Goal: Task Accomplishment & Management: Complete application form

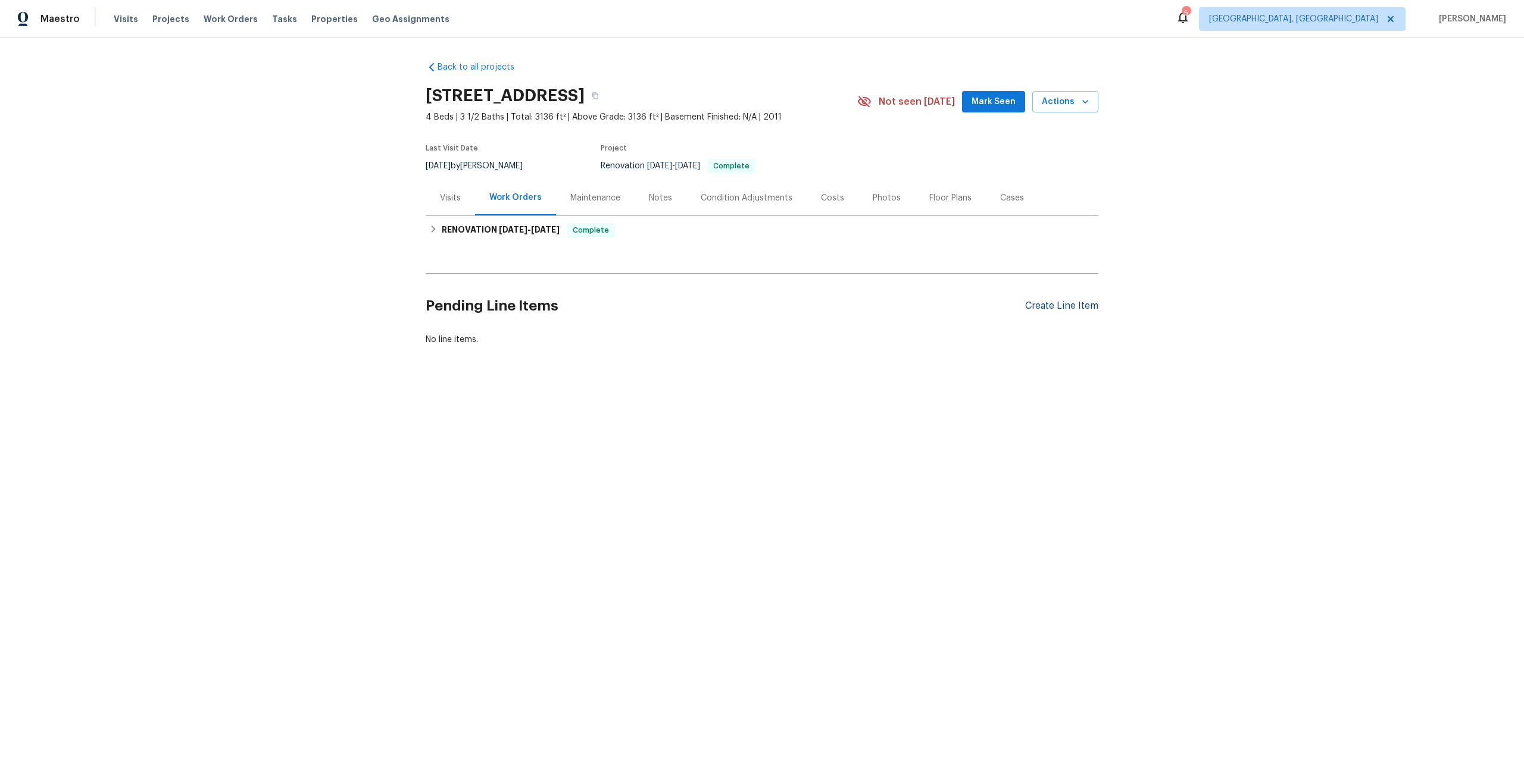
click at [1065, 303] on div "Create Line Item" at bounding box center [1062, 306] width 73 height 11
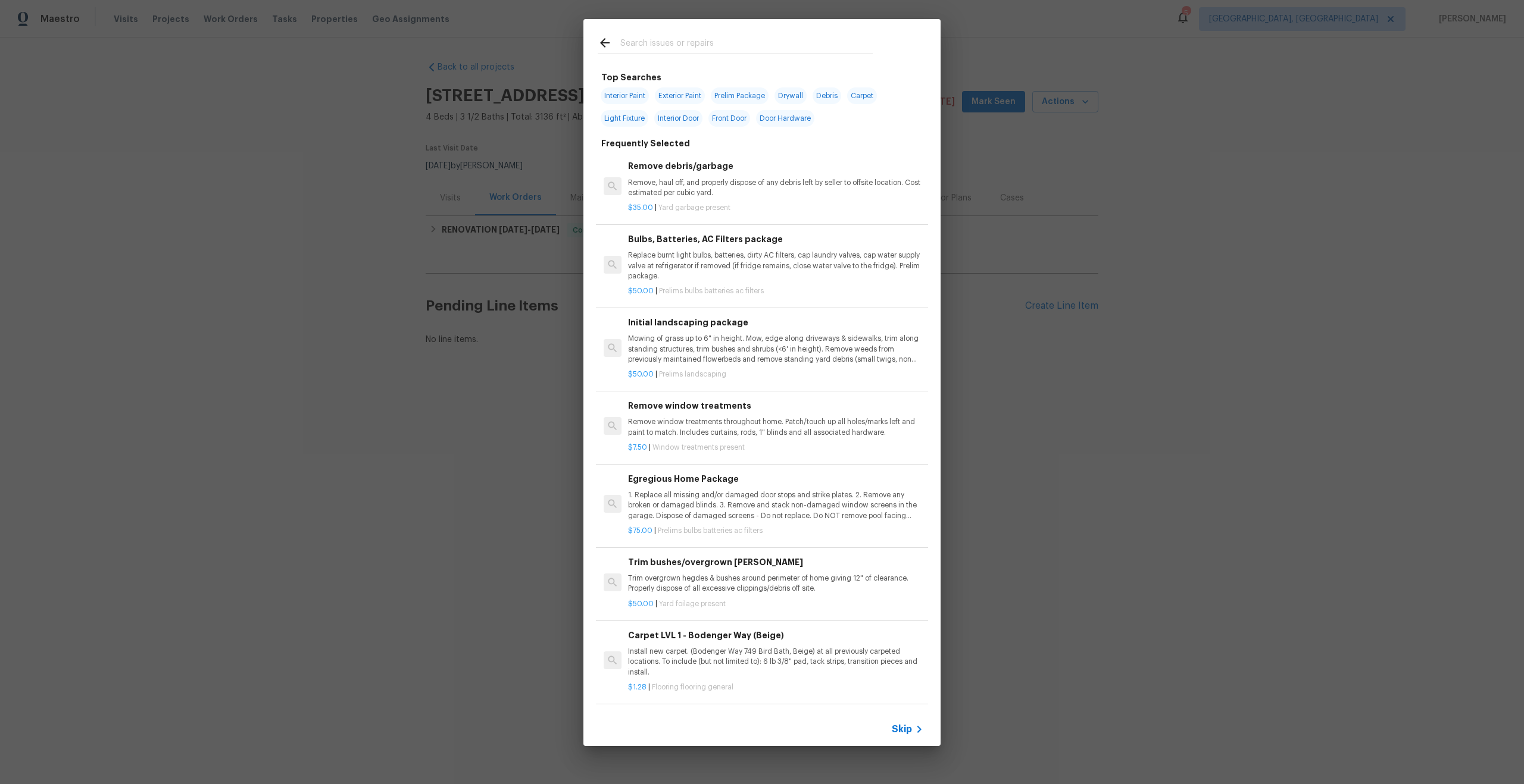
click at [900, 726] on span "Skip" at bounding box center [902, 729] width 20 height 12
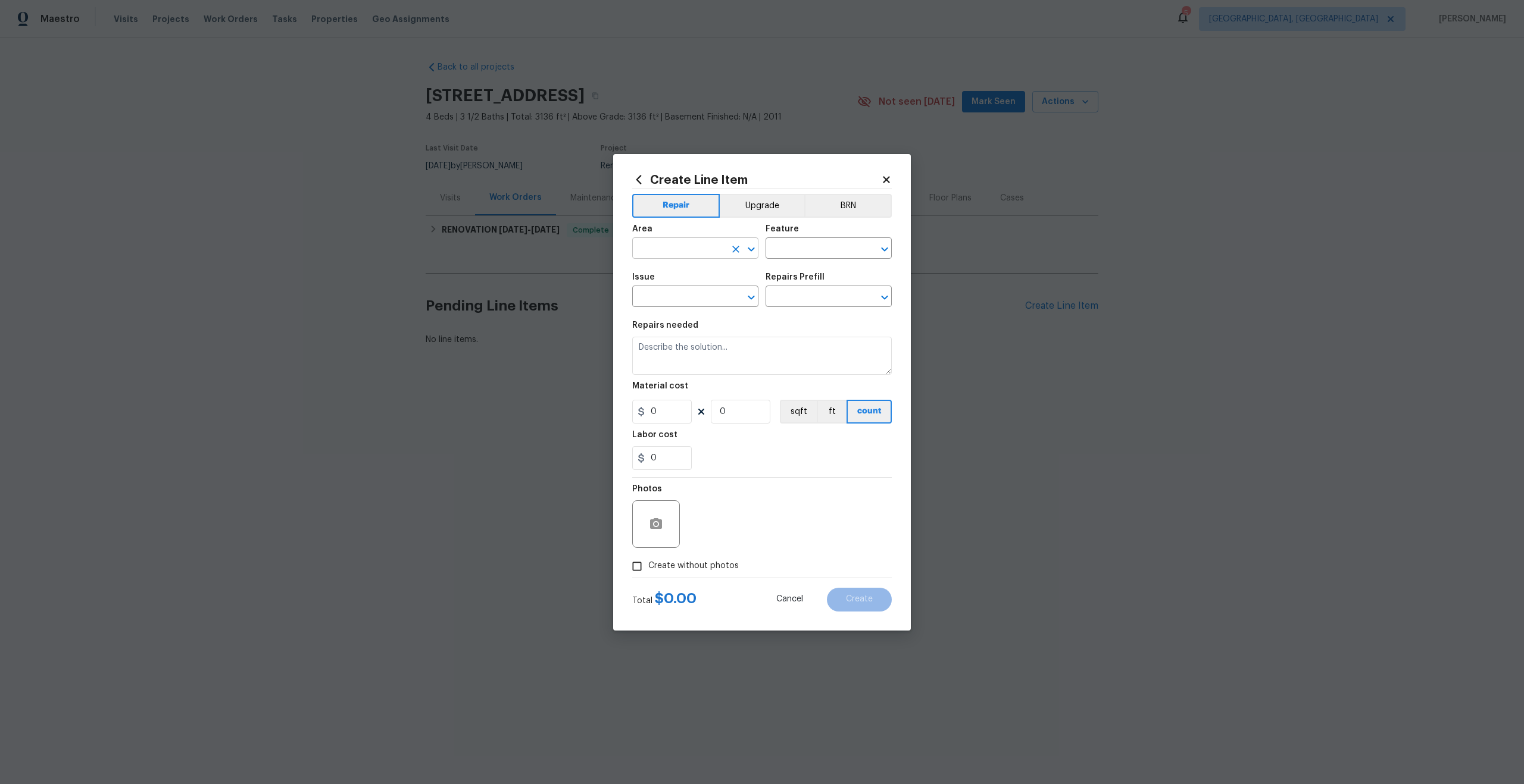
click at [693, 252] on input "text" at bounding box center [679, 250] width 93 height 18
click at [693, 296] on li "Interior Overall" at bounding box center [695, 295] width 126 height 20
type input "Interior Overall"
click at [807, 245] on input "text" at bounding box center [812, 250] width 93 height 18
click at [796, 308] on li "Overall" at bounding box center [829, 304] width 126 height 20
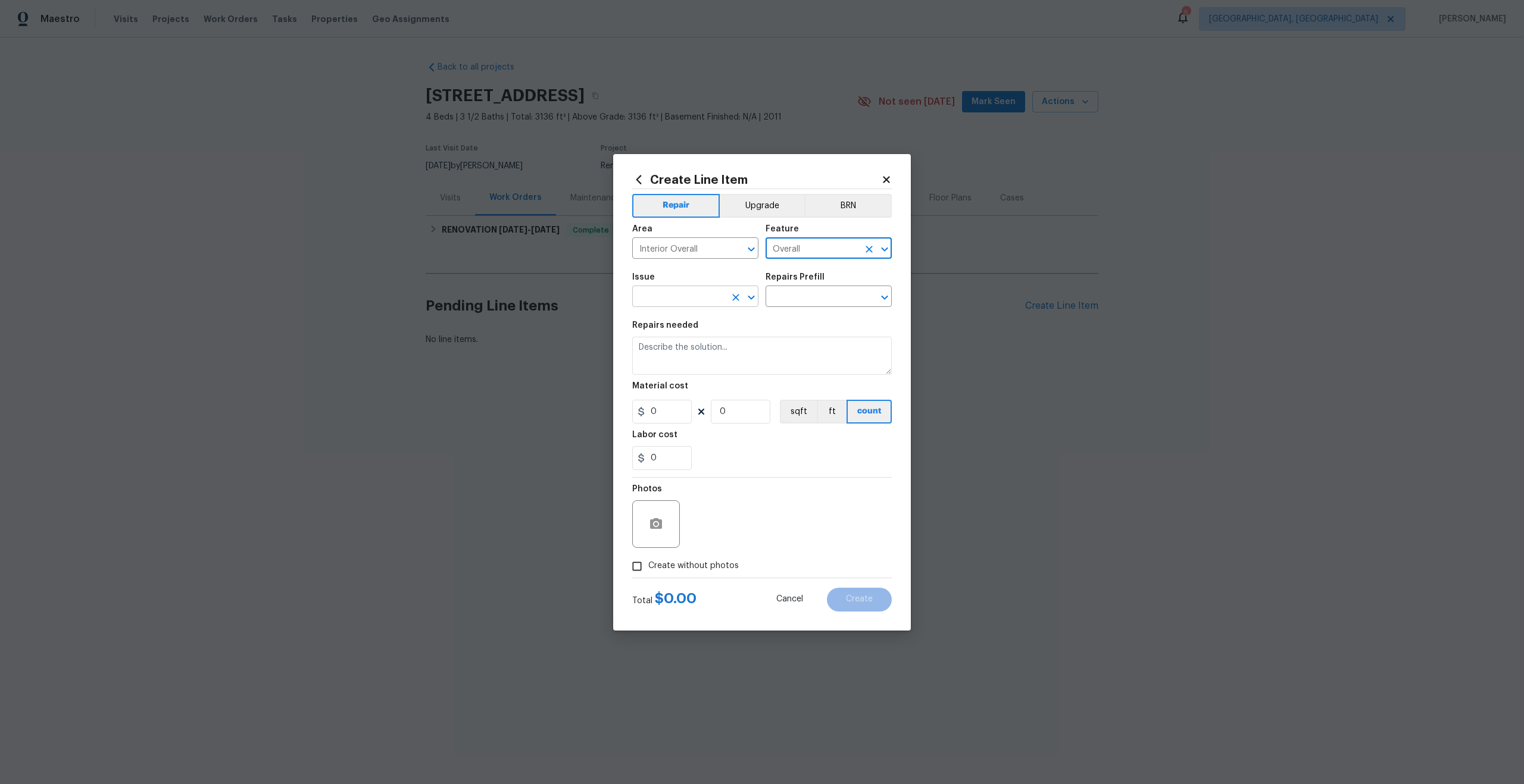
type input "Overall"
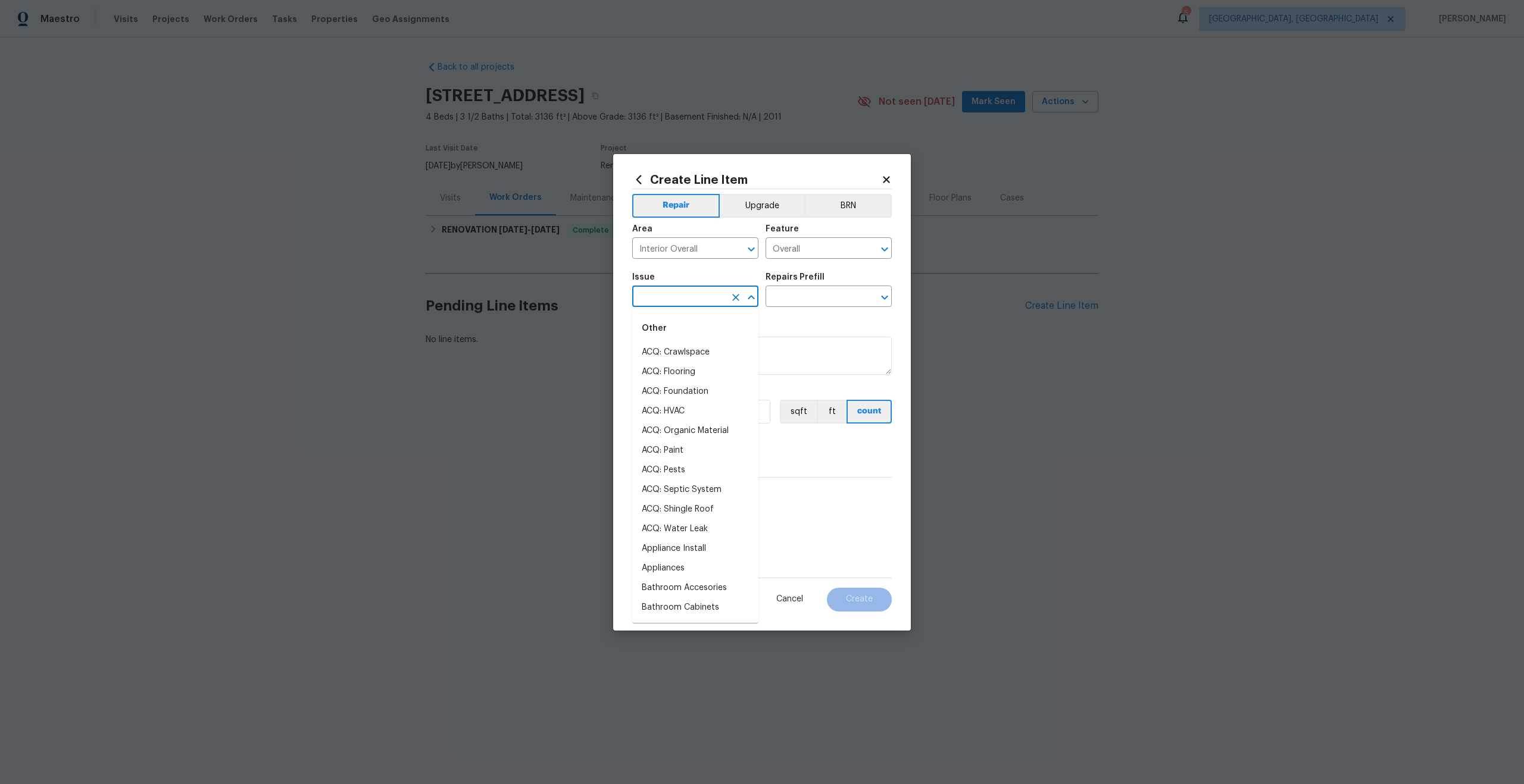
click at [681, 299] on input "text" at bounding box center [679, 297] width 93 height 18
click at [675, 346] on li "Photos" at bounding box center [695, 353] width 126 height 20
type input "Photos"
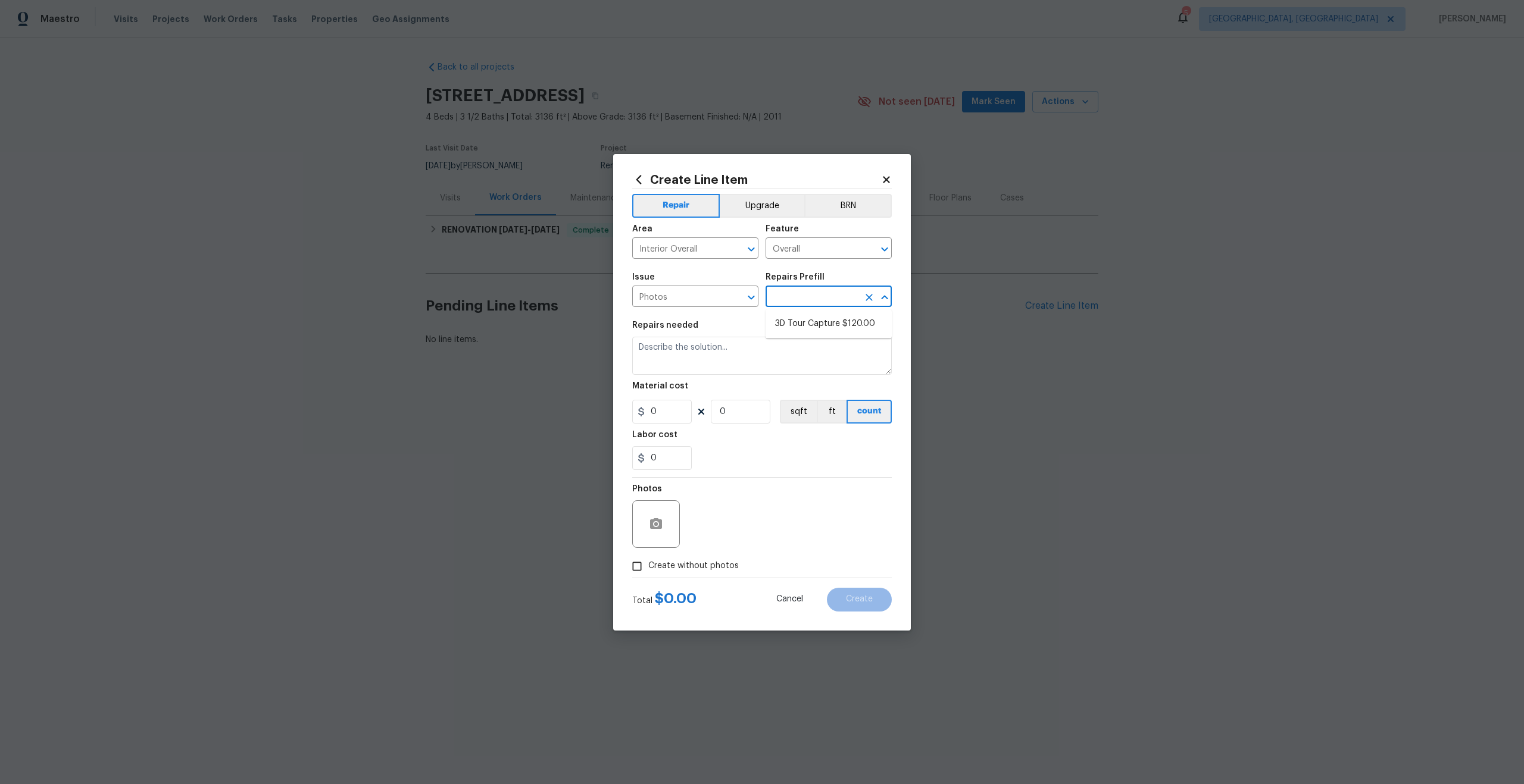
click at [812, 293] on input "text" at bounding box center [812, 297] width 93 height 18
click at [800, 323] on li "3D Tour Capture $120.00" at bounding box center [829, 324] width 126 height 20
type input "3D Tour Capture $120.00"
type textarea "Capture 3D tour of home"
type input "1"
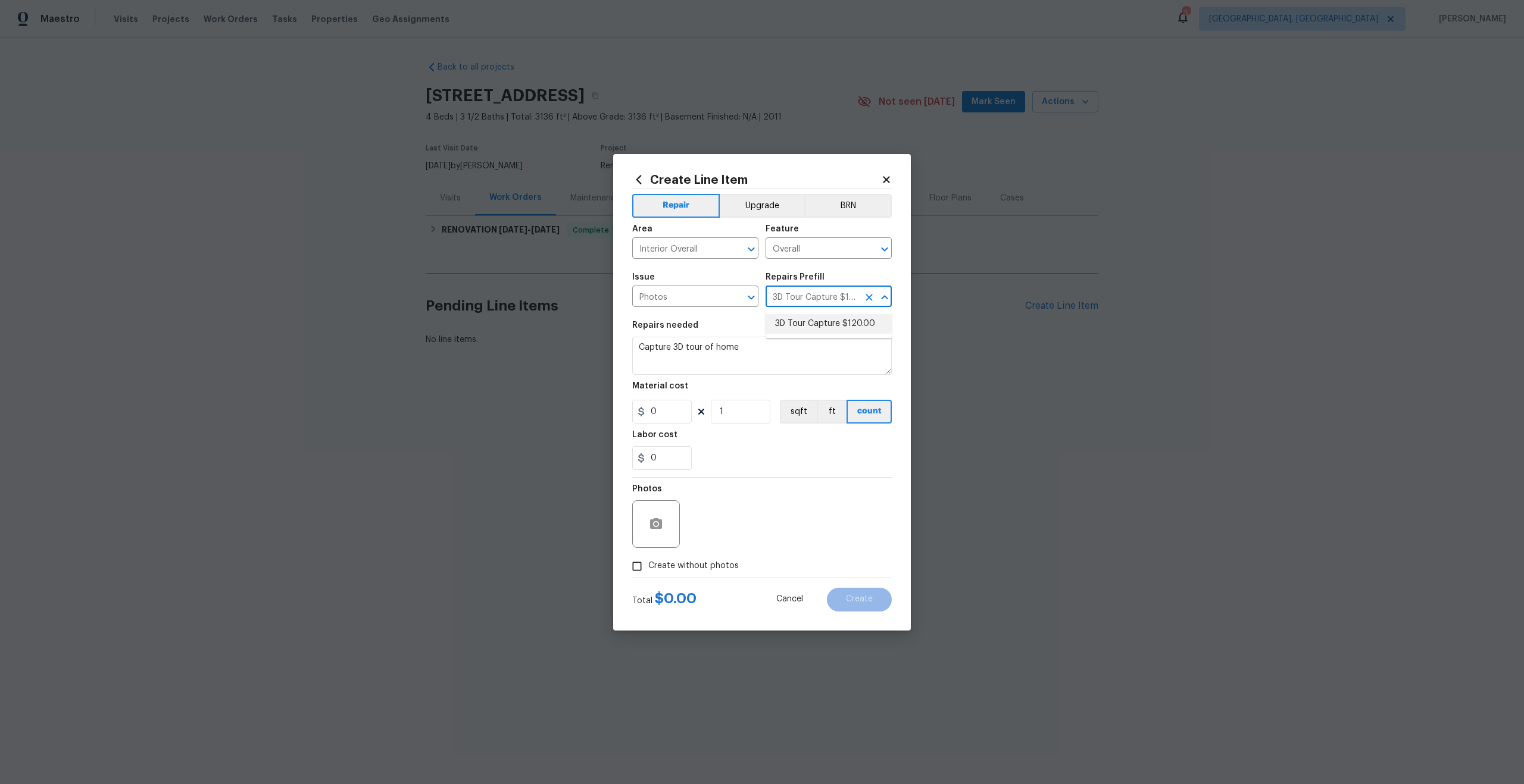
type input "120"
click at [631, 561] on input "Create without photos" at bounding box center [637, 567] width 22 height 22
checkbox input "true"
click at [745, 515] on textarea at bounding box center [790, 524] width 202 height 48
type textarea "."
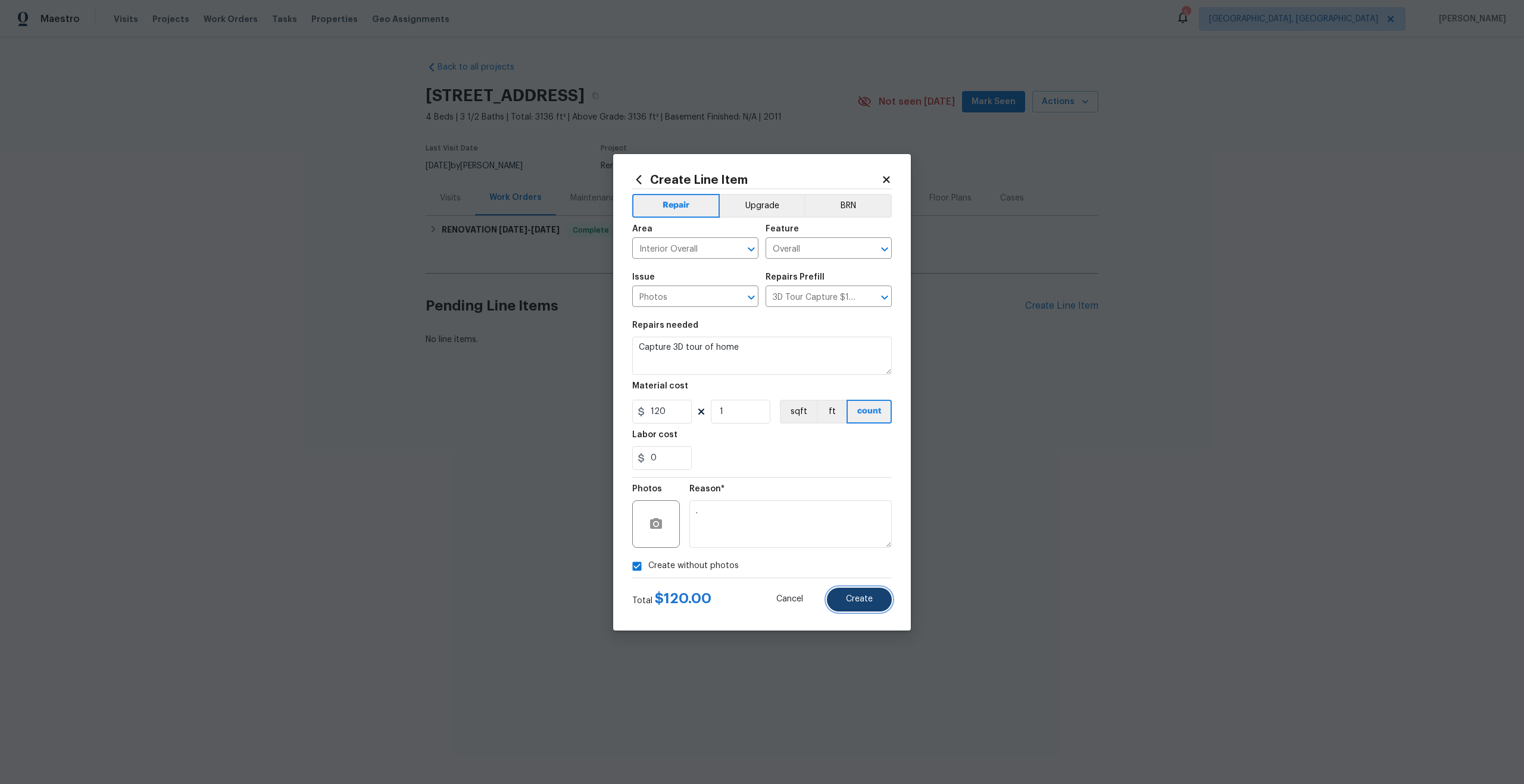
click at [857, 600] on span "Create" at bounding box center [860, 599] width 27 height 9
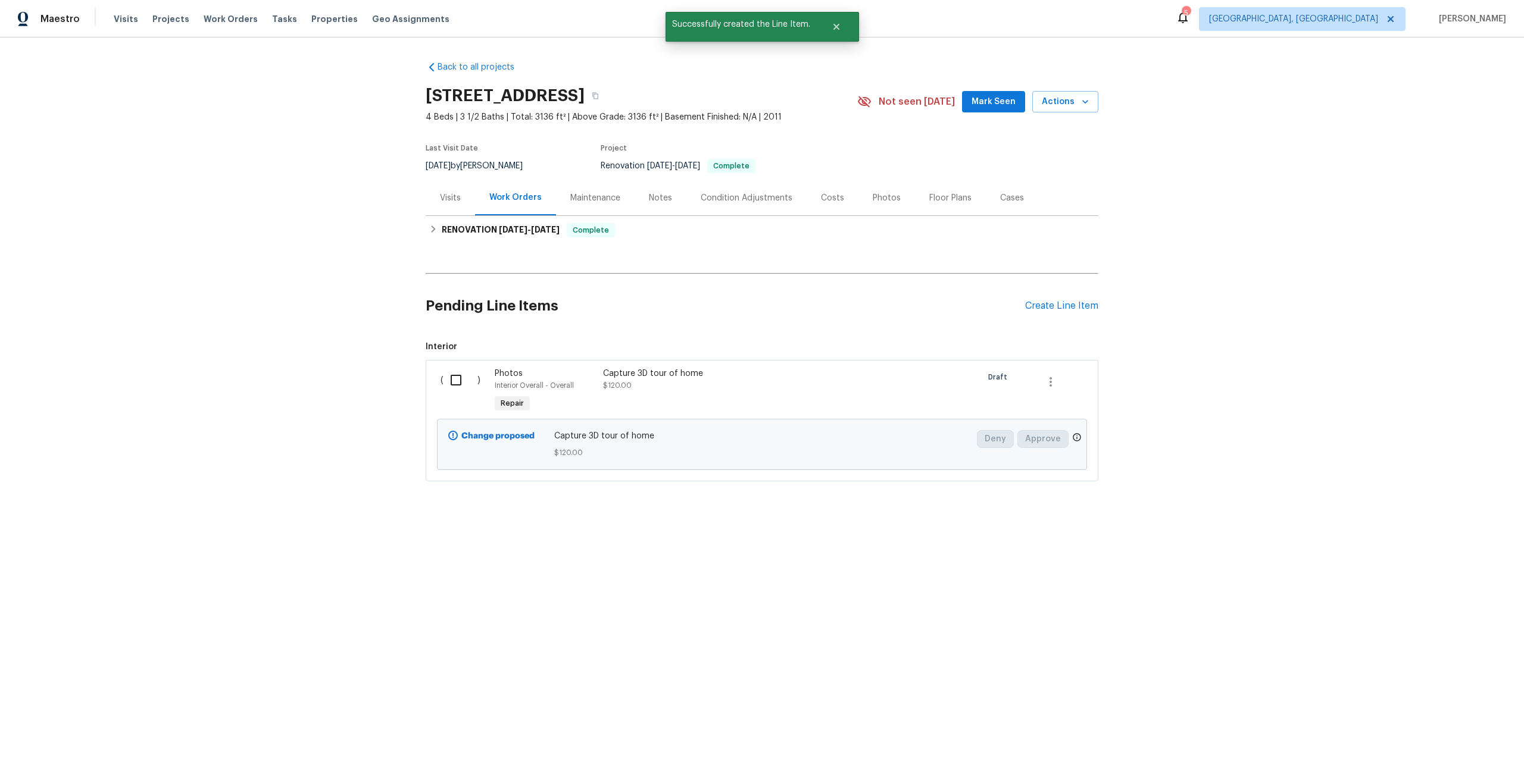
click at [457, 379] on input "checkbox" at bounding box center [460, 380] width 34 height 25
checkbox input "true"
click at [1457, 756] on span "Create Work Order" at bounding box center [1455, 755] width 79 height 15
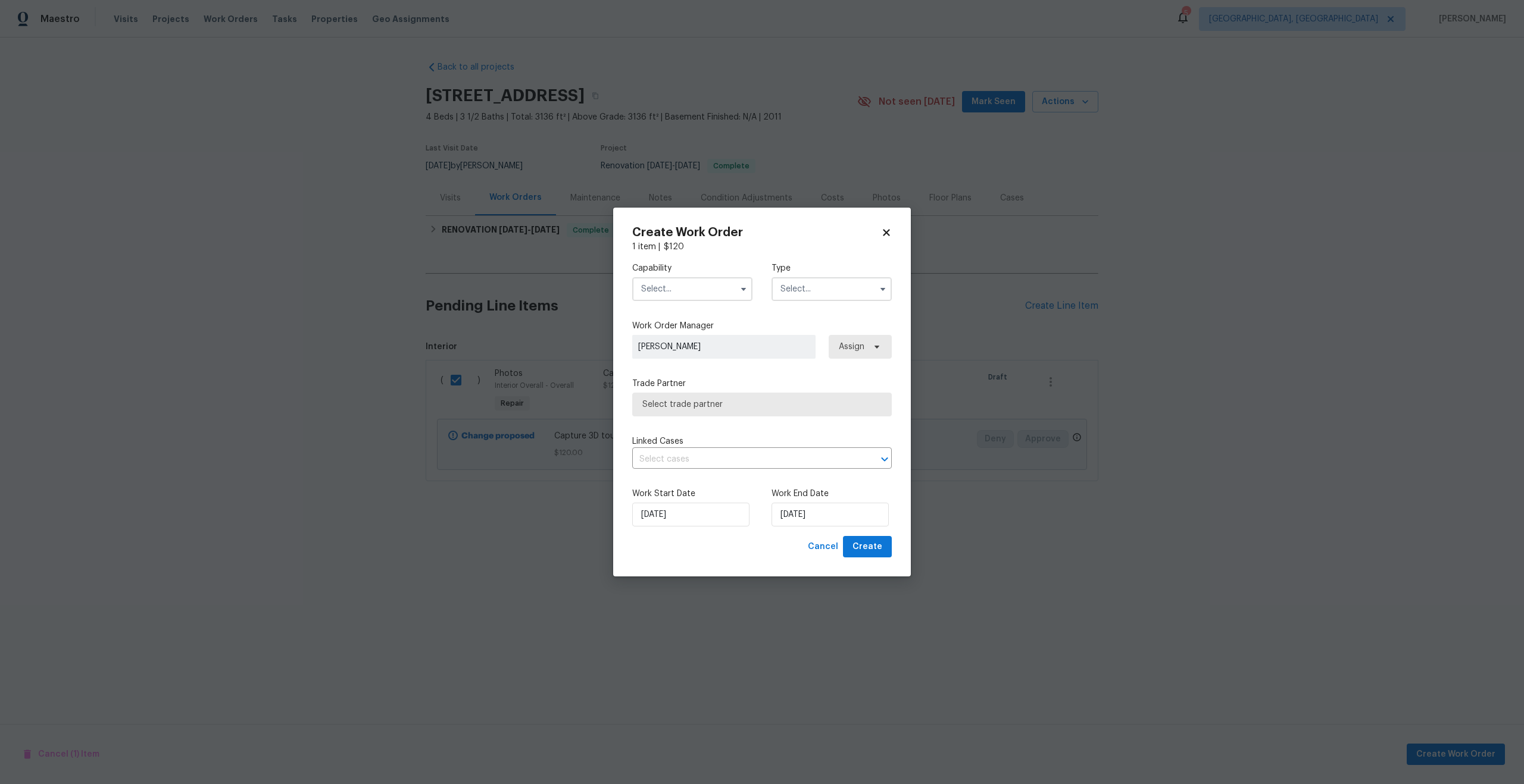
click at [700, 288] on input "text" at bounding box center [692, 289] width 120 height 24
click at [674, 353] on span "Photography" at bounding box center [670, 356] width 51 height 8
type input "Photography"
click at [806, 288] on input "text" at bounding box center [831, 289] width 120 height 24
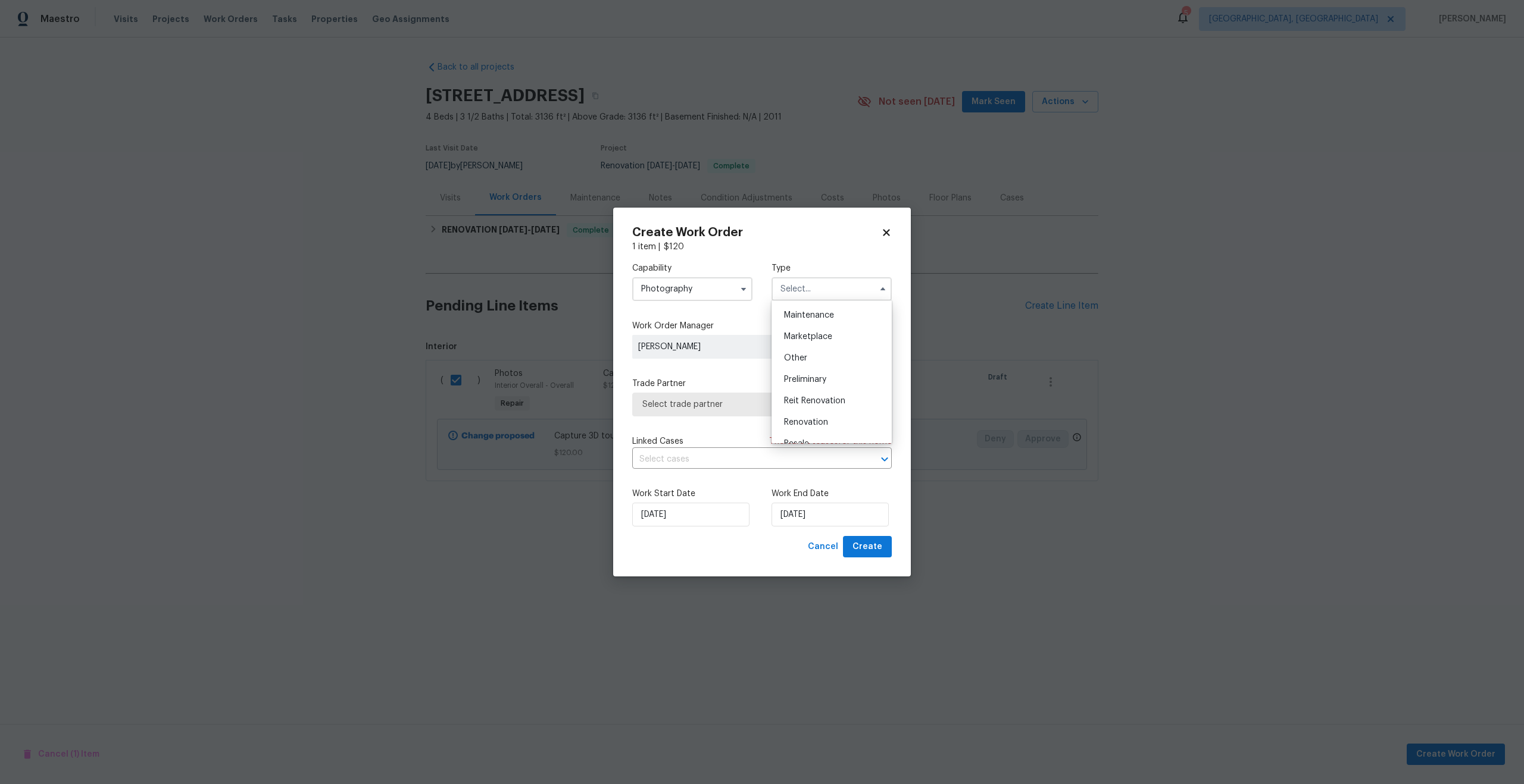
scroll to position [182, 0]
click at [803, 365] on span "Other" at bounding box center [795, 368] width 23 height 8
type input "Other"
click at [761, 398] on span "Select trade partner" at bounding box center [753, 404] width 222 height 12
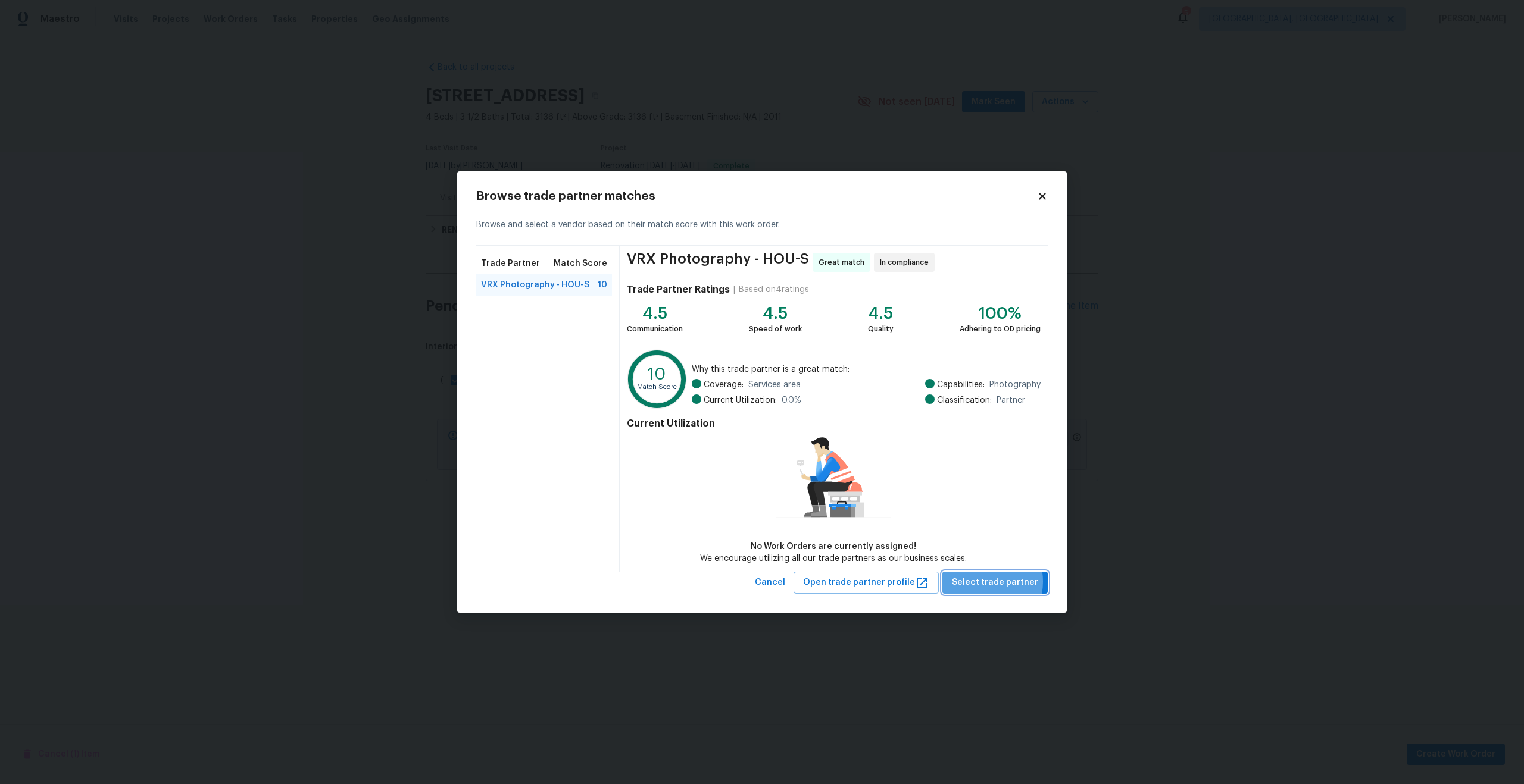
click at [984, 581] on span "Select trade partner" at bounding box center [995, 582] width 86 height 15
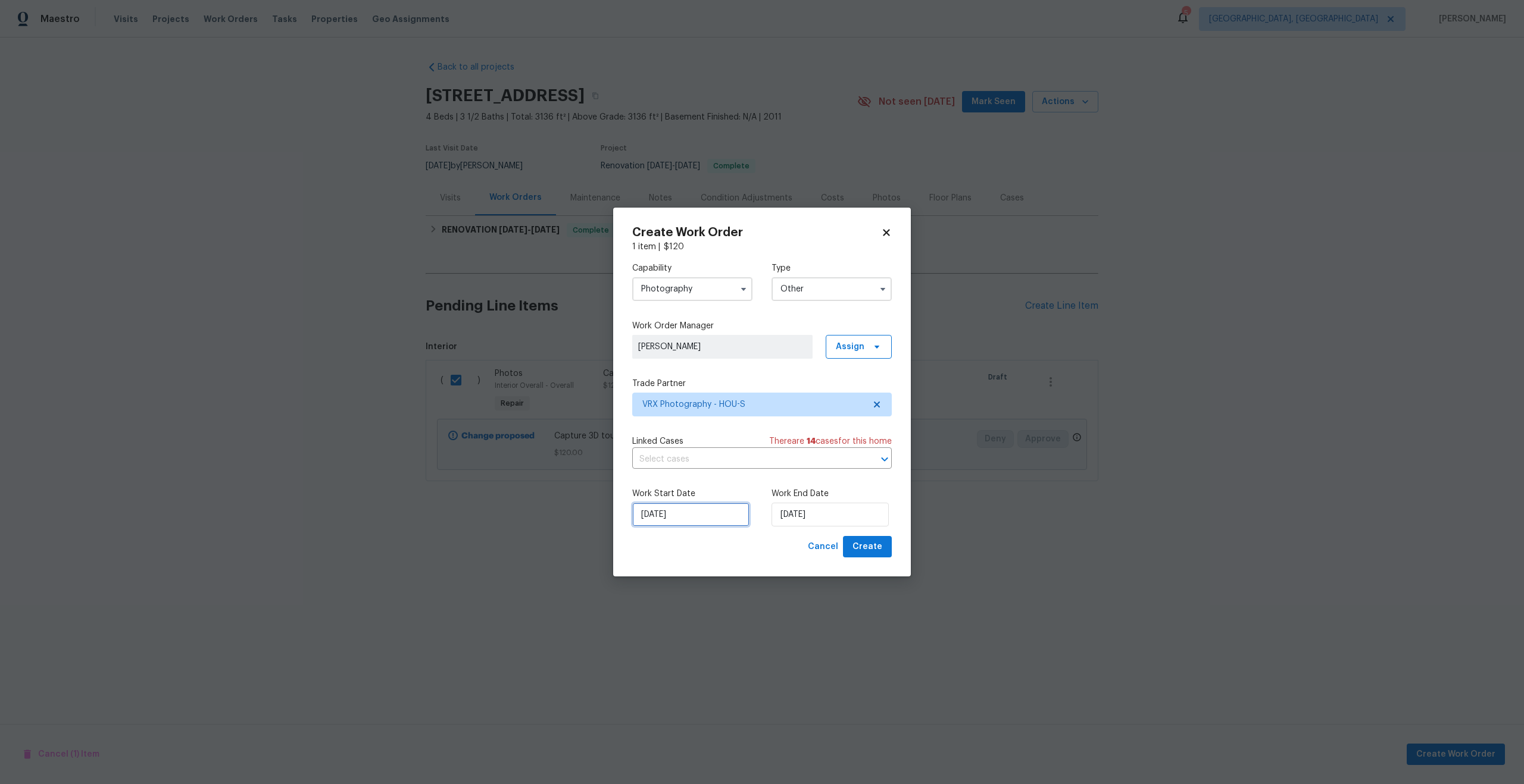
click at [697, 515] on input "15/08/2025" at bounding box center [690, 515] width 117 height 24
click at [754, 557] on div "Cancel Create" at bounding box center [762, 546] width 260 height 22
click at [848, 506] on input "15/08/2025" at bounding box center [829, 515] width 117 height 24
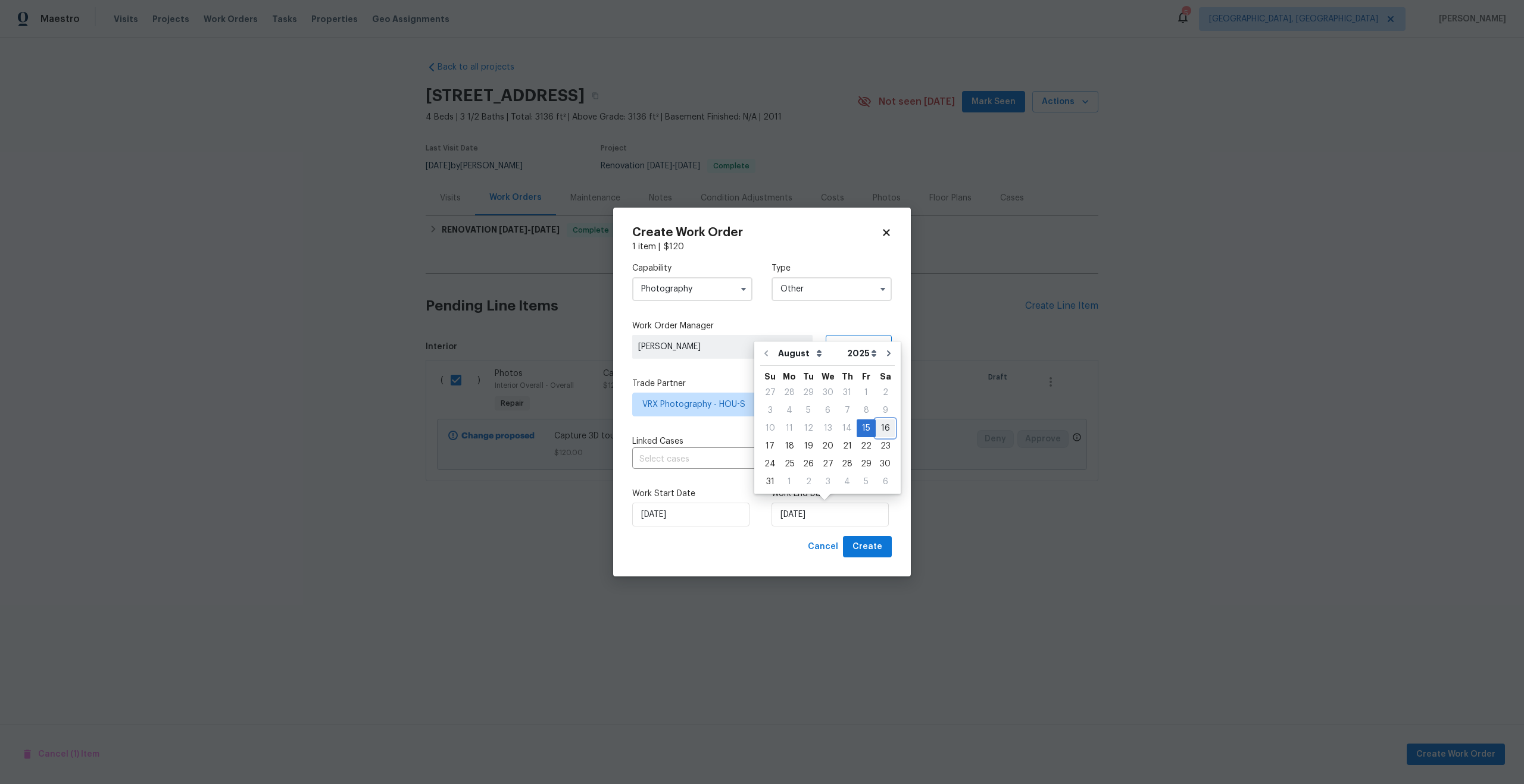
click at [878, 429] on div "16" at bounding box center [885, 428] width 19 height 17
type input "16/08/2025"
click at [869, 541] on span "Create" at bounding box center [867, 546] width 29 height 15
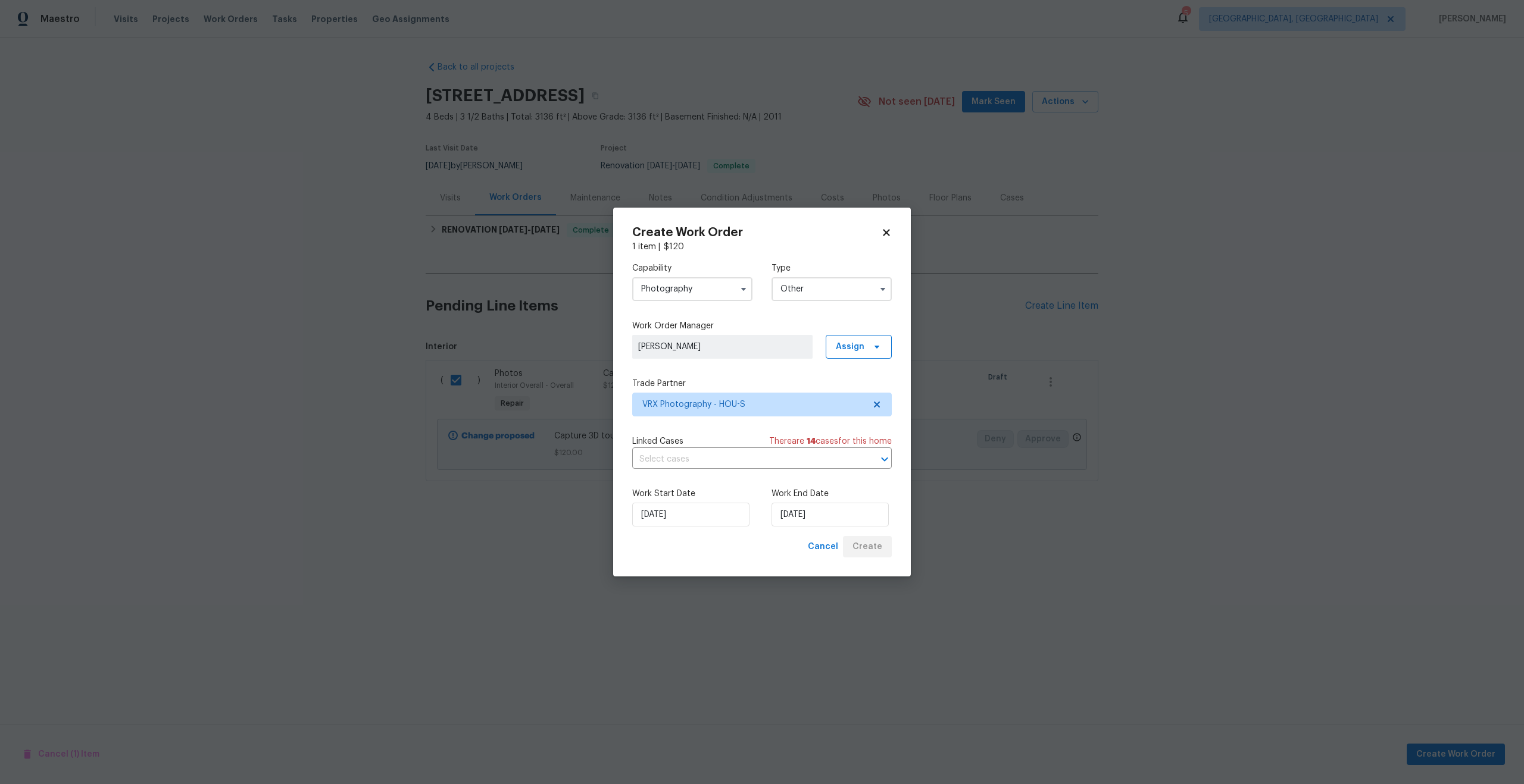
checkbox input "false"
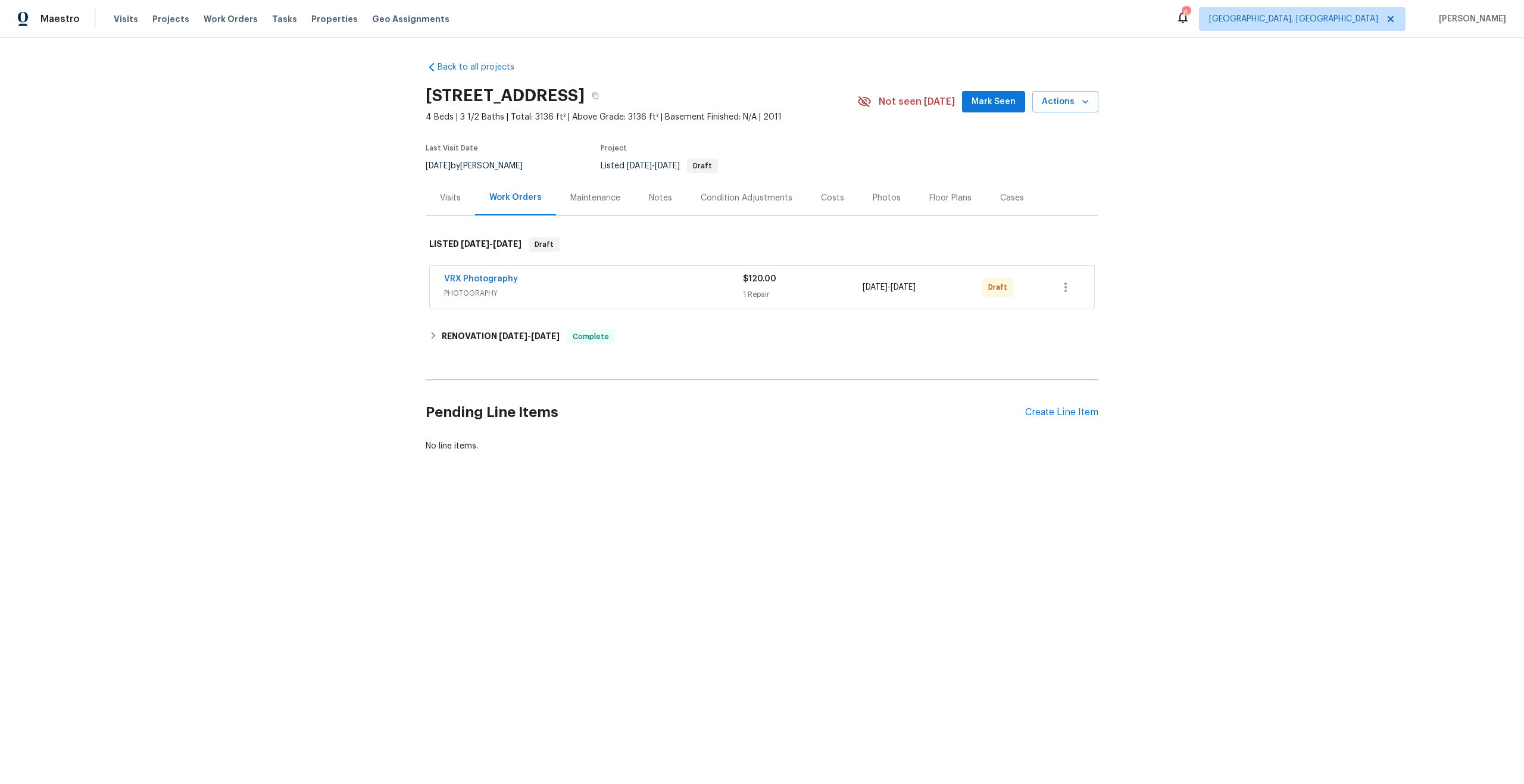
click at [586, 281] on div "VRX Photography" at bounding box center [594, 280] width 299 height 14
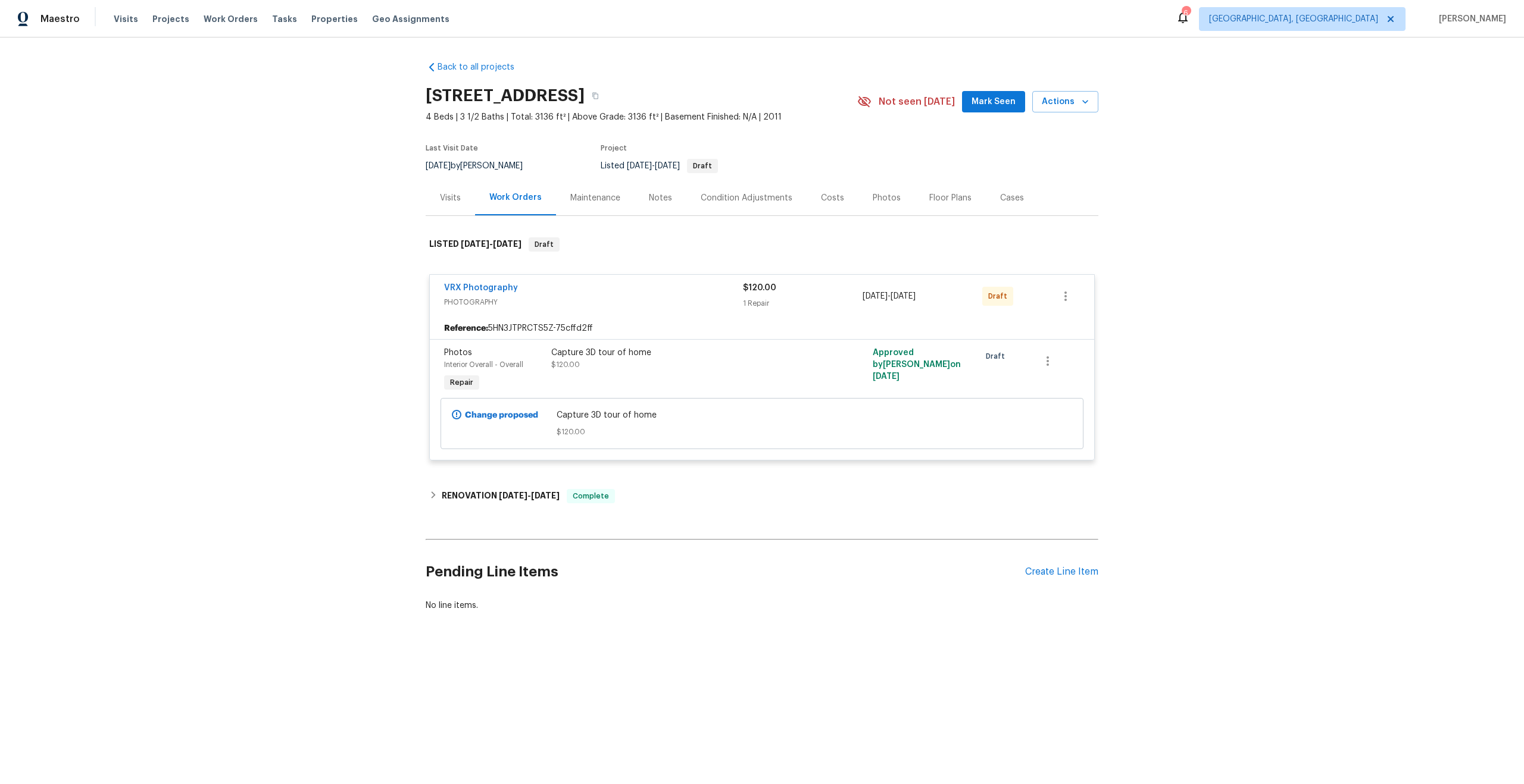
click at [709, 382] on div "Capture 3D tour of home $120.00" at bounding box center [681, 370] width 268 height 55
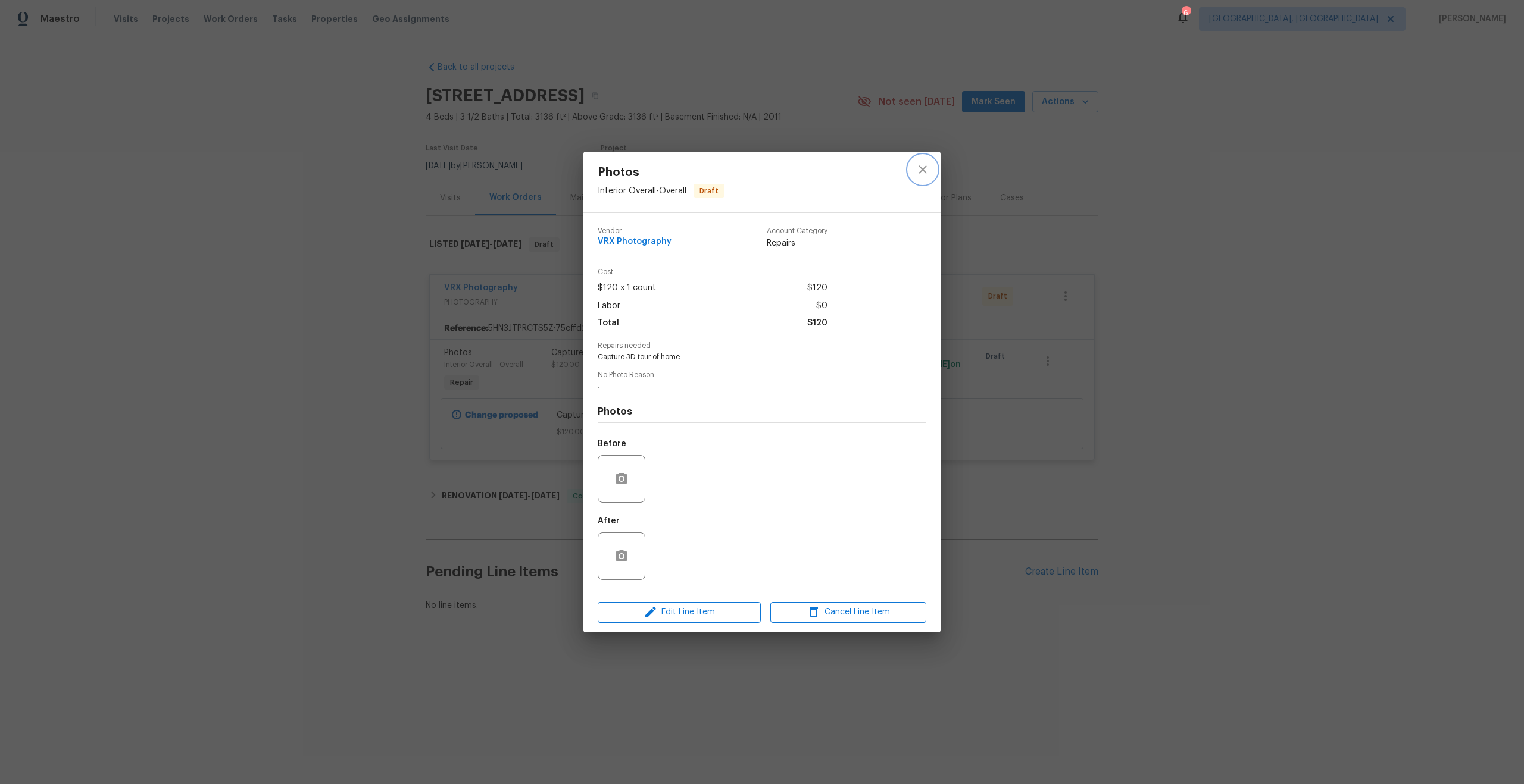
click at [916, 173] on icon "close" at bounding box center [923, 170] width 14 height 14
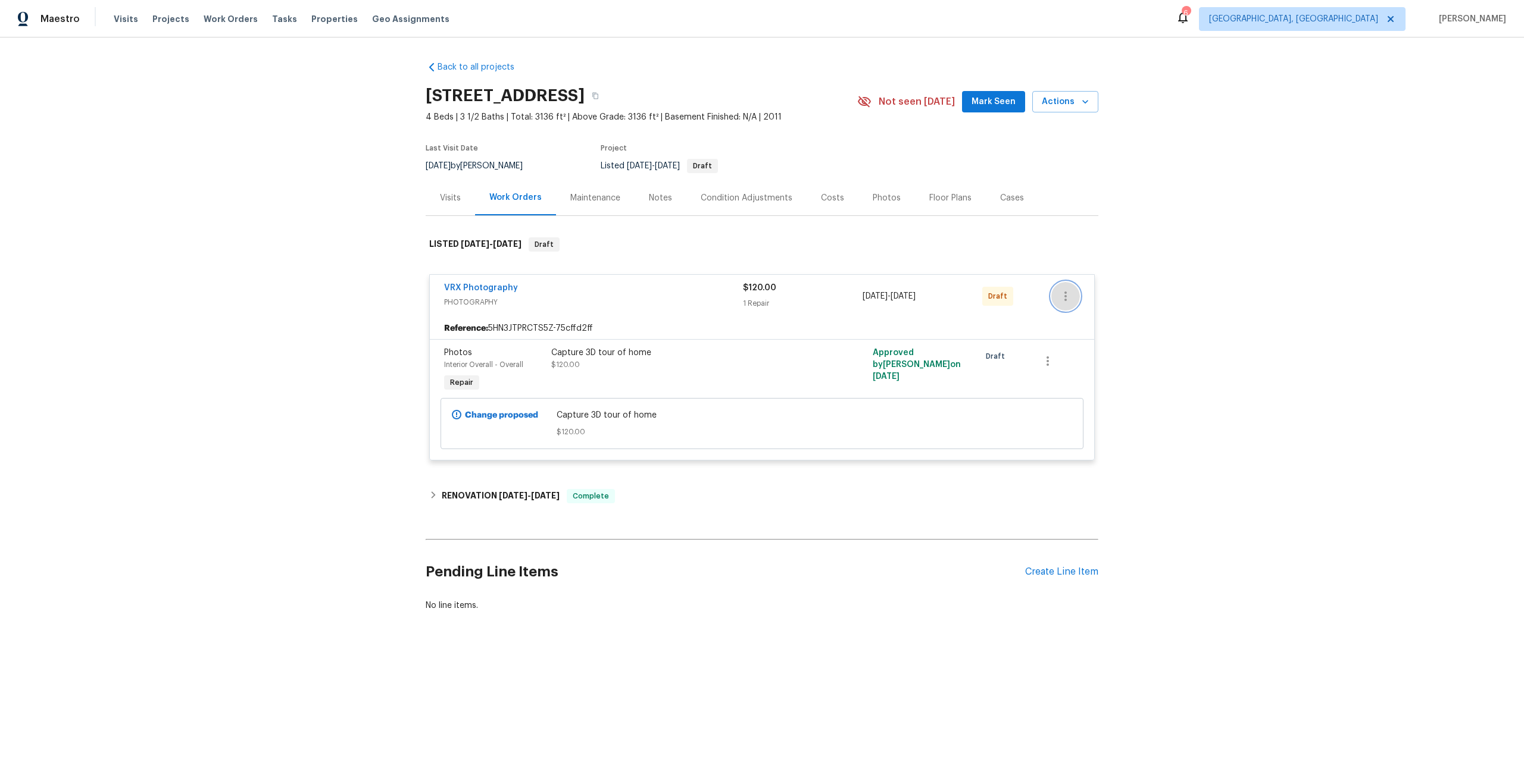
click at [1071, 287] on button "button" at bounding box center [1065, 296] width 29 height 29
click at [1068, 298] on li "Send to Vendor" at bounding box center [1117, 297] width 133 height 20
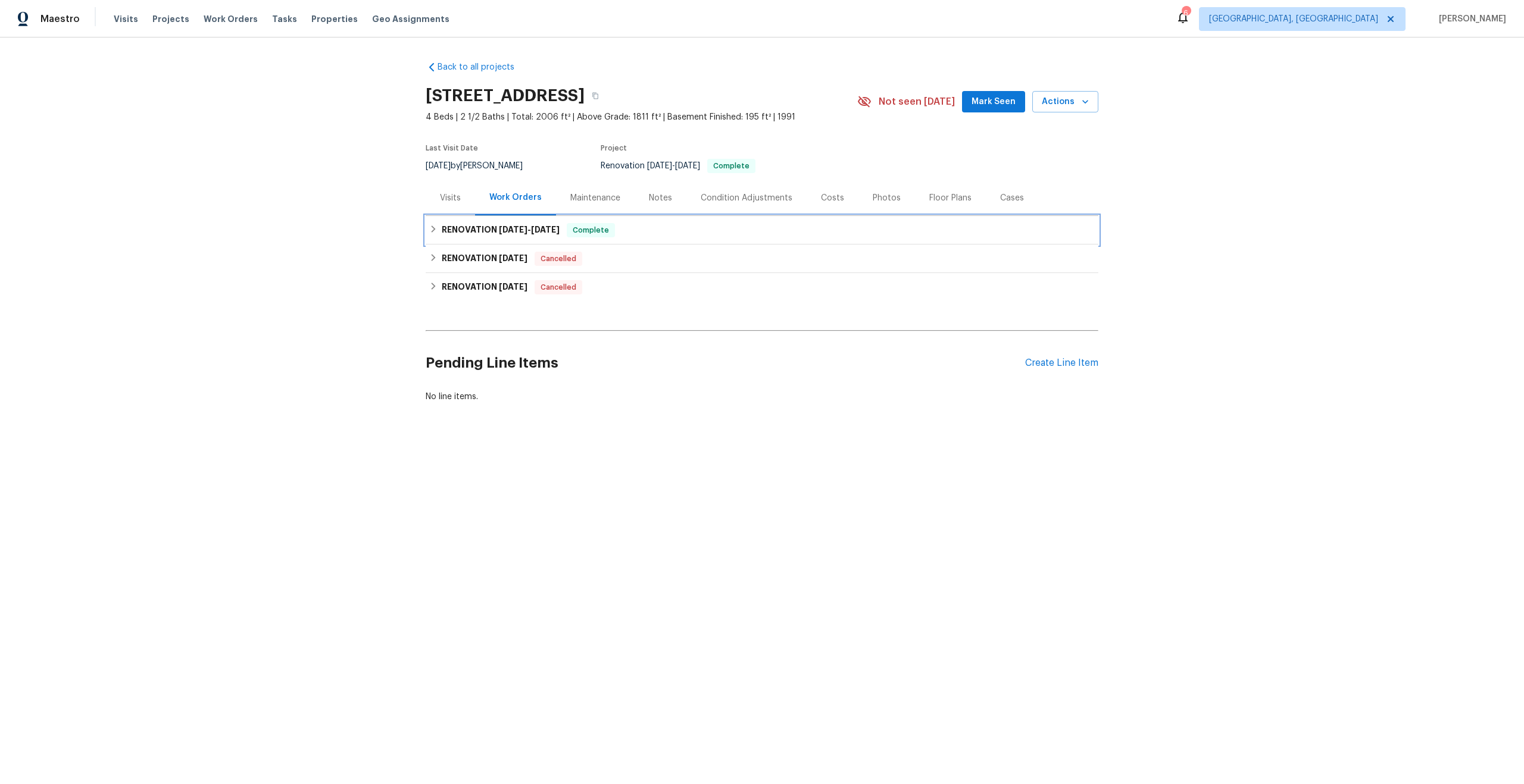
click at [622, 225] on div "RENOVATION 8/1/25 - 8/11/25 Complete" at bounding box center [762, 230] width 665 height 14
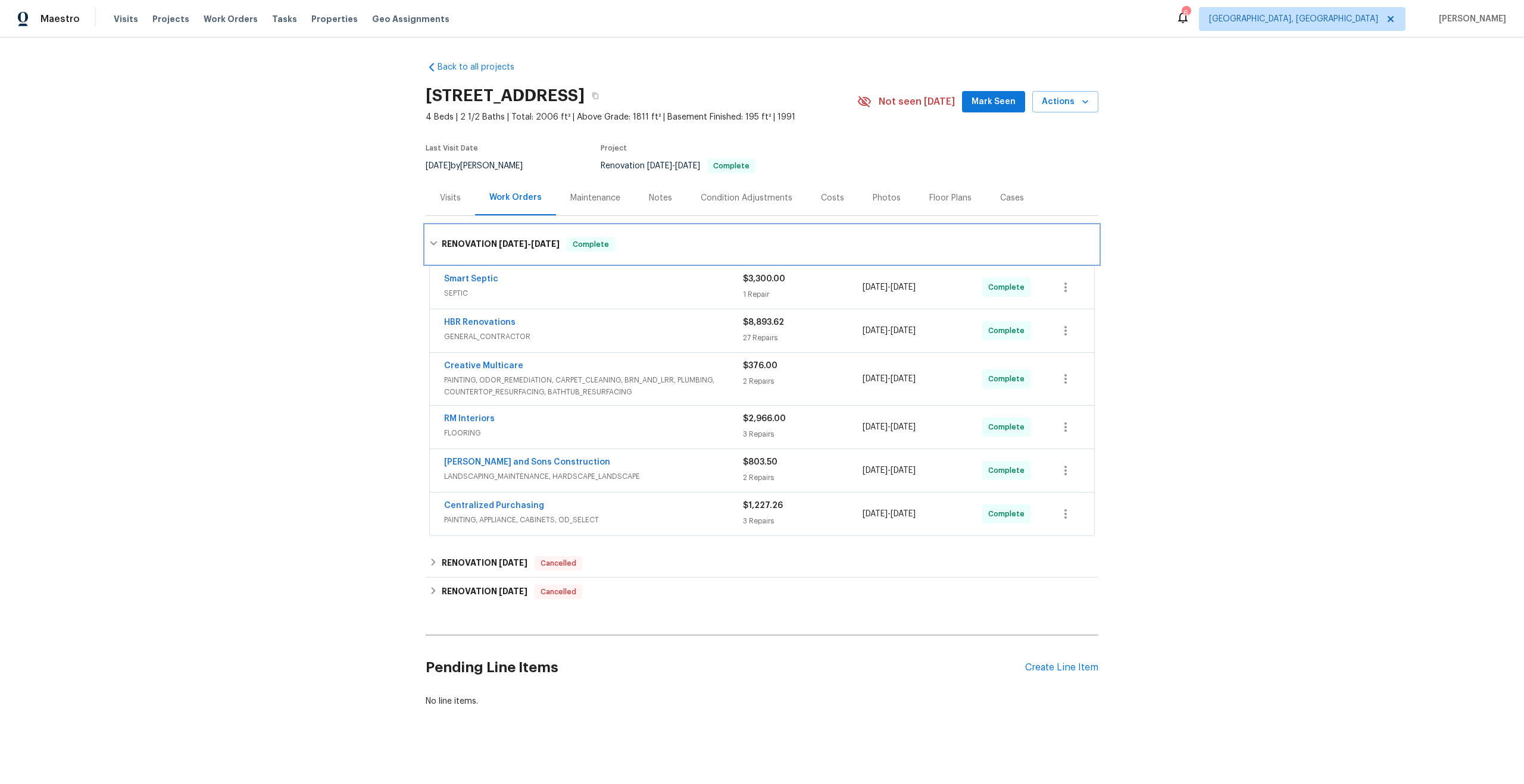
click at [649, 241] on div "RENOVATION 8/1/25 - 8/11/25 Complete" at bounding box center [762, 244] width 665 height 14
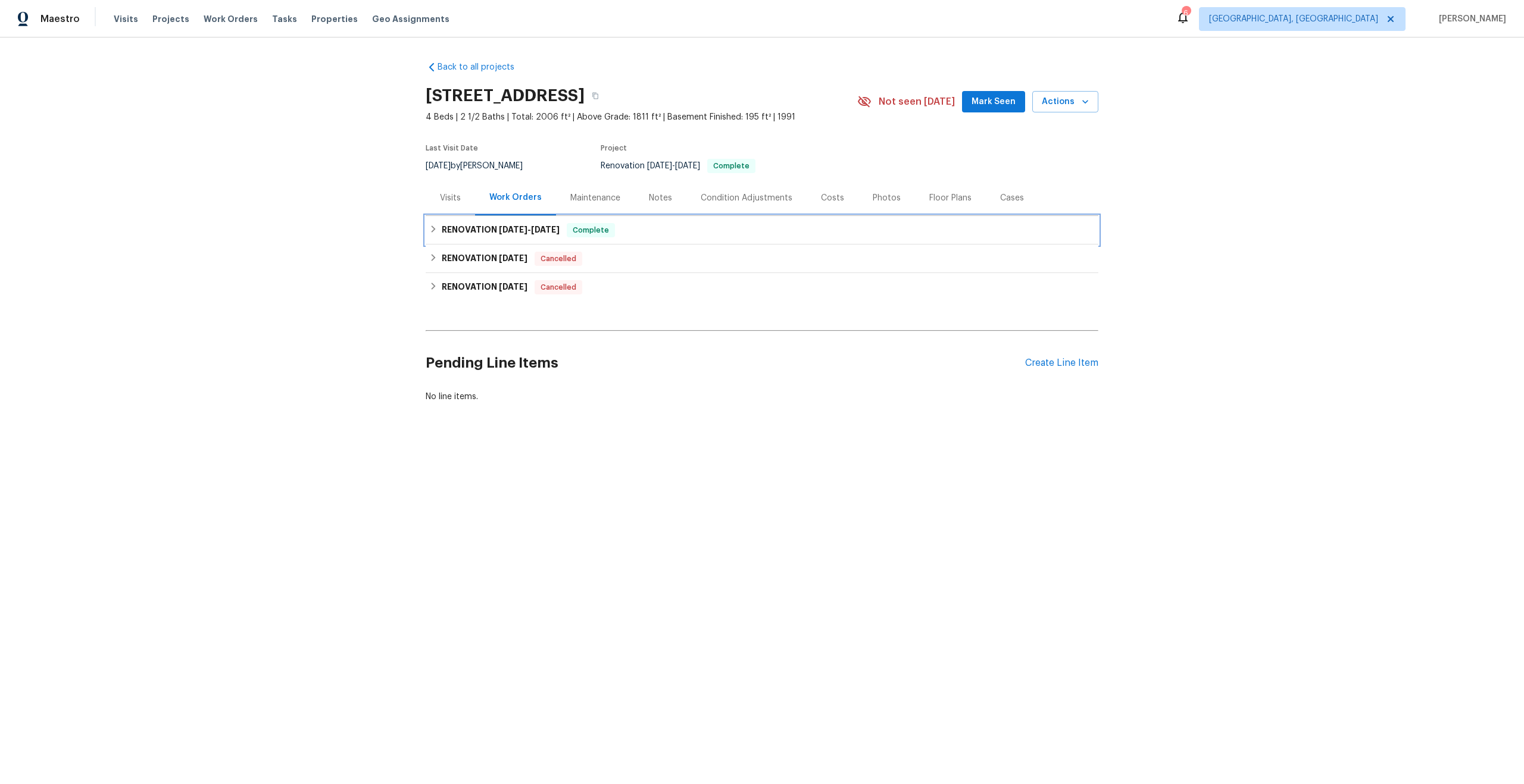
click at [634, 230] on div "RENOVATION 8/1/25 - 8/11/25 Complete" at bounding box center [762, 230] width 665 height 14
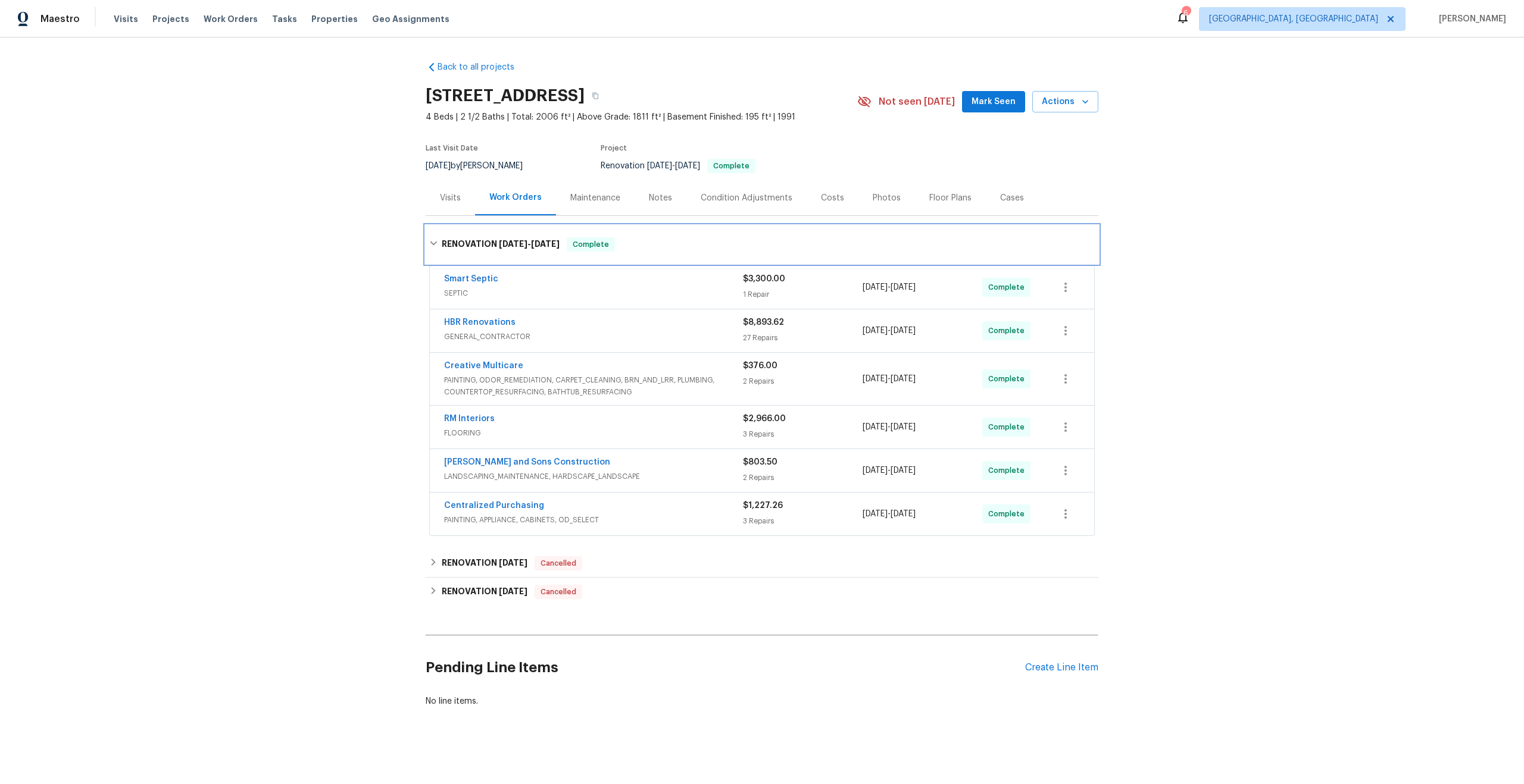
click at [636, 245] on div "RENOVATION 8/1/25 - 8/11/25 Complete" at bounding box center [762, 244] width 665 height 14
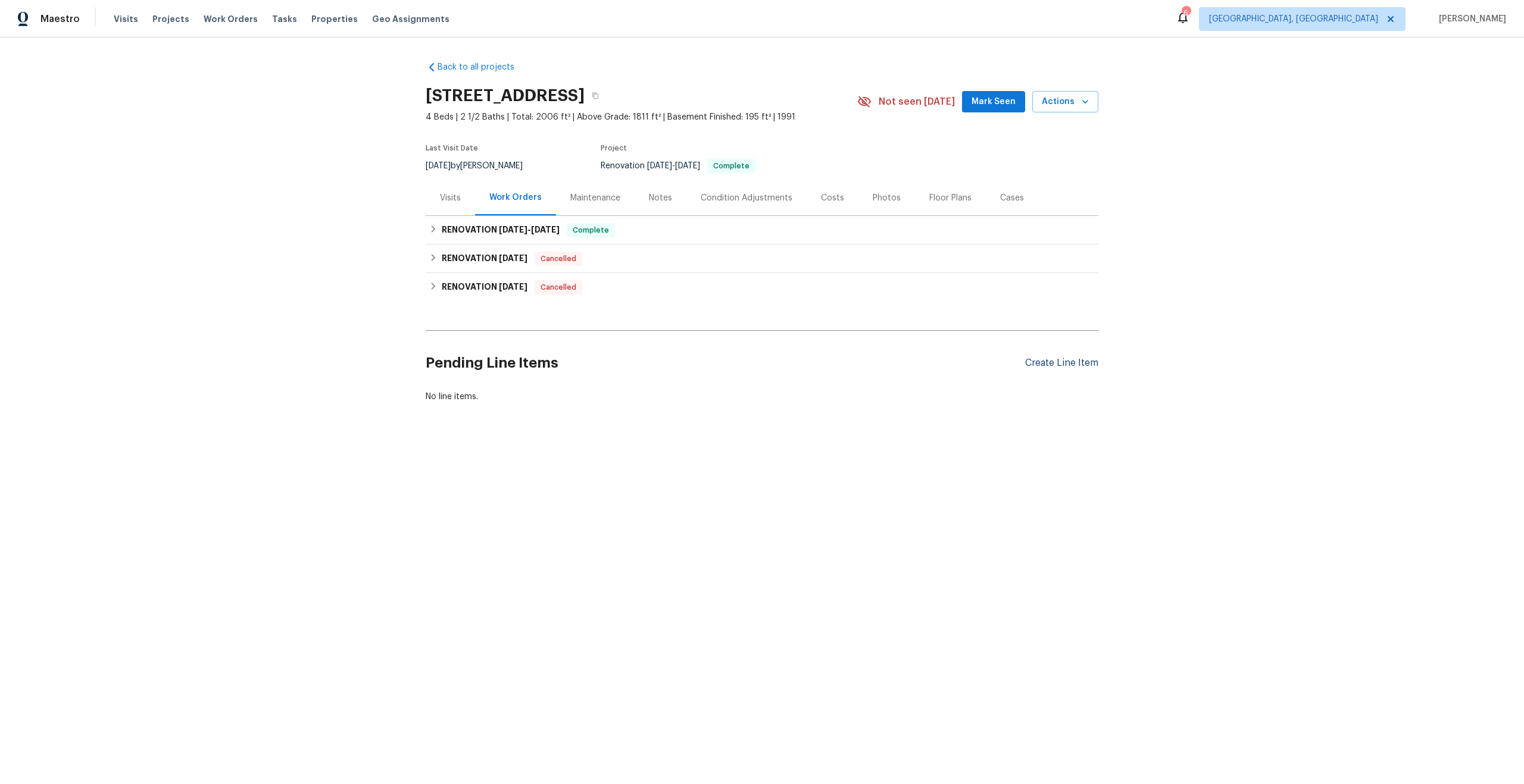
click at [1066, 366] on div "Create Line Item" at bounding box center [1062, 363] width 73 height 11
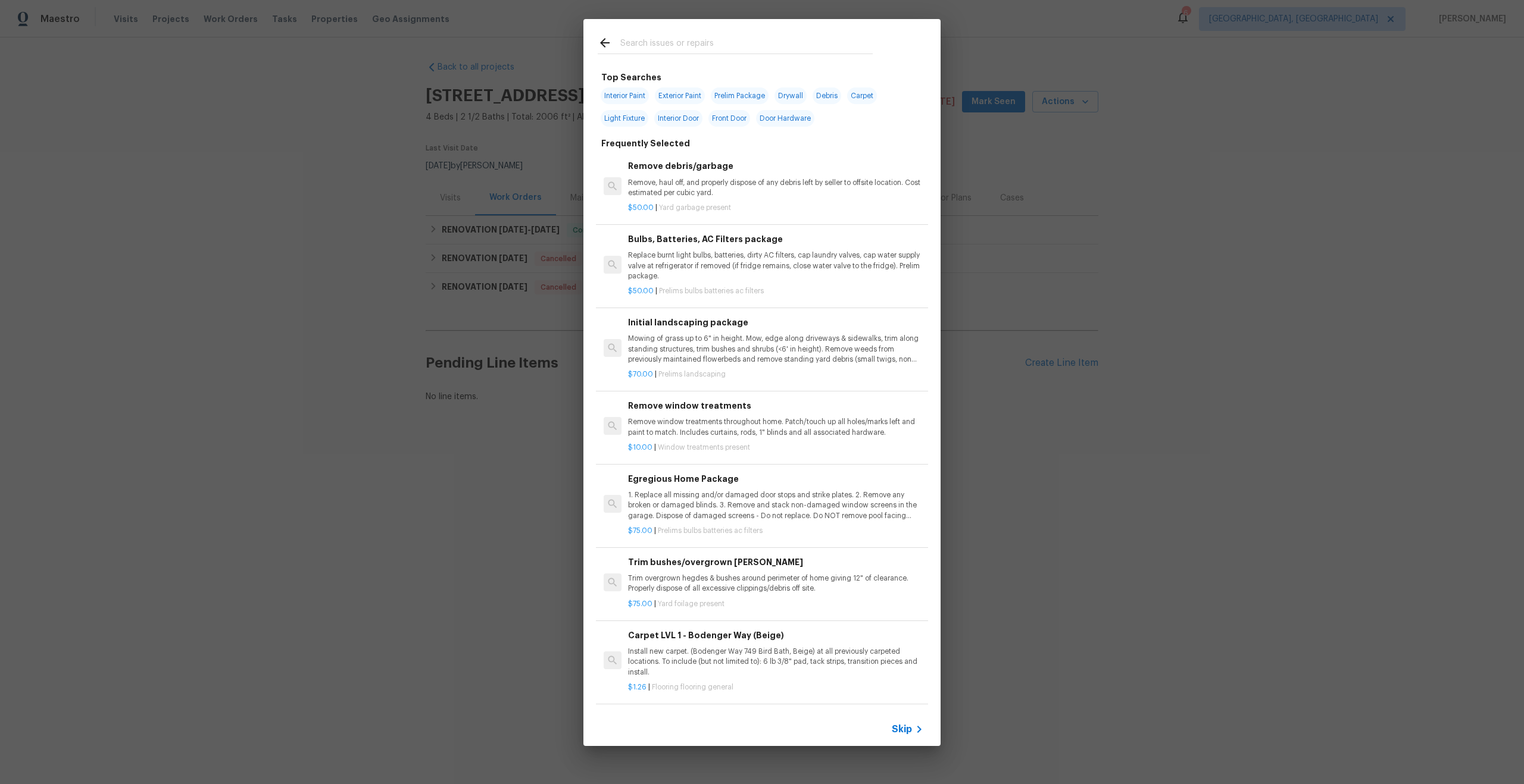
click at [904, 730] on span "Skip" at bounding box center [902, 729] width 20 height 12
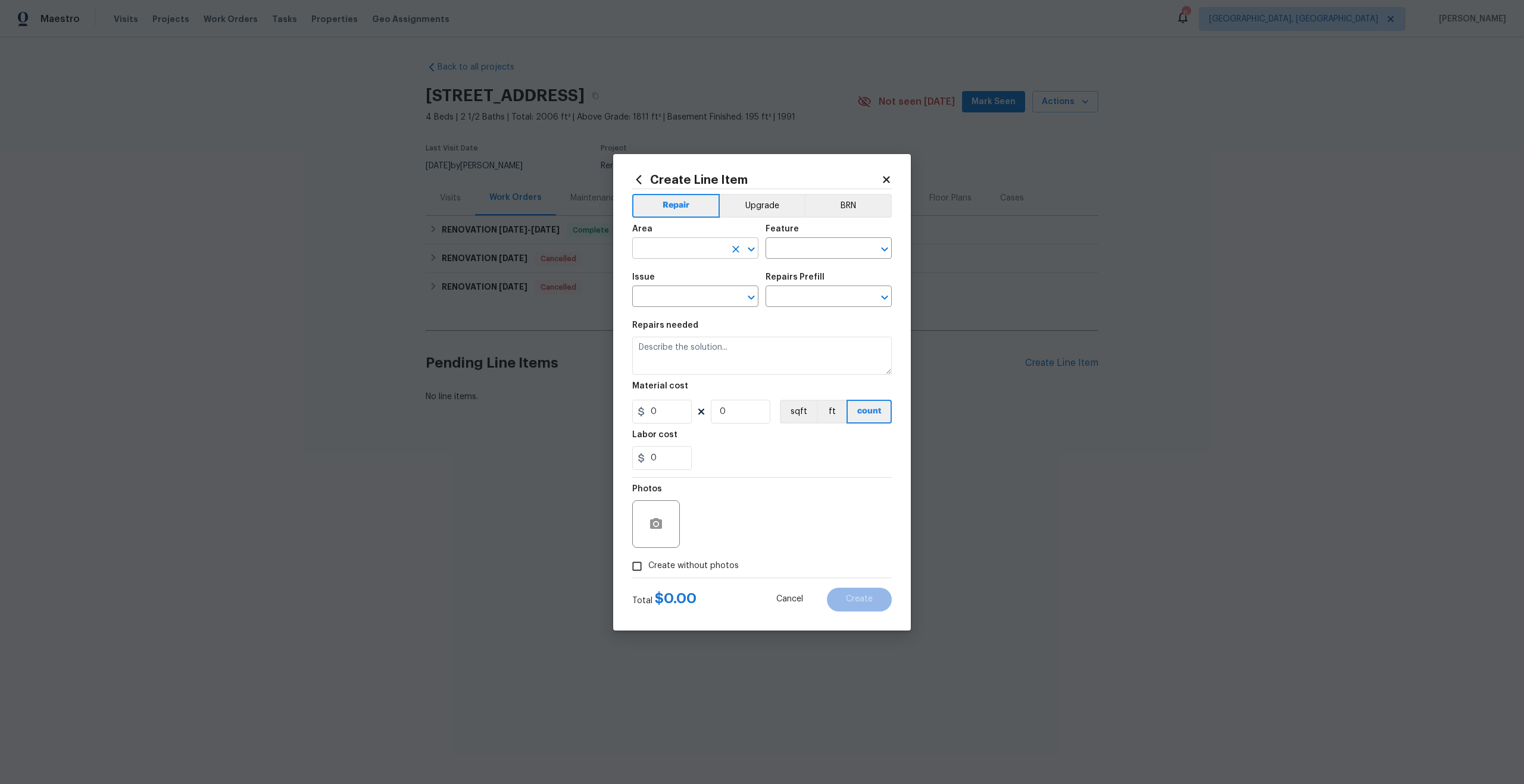
click at [689, 245] on input "text" at bounding box center [679, 250] width 93 height 18
type input "p"
click at [688, 289] on li "Interior Overall" at bounding box center [695, 295] width 126 height 20
type input "Interior Overall"
click at [803, 254] on input "text" at bounding box center [812, 250] width 93 height 18
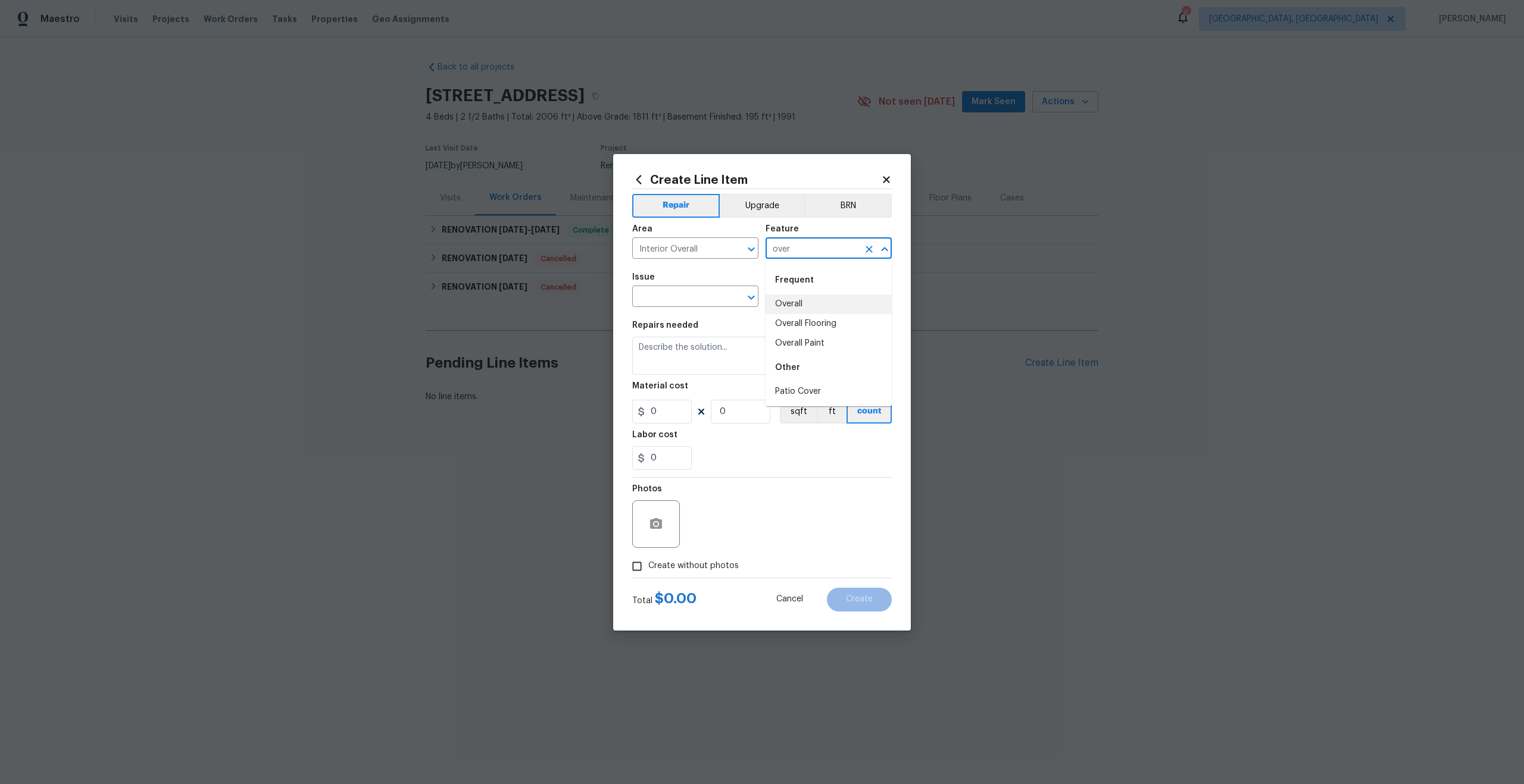
click at [803, 300] on li "Overall" at bounding box center [829, 304] width 126 height 20
type input "Overall"
click at [668, 302] on input "text" at bounding box center [679, 297] width 93 height 18
click at [660, 353] on li "Photos" at bounding box center [695, 353] width 126 height 20
type input "Photos"
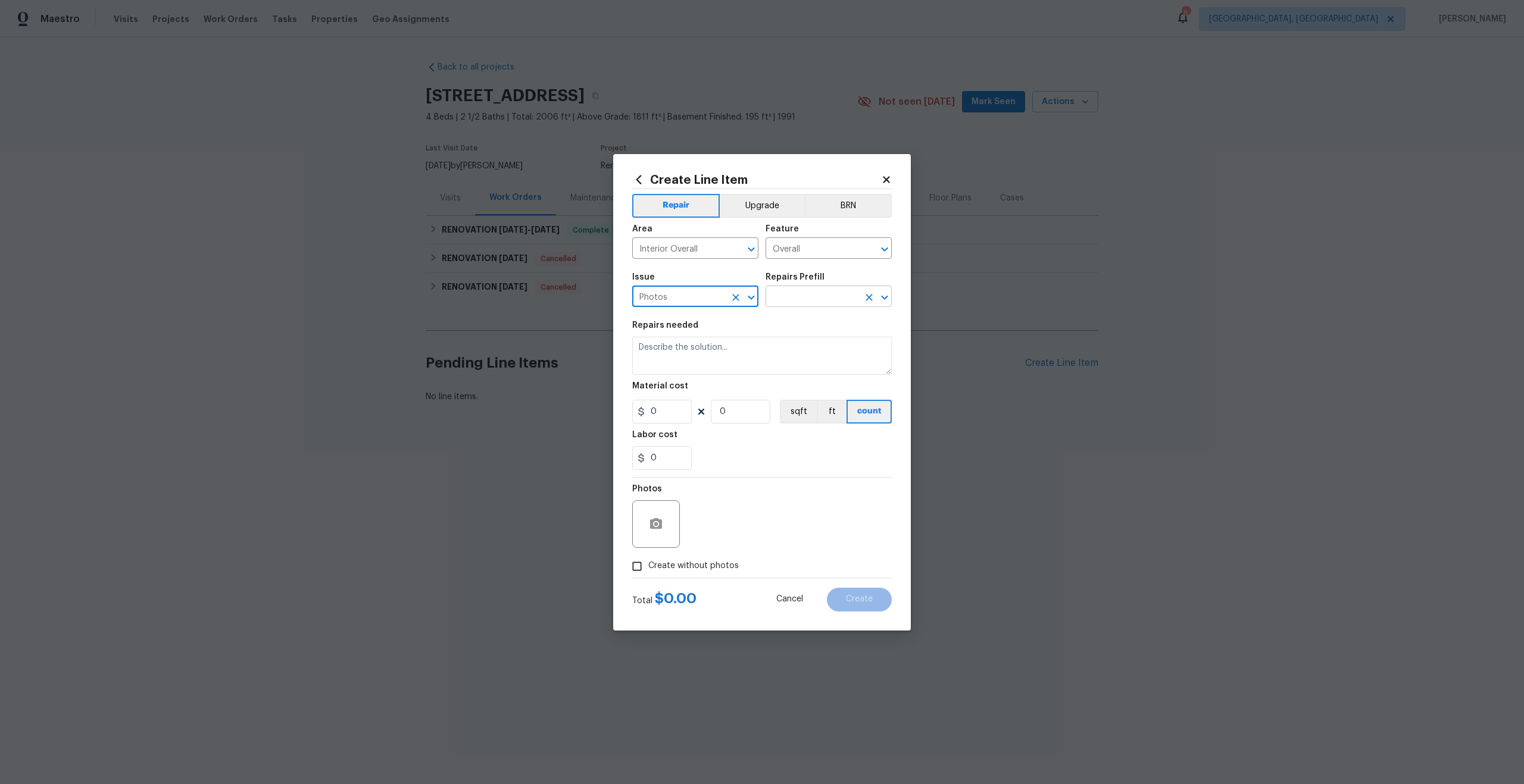
click at [811, 288] on input "text" at bounding box center [812, 297] width 93 height 18
click at [804, 322] on li "3D Tour Capture $120.00" at bounding box center [829, 324] width 126 height 20
type input "3D Tour Capture $120.00"
type textarea "Capture 3D tour of home"
type input "1"
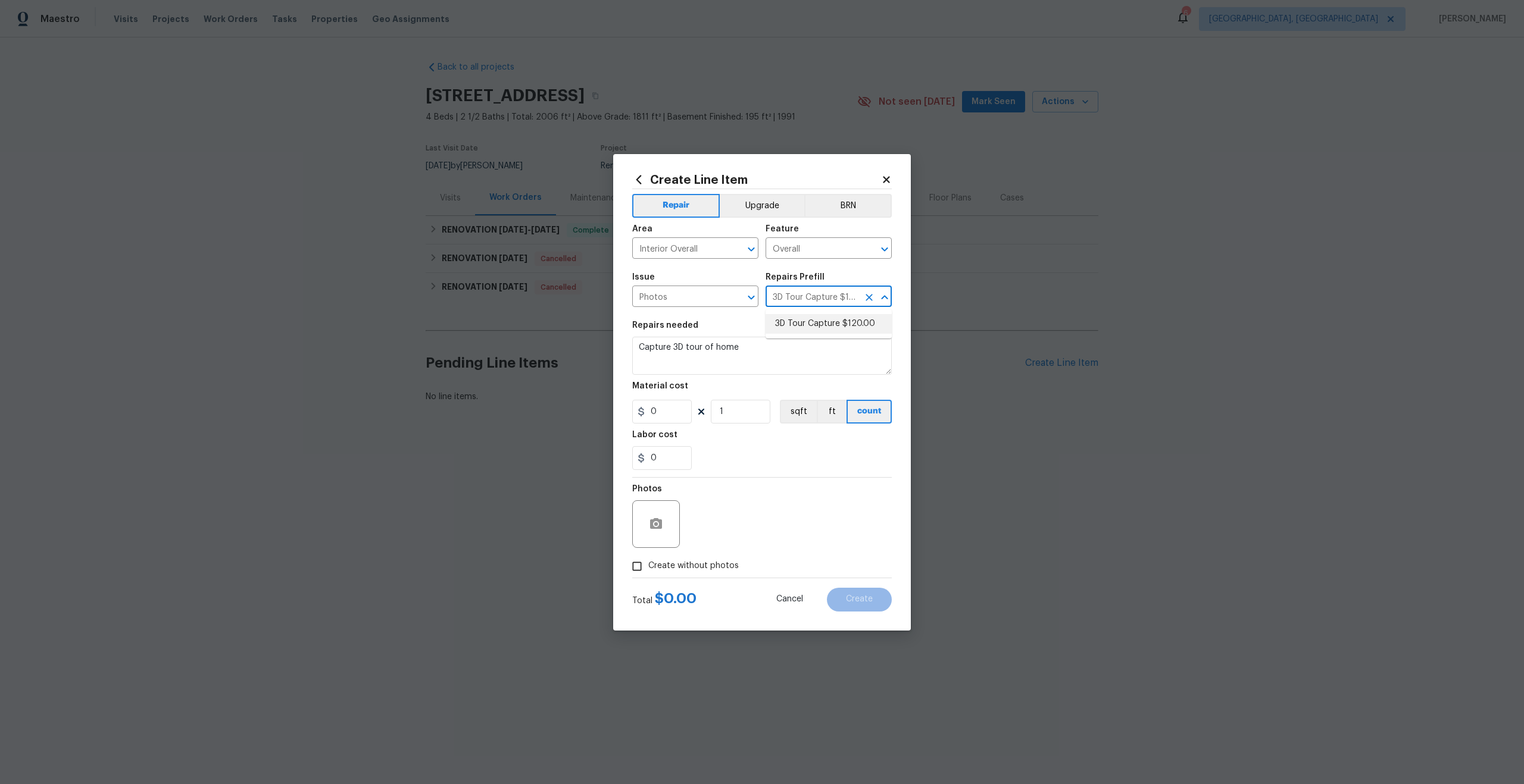
type input "120"
click at [639, 562] on input "Create without photos" at bounding box center [637, 567] width 22 height 22
checkbox input "true"
click at [749, 526] on textarea at bounding box center [790, 524] width 202 height 48
type textarea "."
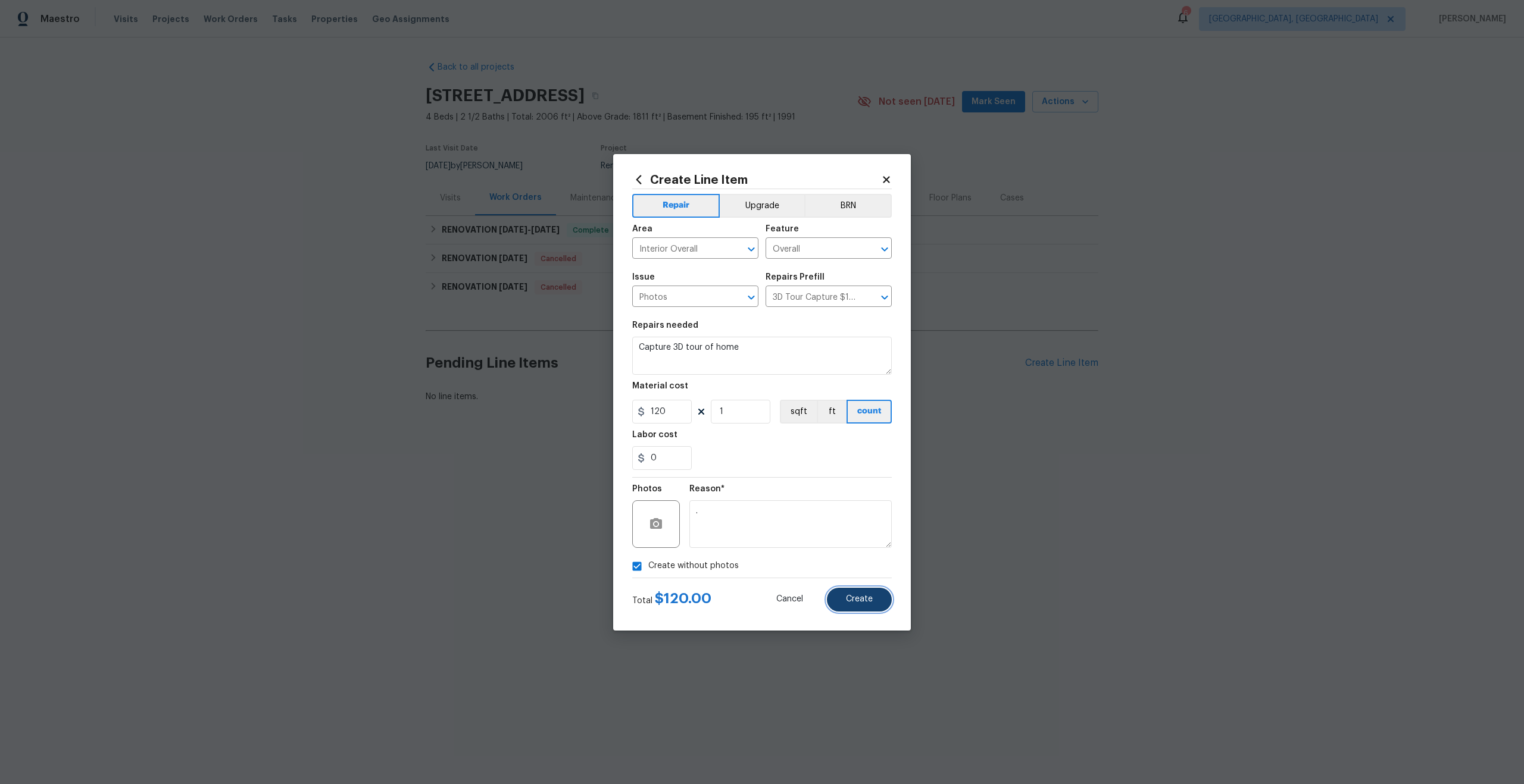
click at [855, 595] on span "Create" at bounding box center [860, 599] width 27 height 9
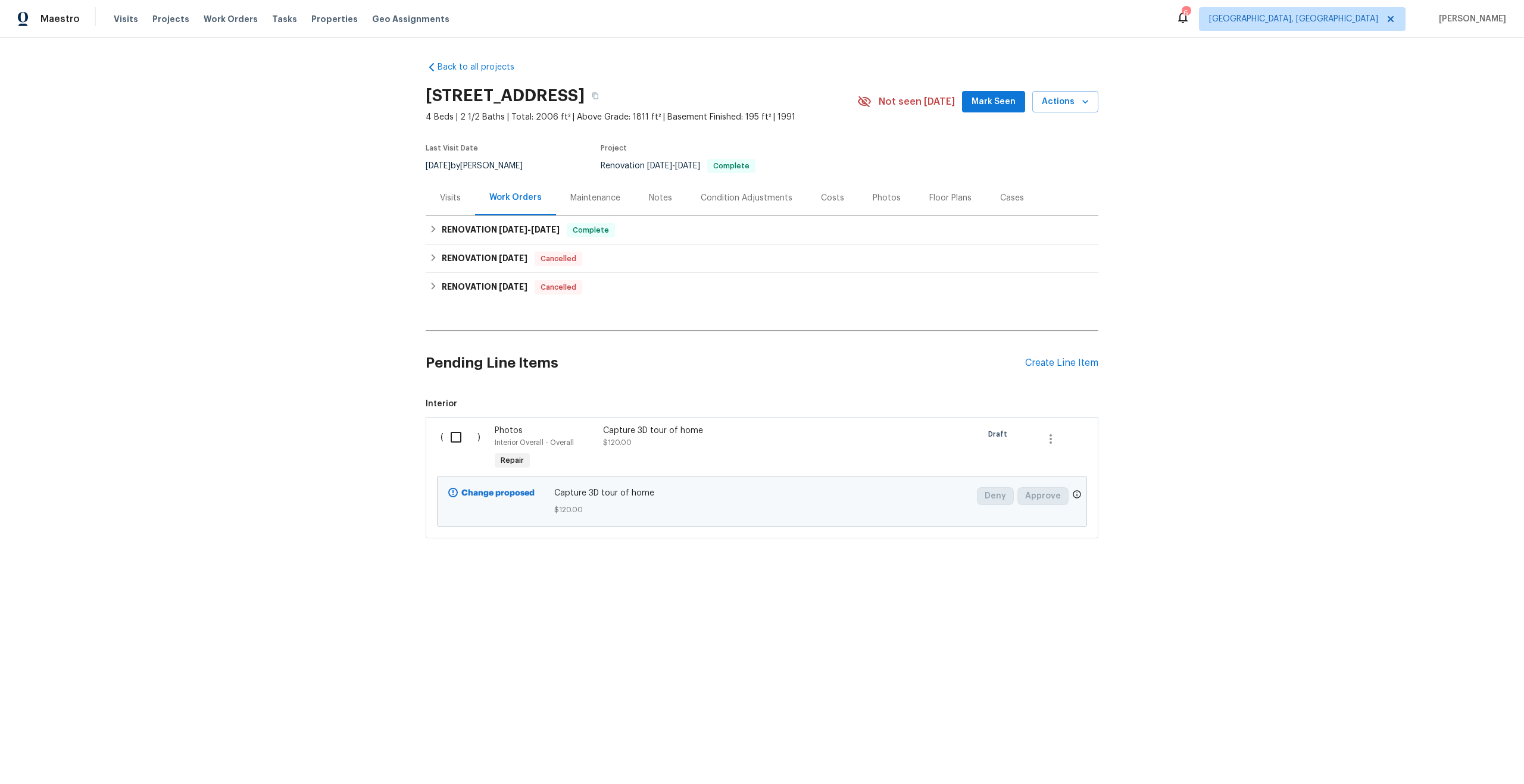
click at [456, 438] on input "checkbox" at bounding box center [460, 438] width 34 height 25
checkbox input "true"
click at [1473, 745] on button "Create Work Order" at bounding box center [1456, 754] width 98 height 22
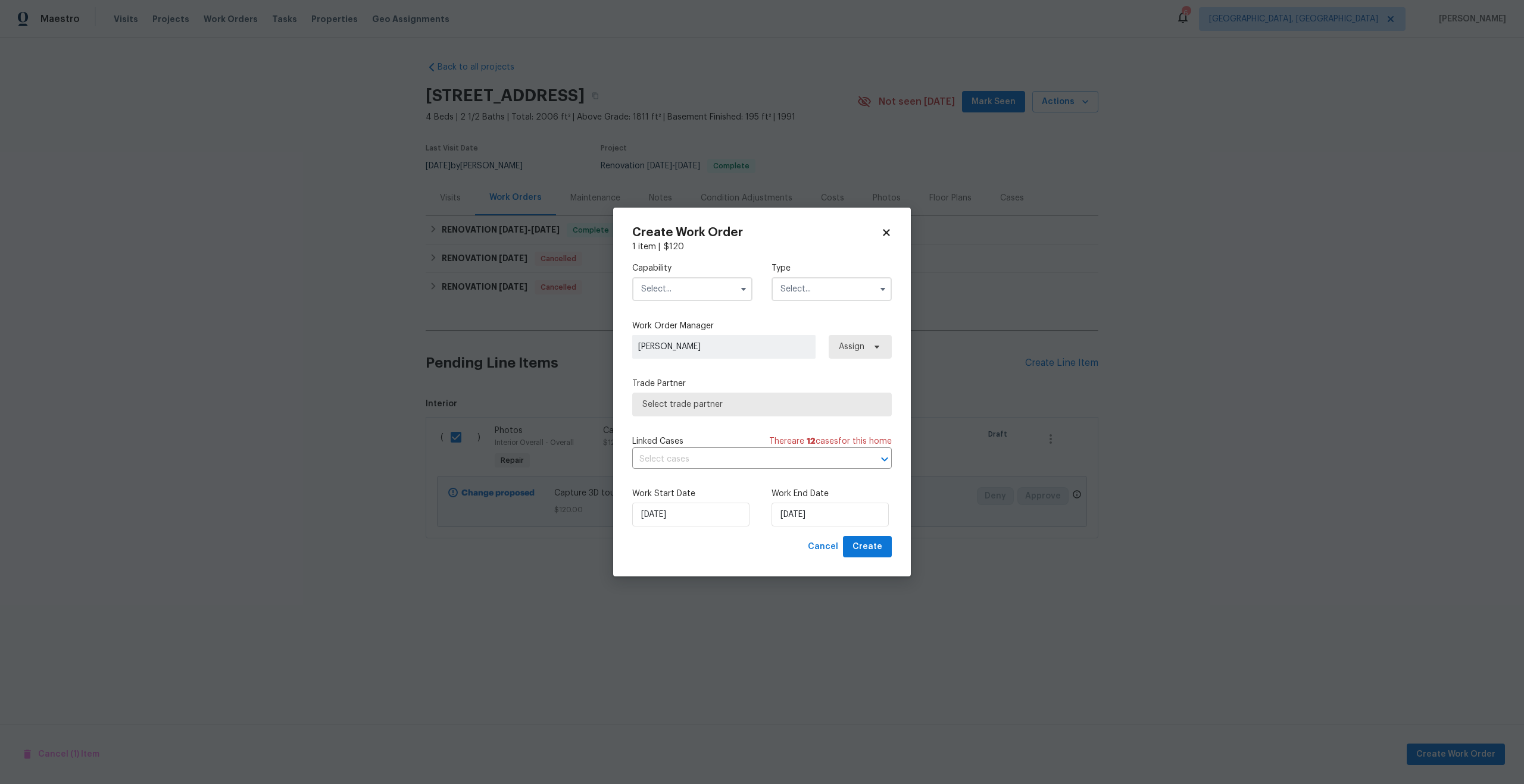
click at [701, 297] on input "text" at bounding box center [692, 289] width 120 height 24
click at [665, 299] on input "text" at bounding box center [692, 289] width 120 height 24
click at [697, 288] on input "text" at bounding box center [692, 289] width 120 height 24
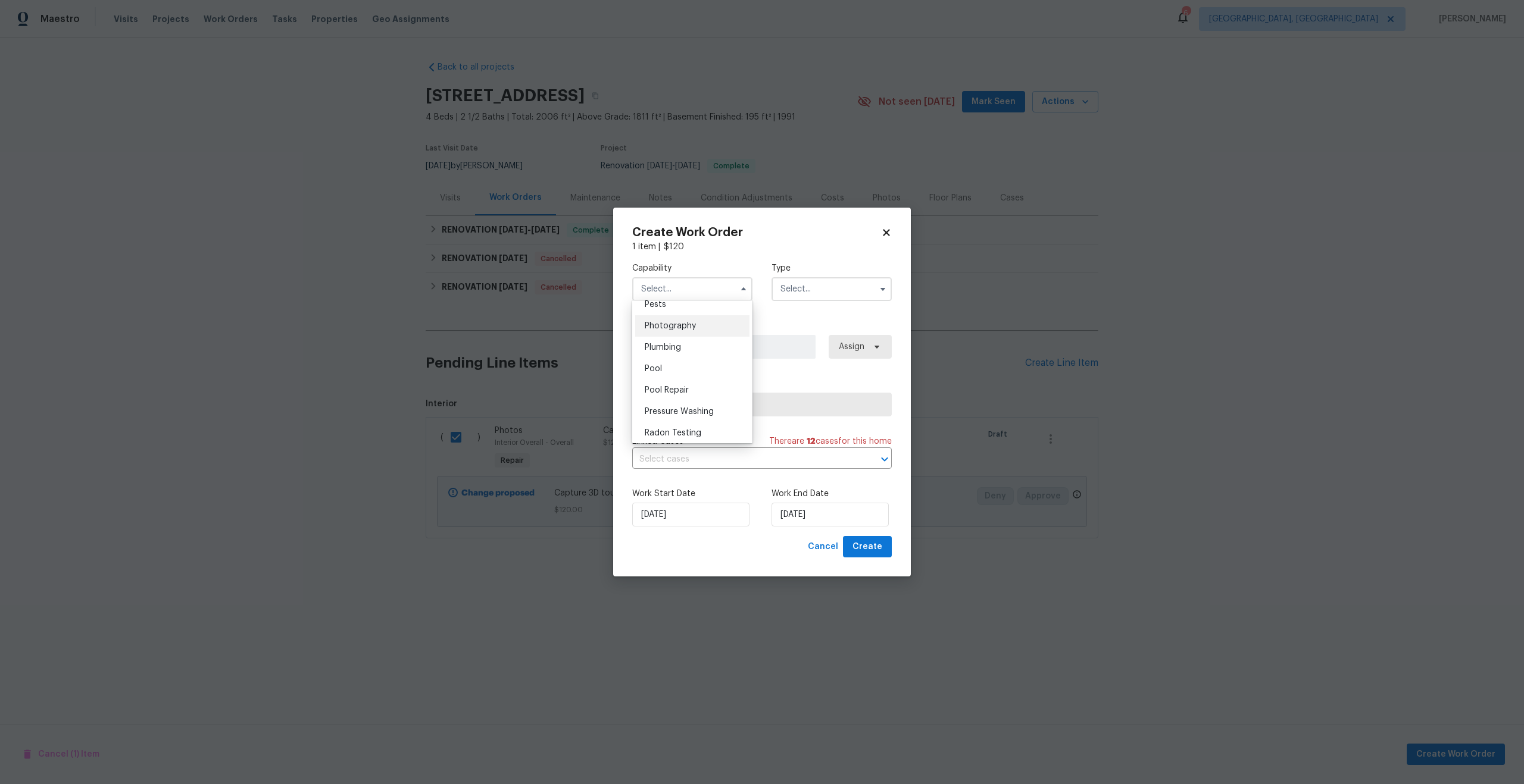
click at [686, 332] on div "Photography" at bounding box center [692, 326] width 114 height 22
type input "Photography"
click at [819, 292] on input "text" at bounding box center [831, 289] width 120 height 24
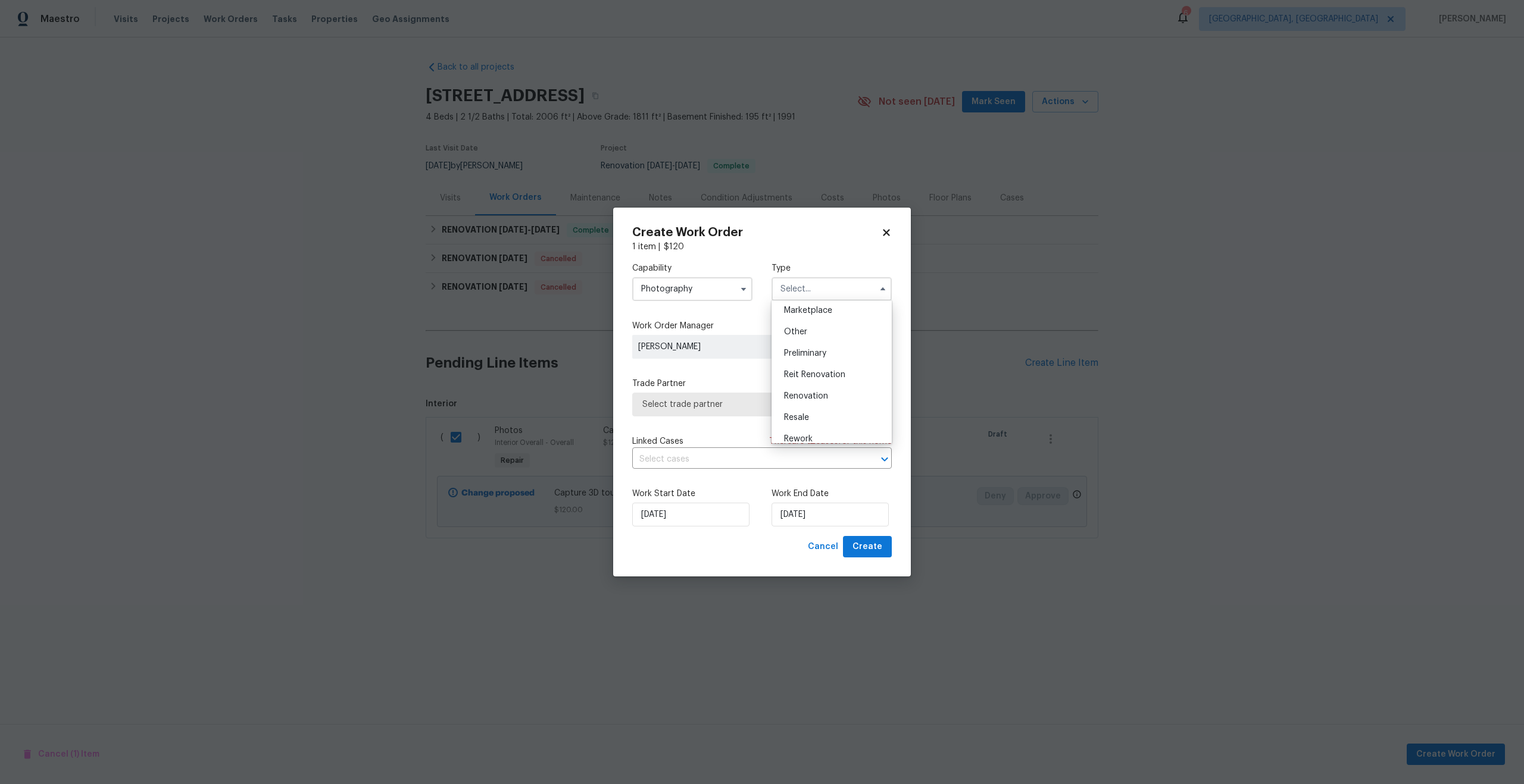
scroll to position [217, 0]
click at [801, 330] on span "Other" at bounding box center [795, 332] width 23 height 8
type input "Other"
click at [728, 412] on span "Select trade partner" at bounding box center [762, 405] width 260 height 24
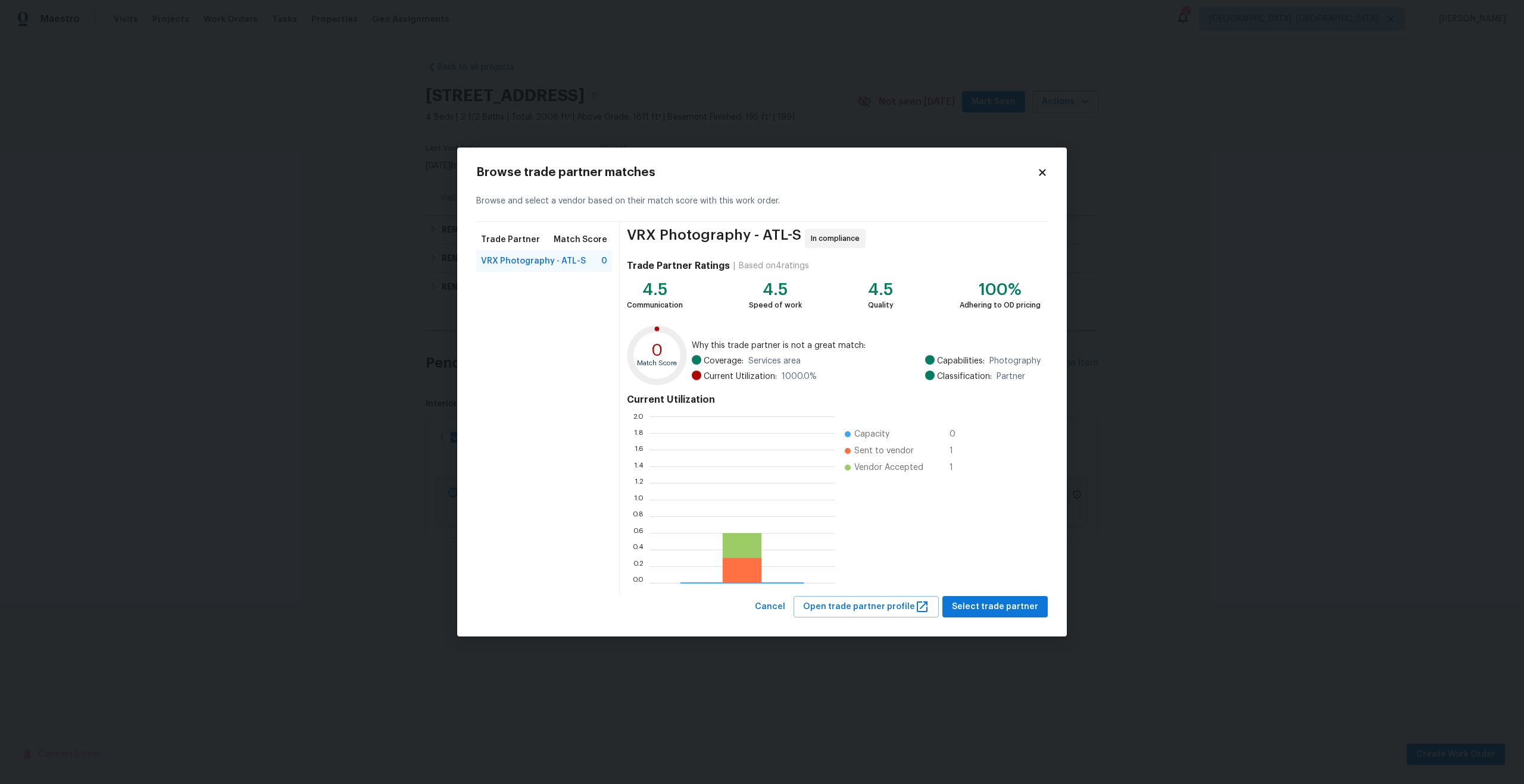
scroll to position [167, 185]
click at [998, 608] on span "Select trade partner" at bounding box center [995, 607] width 86 height 15
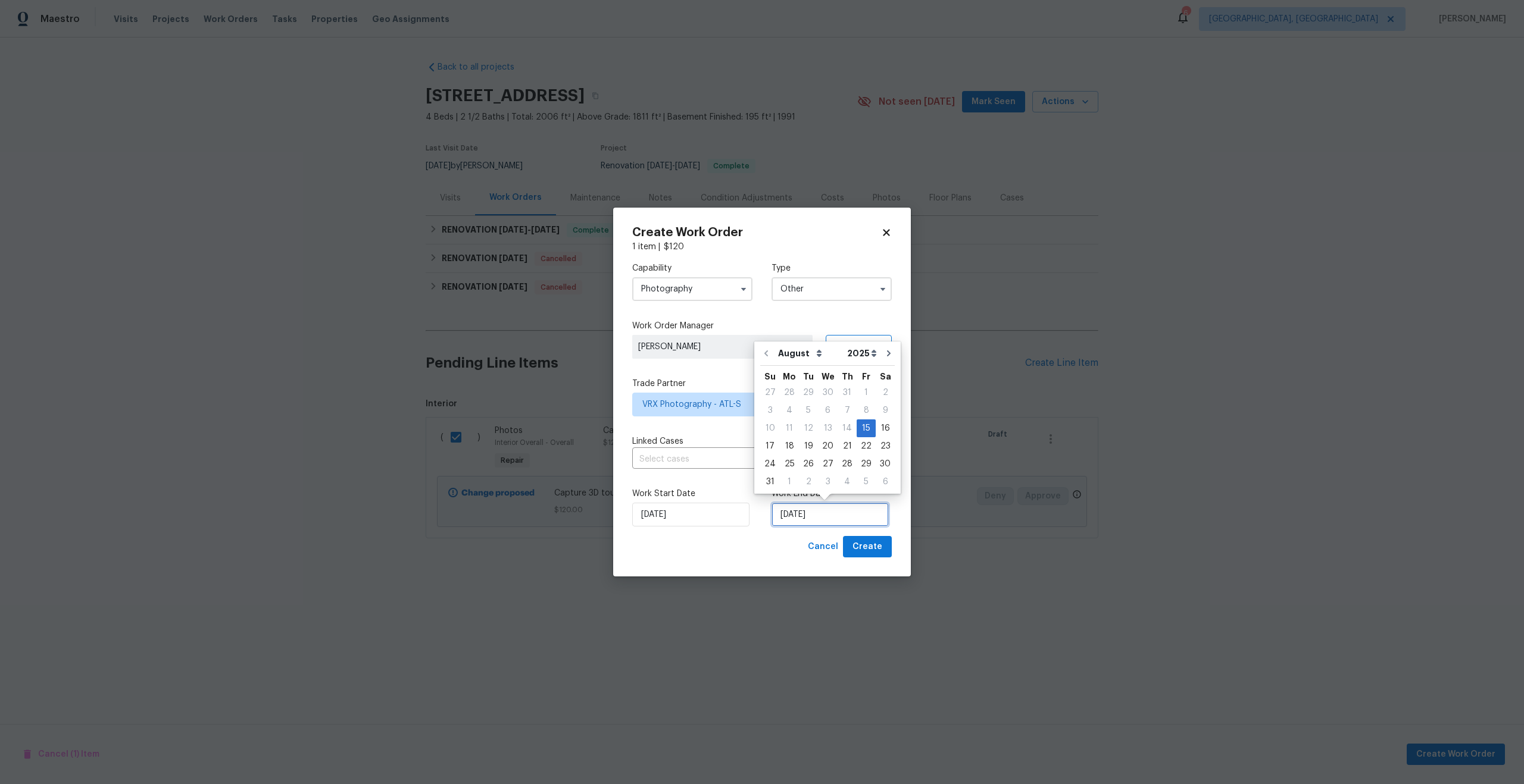
click at [797, 520] on input "15/08/2025" at bounding box center [829, 515] width 117 height 24
click at [884, 429] on div "16" at bounding box center [885, 428] width 19 height 17
type input "16/08/2025"
click at [867, 547] on span "Create" at bounding box center [867, 546] width 29 height 15
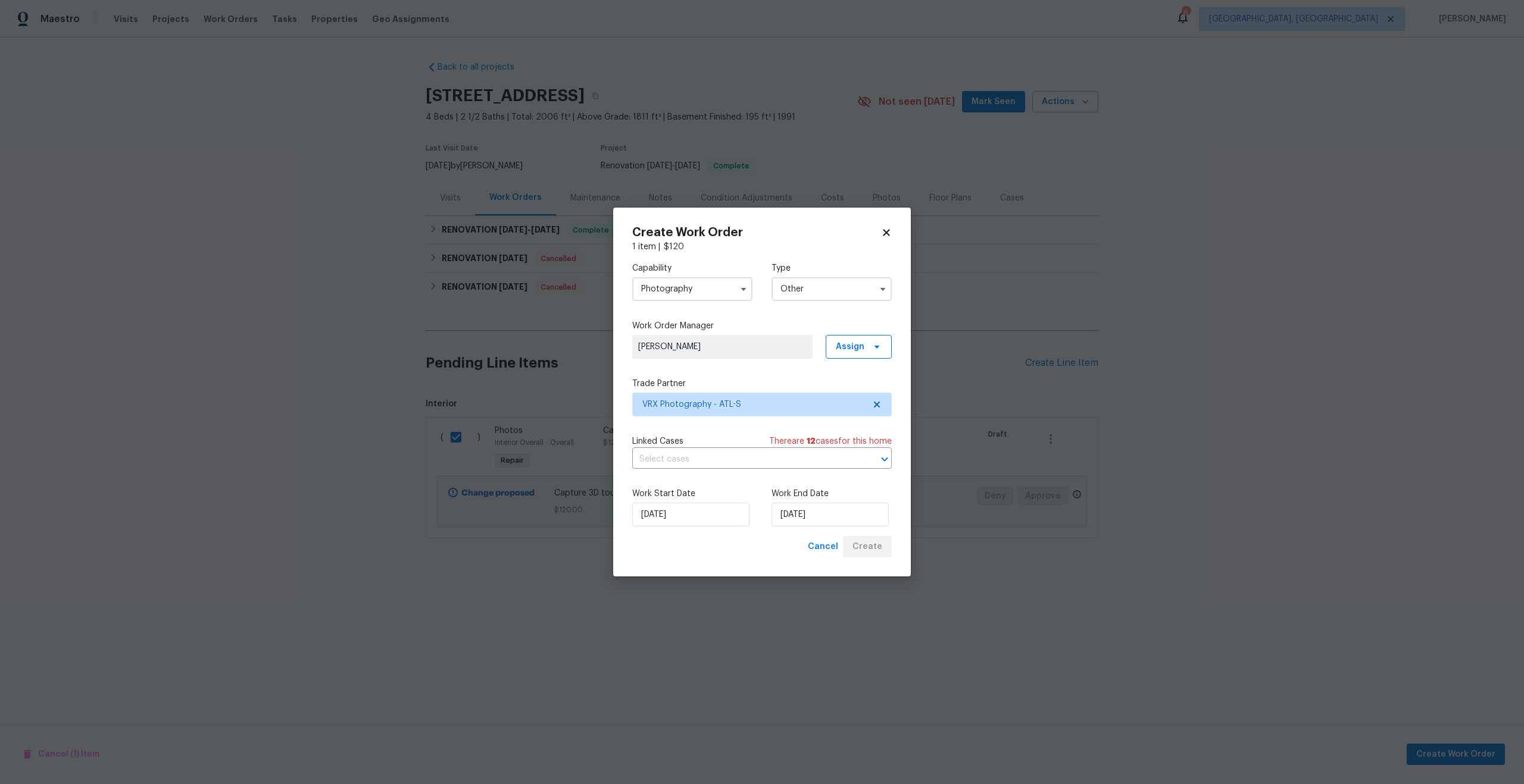
checkbox input "false"
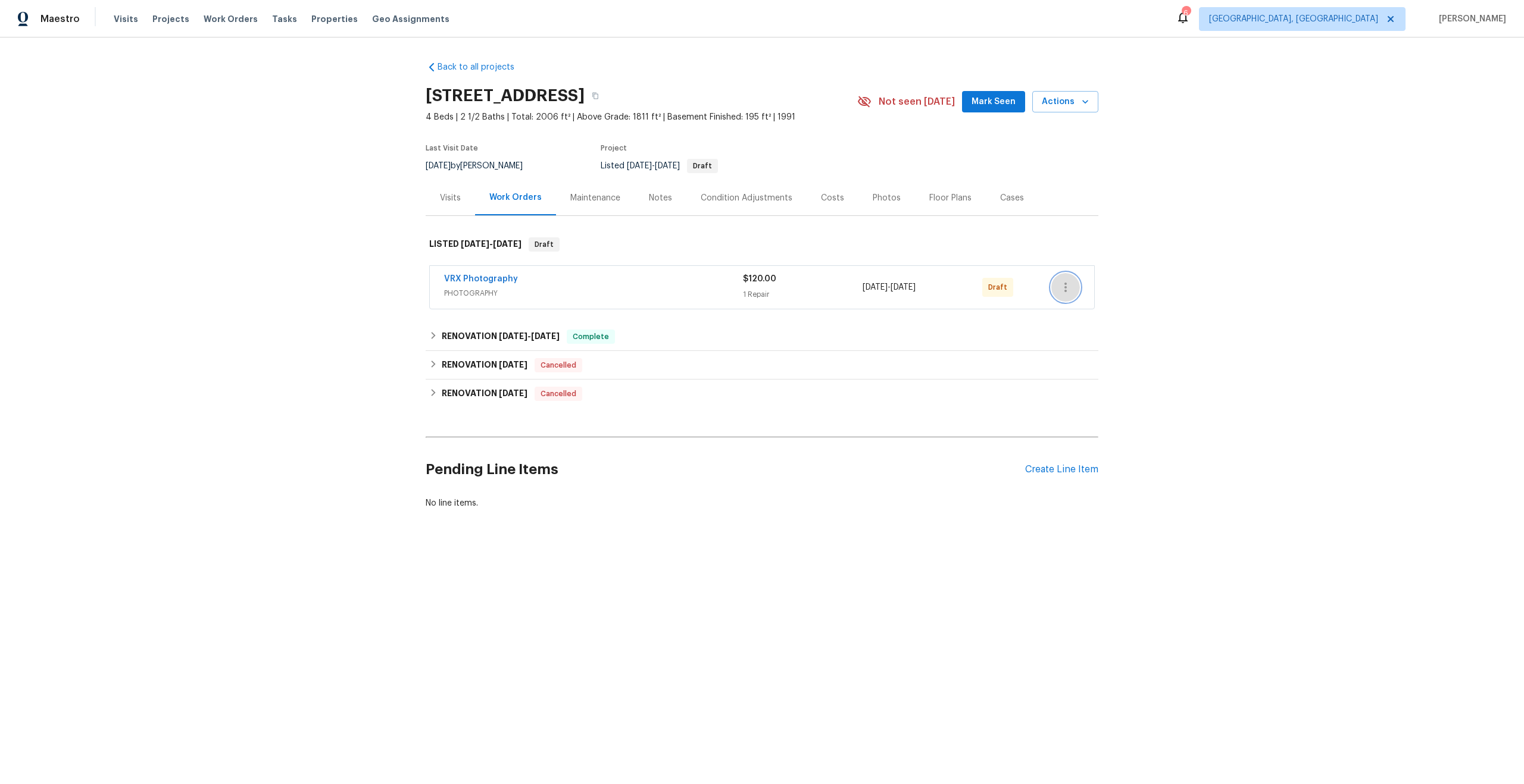
click at [1070, 292] on icon "button" at bounding box center [1065, 288] width 14 height 14
click at [1070, 292] on li "Send to Vendor" at bounding box center [1117, 288] width 133 height 20
click at [1302, 205] on div at bounding box center [762, 392] width 1524 height 784
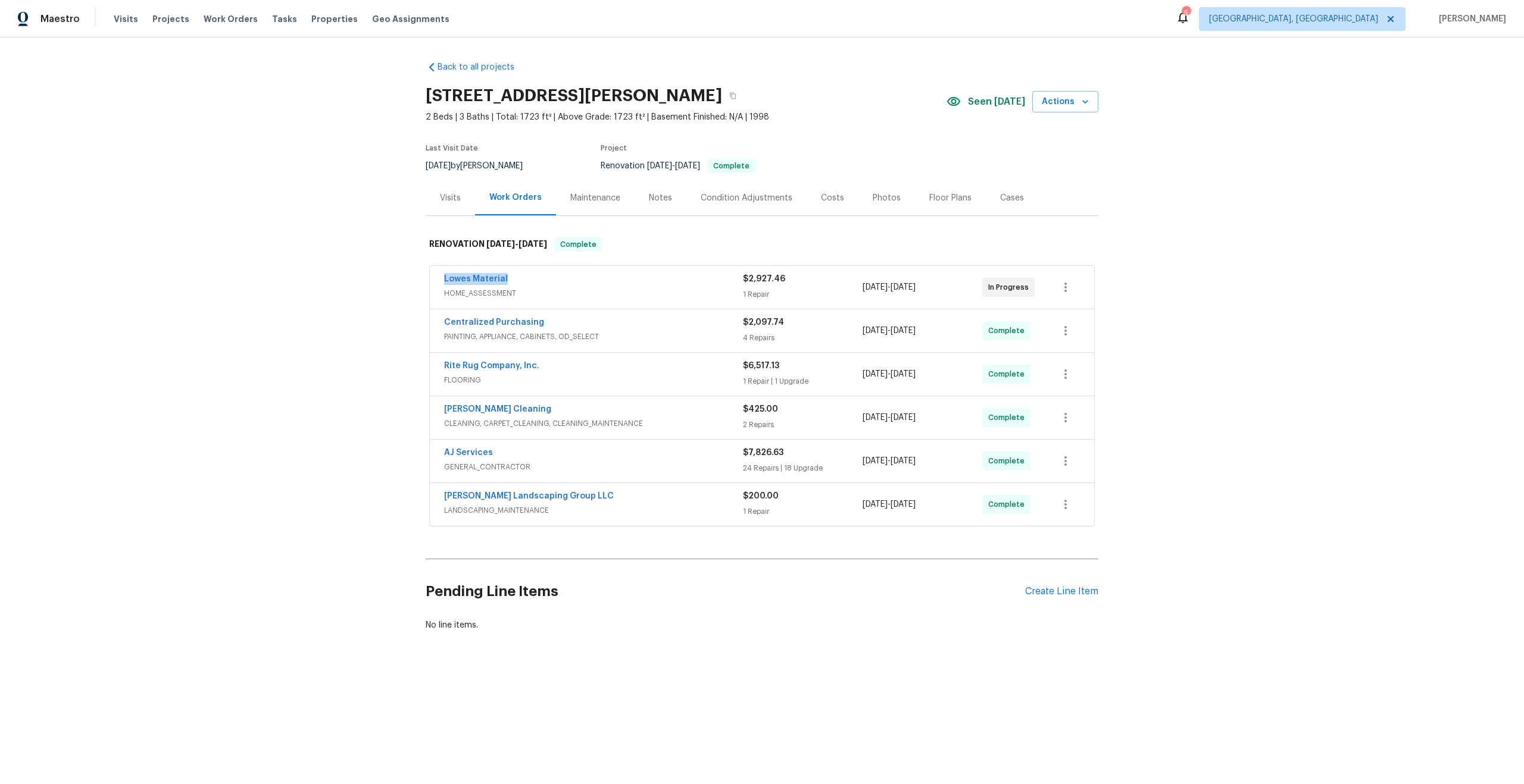
drag, startPoint x: 508, startPoint y: 277, endPoint x: 441, endPoint y: 277, distance: 67.0
click at [441, 277] on div "Lowes Material HOME_ASSESSMENT $2,927.46 1 Repair [DATE] - [DATE] In Progress" at bounding box center [762, 287] width 664 height 43
copy link "Lowes Material"
click at [736, 95] on icon "button" at bounding box center [733, 95] width 7 height 7
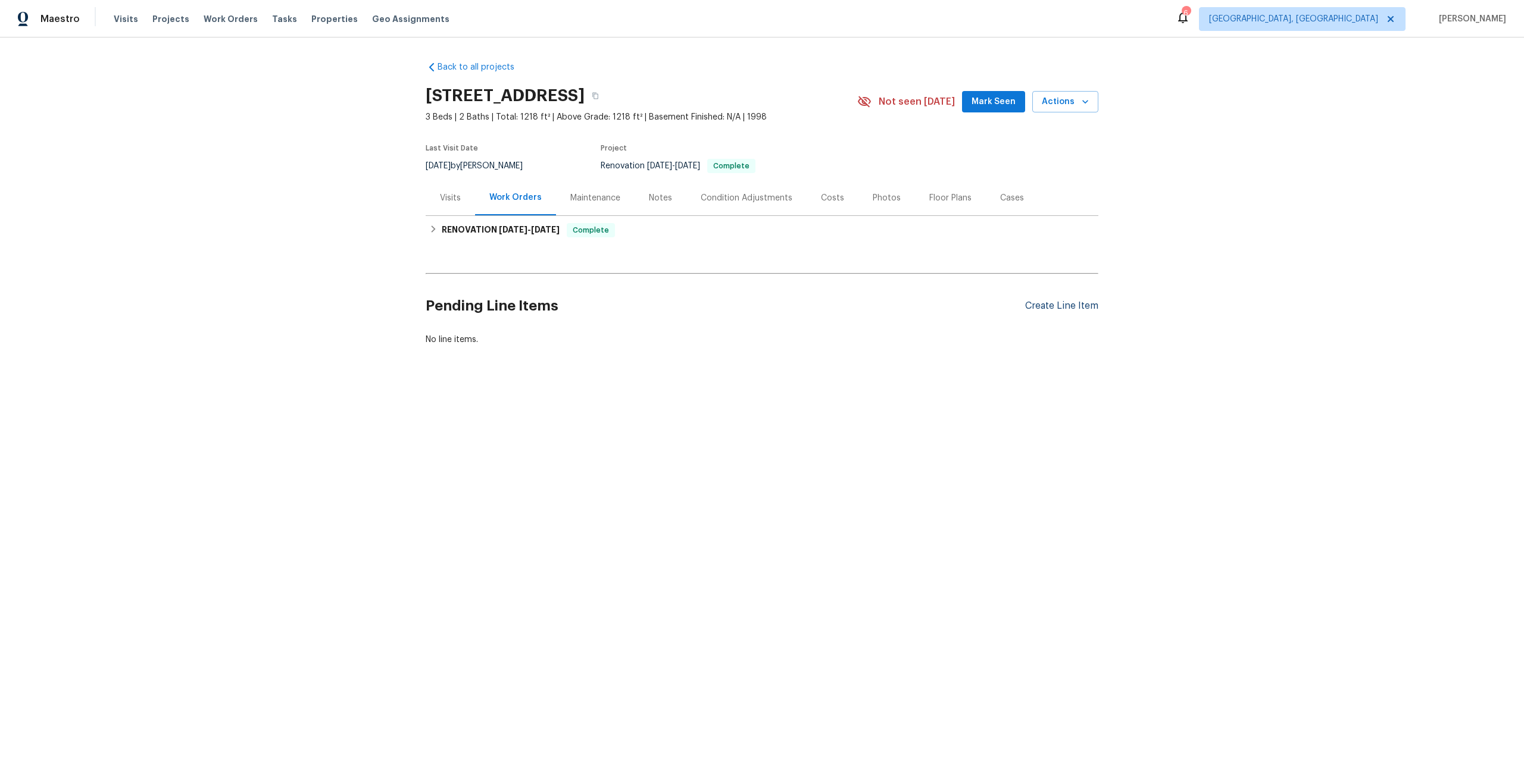
click at [1074, 307] on div "Create Line Item" at bounding box center [1062, 306] width 73 height 11
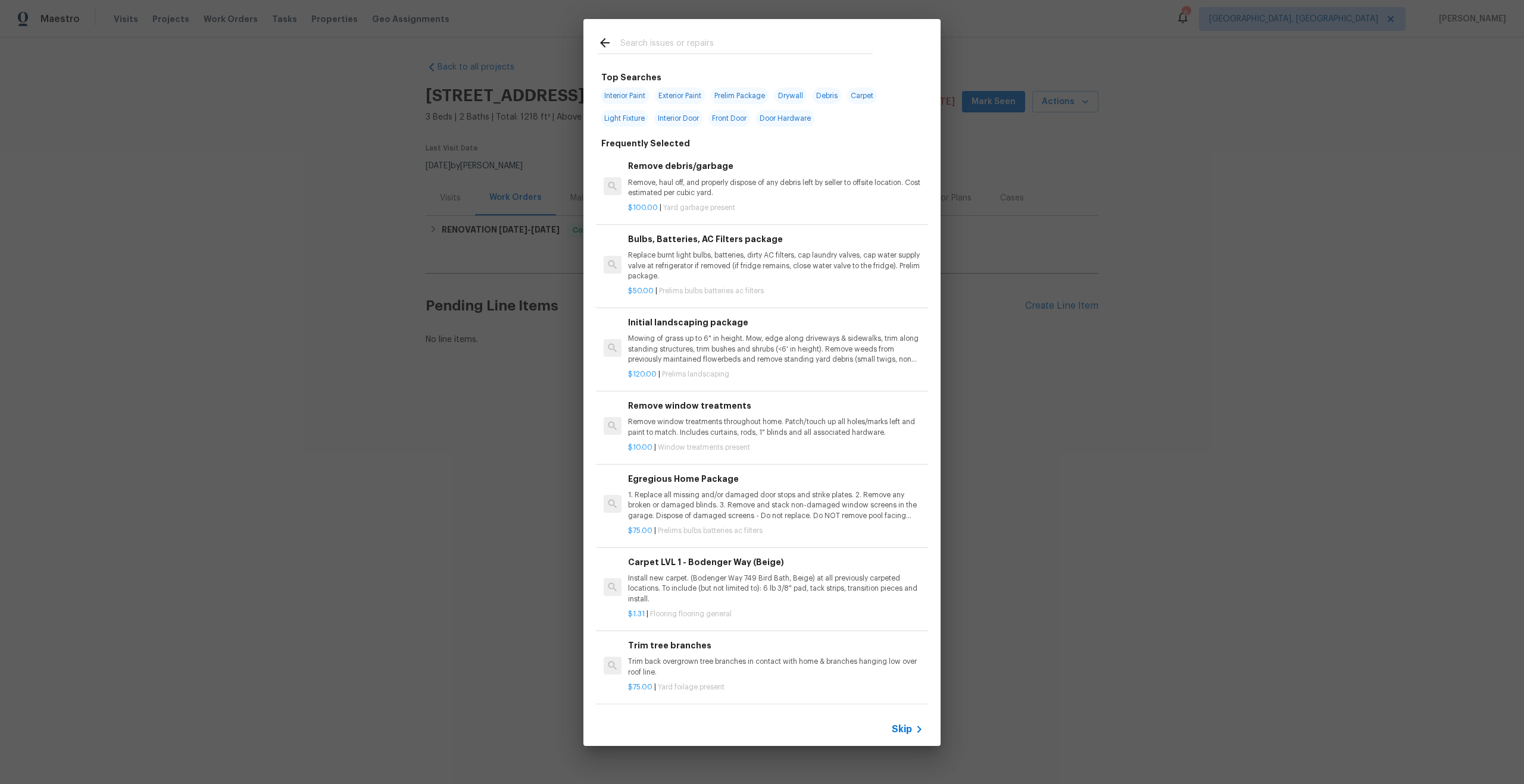
click at [899, 728] on span "Skip" at bounding box center [902, 729] width 20 height 12
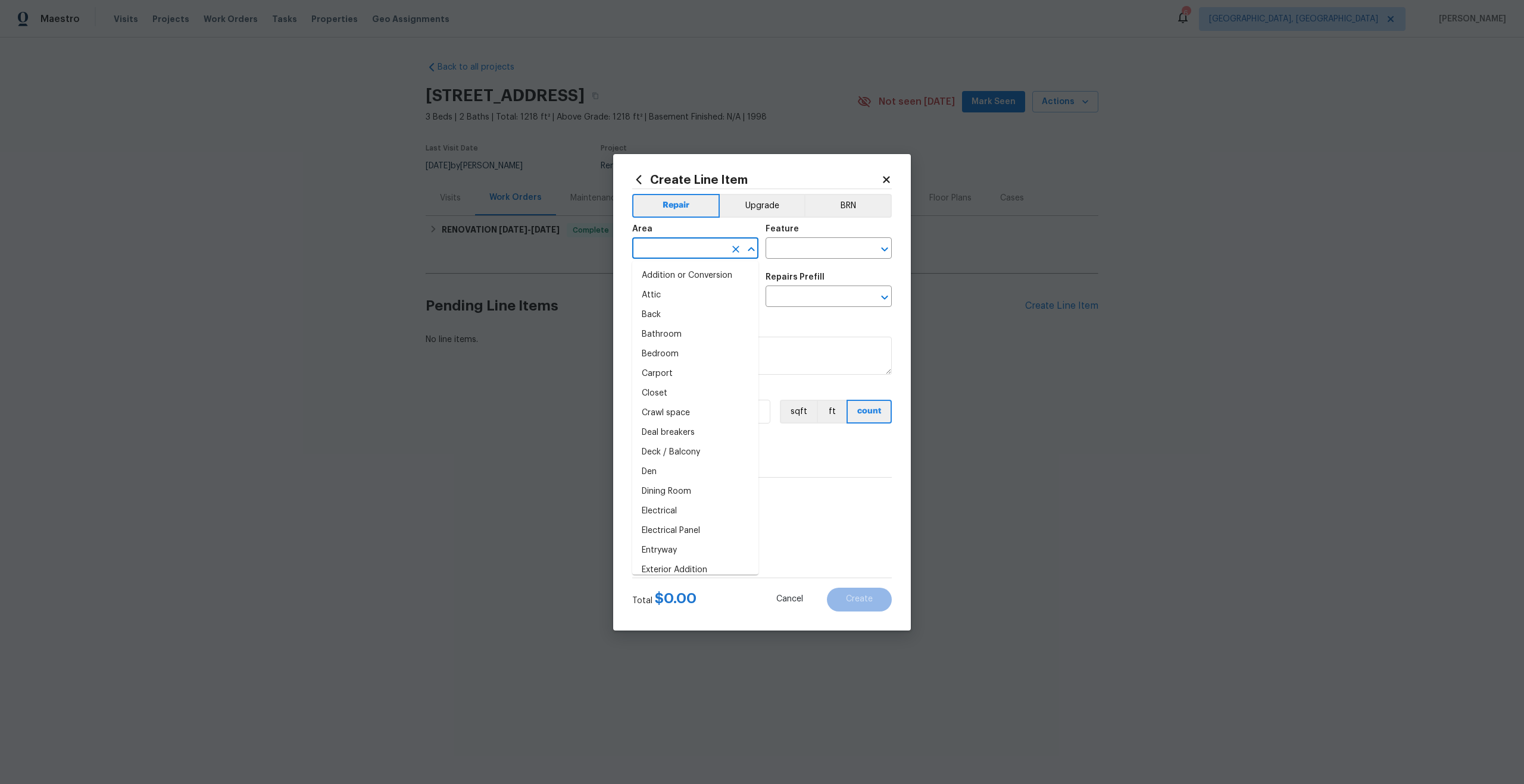
click at [679, 255] on input "text" at bounding box center [679, 250] width 93 height 18
click at [665, 296] on li "Interior Overall" at bounding box center [695, 295] width 126 height 20
type input "Interior Overall"
click at [805, 259] on div "Area Interior Overall ​ Feature ​" at bounding box center [762, 241] width 260 height 48
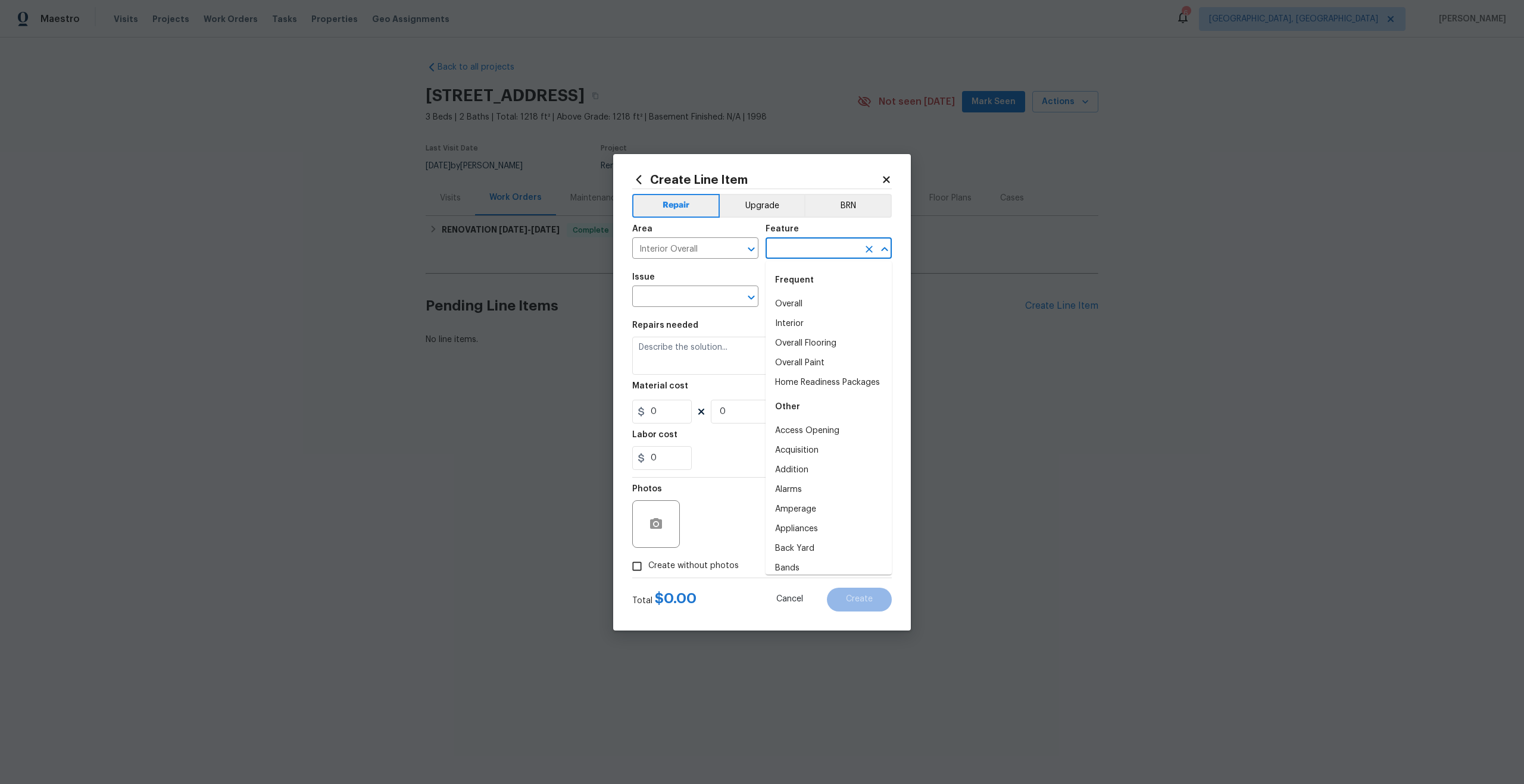
click at [807, 253] on input "text" at bounding box center [812, 250] width 93 height 18
click at [791, 304] on li "Overall" at bounding box center [829, 304] width 126 height 20
type input "Overall"
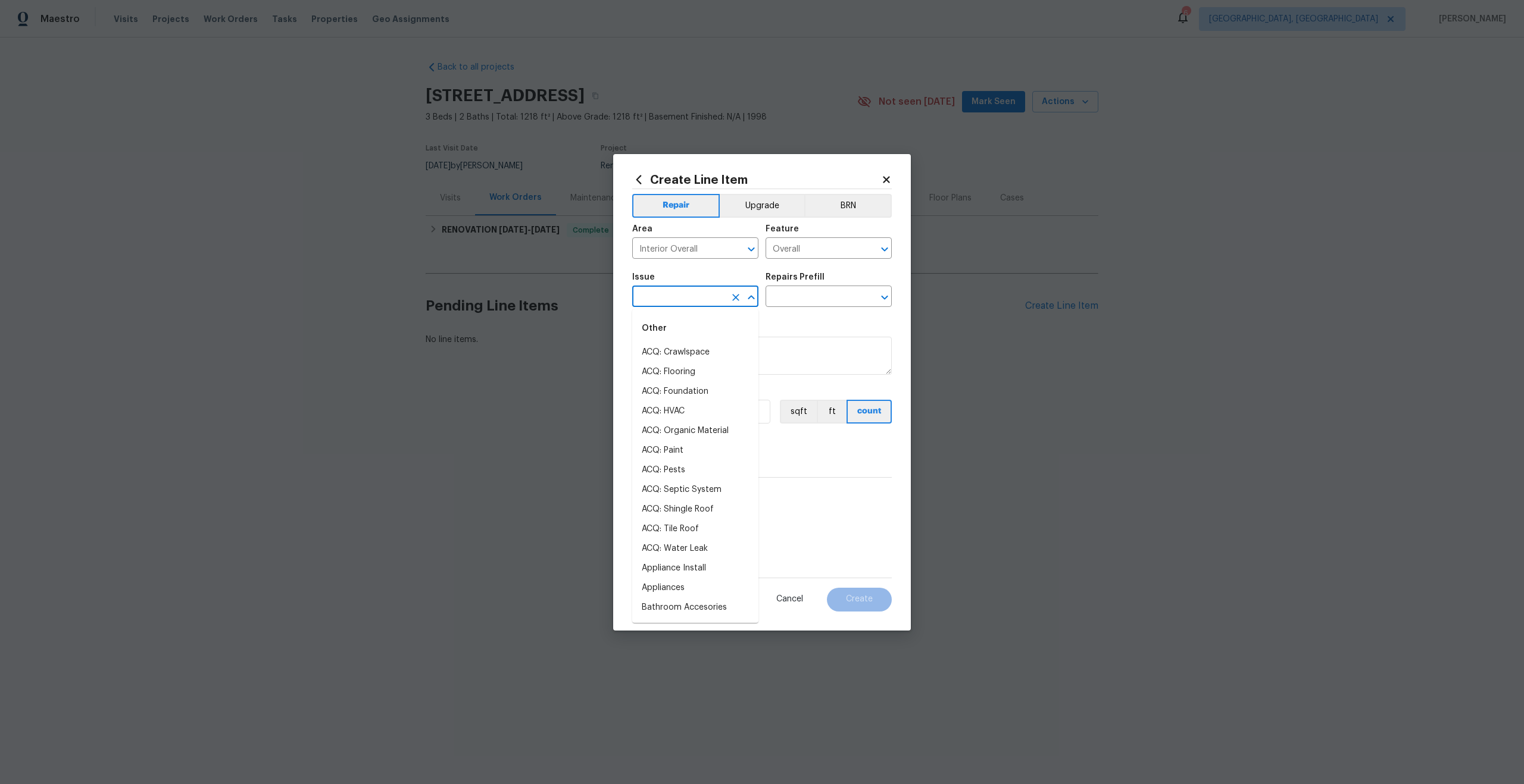
click at [677, 299] on input "text" at bounding box center [679, 297] width 93 height 18
click at [663, 350] on li "Photos" at bounding box center [695, 353] width 126 height 20
type input "Photos"
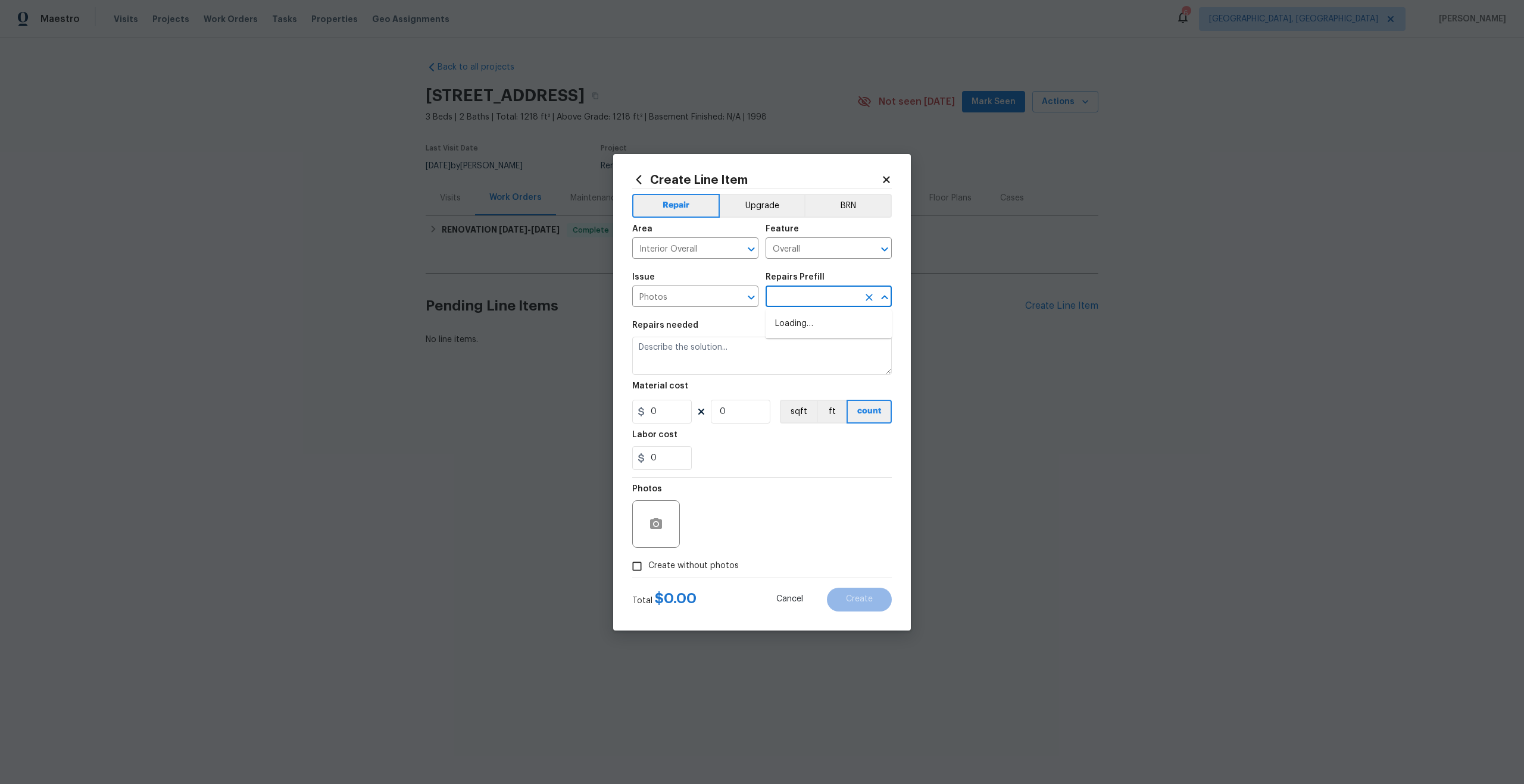
click at [785, 303] on input "text" at bounding box center [812, 297] width 93 height 18
click at [789, 318] on li "3D Tour Capture $120.00" at bounding box center [829, 324] width 126 height 20
type input "3D Tour Capture $120.00"
type textarea "Capture 3D tour of home"
type input "1"
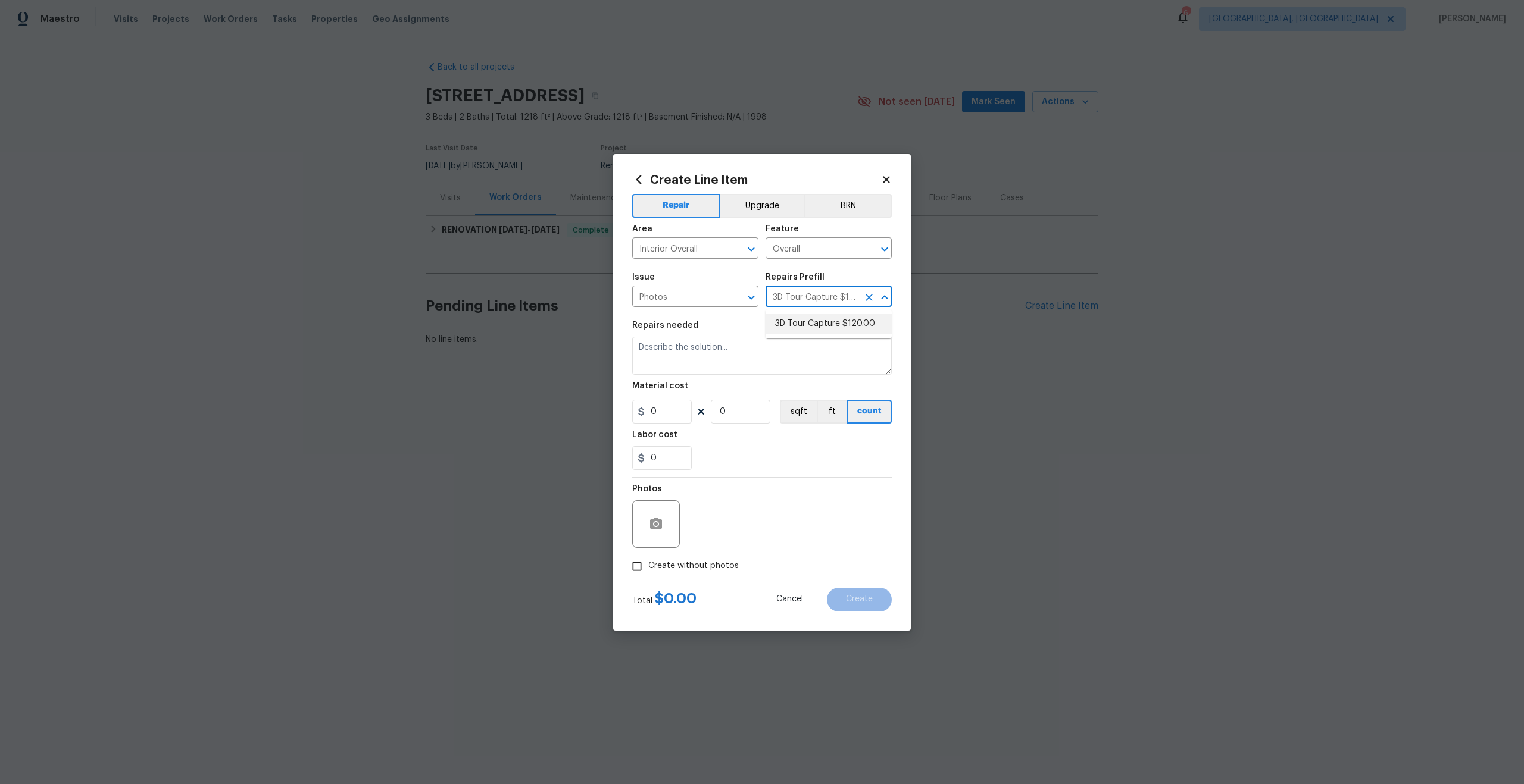
type input "120"
click at [635, 564] on input "Create without photos" at bounding box center [637, 567] width 22 height 22
checkbox input "true"
click at [719, 512] on textarea at bounding box center [790, 524] width 202 height 48
type textarea "."
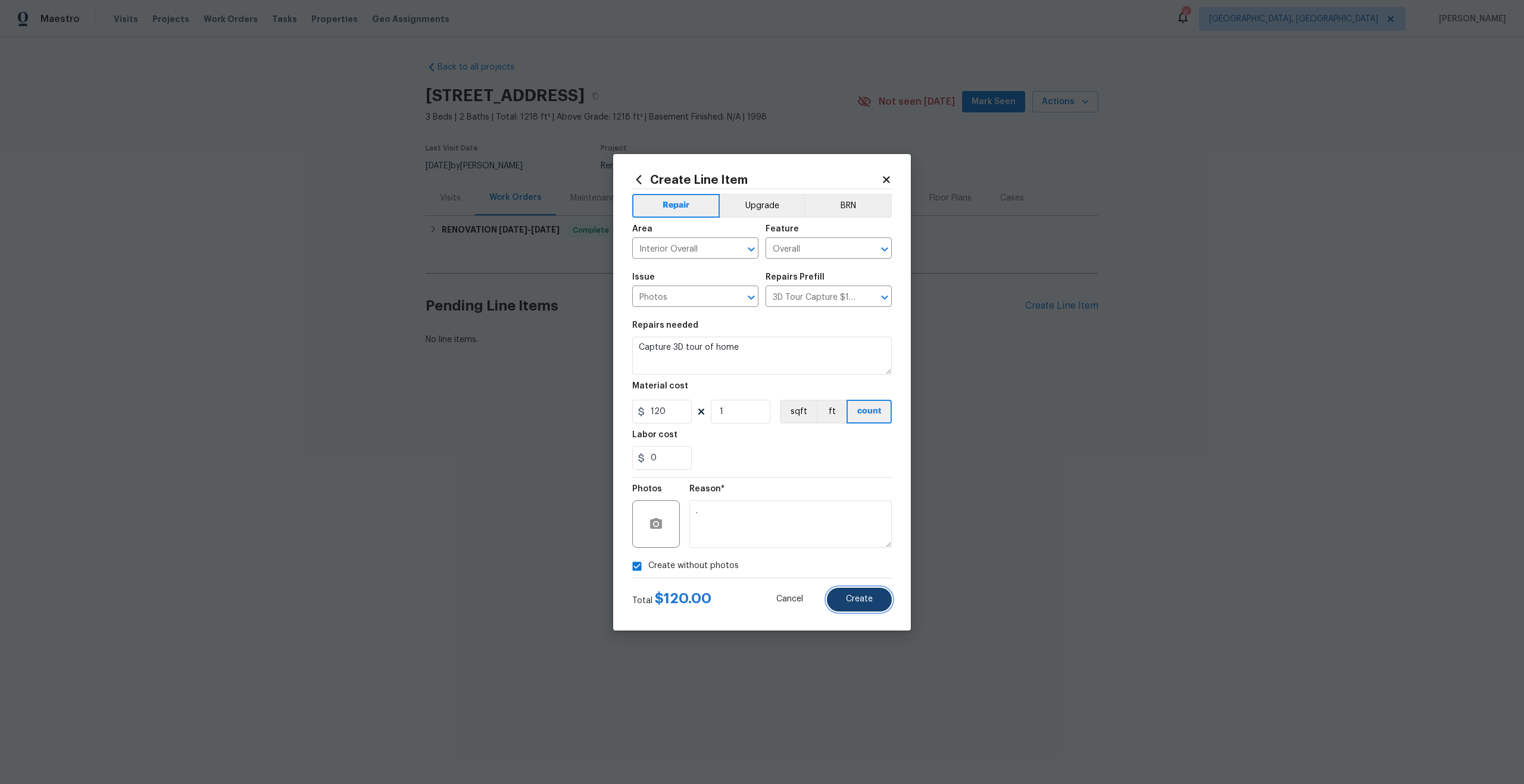
click at [869, 603] on span "Create" at bounding box center [860, 599] width 27 height 9
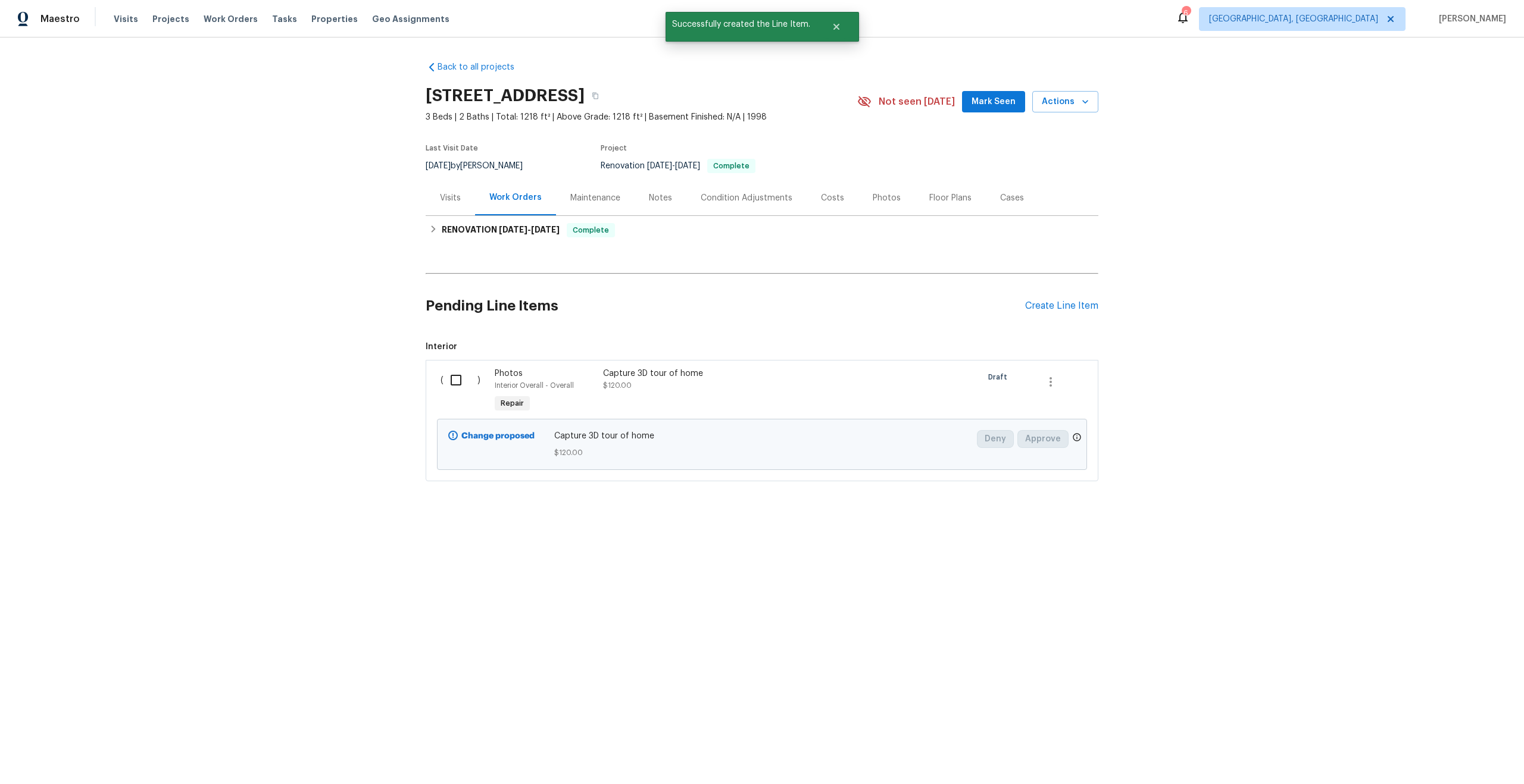
click at [455, 382] on input "checkbox" at bounding box center [460, 380] width 34 height 25
checkbox input "true"
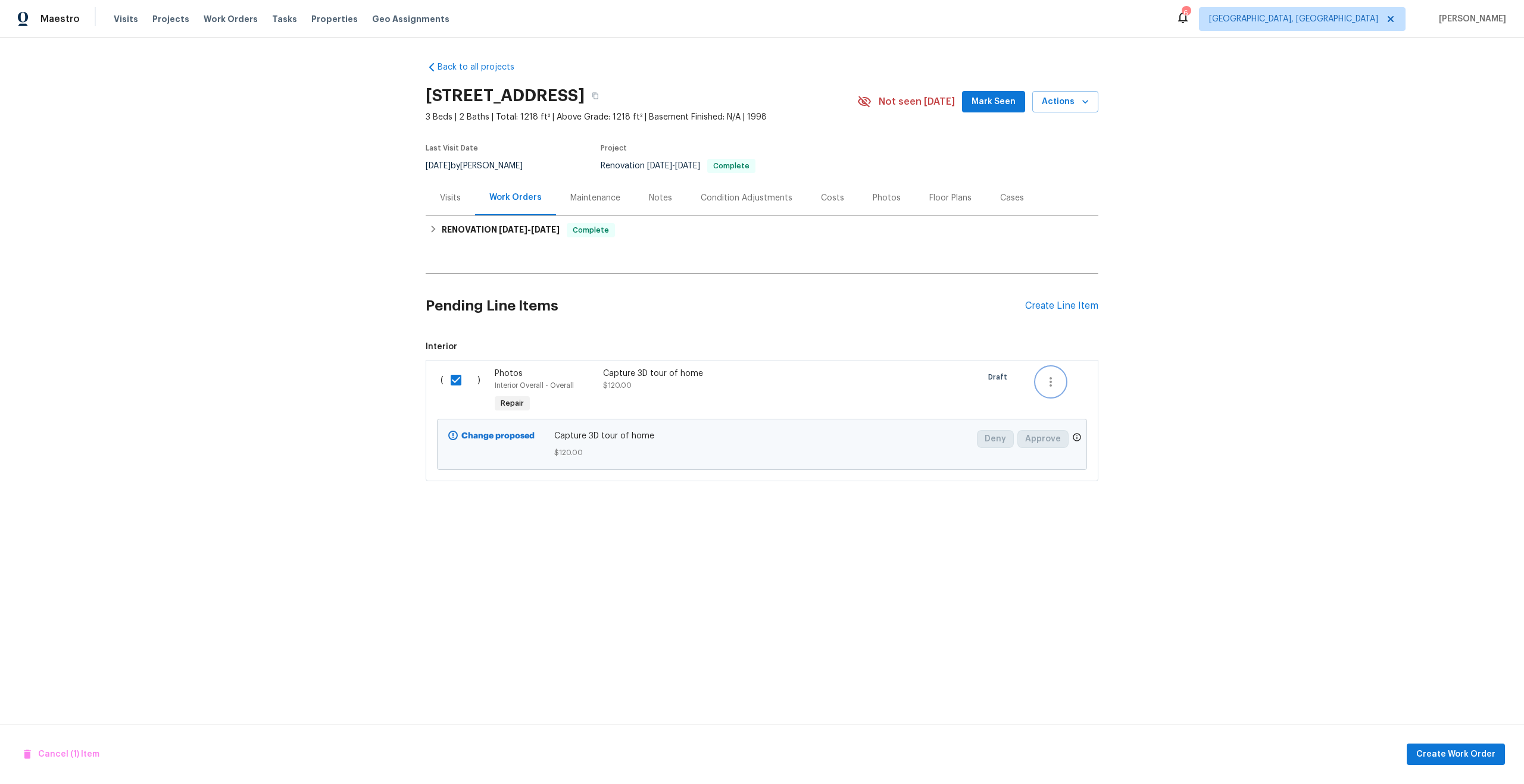
click at [1054, 386] on icon "button" at bounding box center [1050, 381] width 14 height 14
click at [889, 345] on div at bounding box center [762, 392] width 1524 height 784
click at [452, 381] on input "checkbox" at bounding box center [460, 380] width 34 height 25
checkbox input "true"
click at [1431, 751] on span "Create Work Order" at bounding box center [1455, 755] width 79 height 15
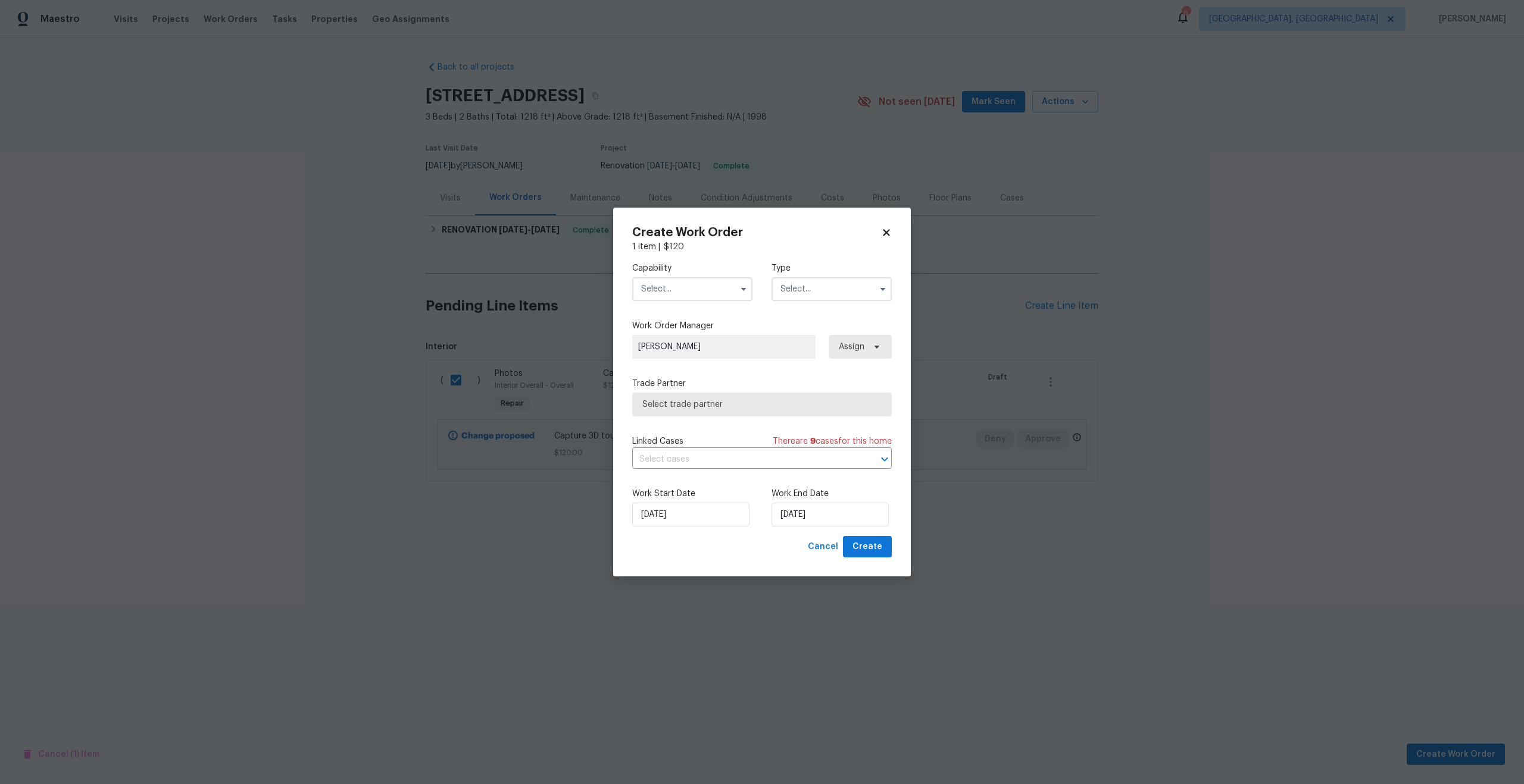
click at [705, 286] on input "text" at bounding box center [692, 289] width 120 height 24
click at [684, 379] on span "Photography" at bounding box center [670, 379] width 51 height 8
type input "Photography"
click at [824, 285] on input "text" at bounding box center [831, 289] width 120 height 24
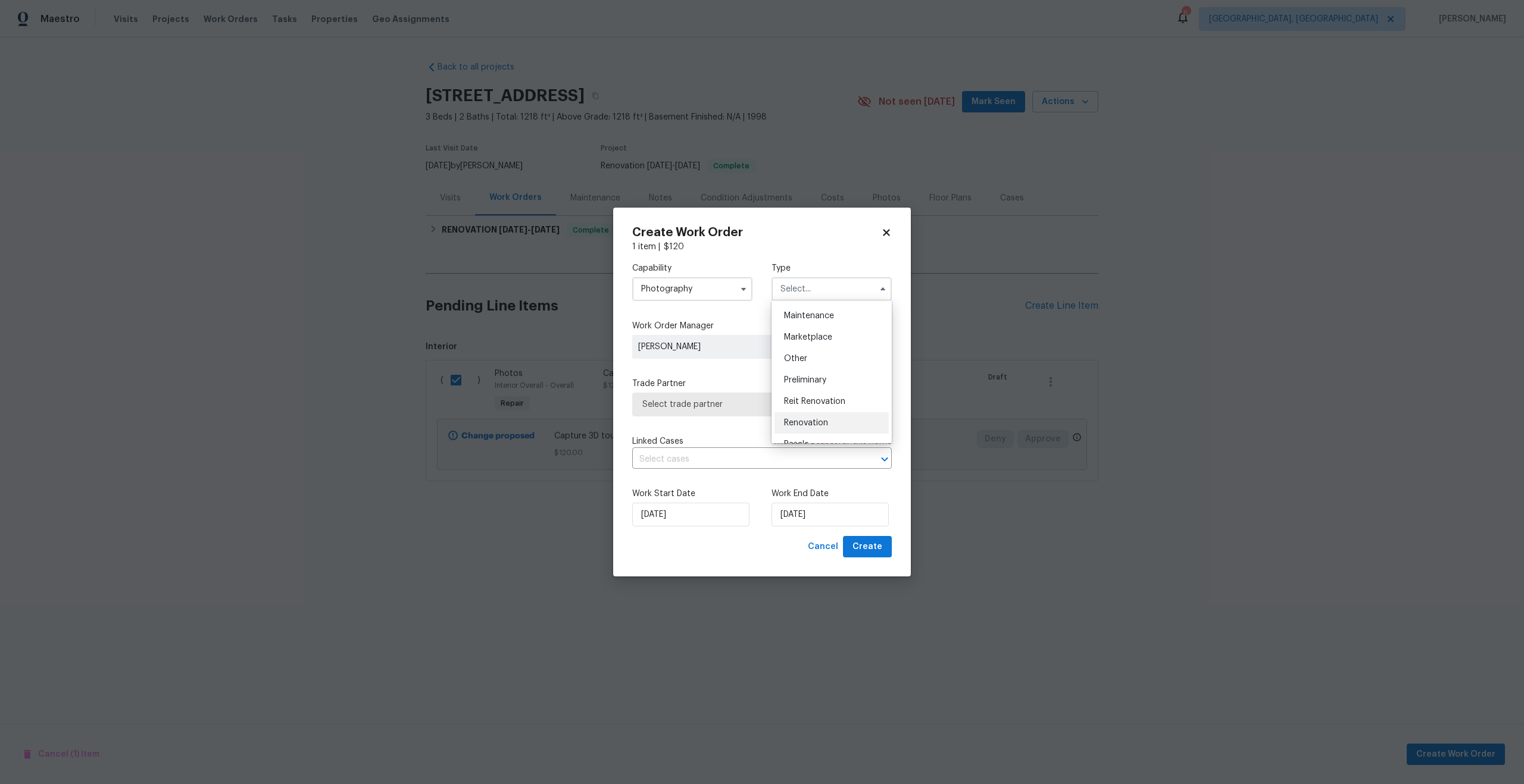
scroll to position [190, 0]
click at [806, 360] on span "Other" at bounding box center [795, 359] width 23 height 8
type input "Other"
click at [735, 403] on span "Select trade partner" at bounding box center [753, 404] width 222 height 12
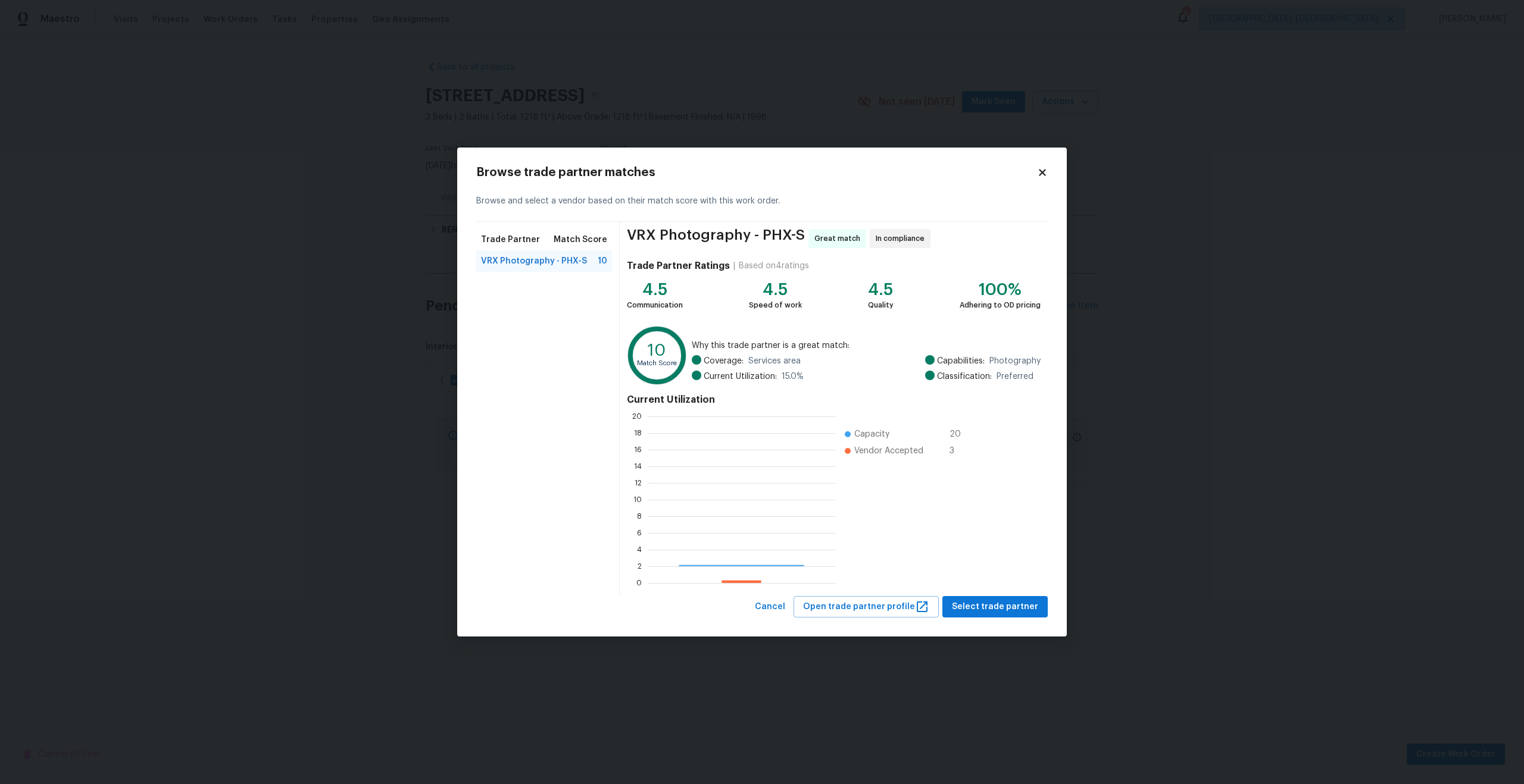
scroll to position [167, 187]
click at [1024, 602] on span "Select trade partner" at bounding box center [995, 607] width 86 height 15
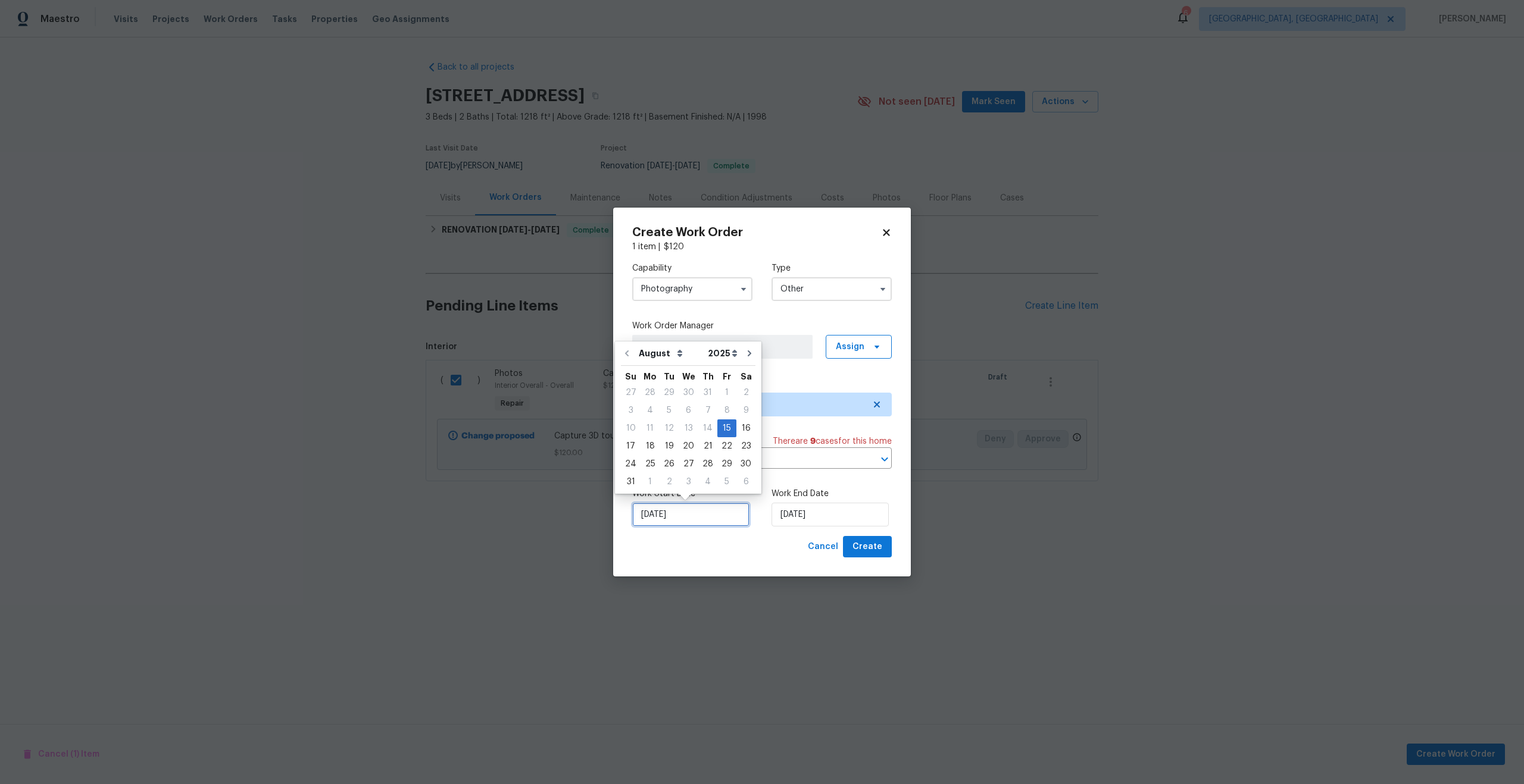
click at [705, 507] on input "15/08/2025" at bounding box center [690, 515] width 117 height 24
click at [843, 515] on input "15/08/2025" at bounding box center [829, 515] width 117 height 24
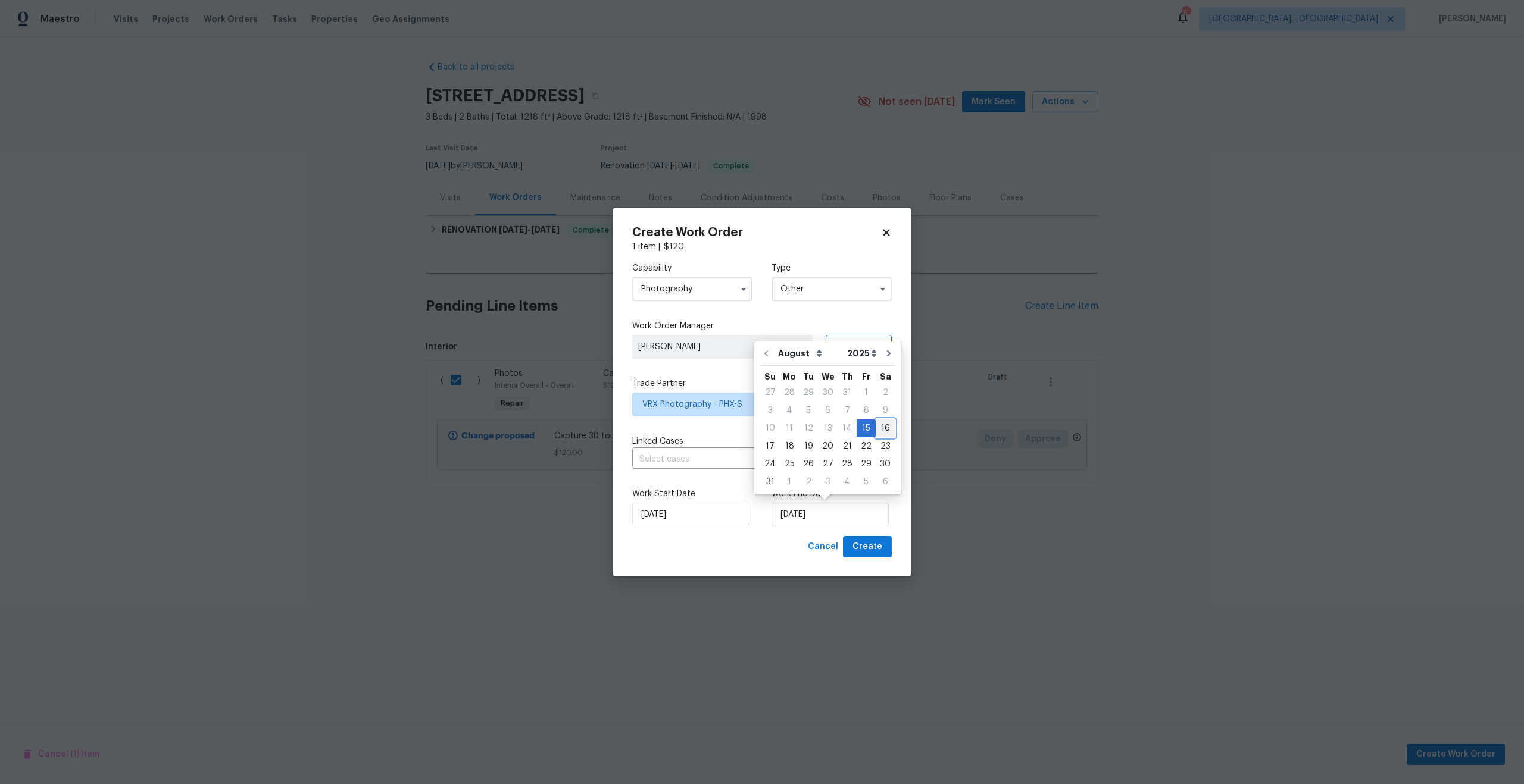
click at [881, 429] on div "16" at bounding box center [885, 428] width 19 height 17
type input "16/08/2025"
click at [877, 560] on div "Create Work Order 1 item | $ 120 Capability Photography Type Other Work Order M…" at bounding box center [762, 392] width 298 height 370
click at [878, 547] on span "Create" at bounding box center [867, 546] width 29 height 15
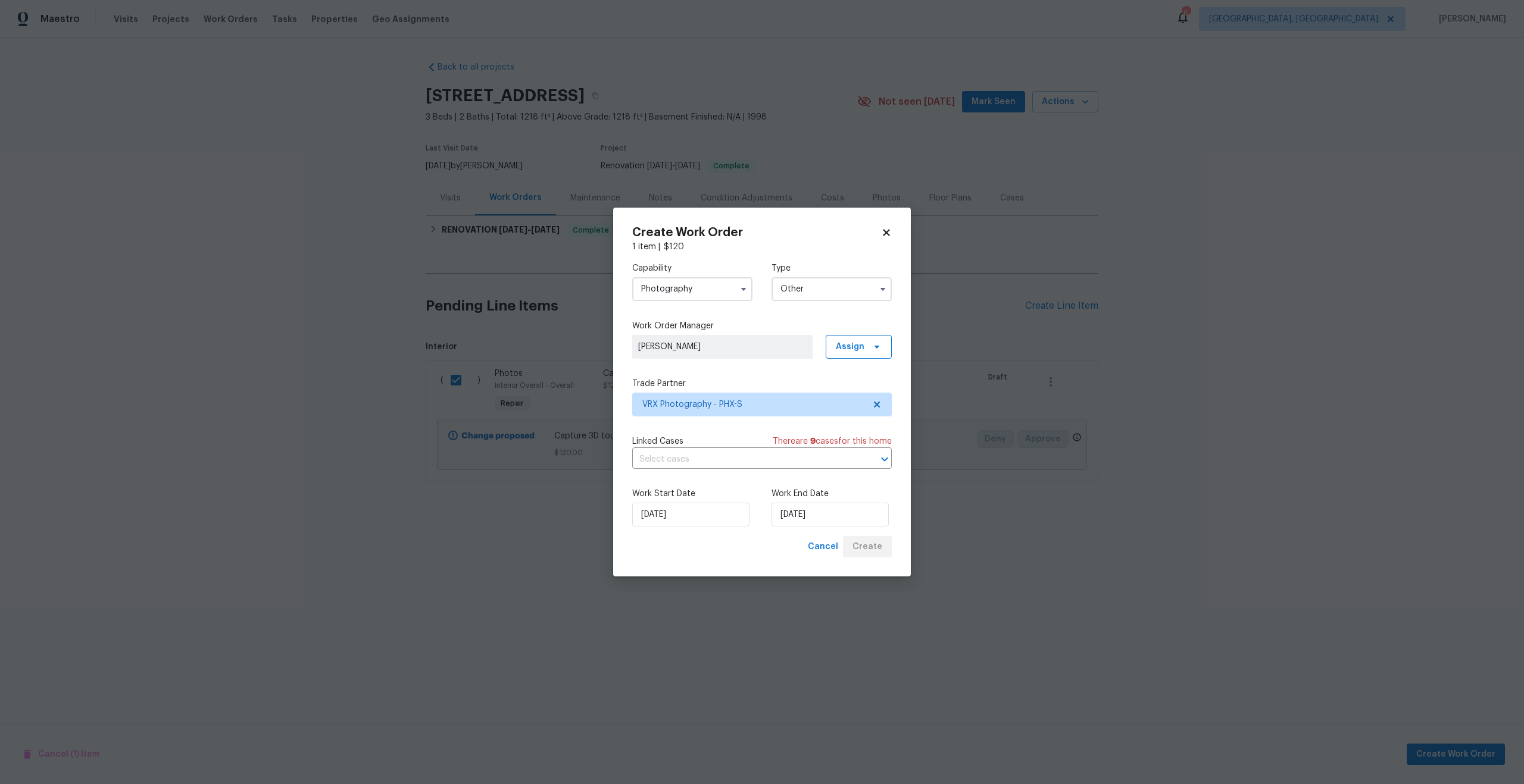
checkbox input "false"
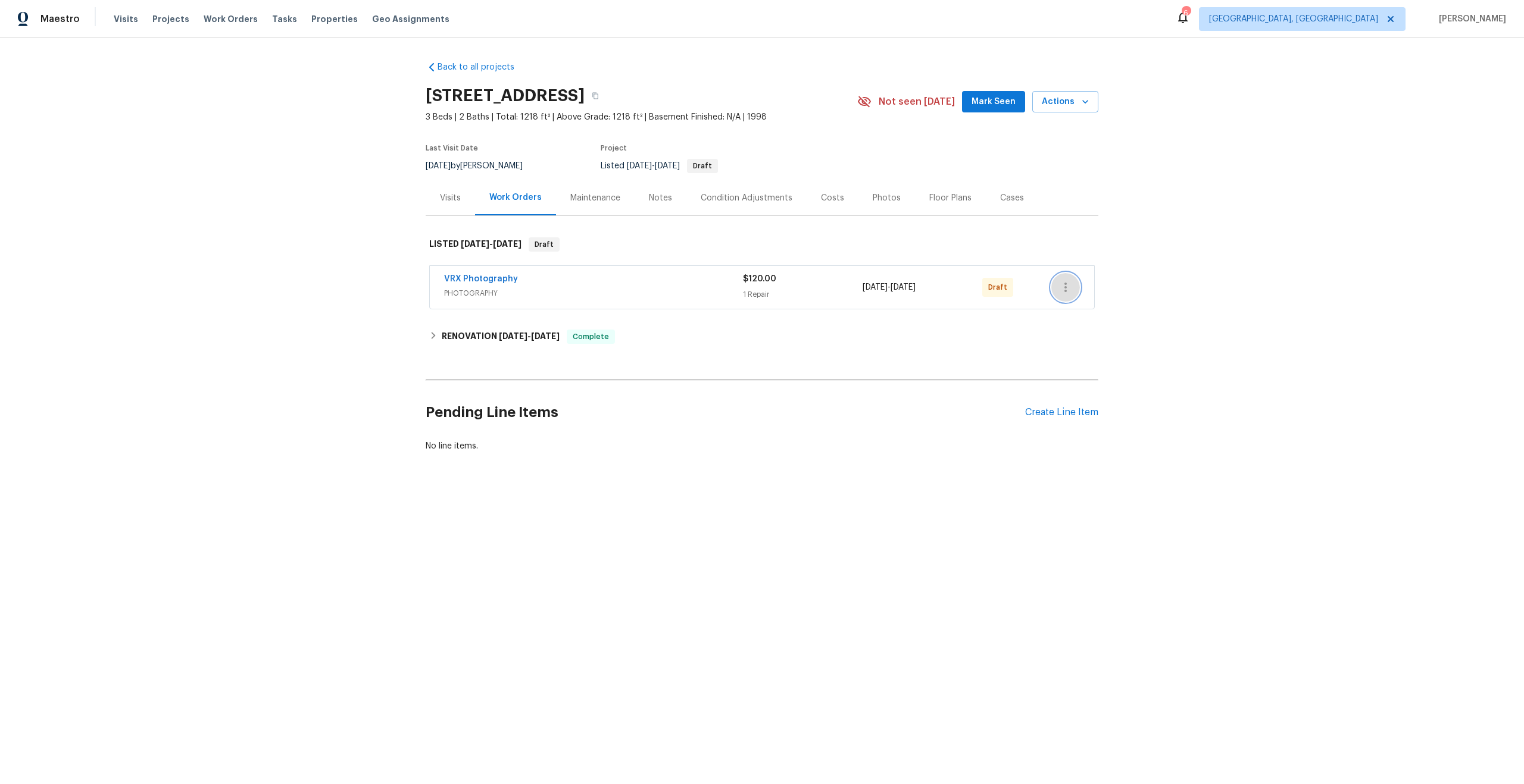
click at [1068, 287] on icon "button" at bounding box center [1065, 288] width 14 height 14
click at [1068, 286] on li "Send to Vendor" at bounding box center [1117, 288] width 133 height 20
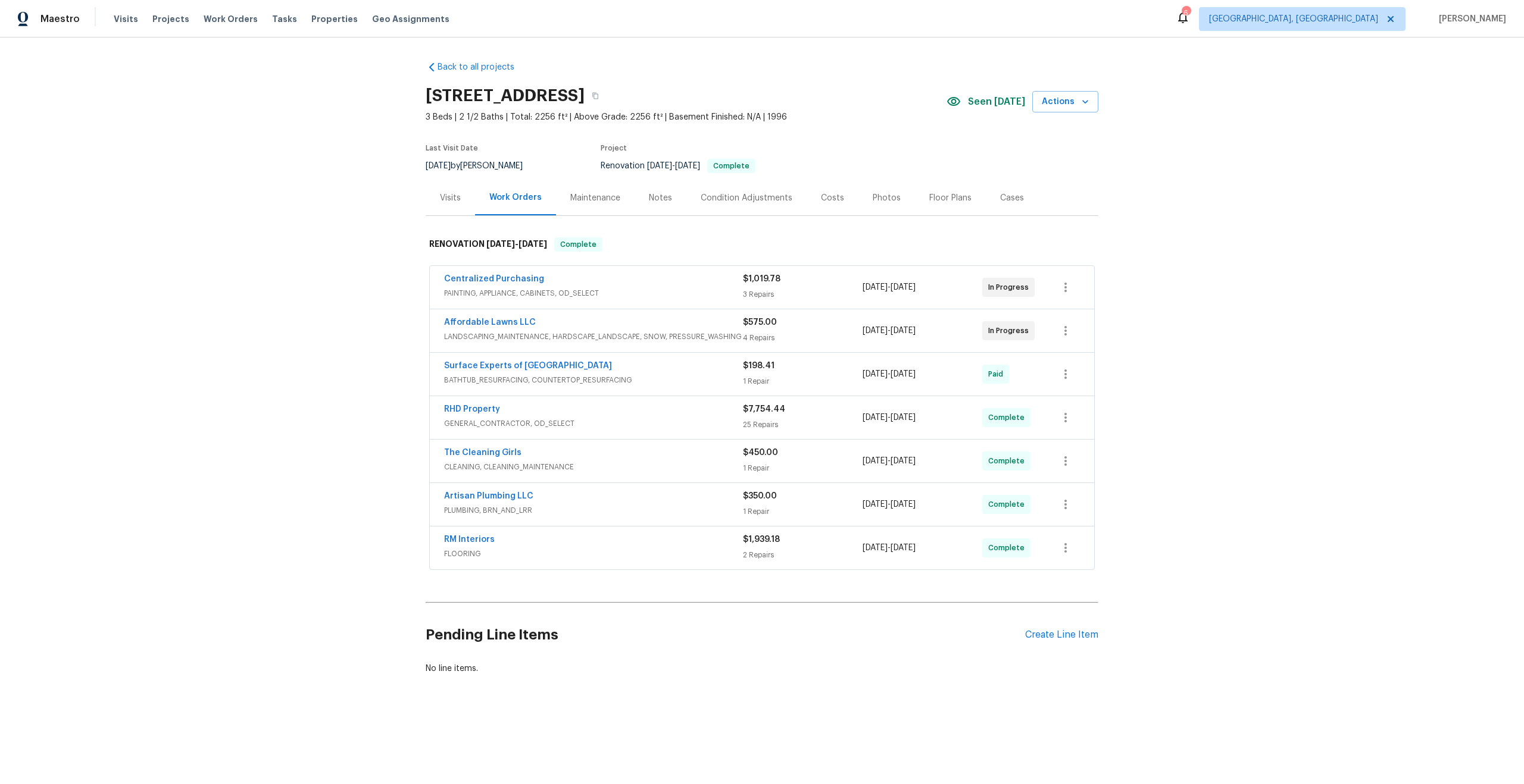
drag, startPoint x: 536, startPoint y: 320, endPoint x: 410, endPoint y: 330, distance: 126.4
click at [410, 331] on div "Back to all projects [STREET_ADDRESS] 3 Beds | 2 1/2 Baths | Total: 2256 ft² | …" at bounding box center [762, 396] width 1524 height 718
drag, startPoint x: 539, startPoint y: 323, endPoint x: 441, endPoint y: 324, distance: 98.0
click at [441, 324] on div "Affordable Lawns LLC LANDSCAPING_MAINTENANCE, HARDSCAPE_LANDSCAPE, SNOW, PRESSU…" at bounding box center [762, 330] width 664 height 43
copy link "Affordable Lawns LLC"
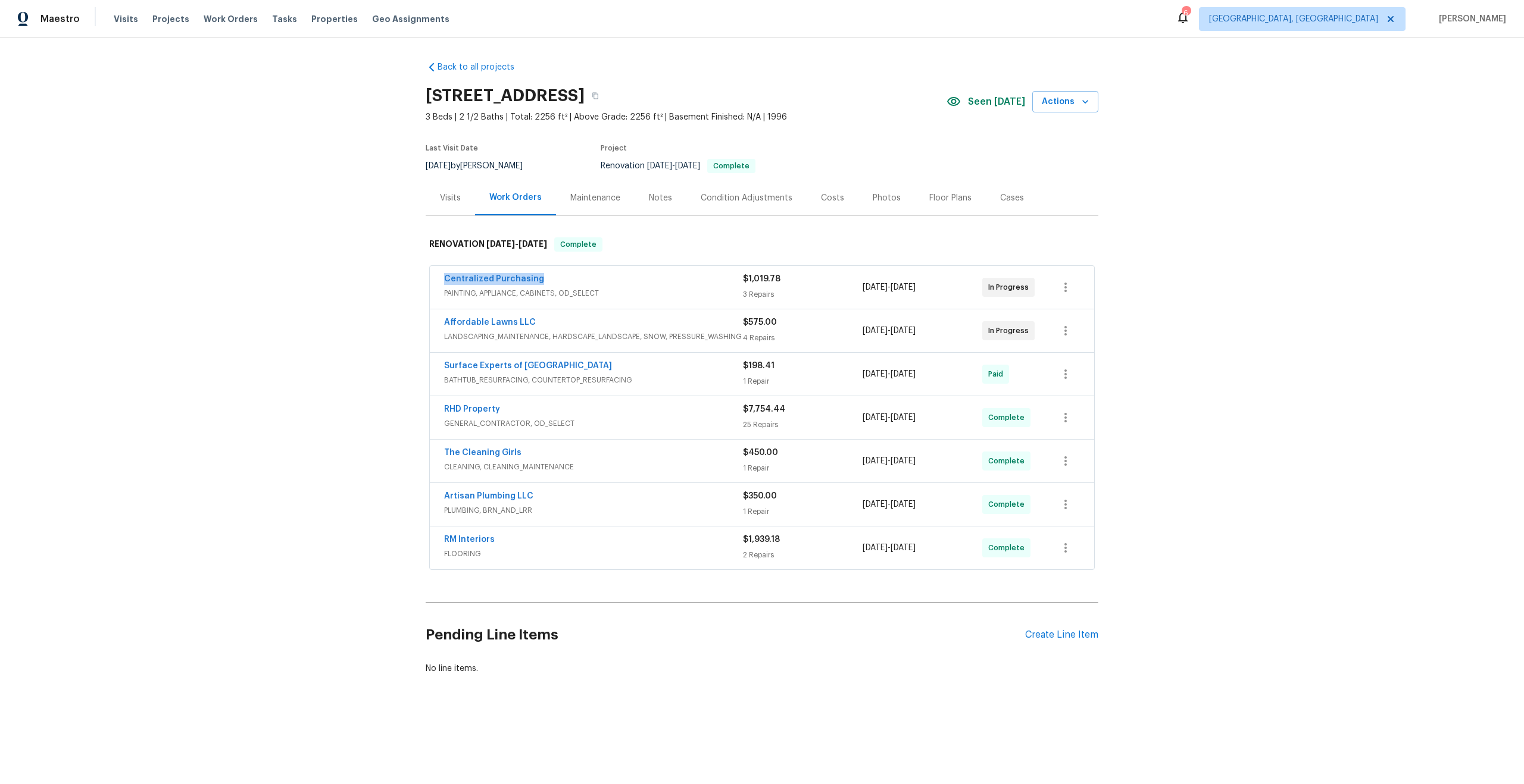
drag, startPoint x: 542, startPoint y: 276, endPoint x: 400, endPoint y: 276, distance: 142.0
click at [400, 276] on div "Back to all projects [STREET_ADDRESS] 3 Beds | 2 1/2 Baths | Total: 2256 ft² | …" at bounding box center [762, 396] width 1524 height 718
copy link "Centralized Purchasing"
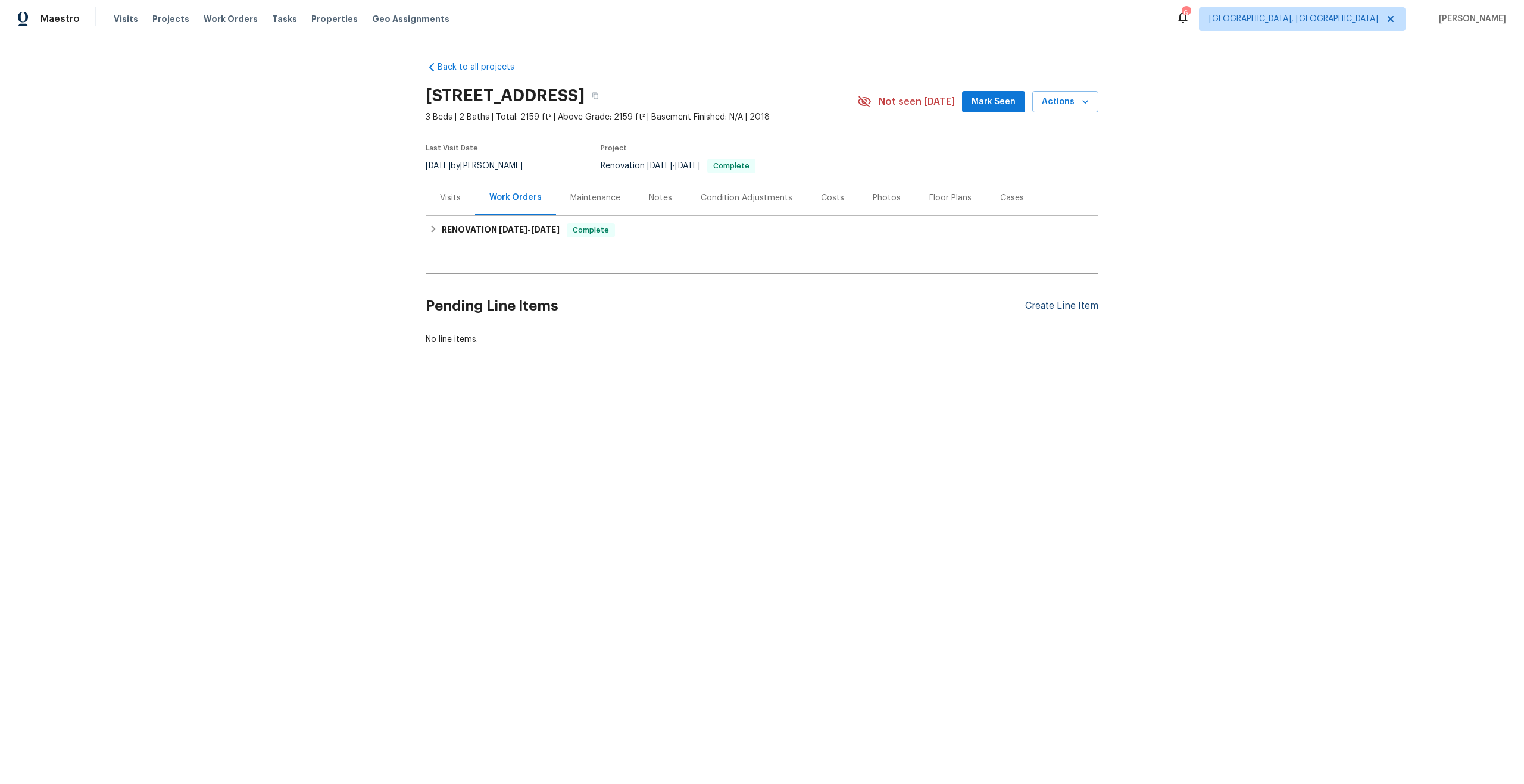
click at [1039, 309] on div "Create Line Item" at bounding box center [1062, 306] width 73 height 11
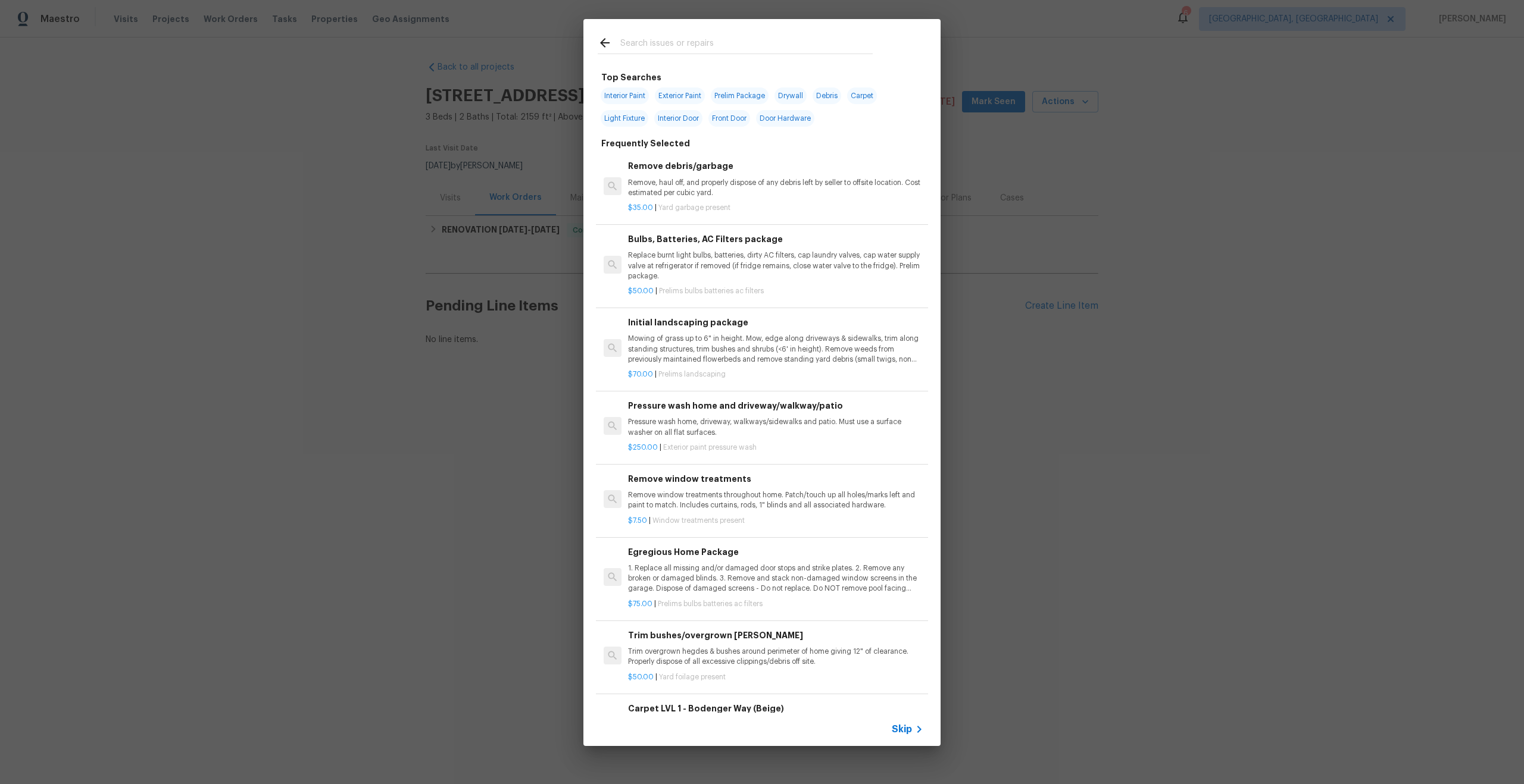
click at [903, 721] on div "Skip" at bounding box center [761, 729] width 357 height 34
click at [904, 727] on span "Skip" at bounding box center [902, 729] width 20 height 12
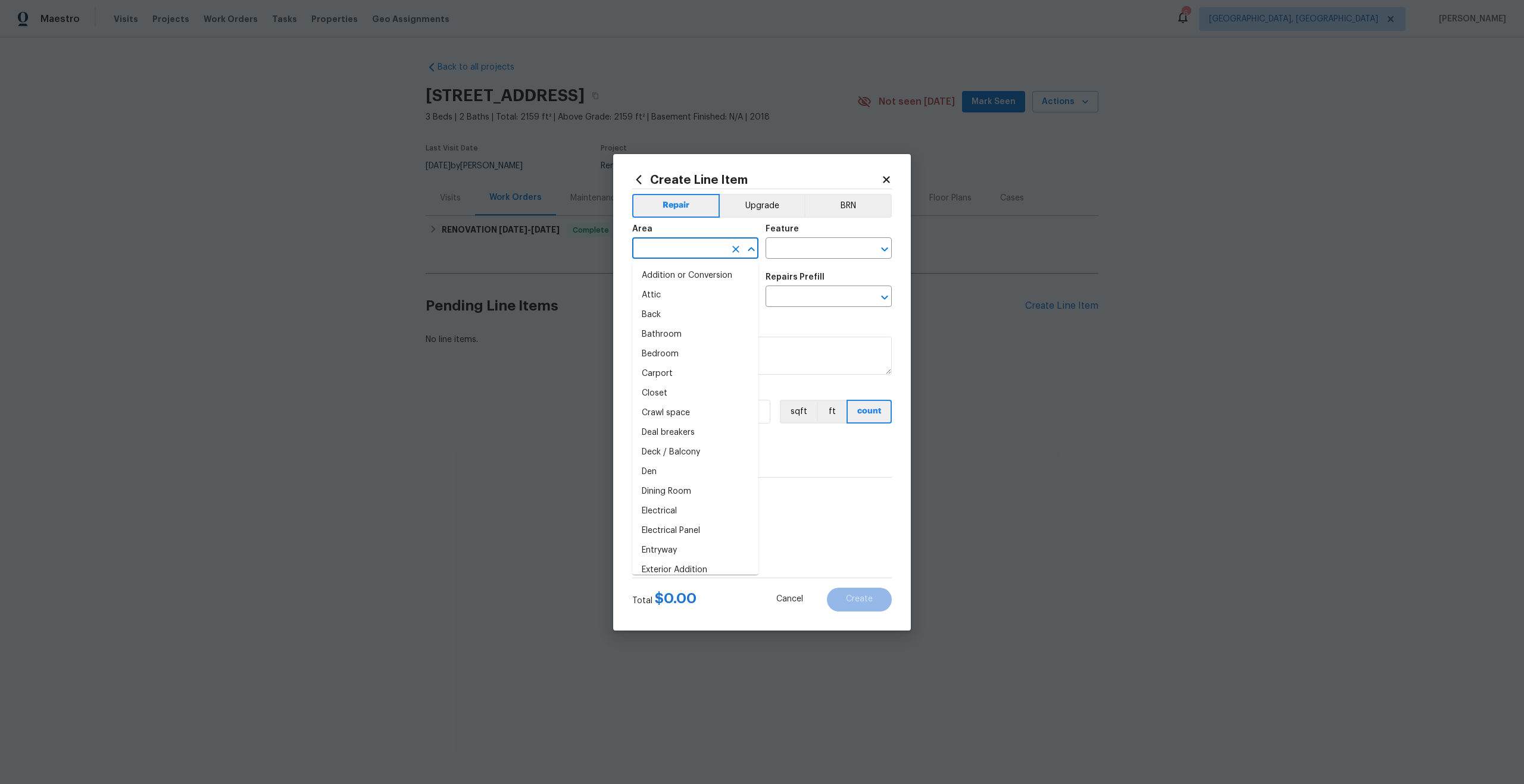
click at [685, 257] on input "text" at bounding box center [679, 250] width 93 height 18
click at [681, 292] on li "Interior Overall" at bounding box center [695, 295] width 126 height 20
type input "Interior Overall"
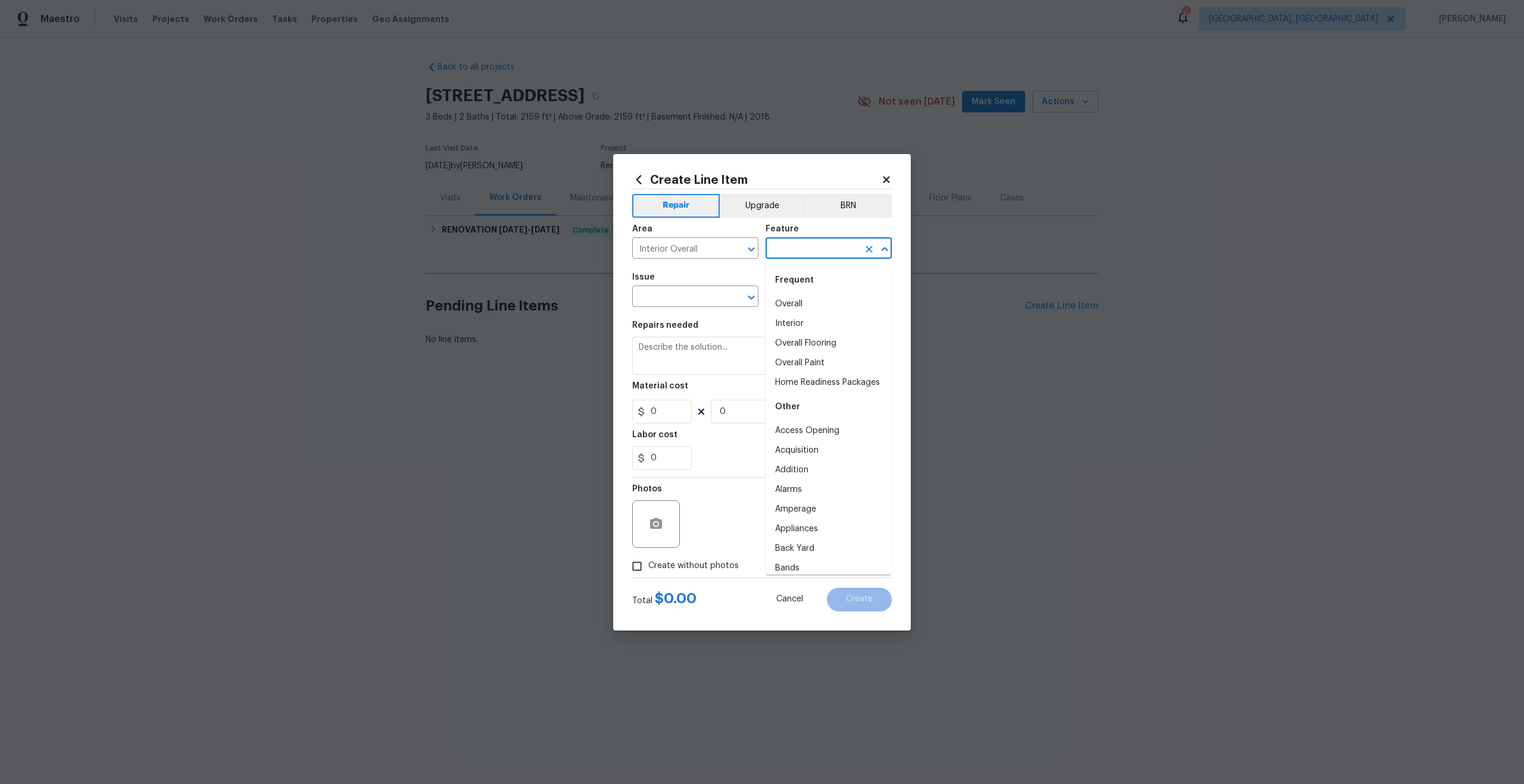
click at [817, 241] on input "text" at bounding box center [812, 250] width 93 height 18
click at [803, 304] on li "Overall" at bounding box center [829, 304] width 126 height 20
type input "Overall"
click at [688, 304] on input "text" at bounding box center [679, 297] width 93 height 18
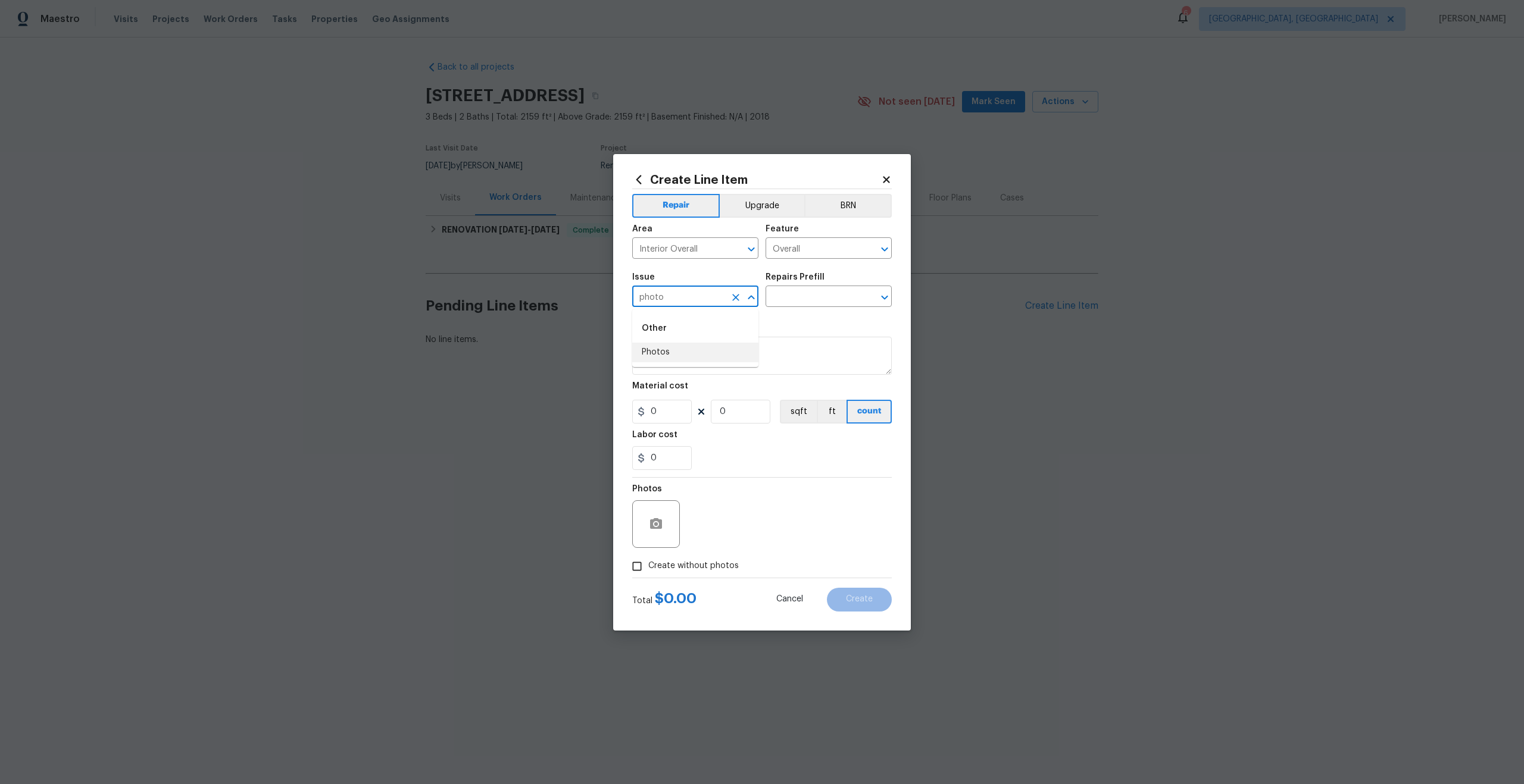
click at [668, 351] on li "Photos" at bounding box center [695, 353] width 126 height 20
type input "Photos"
click at [787, 295] on input "text" at bounding box center [812, 297] width 93 height 18
click at [787, 314] on li "3D Tour Capture $120.00" at bounding box center [829, 324] width 126 height 20
type input "3D Tour Capture $120.00"
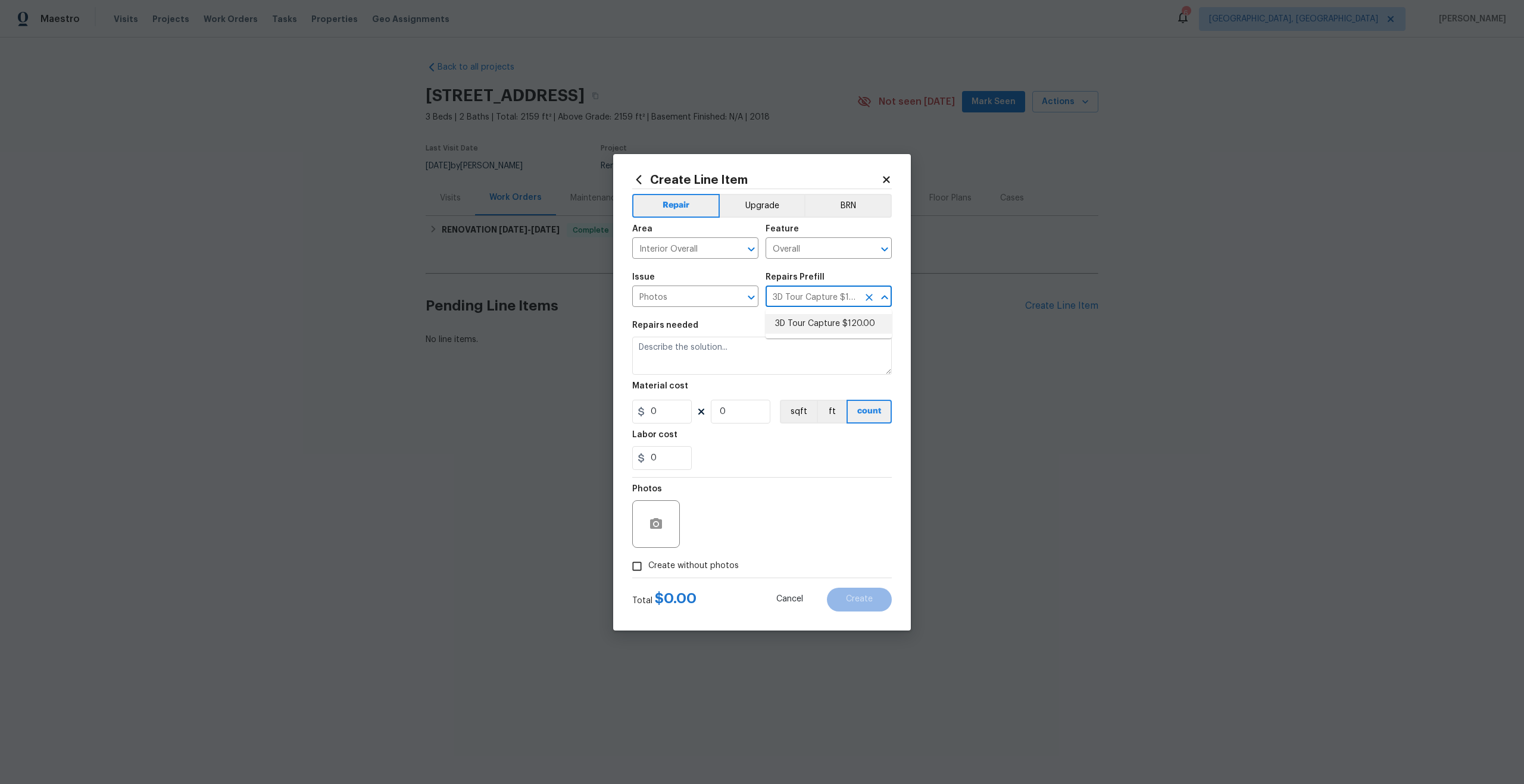
type textarea "Capture 3D tour of home"
type input "1"
type input "120"
click at [636, 565] on input "Create without photos" at bounding box center [637, 567] width 22 height 22
checkbox input "true"
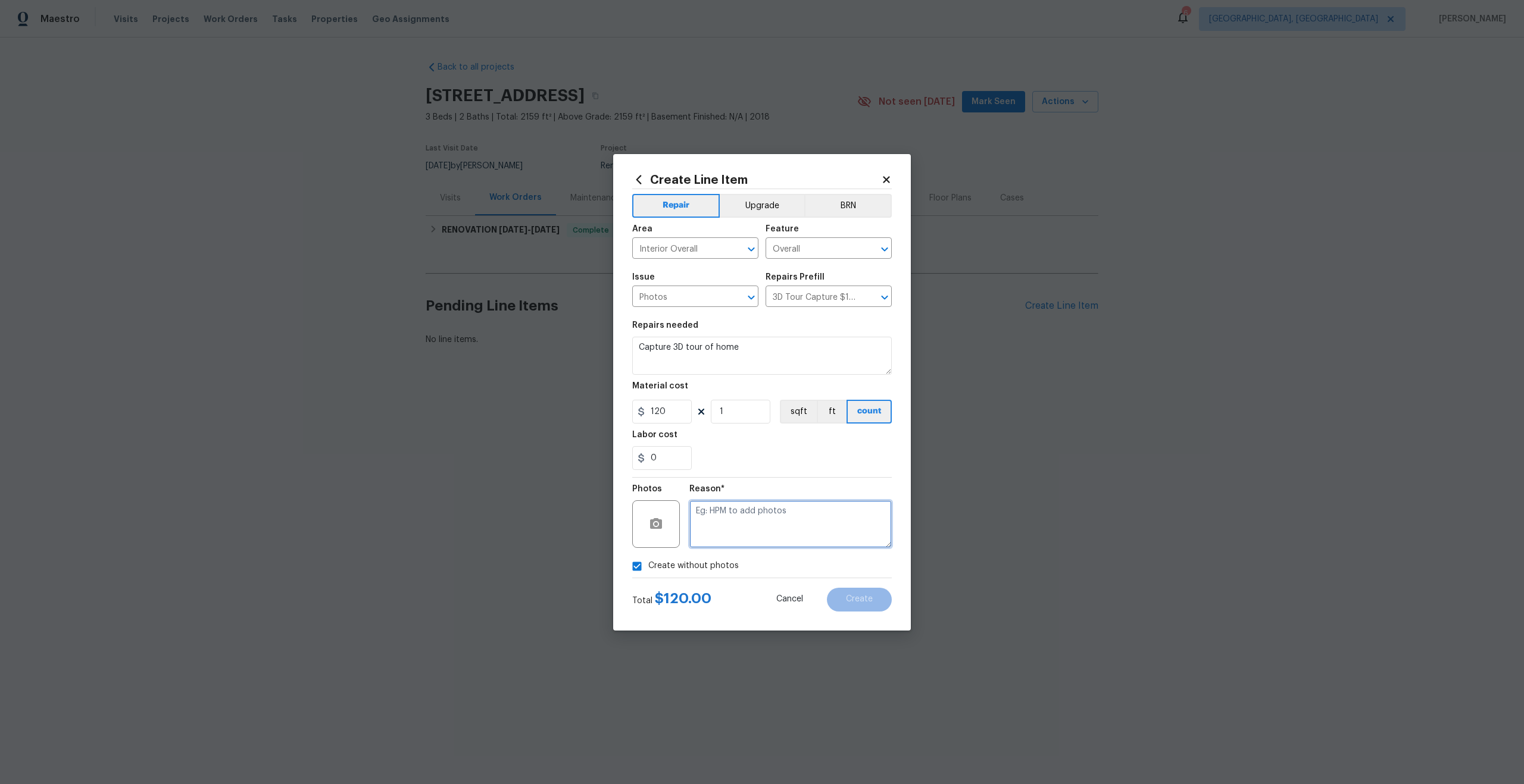
click at [709, 522] on textarea at bounding box center [790, 524] width 202 height 48
type textarea "."
click at [874, 590] on button "Create" at bounding box center [859, 600] width 65 height 24
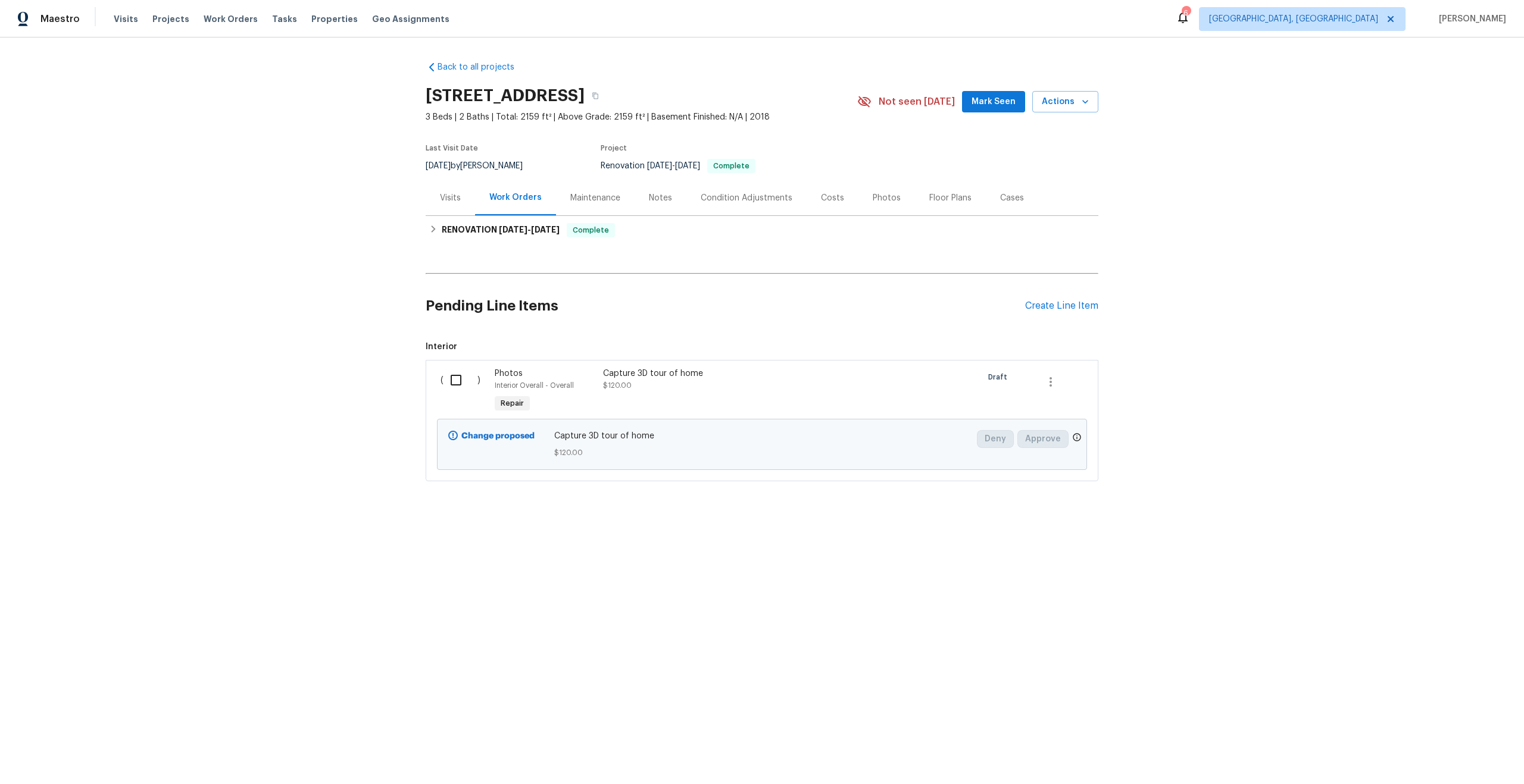
click at [457, 384] on input "checkbox" at bounding box center [460, 380] width 34 height 25
checkbox input "true"
click at [1448, 755] on span "Create Work Order" at bounding box center [1455, 755] width 79 height 15
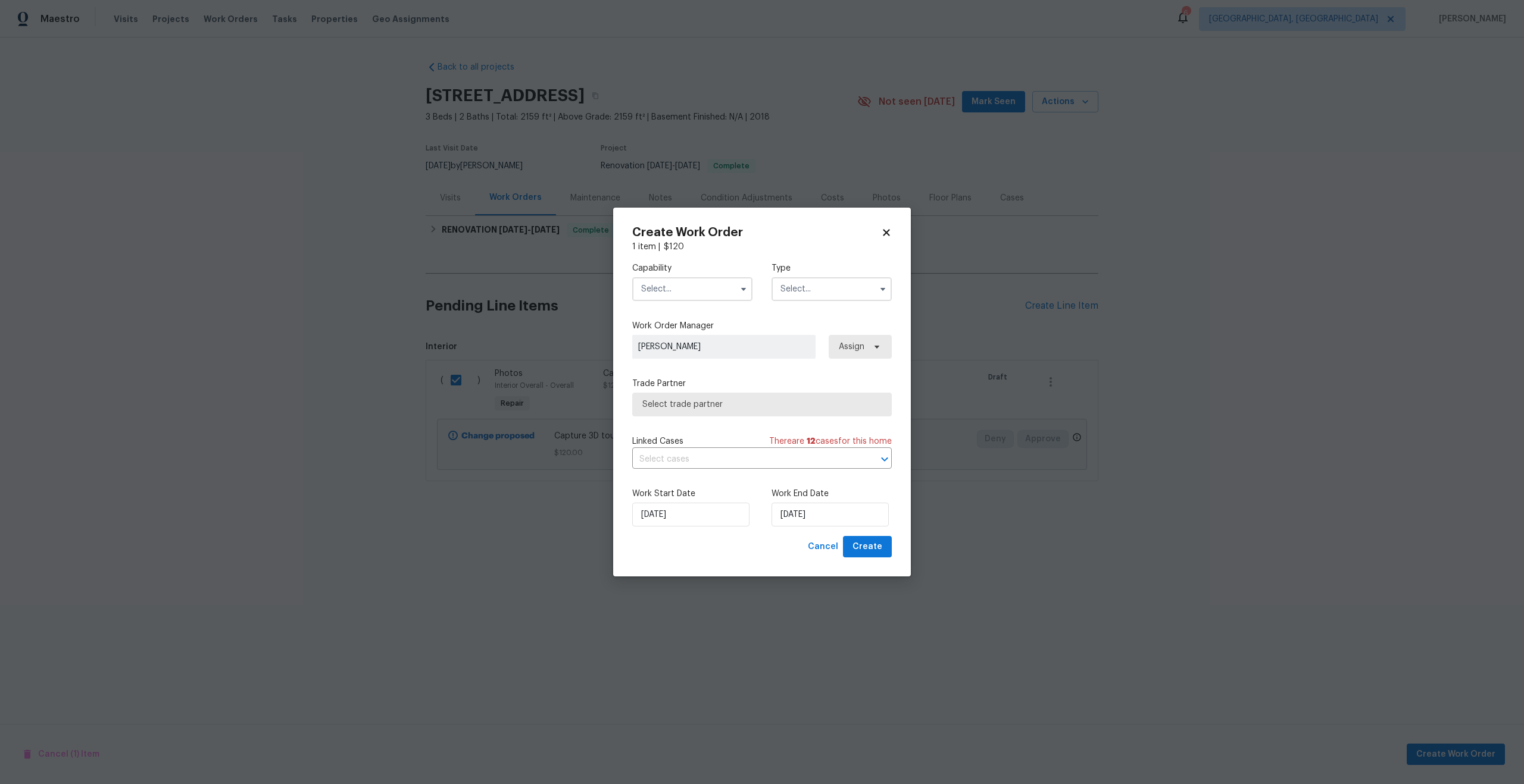
click at [702, 292] on input "text" at bounding box center [692, 289] width 120 height 24
click at [685, 371] on span "Photography" at bounding box center [670, 370] width 51 height 8
type input "Photography"
click at [827, 292] on input "text" at bounding box center [831, 289] width 120 height 24
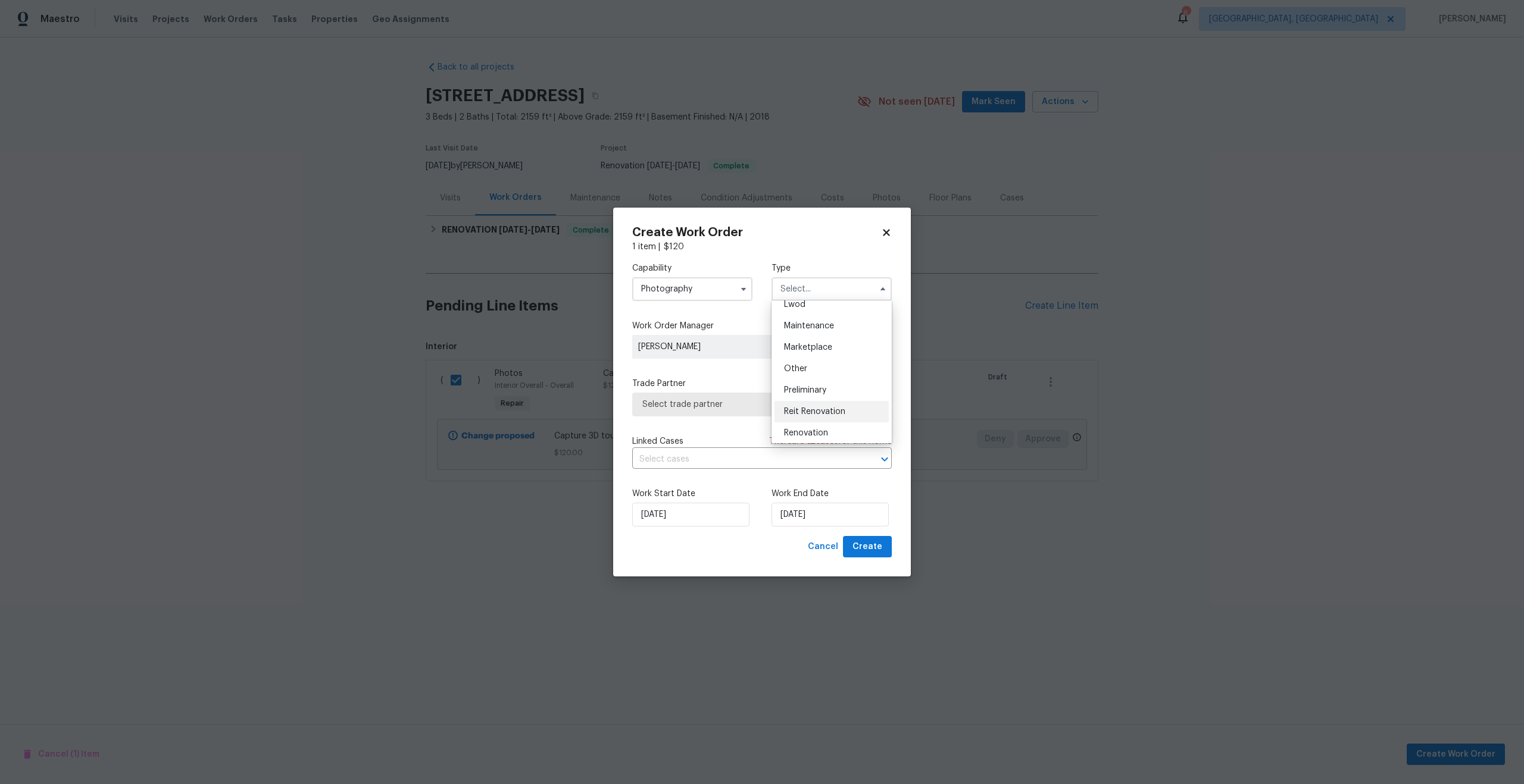
scroll to position [182, 0]
click at [805, 367] on span "Other" at bounding box center [795, 367] width 23 height 8
type input "Other"
click at [732, 396] on span "Select trade partner" at bounding box center [762, 405] width 260 height 24
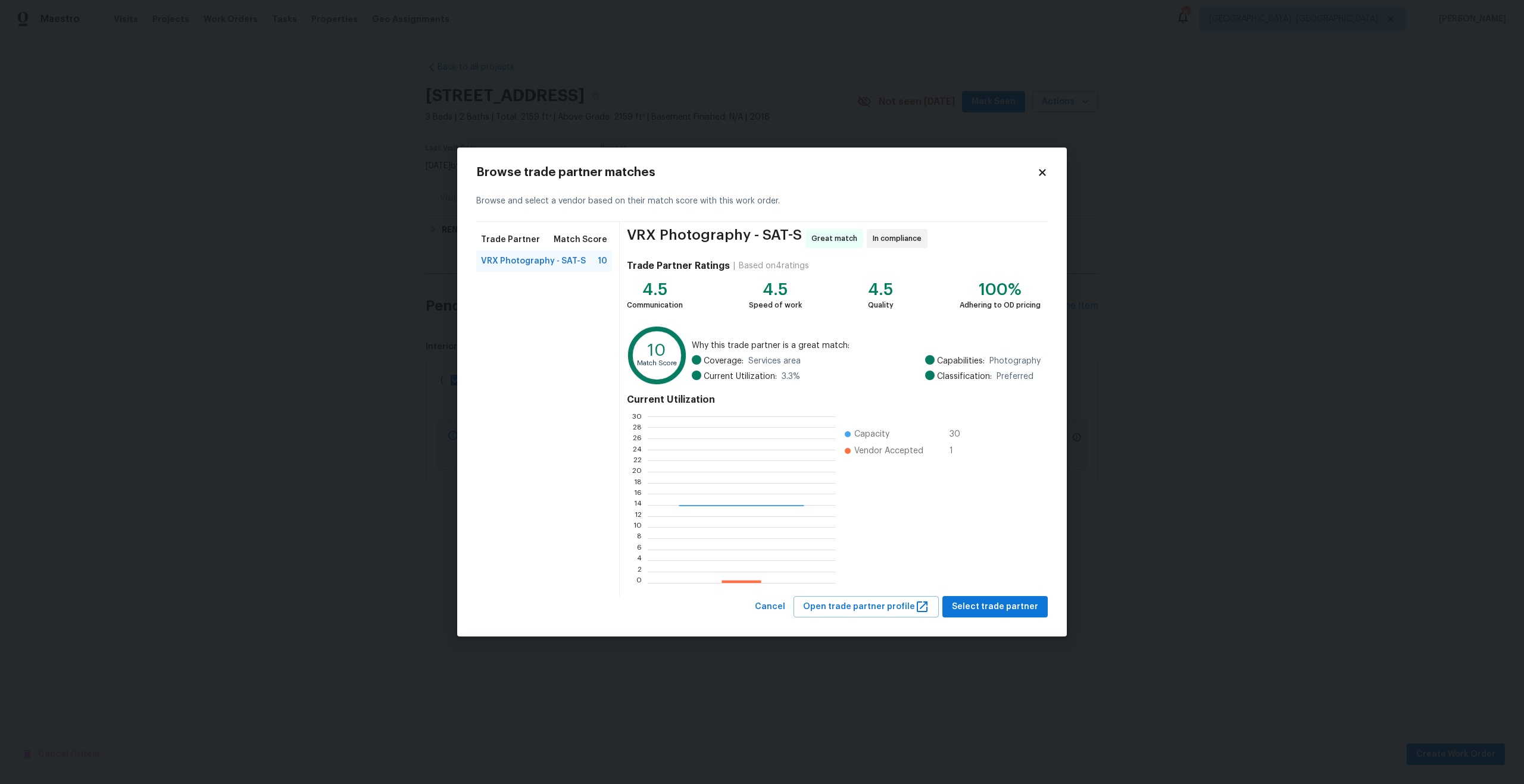
scroll to position [167, 187]
click at [1011, 603] on span "Select trade partner" at bounding box center [995, 607] width 86 height 15
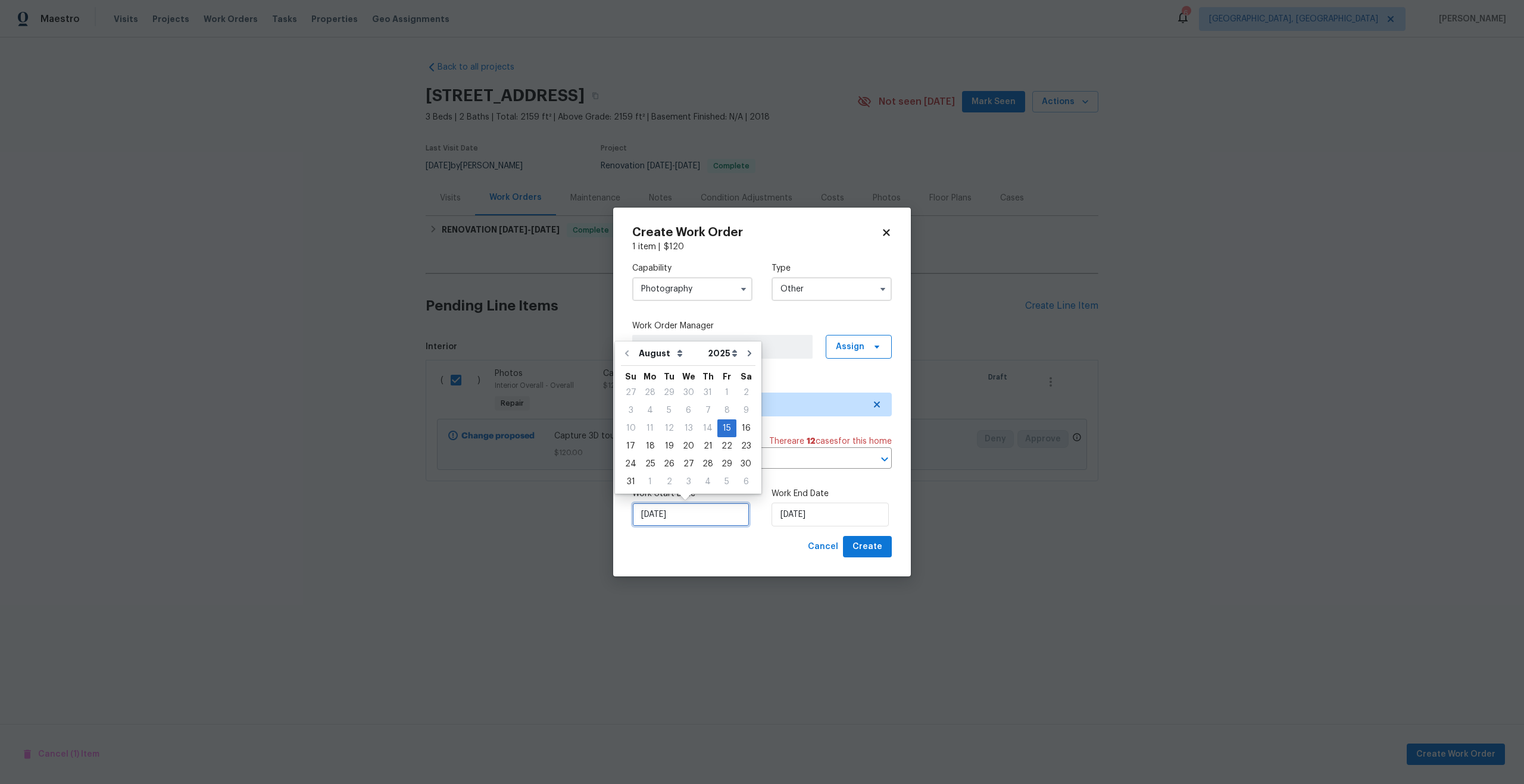
click at [697, 519] on input "15/08/2025" at bounding box center [690, 515] width 117 height 24
click at [833, 516] on input "15/08/2025" at bounding box center [829, 515] width 117 height 24
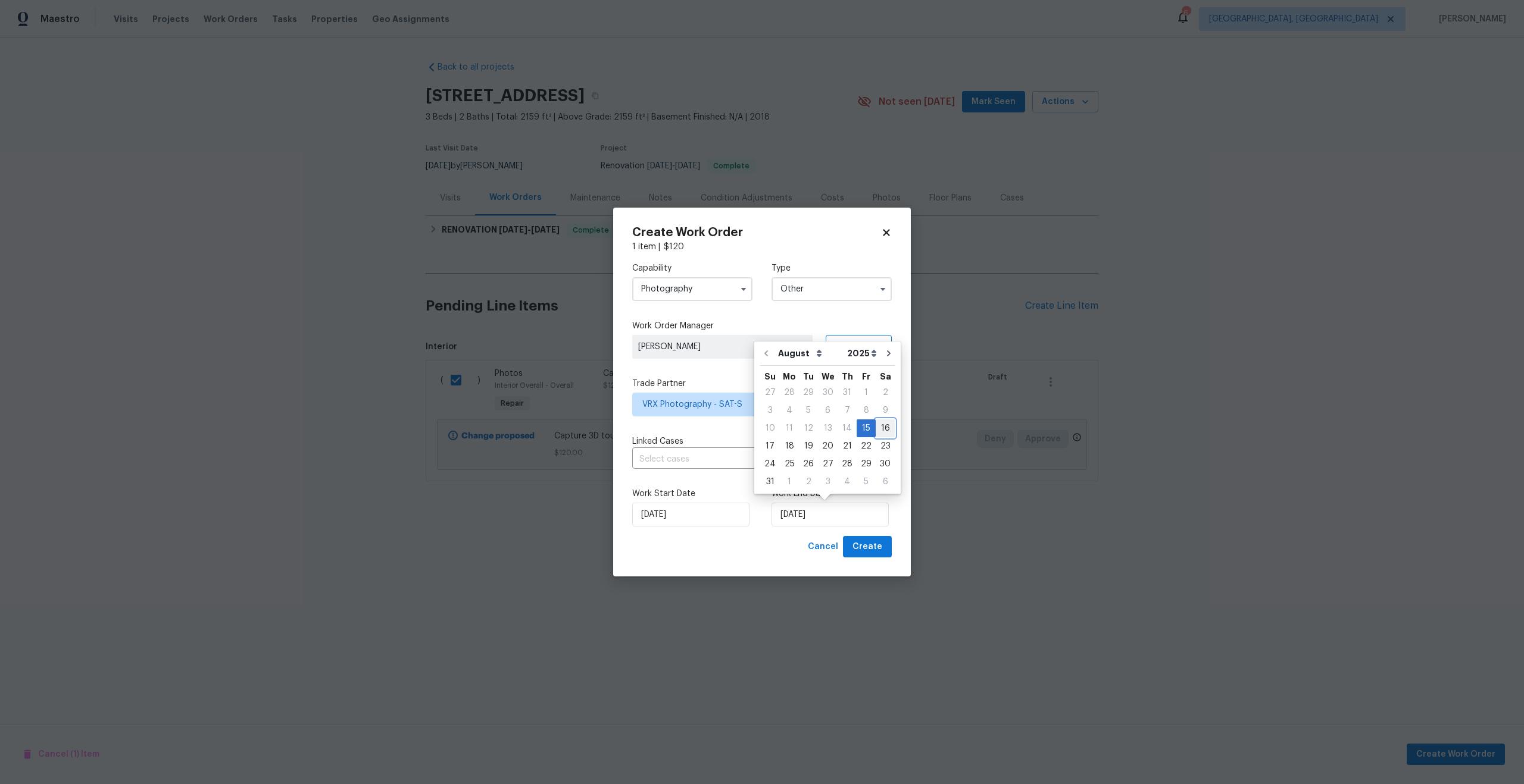
click at [881, 427] on div "16" at bounding box center [885, 428] width 19 height 17
type input "16/08/2025"
click at [874, 547] on span "Create" at bounding box center [867, 546] width 29 height 15
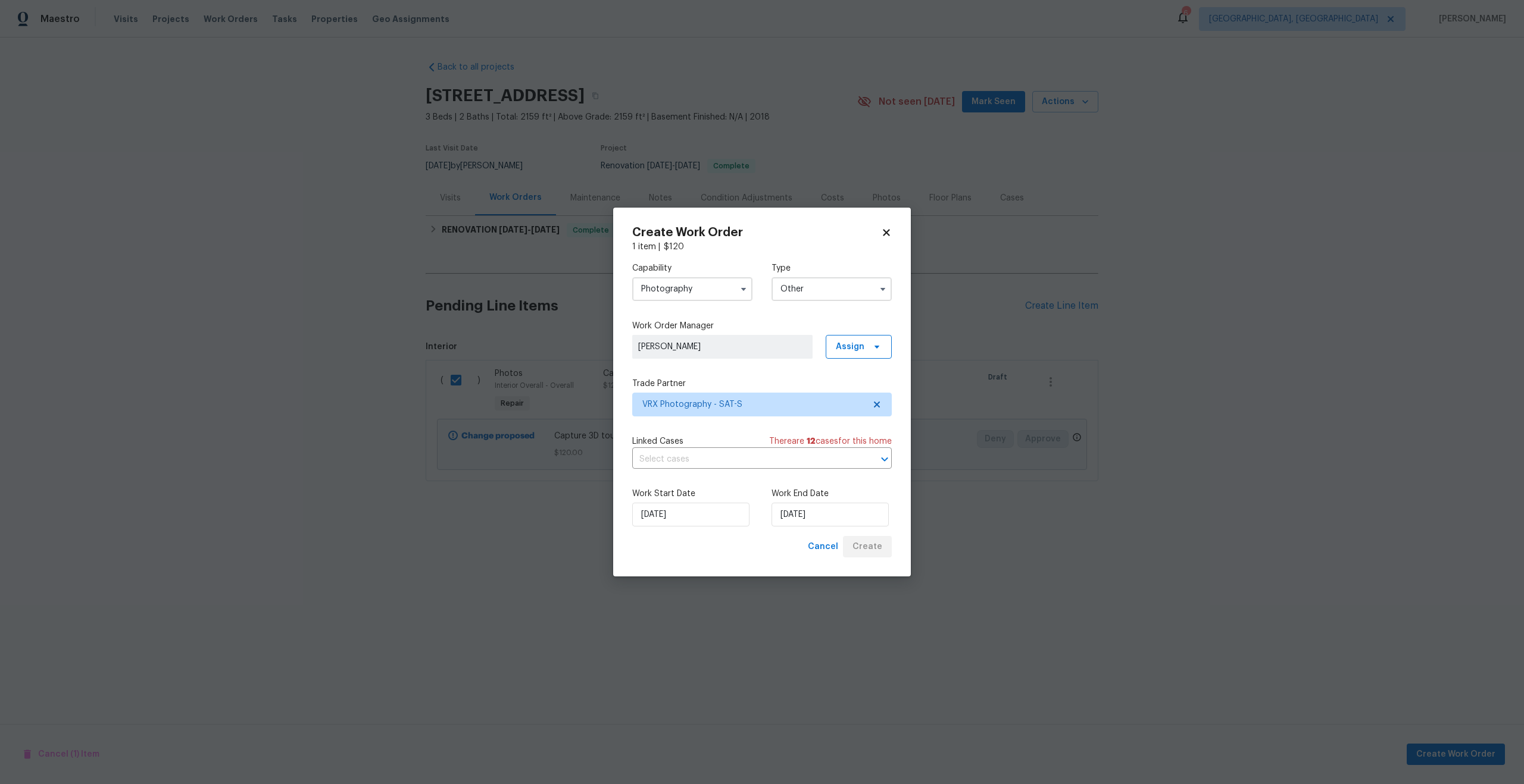
checkbox input "false"
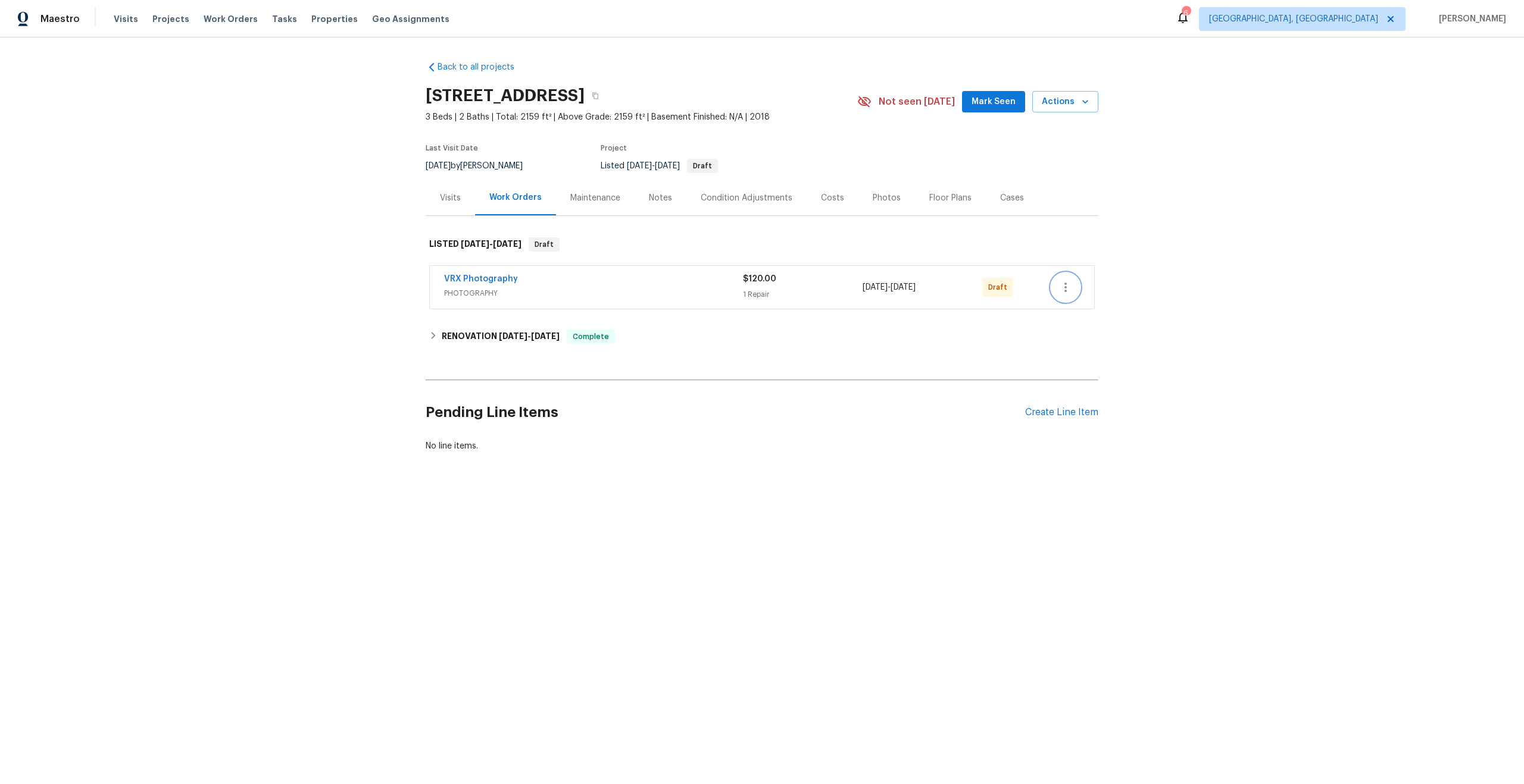
click at [1066, 293] on icon "button" at bounding box center [1065, 288] width 14 height 14
click at [1066, 293] on li "Send to Vendor" at bounding box center [1117, 288] width 133 height 20
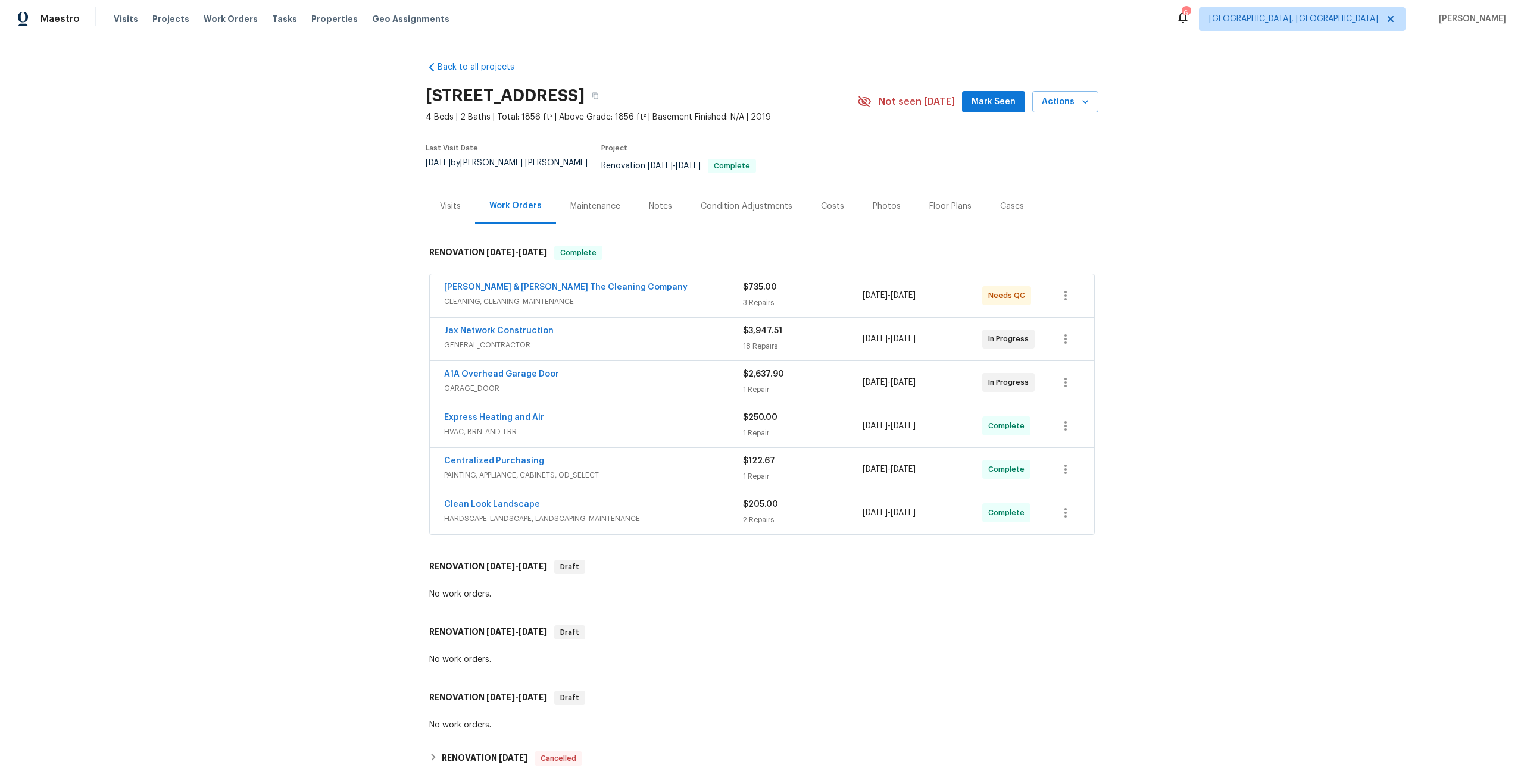
drag, startPoint x: 594, startPoint y: 95, endPoint x: 424, endPoint y: 96, distance: 170.0
click at [424, 96] on div "Back to all projects [STREET_ADDRESS] 4 Beds | 2 Baths | Total: 1856 ft² | Abov…" at bounding box center [762, 410] width 1524 height 747
copy h2 "[STREET_ADDRESS]"
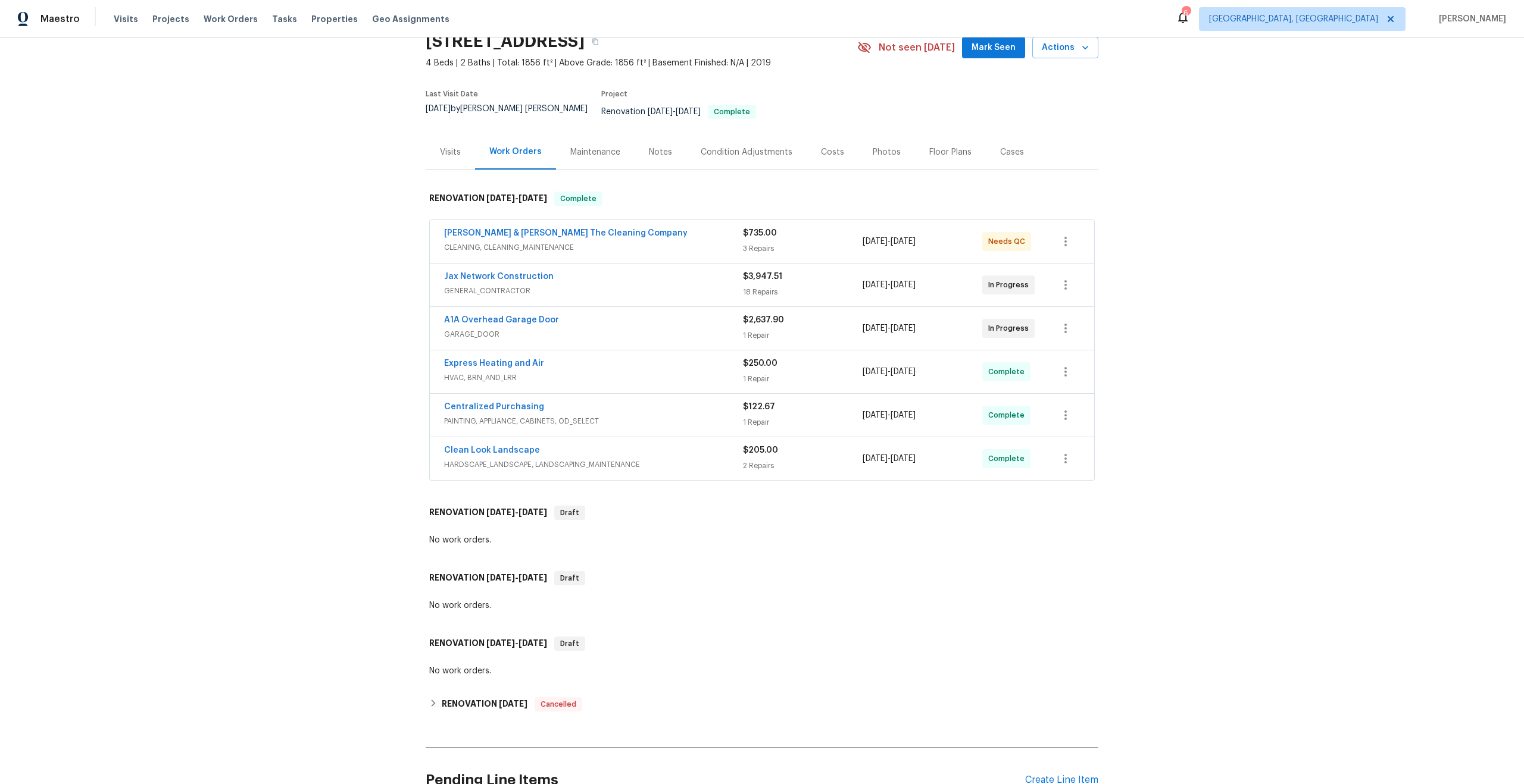
scroll to position [163, 0]
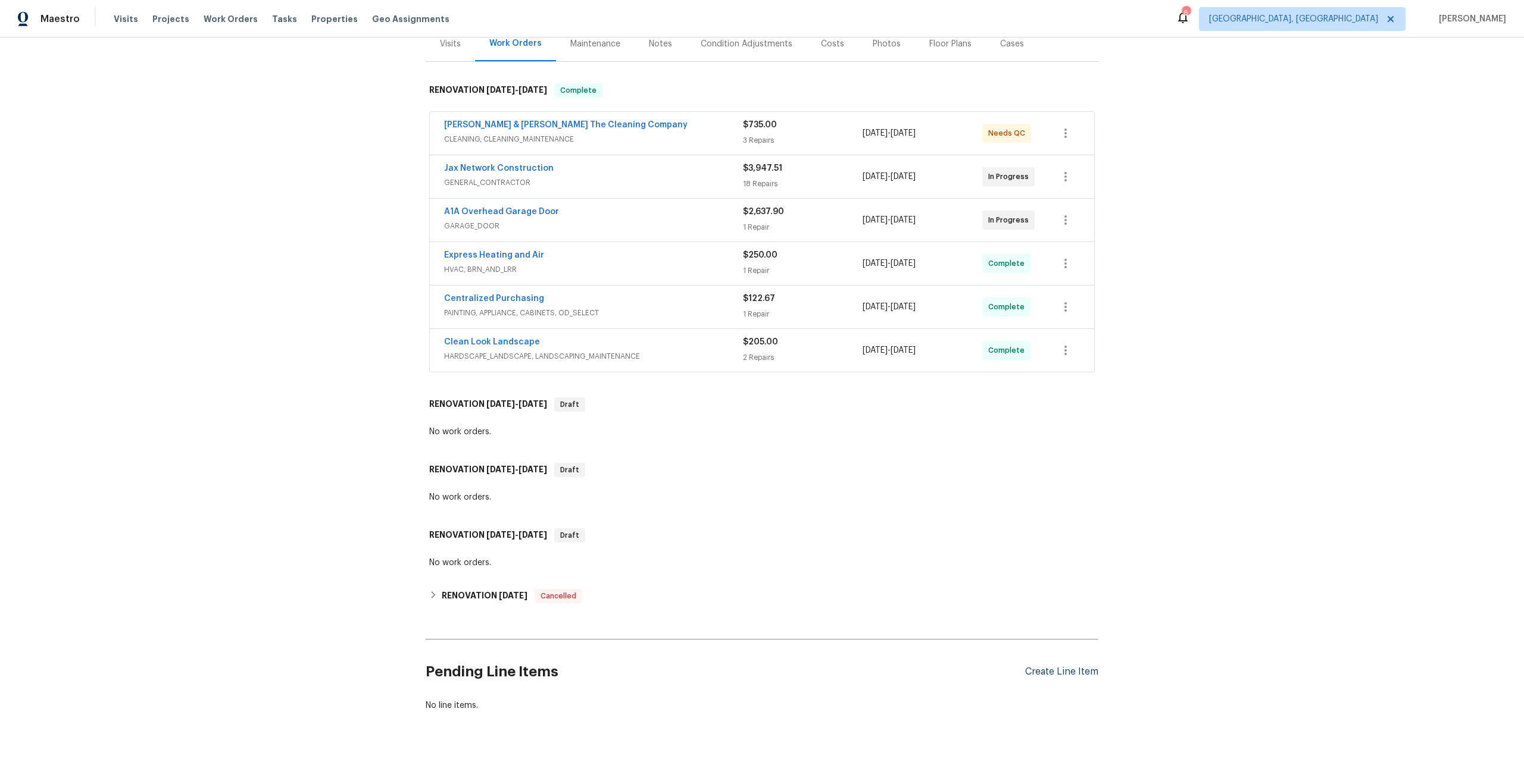
click at [1046, 666] on div "Create Line Item" at bounding box center [1062, 672] width 73 height 11
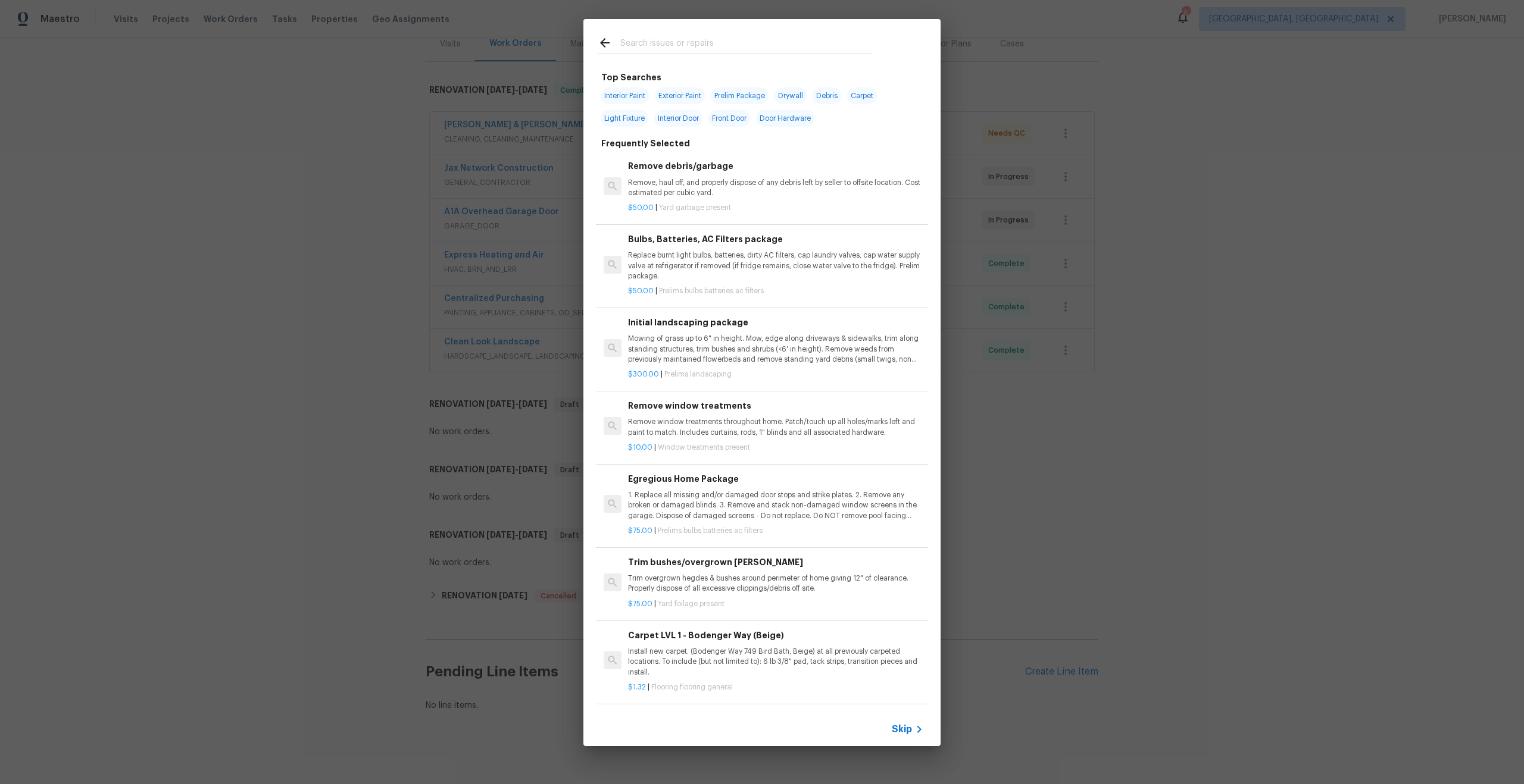
click at [909, 724] on span "Skip" at bounding box center [902, 729] width 20 height 12
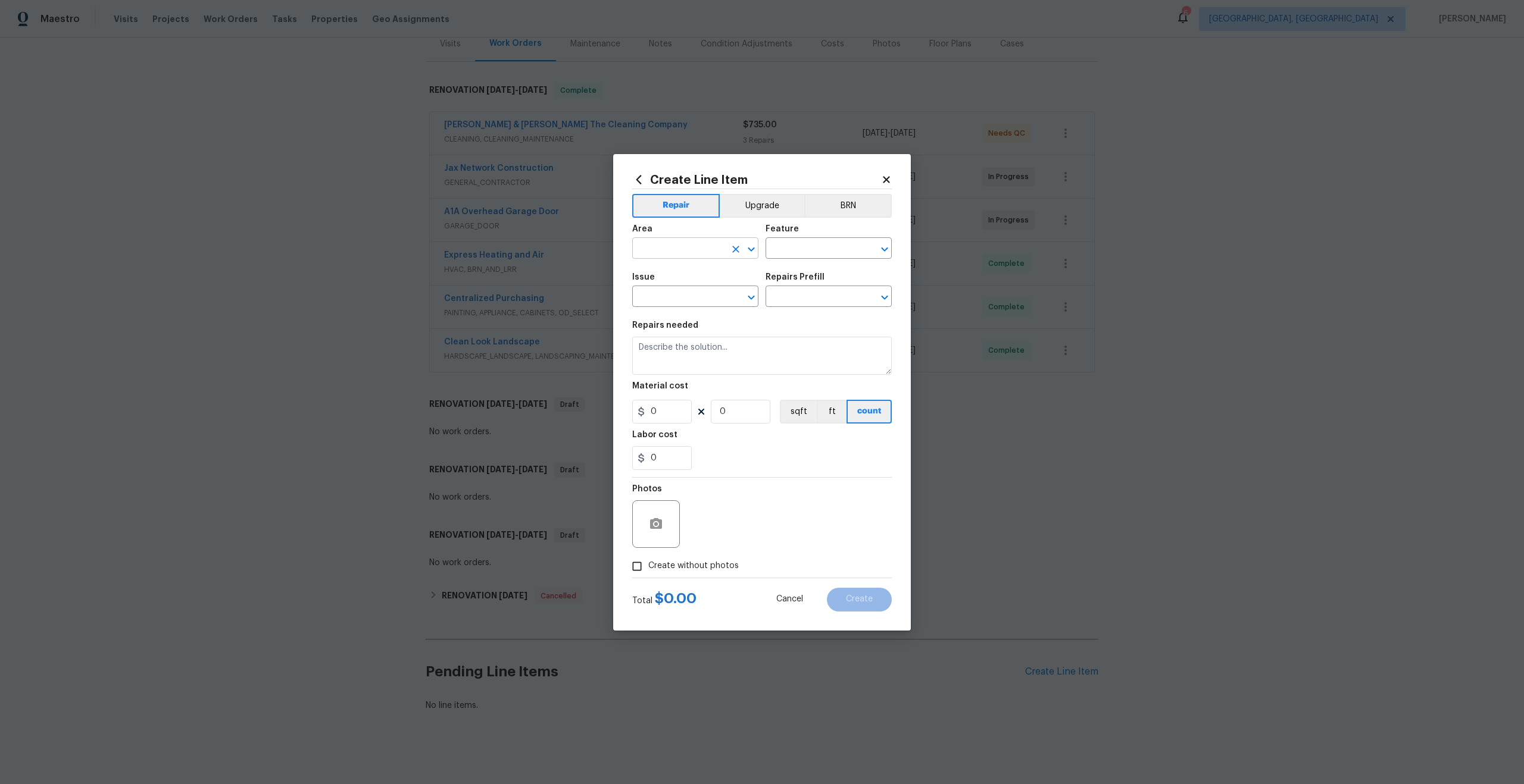
click at [681, 249] on input "text" at bounding box center [679, 250] width 93 height 18
click at [686, 295] on li "Interior Overall" at bounding box center [695, 295] width 126 height 20
type input "Interior Overall"
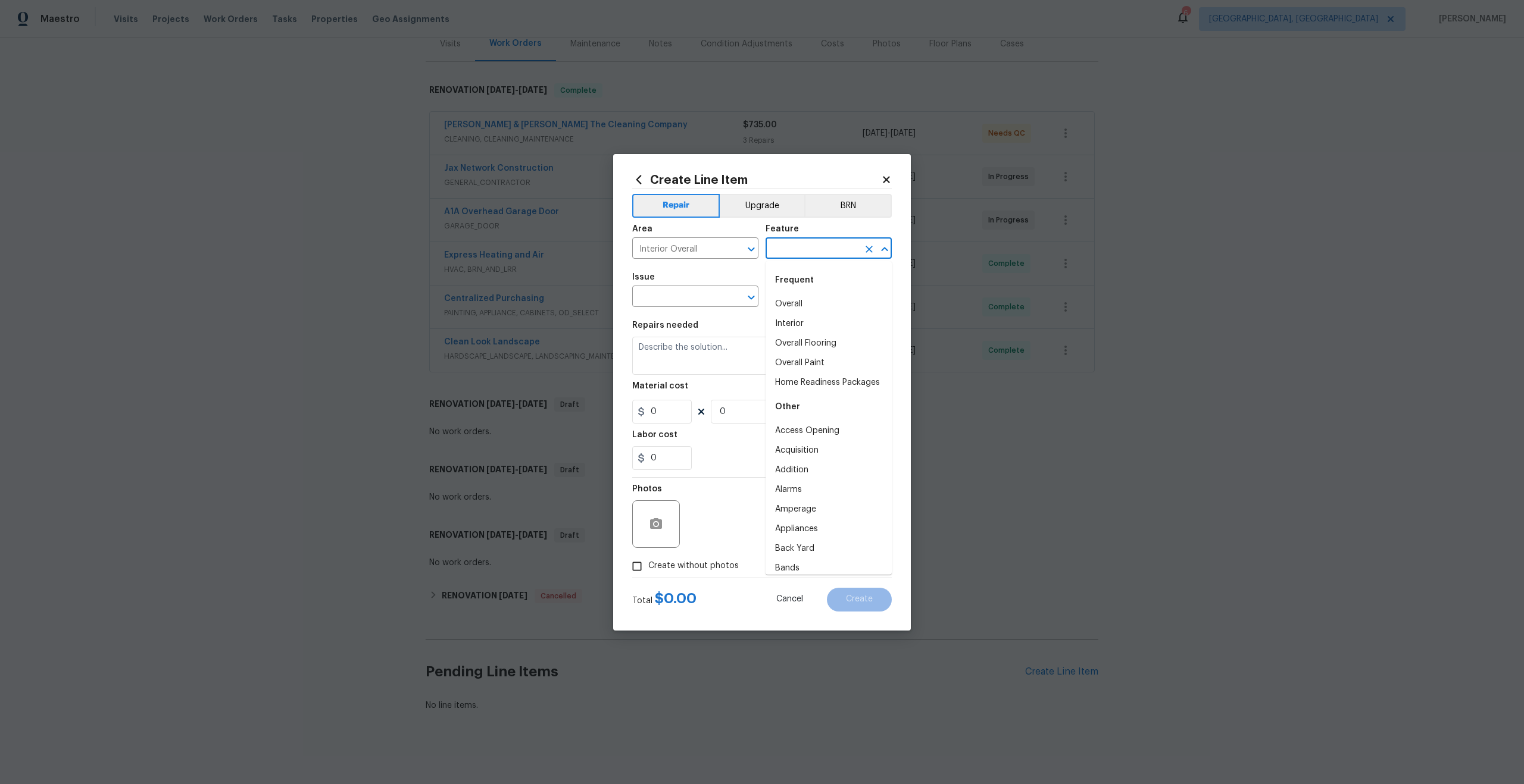
click at [815, 241] on input "text" at bounding box center [812, 250] width 93 height 18
click at [789, 306] on li "Overall" at bounding box center [829, 304] width 126 height 20
type input "Overall"
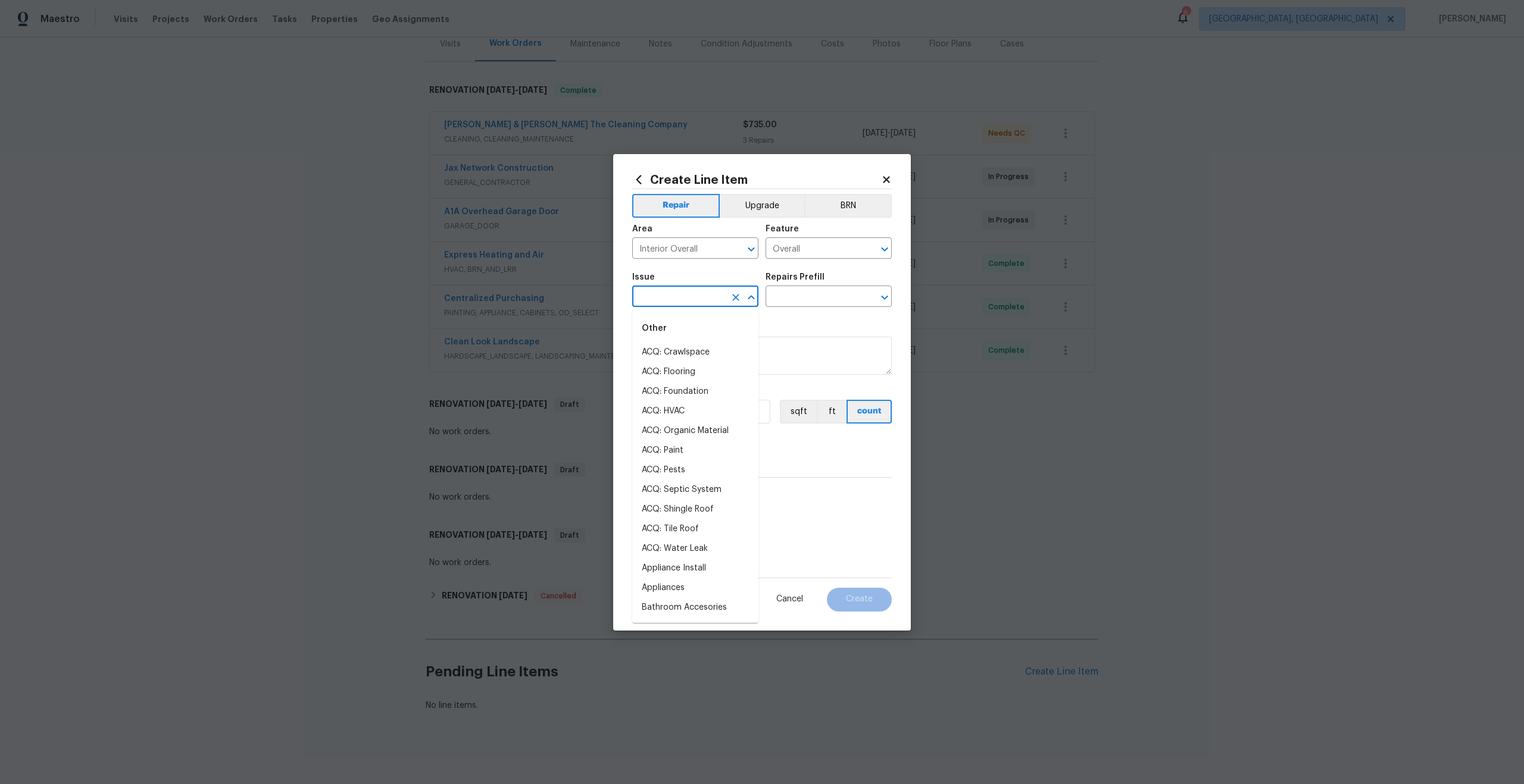
click at [671, 304] on input "text" at bounding box center [679, 297] width 93 height 18
click at [657, 349] on li "Photos" at bounding box center [695, 353] width 126 height 20
type input "Photos"
click at [777, 309] on div "Issue Photos ​ Repairs Prefill ​" at bounding box center [762, 290] width 260 height 48
click at [789, 302] on input "text" at bounding box center [812, 297] width 93 height 18
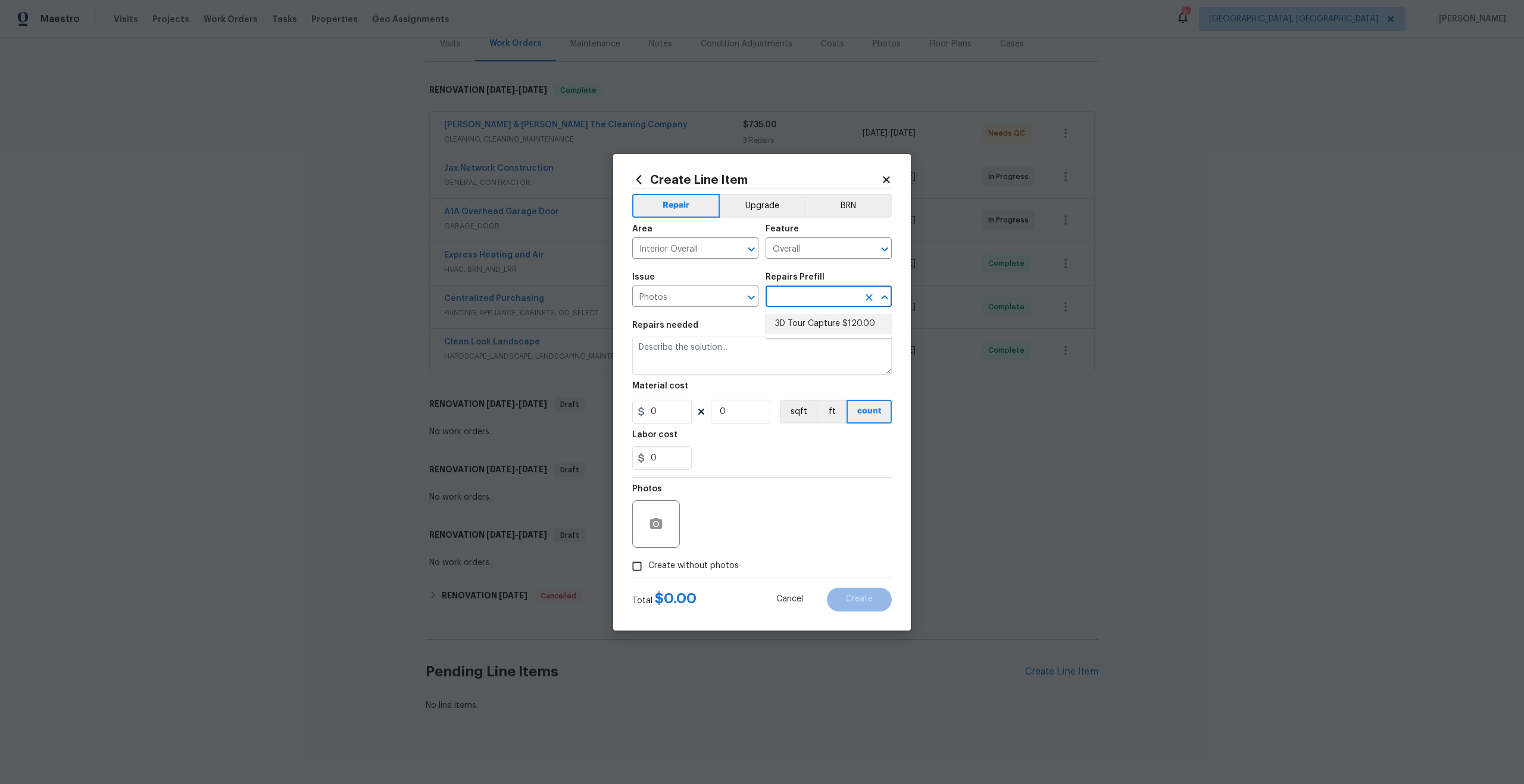
click at [798, 324] on li "3D Tour Capture $120.00" at bounding box center [829, 324] width 126 height 20
type input "3D Tour Capture $120.00"
type textarea "Capture 3D tour of home"
type input "1"
type input "120"
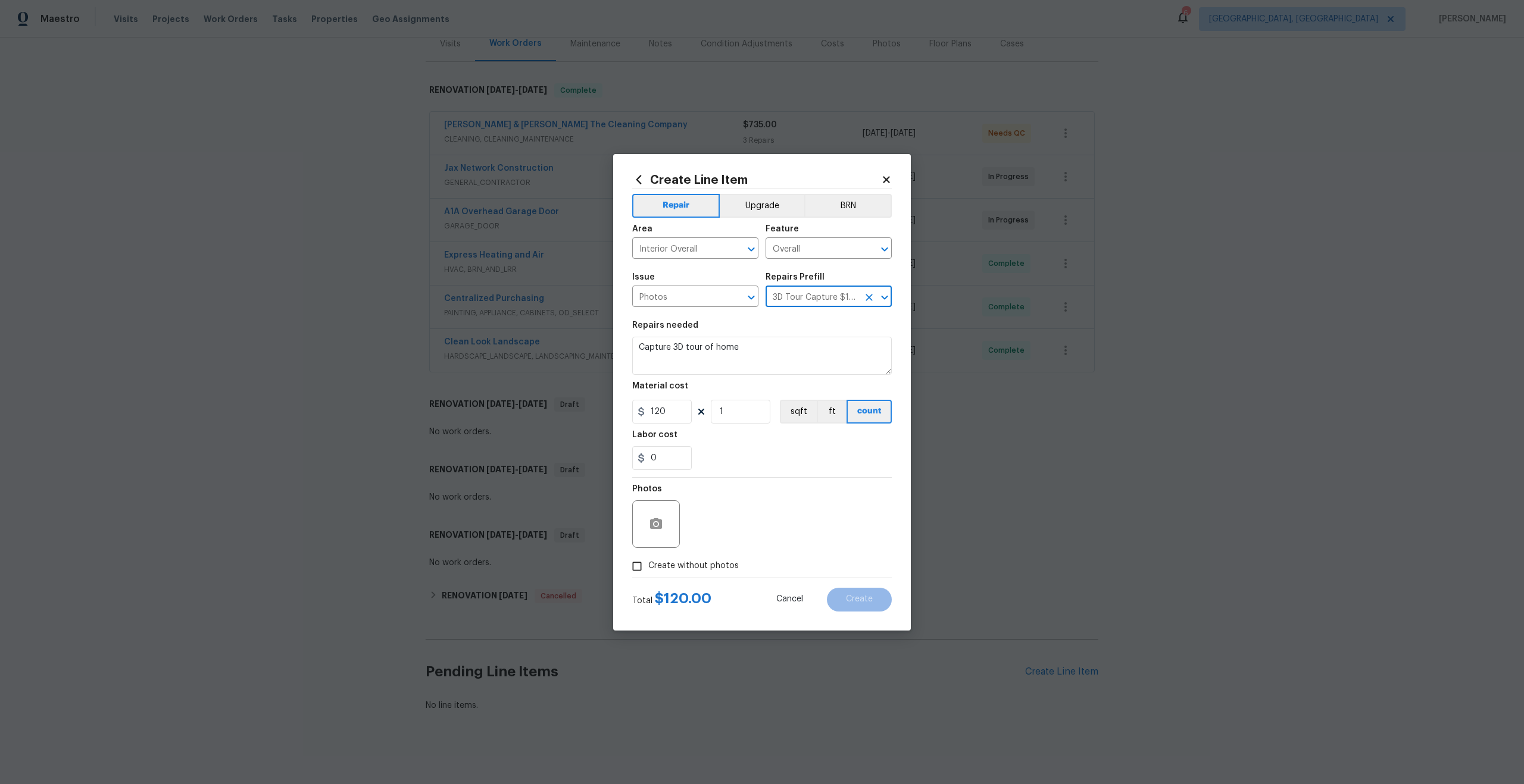
click at [639, 573] on input "Create without photos" at bounding box center [637, 567] width 22 height 22
checkbox input "true"
click at [740, 517] on textarea at bounding box center [790, 524] width 202 height 48
type textarea "."
click at [868, 598] on span "Create" at bounding box center [860, 599] width 27 height 9
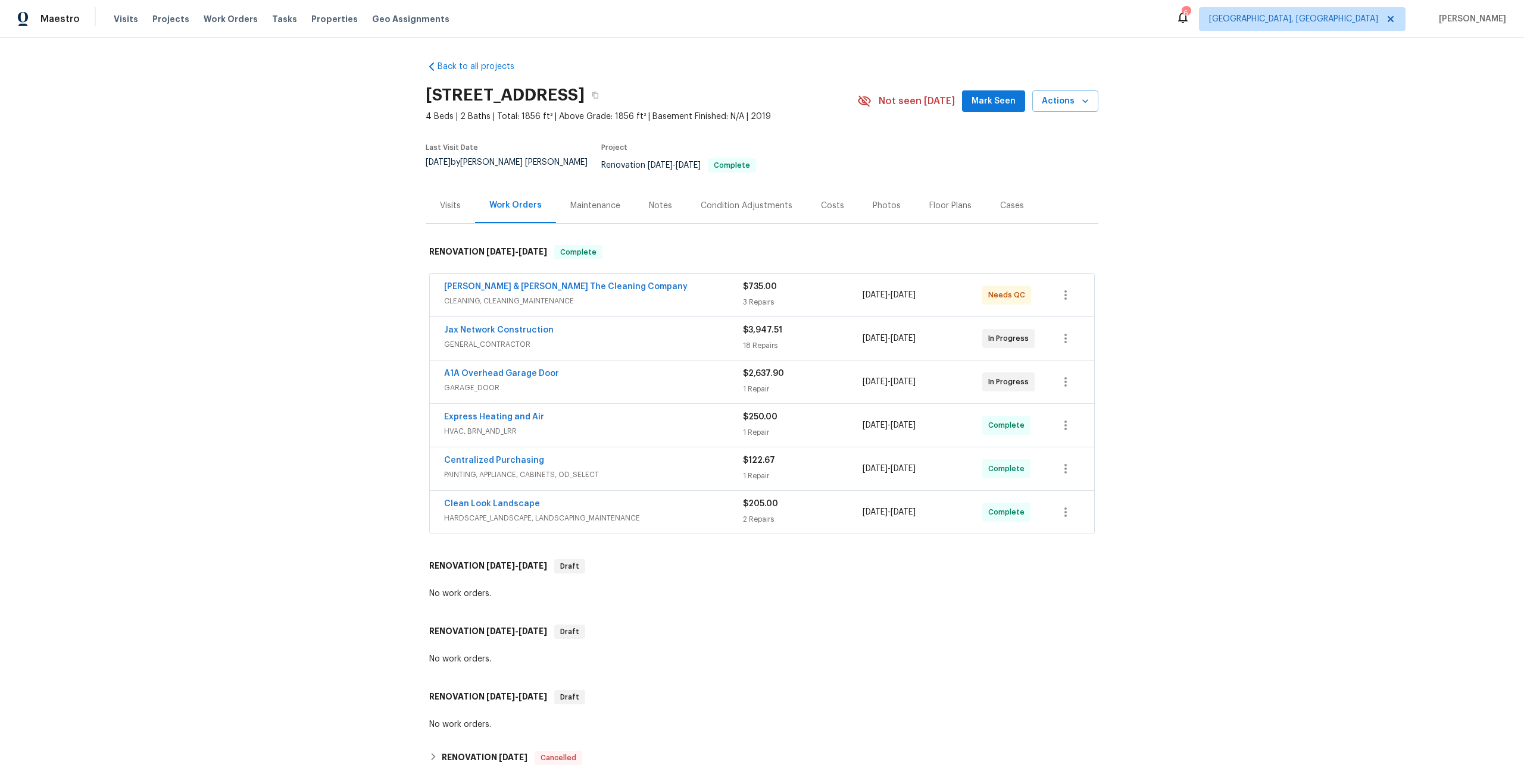
scroll to position [298, 0]
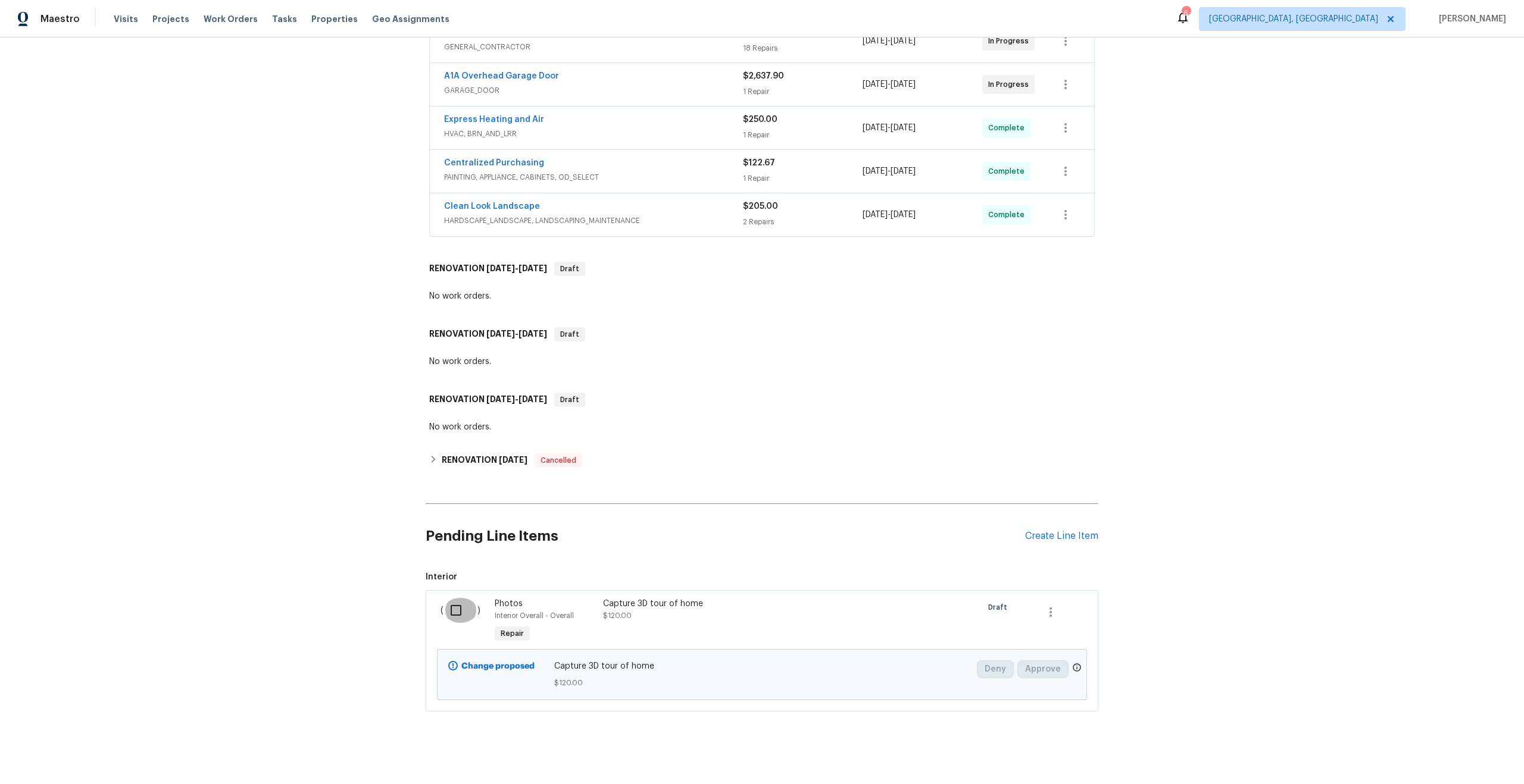
click at [451, 604] on input "checkbox" at bounding box center [460, 611] width 34 height 25
checkbox input "true"
click at [1470, 754] on span "Create Work Order" at bounding box center [1455, 755] width 79 height 15
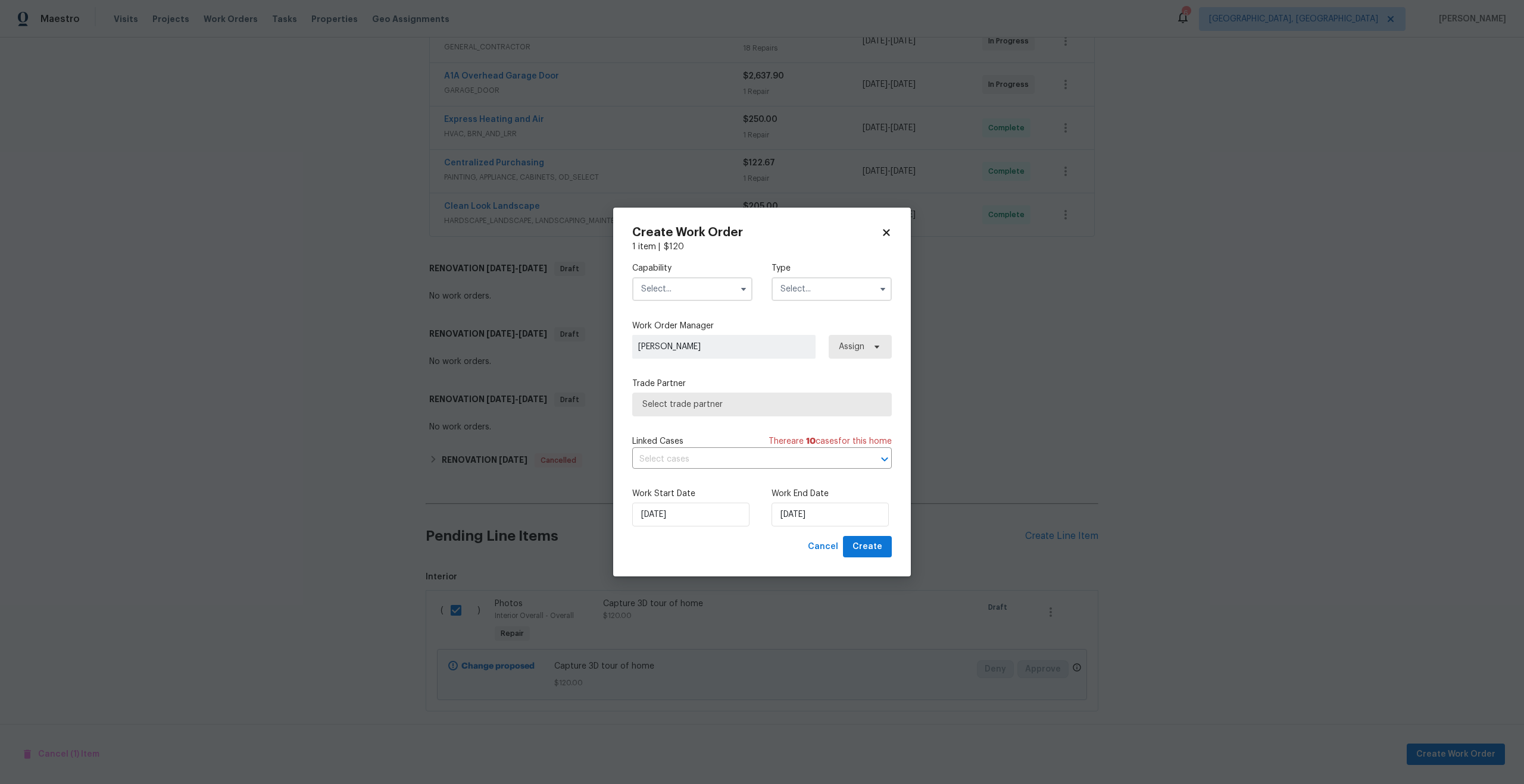
click at [687, 294] on input "text" at bounding box center [692, 289] width 120 height 24
click at [672, 322] on span "Photography" at bounding box center [670, 325] width 51 height 8
type input "Photography"
click at [798, 292] on input "text" at bounding box center [831, 289] width 120 height 24
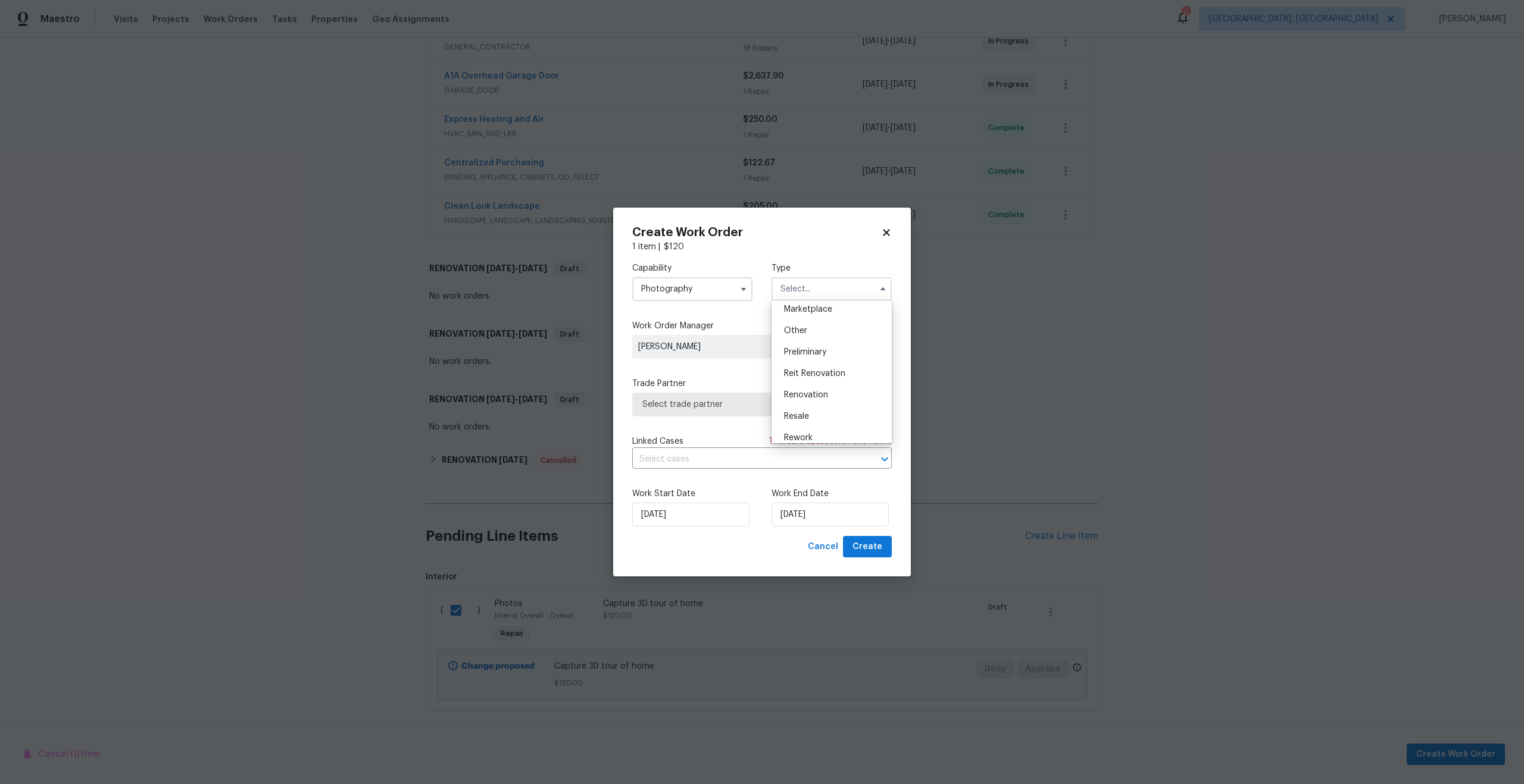
scroll to position [212, 0]
click at [799, 342] on div "Other" at bounding box center [831, 337] width 114 height 22
type input "Other"
click at [751, 403] on span "Select trade partner" at bounding box center [753, 404] width 222 height 12
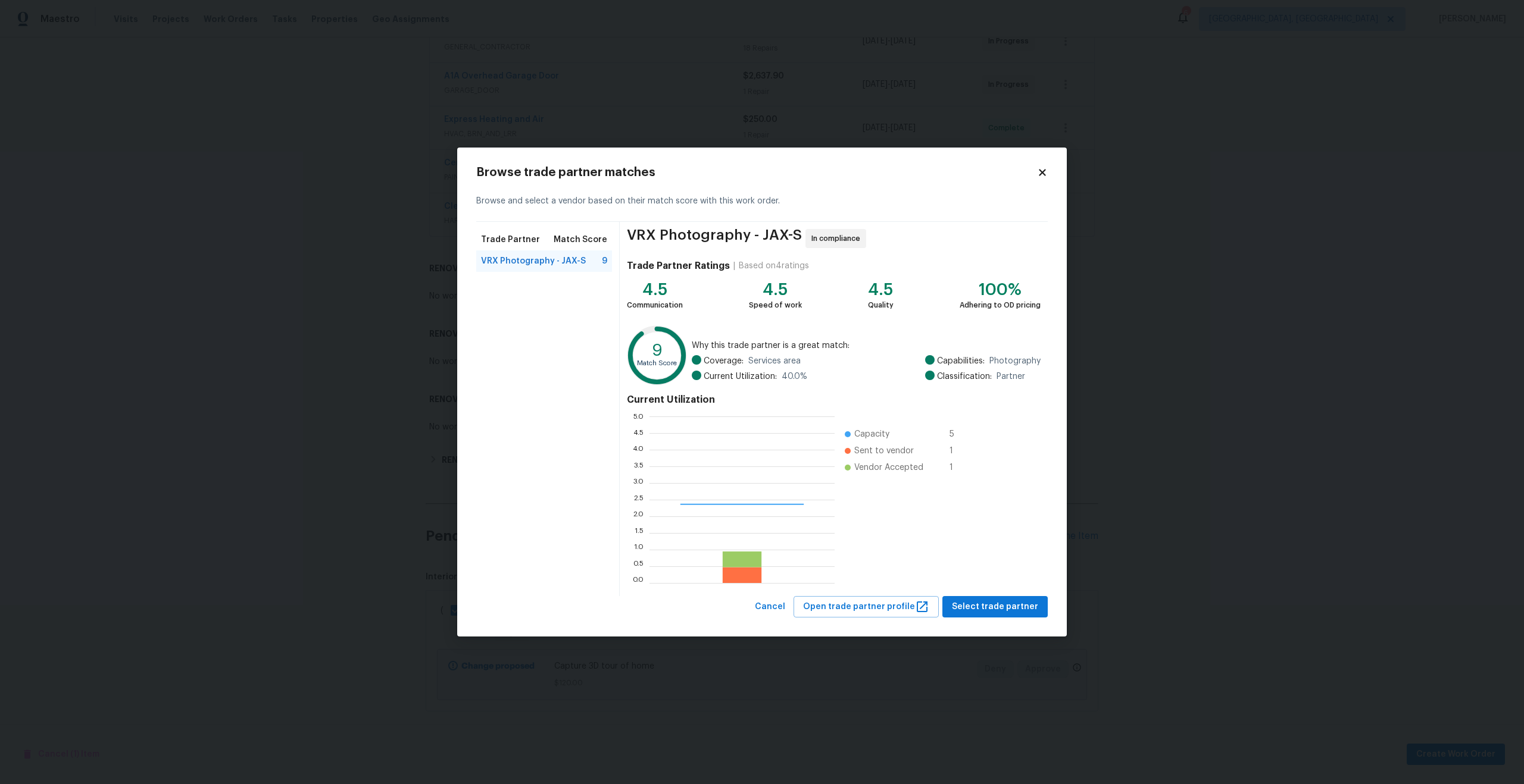
scroll to position [167, 185]
click at [987, 604] on span "Select trade partner" at bounding box center [995, 607] width 86 height 15
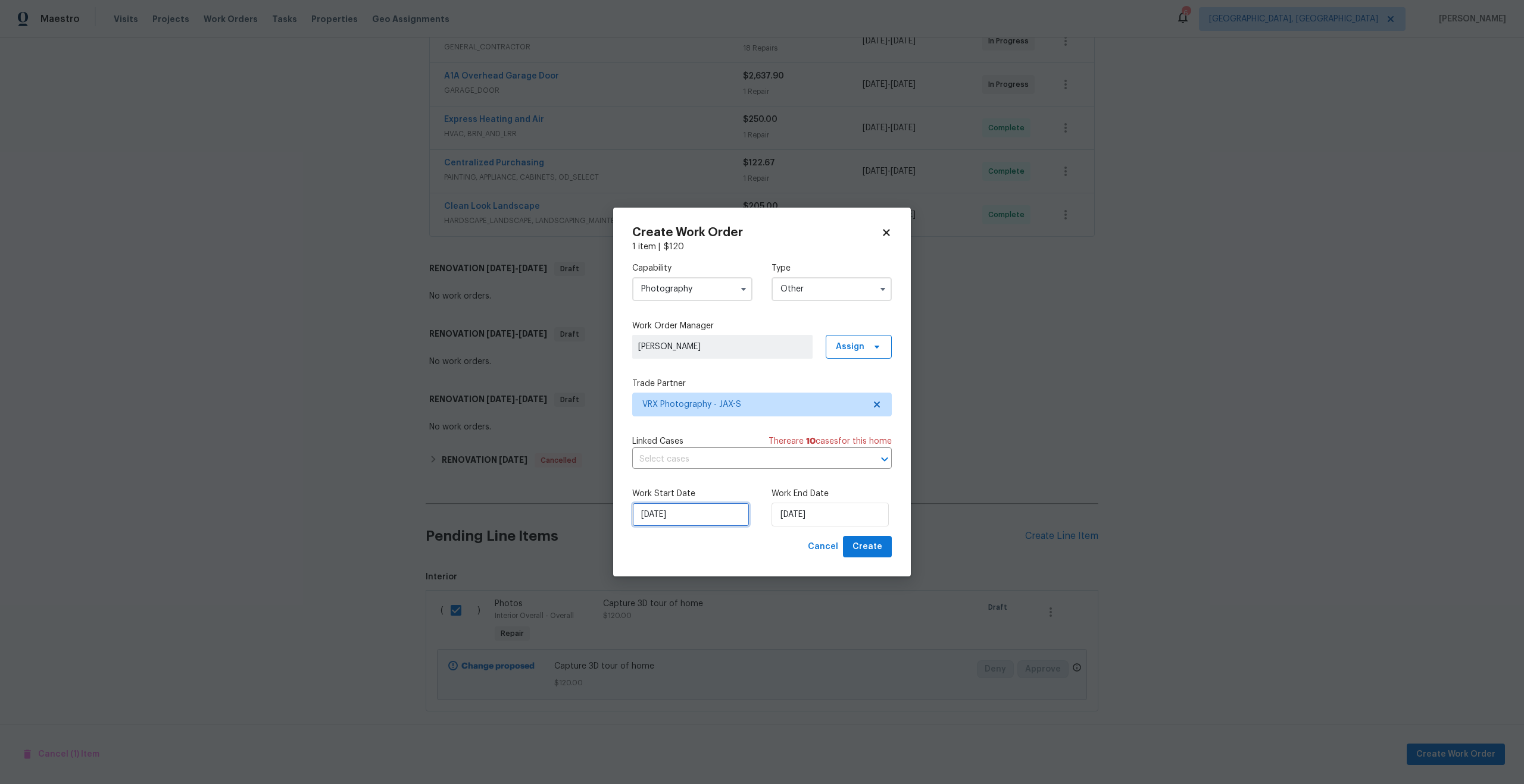
click at [693, 519] on input "15/08/2025" at bounding box center [690, 515] width 117 height 24
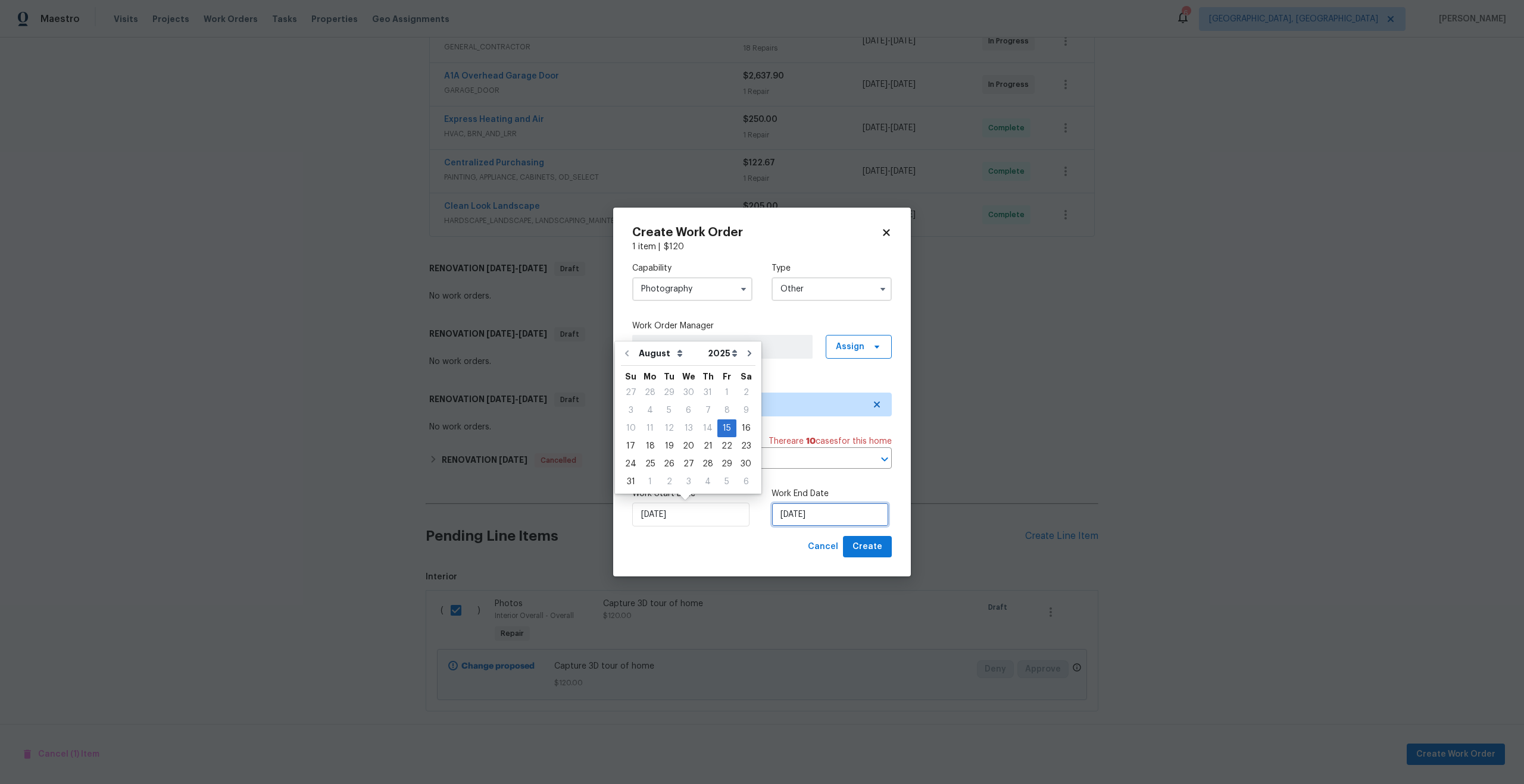
click at [790, 509] on input "15/08/2025" at bounding box center [829, 515] width 117 height 24
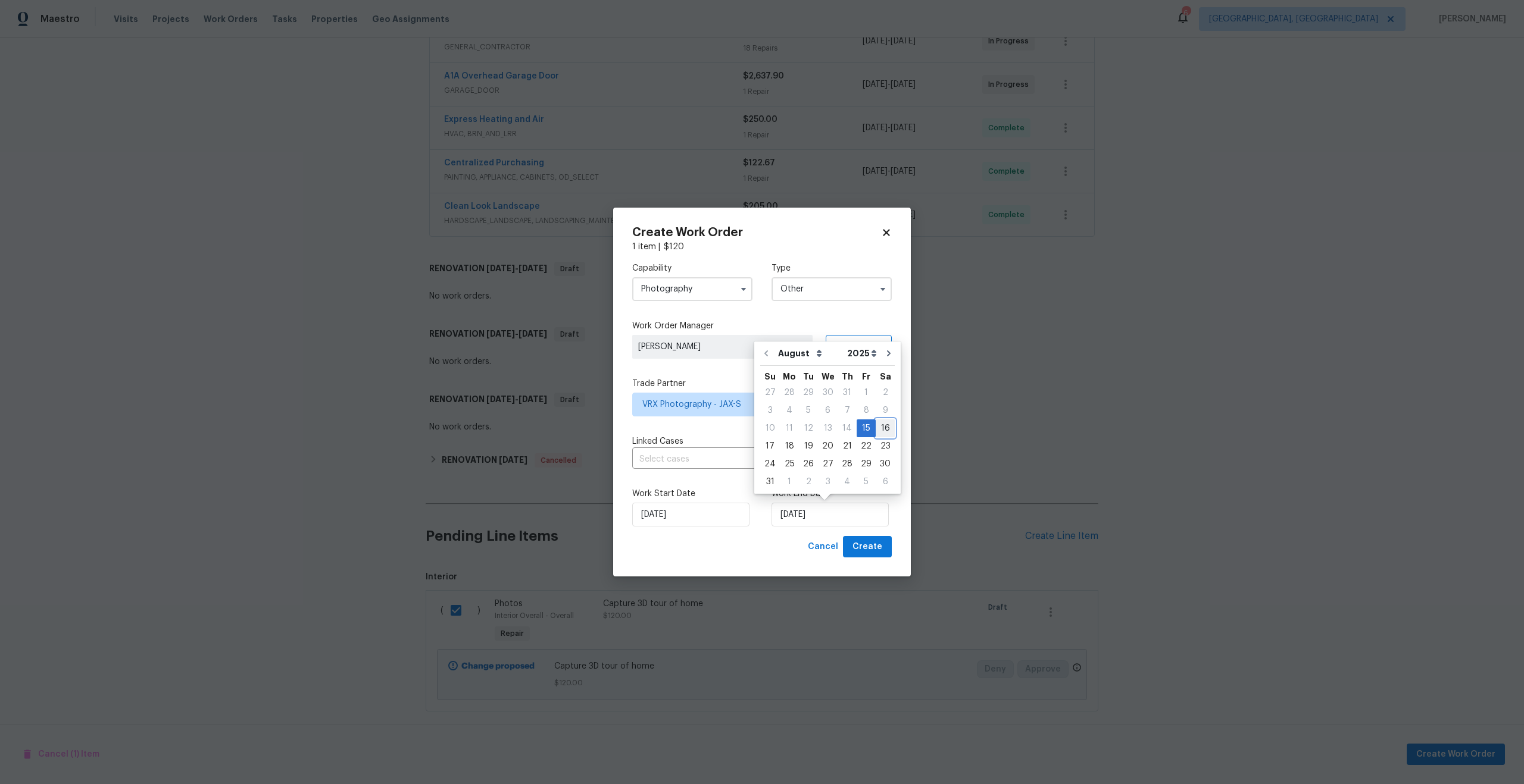
click at [878, 423] on div "16" at bounding box center [885, 428] width 19 height 17
type input "16/08/2025"
click at [869, 548] on span "Create" at bounding box center [867, 546] width 29 height 15
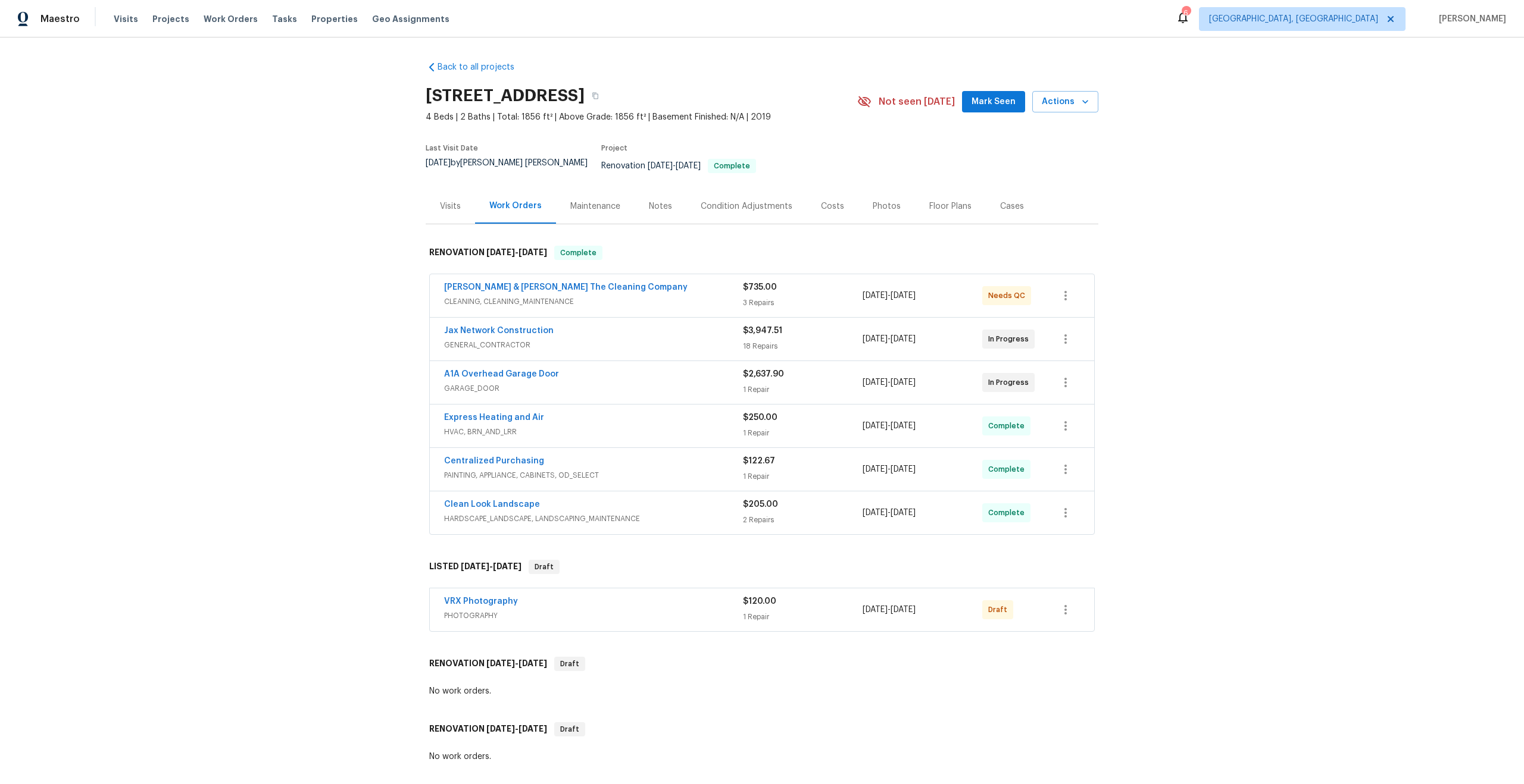
scroll to position [259, 0]
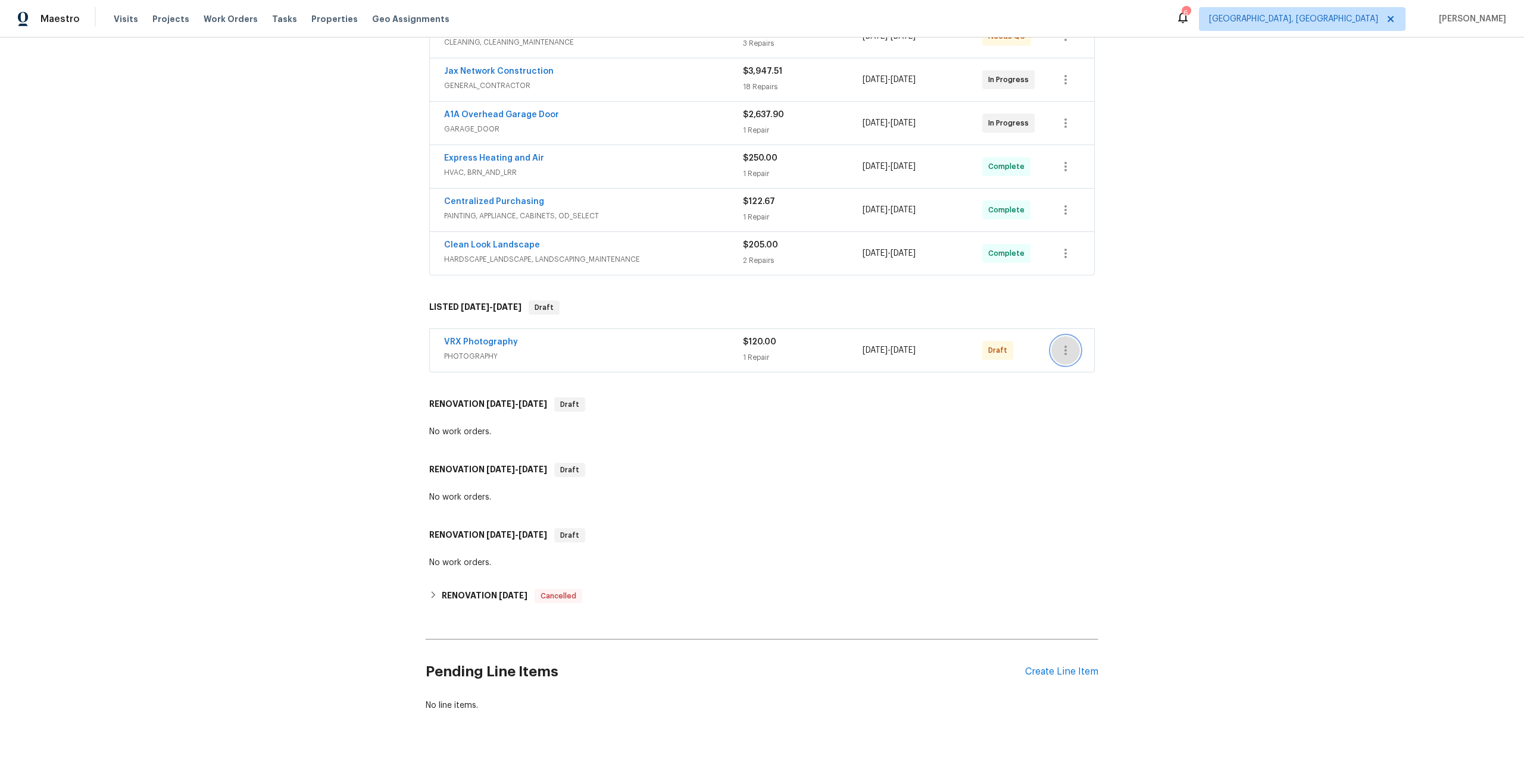
click at [1067, 344] on icon "button" at bounding box center [1065, 350] width 14 height 14
click at [1067, 344] on li "Send to Vendor" at bounding box center [1117, 342] width 133 height 20
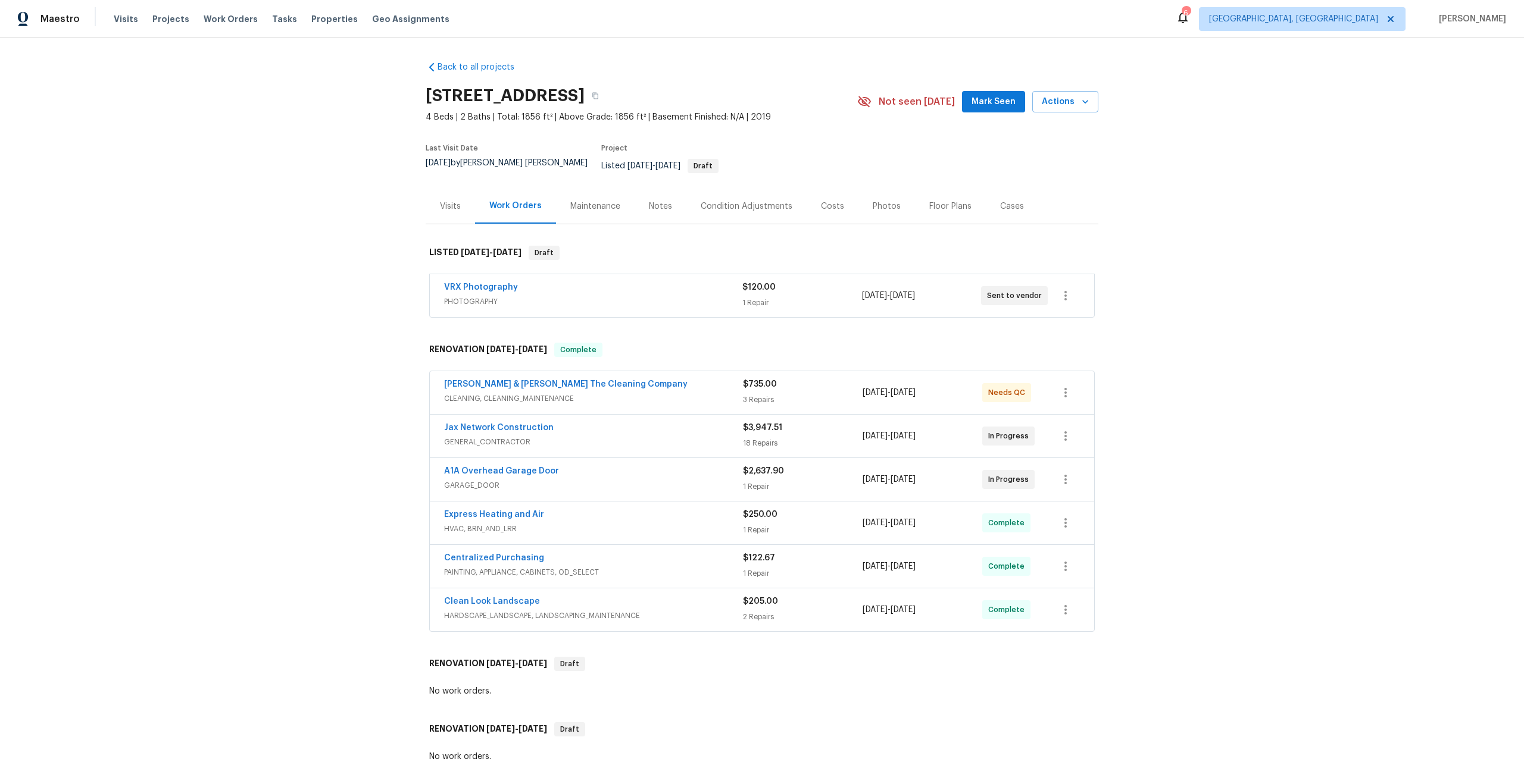
click at [669, 296] on span "PHOTOGRAPHY" at bounding box center [593, 302] width 298 height 12
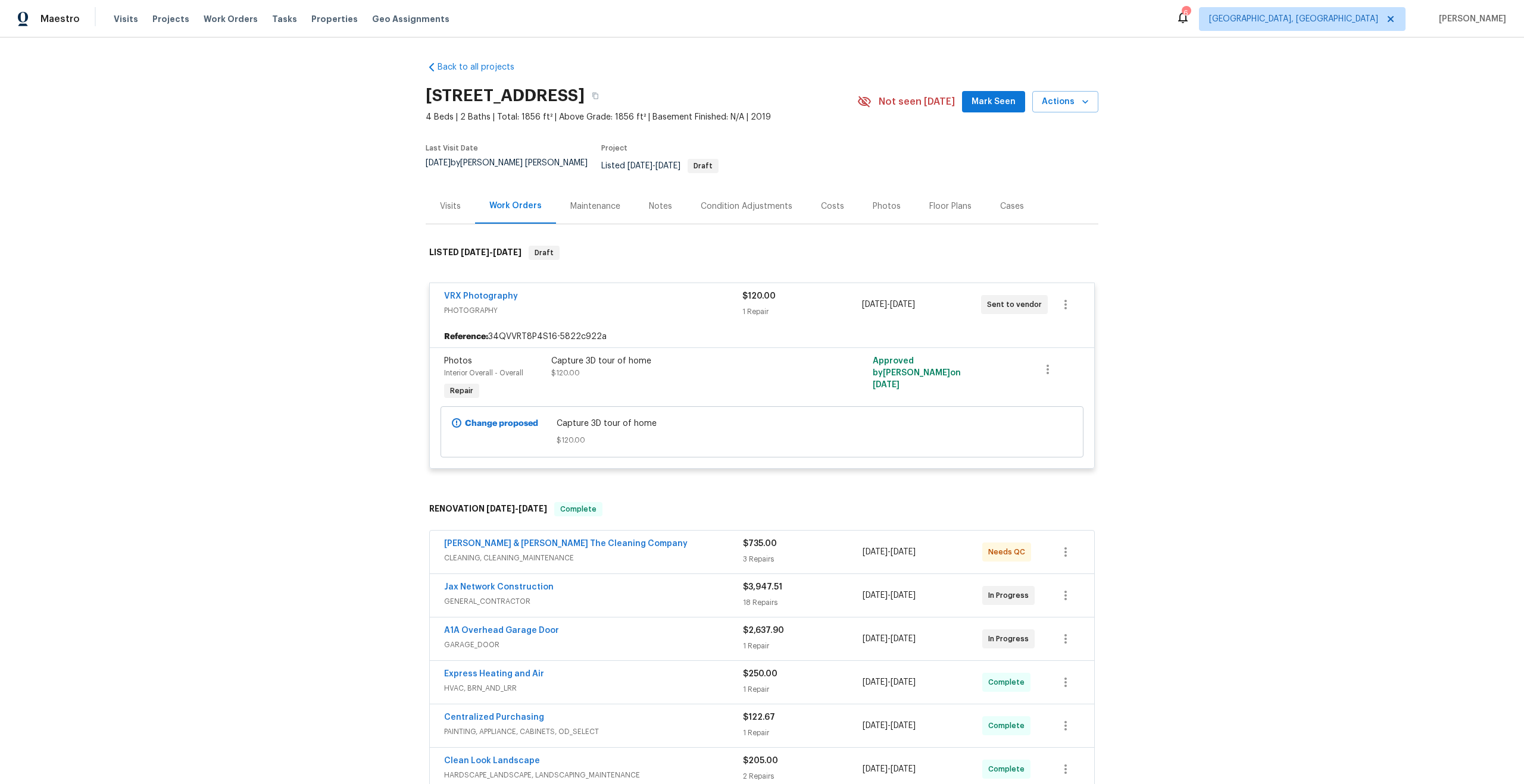
click at [668, 304] on span "PHOTOGRAPHY" at bounding box center [593, 310] width 298 height 12
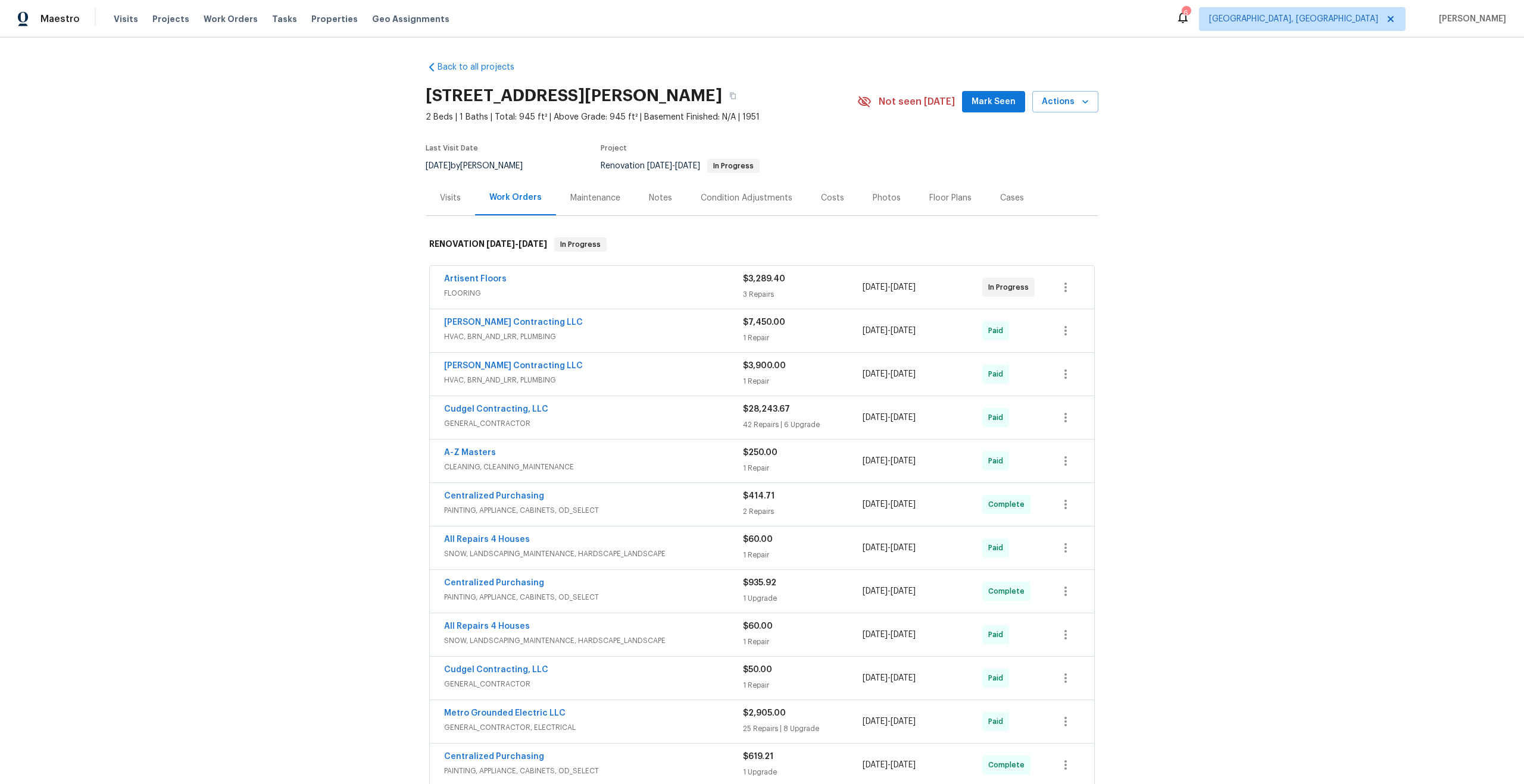
click at [559, 97] on h2 "[STREET_ADDRESS][PERSON_NAME]" at bounding box center [574, 95] width 296 height 12
drag, startPoint x: 559, startPoint y: 97, endPoint x: 402, endPoint y: 97, distance: 157.0
click at [402, 97] on div "Back to all projects [STREET_ADDRESS][PERSON_NAME] 2 Beds | 1 Baths | Total: 94…" at bounding box center [762, 410] width 1524 height 747
copy h2 "[STREET_ADDRESS][PERSON_NAME]"
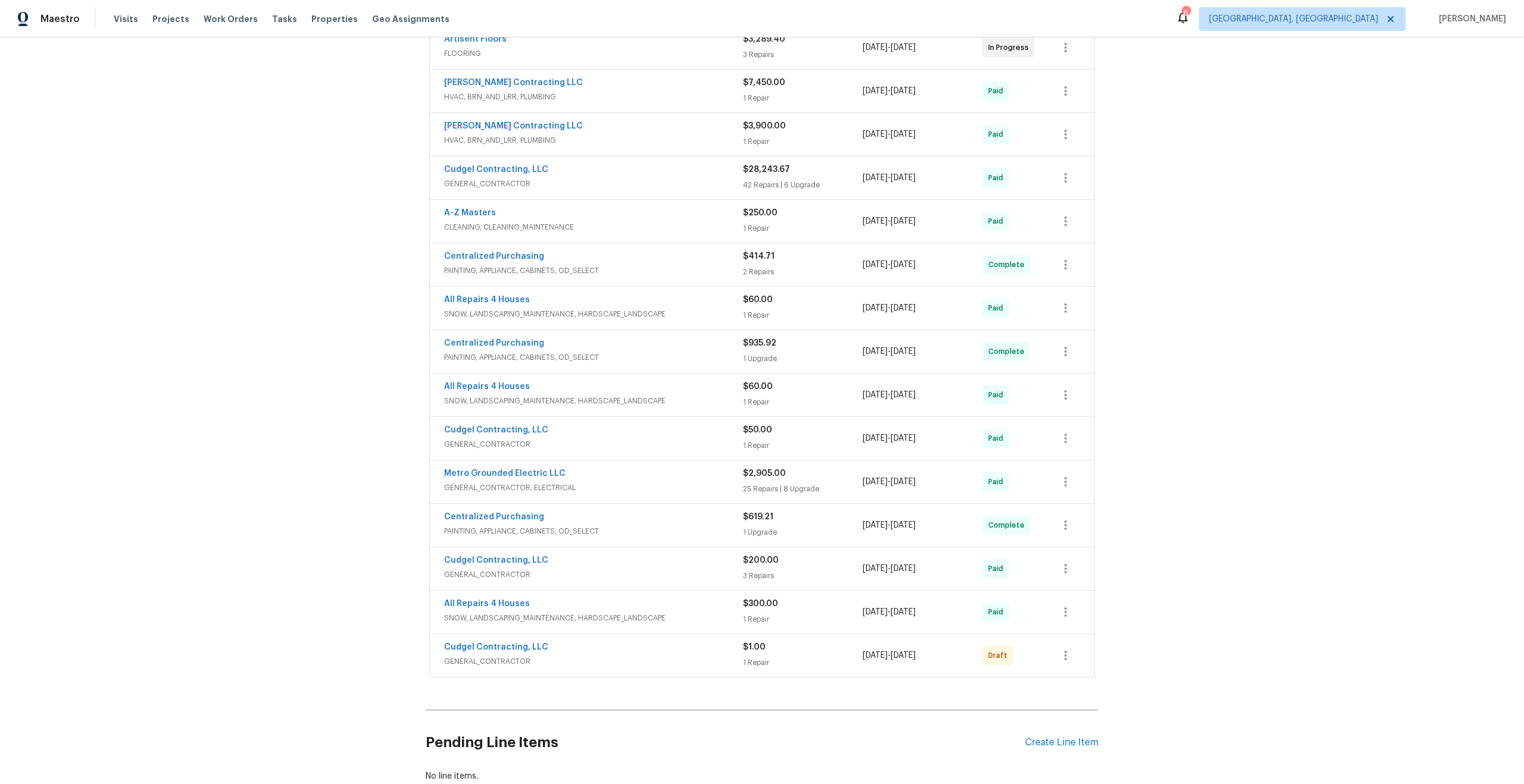
scroll to position [319, 0]
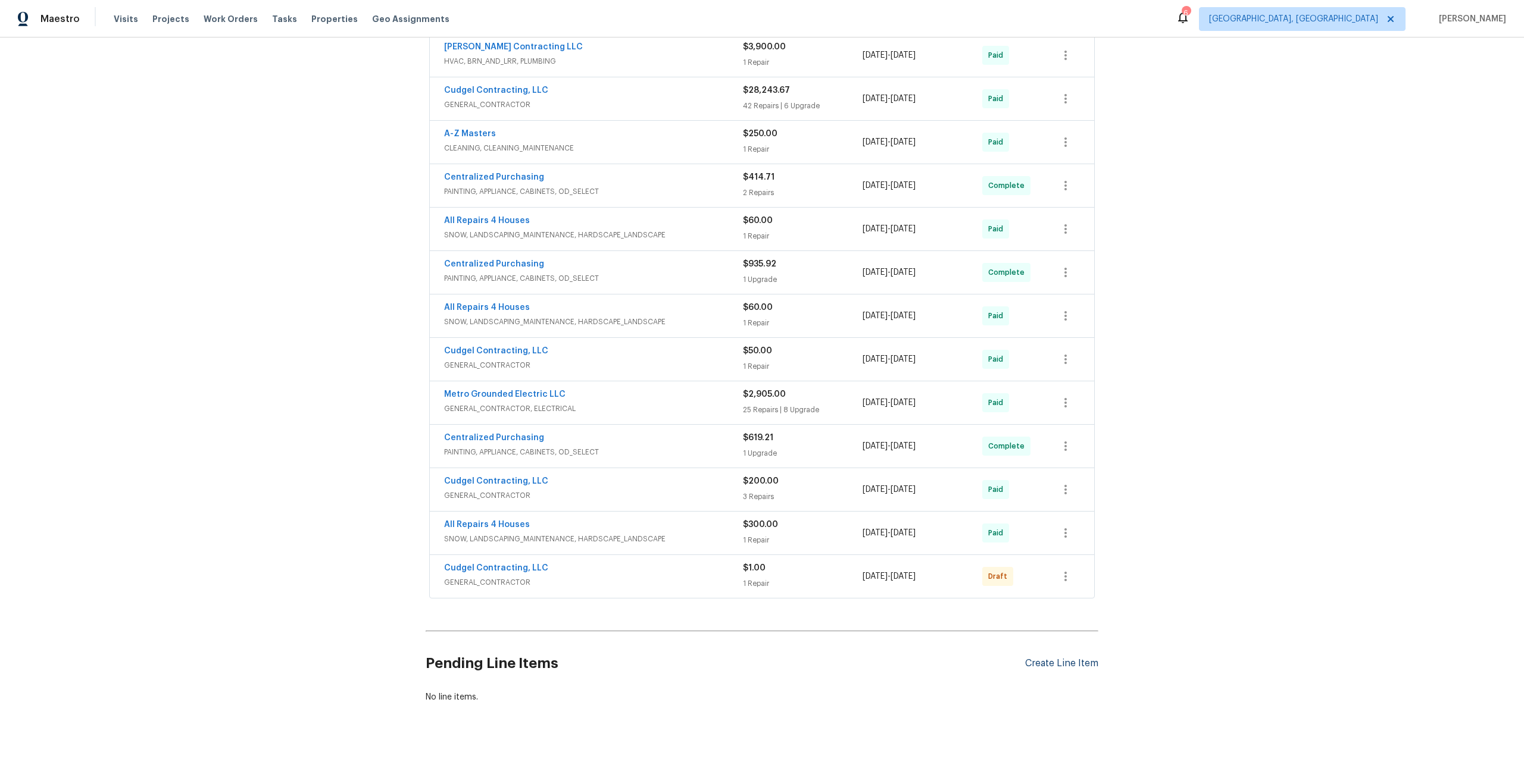
click at [1045, 661] on div "Create Line Item" at bounding box center [1062, 663] width 73 height 11
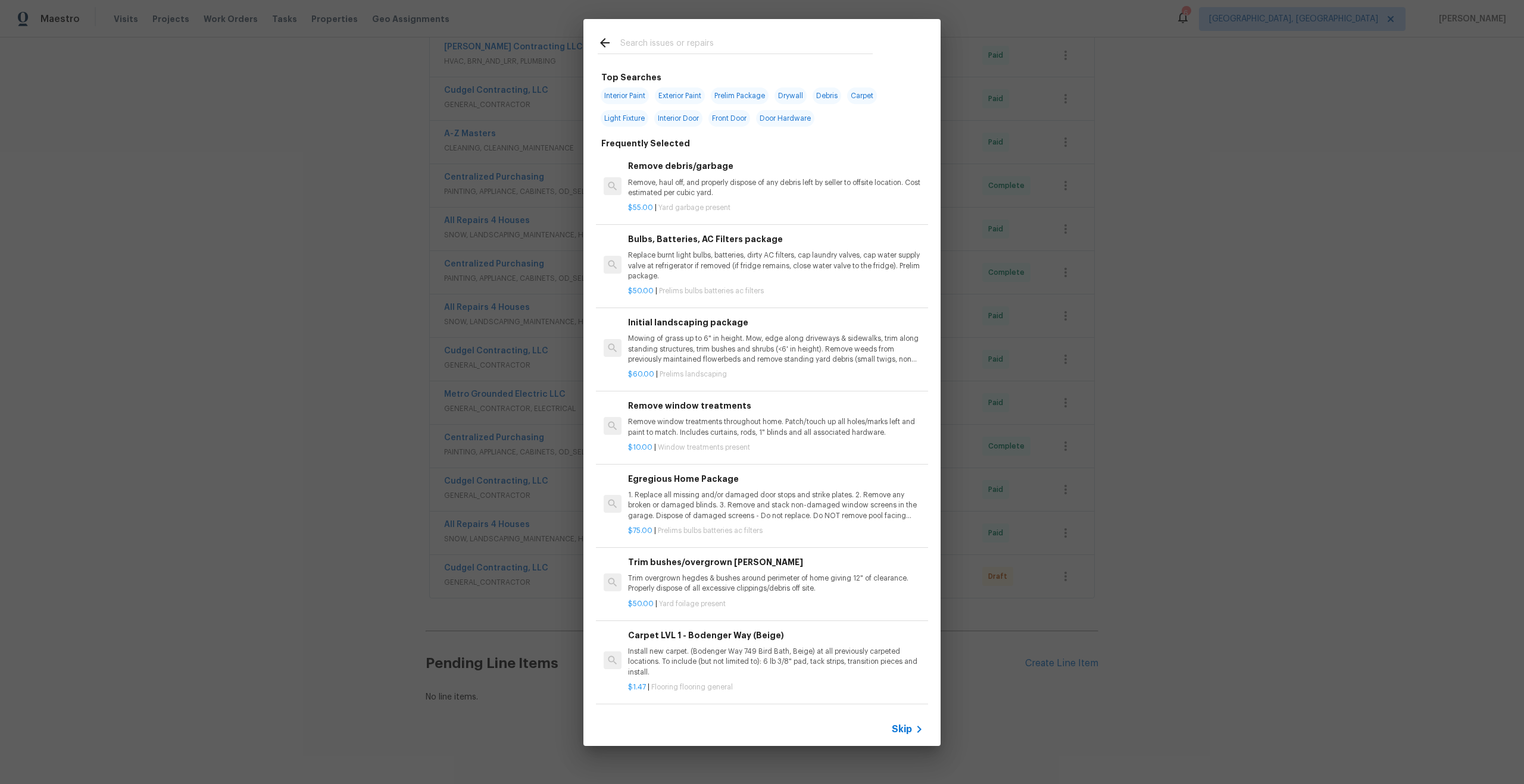
click at [906, 728] on span "Skip" at bounding box center [902, 729] width 20 height 12
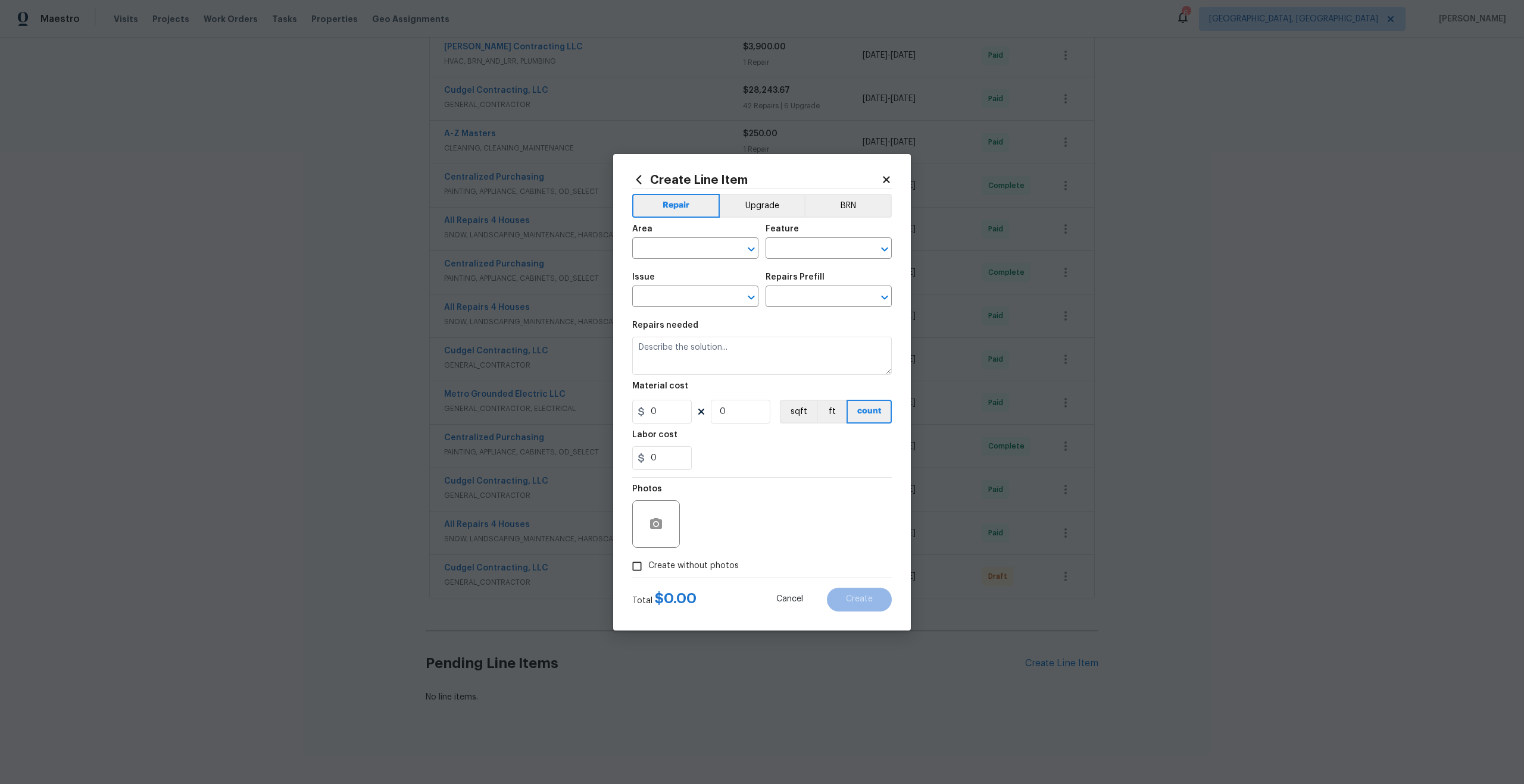
click at [662, 238] on div "Area" at bounding box center [695, 233] width 126 height 15
click at [665, 246] on input "text" at bounding box center [679, 250] width 93 height 18
click at [664, 299] on li "Interior Overall" at bounding box center [695, 295] width 126 height 20
type input "Interior Overall"
click at [789, 257] on input "text" at bounding box center [812, 250] width 93 height 18
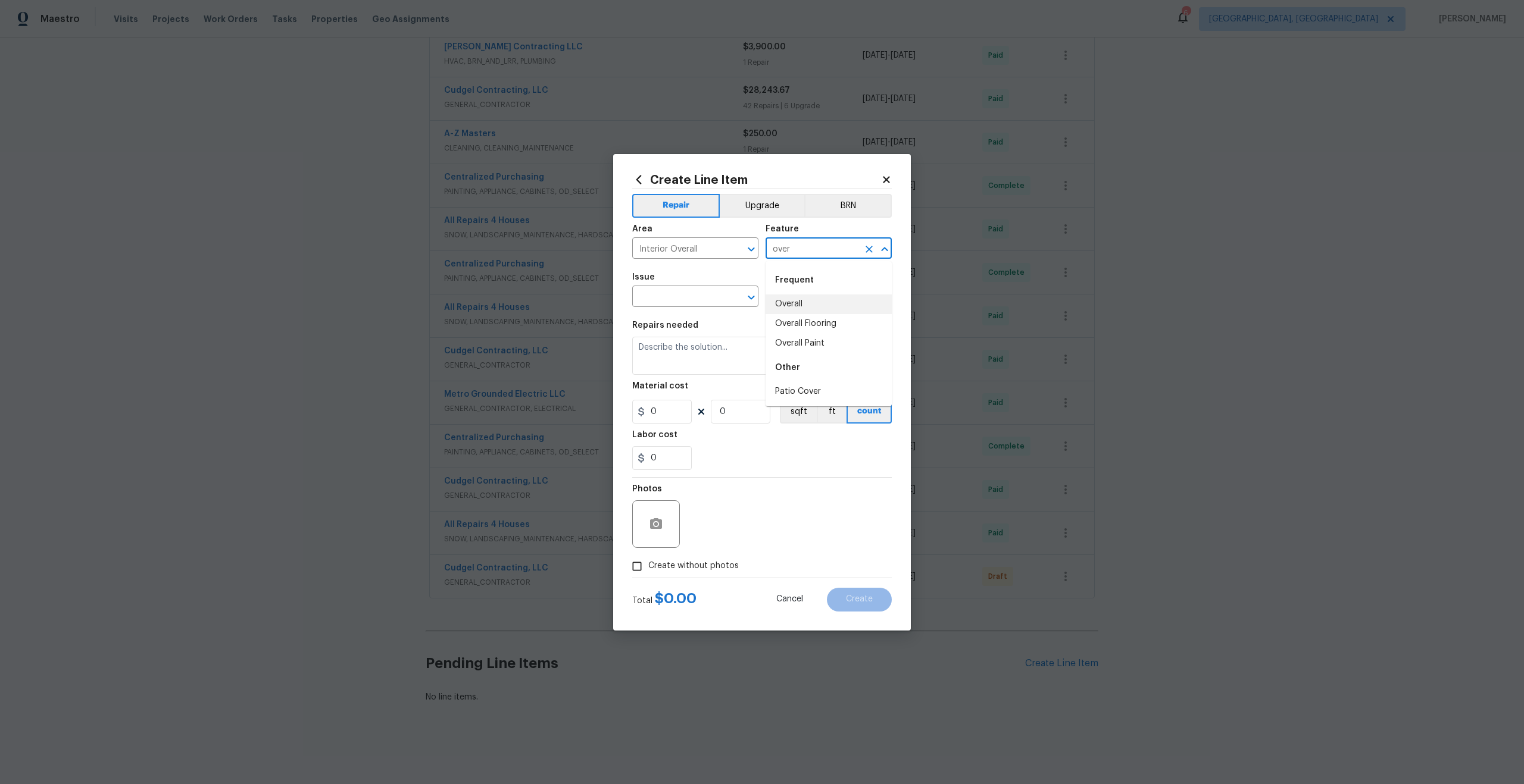
click at [795, 302] on li "Overall" at bounding box center [829, 304] width 126 height 20
type input "Overall"
click at [678, 302] on input "text" at bounding box center [679, 297] width 93 height 18
click at [668, 351] on li "Photos" at bounding box center [695, 353] width 126 height 20
type input "Photos"
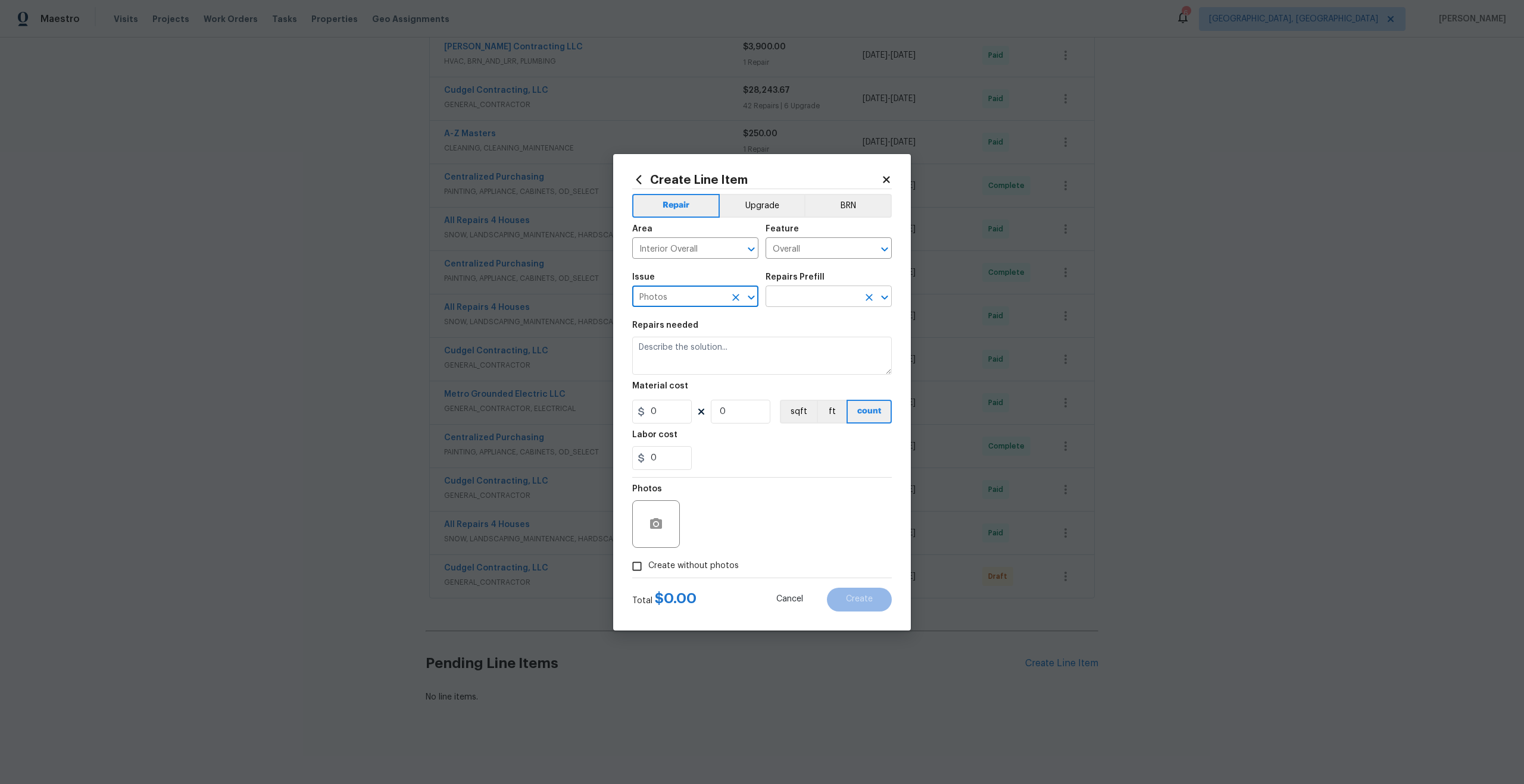
click at [791, 295] on input "text" at bounding box center [812, 297] width 93 height 18
click at [787, 330] on li "3D Tour Capture $120.00" at bounding box center [829, 324] width 126 height 20
type input "3D Tour Capture $120.00"
type textarea "Capture 3D tour of home"
type input "1"
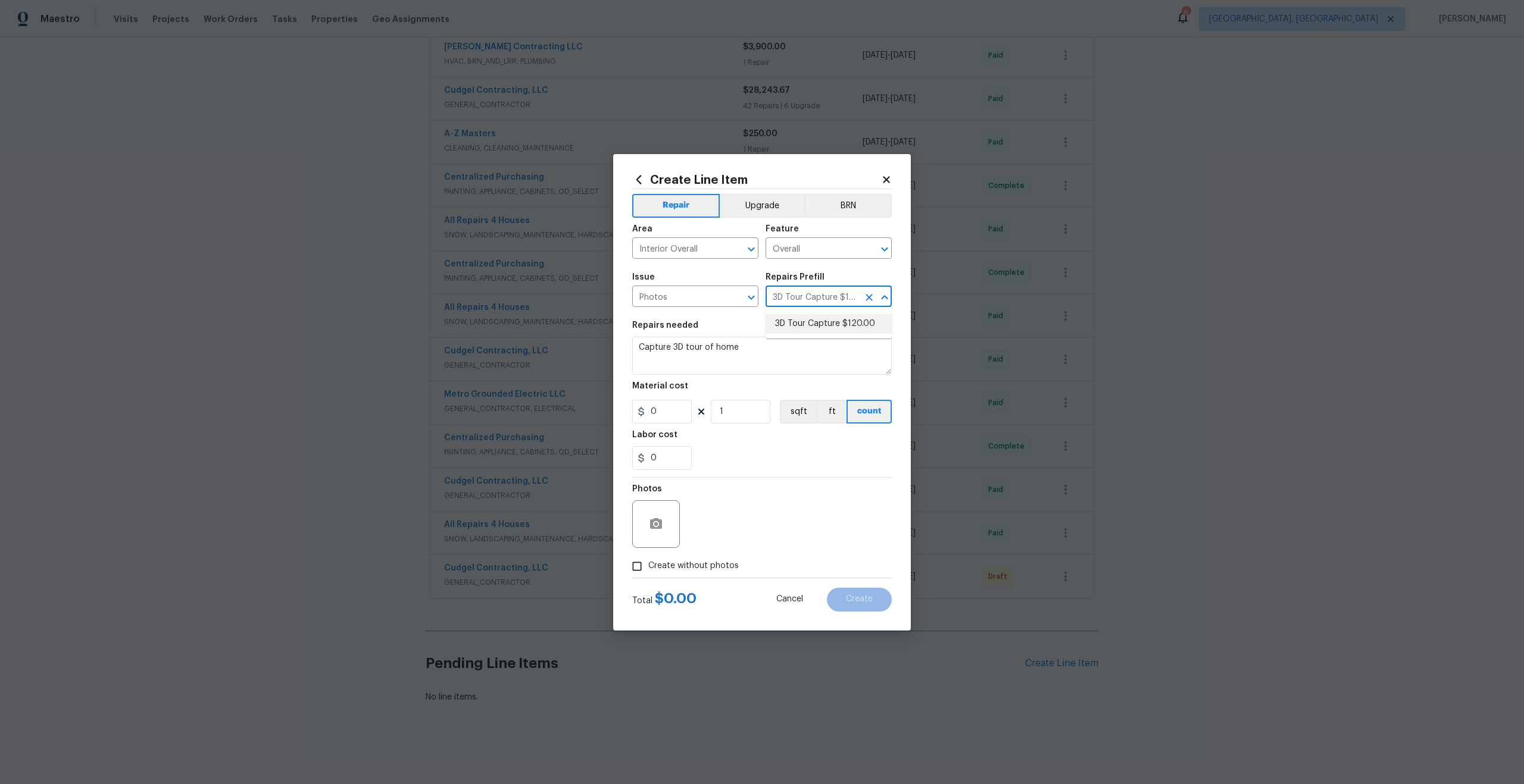
type input "120"
drag, startPoint x: 641, startPoint y: 571, endPoint x: 651, endPoint y: 563, distance: 12.8
click at [641, 571] on input "Create without photos" at bounding box center [637, 567] width 22 height 22
checkbox input "true"
click at [768, 504] on textarea at bounding box center [790, 524] width 202 height 48
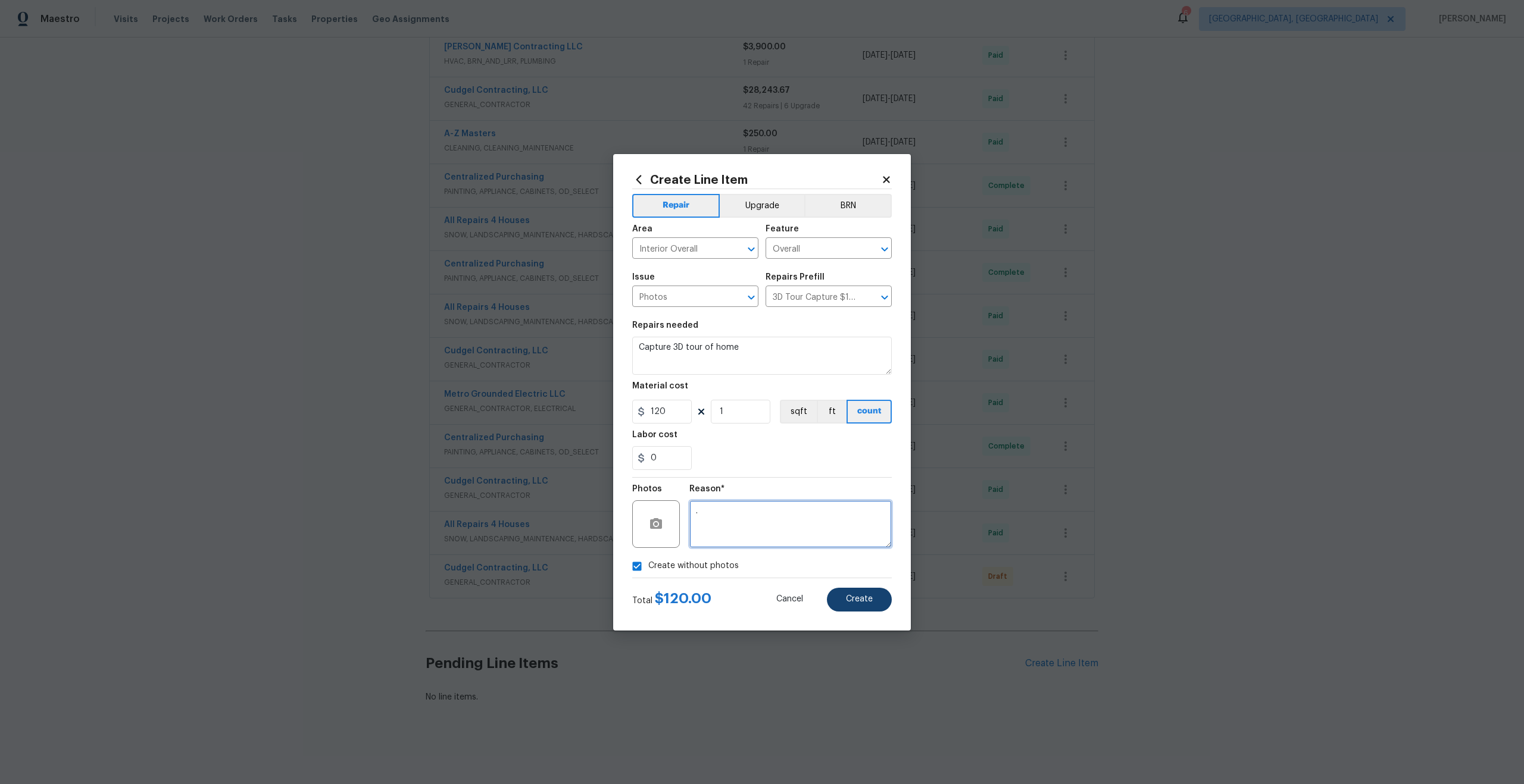
type textarea "."
click at [868, 599] on span "Create" at bounding box center [860, 599] width 27 height 9
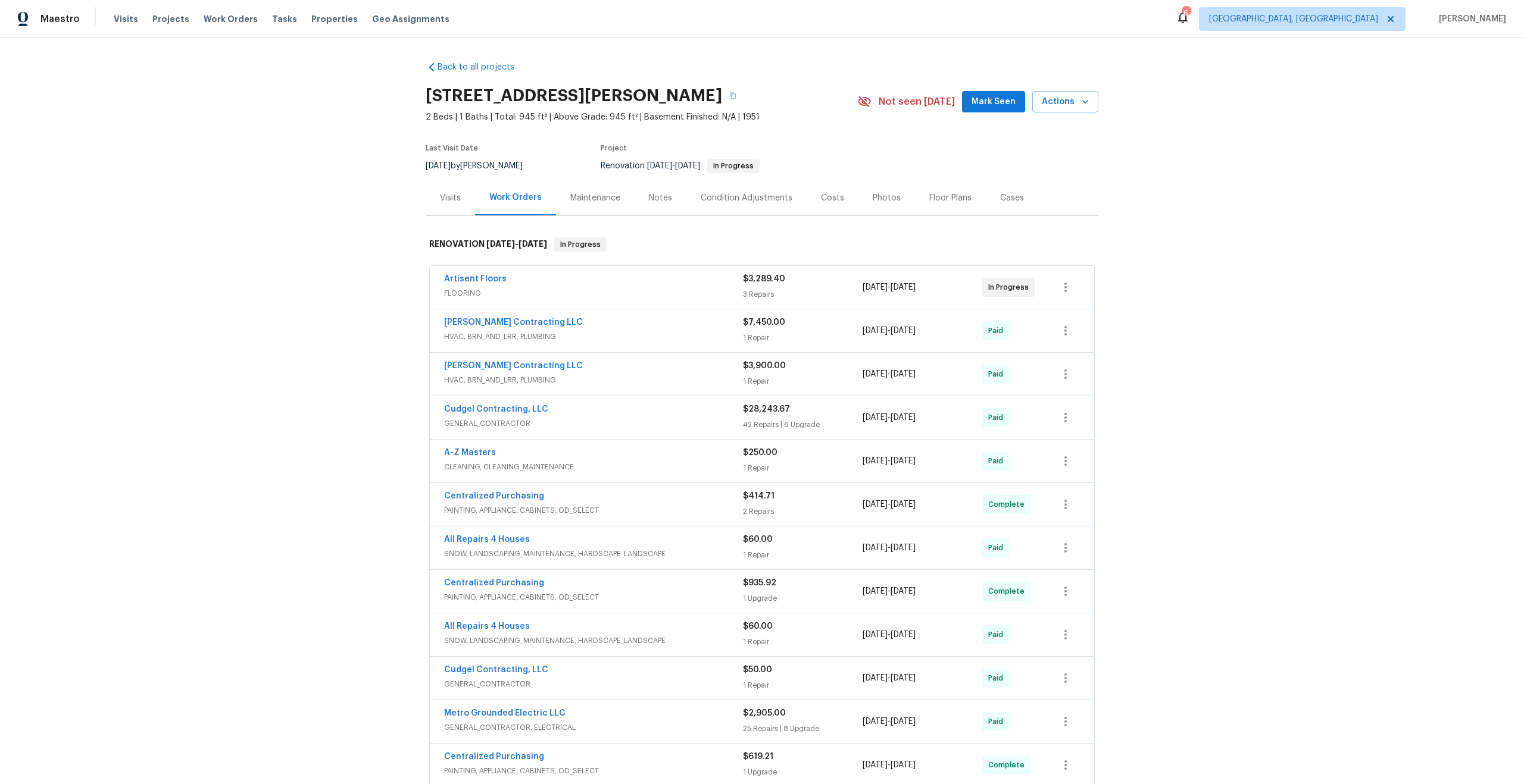
scroll to position [454, 0]
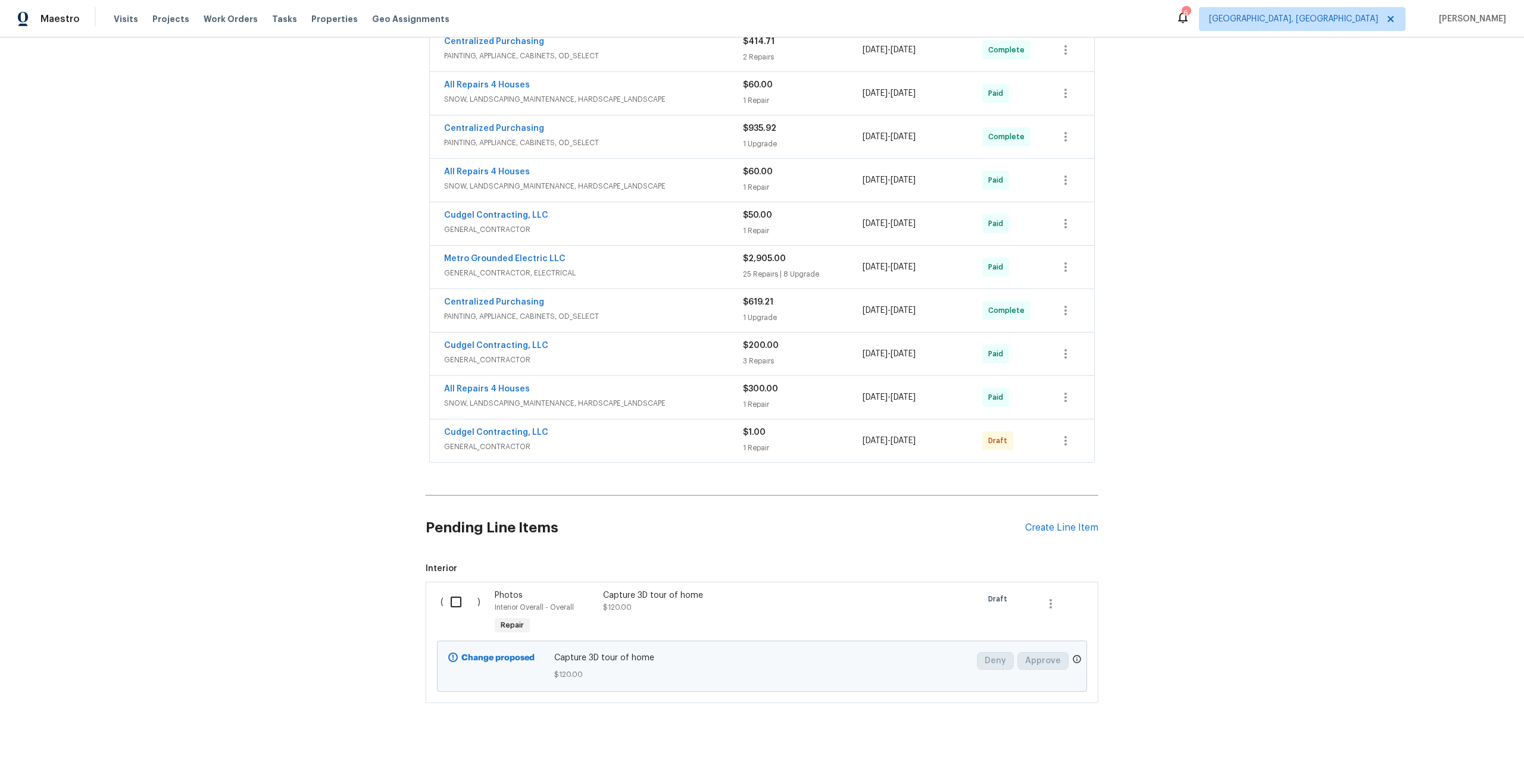
click at [453, 600] on input "checkbox" at bounding box center [460, 602] width 34 height 25
checkbox input "true"
click at [1451, 745] on button "Create Work Order" at bounding box center [1456, 754] width 98 height 22
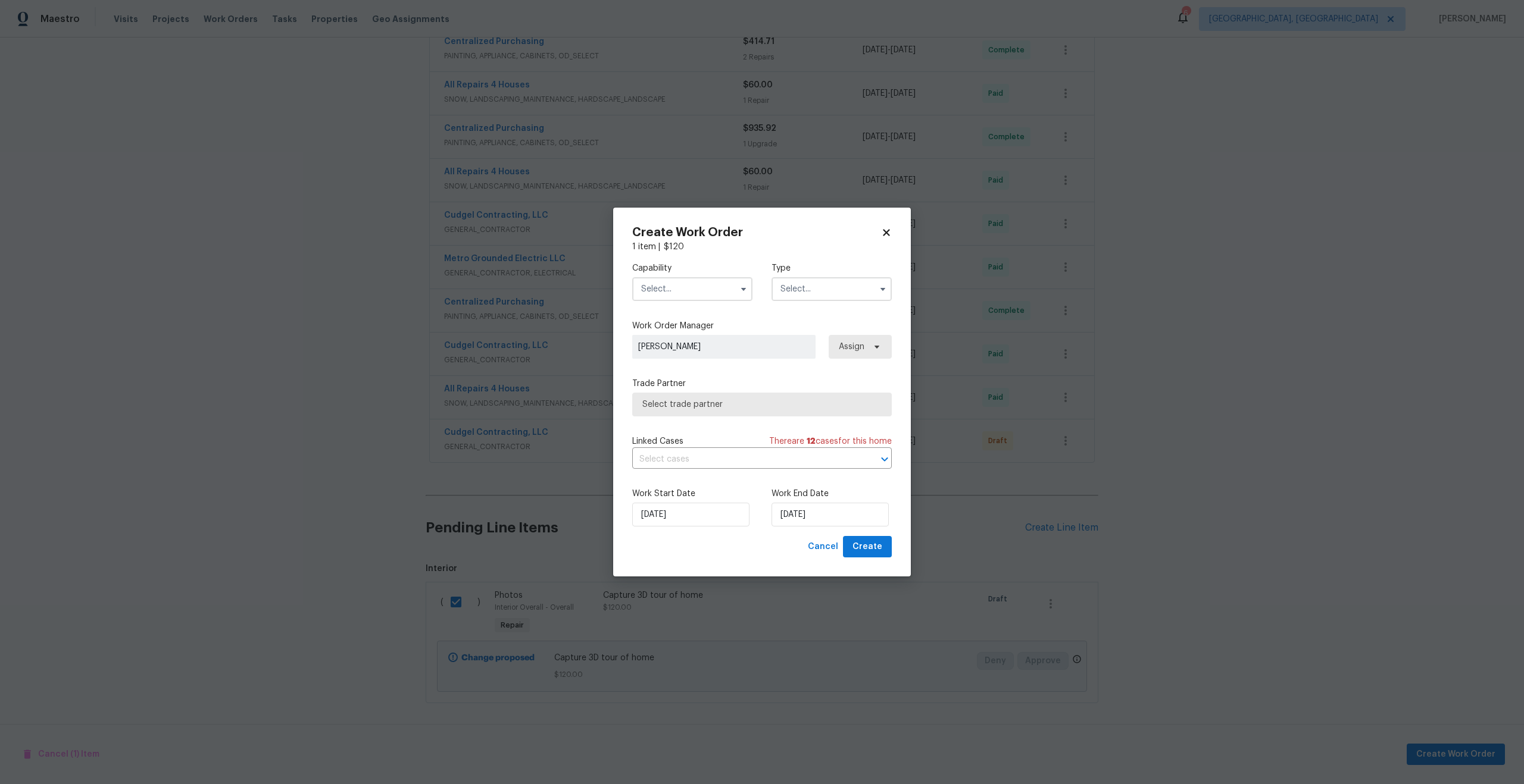
click at [695, 281] on input "text" at bounding box center [692, 289] width 120 height 24
click at [688, 380] on div "Photography" at bounding box center [692, 374] width 114 height 22
type input "Photography"
click at [821, 284] on input "text" at bounding box center [831, 289] width 120 height 24
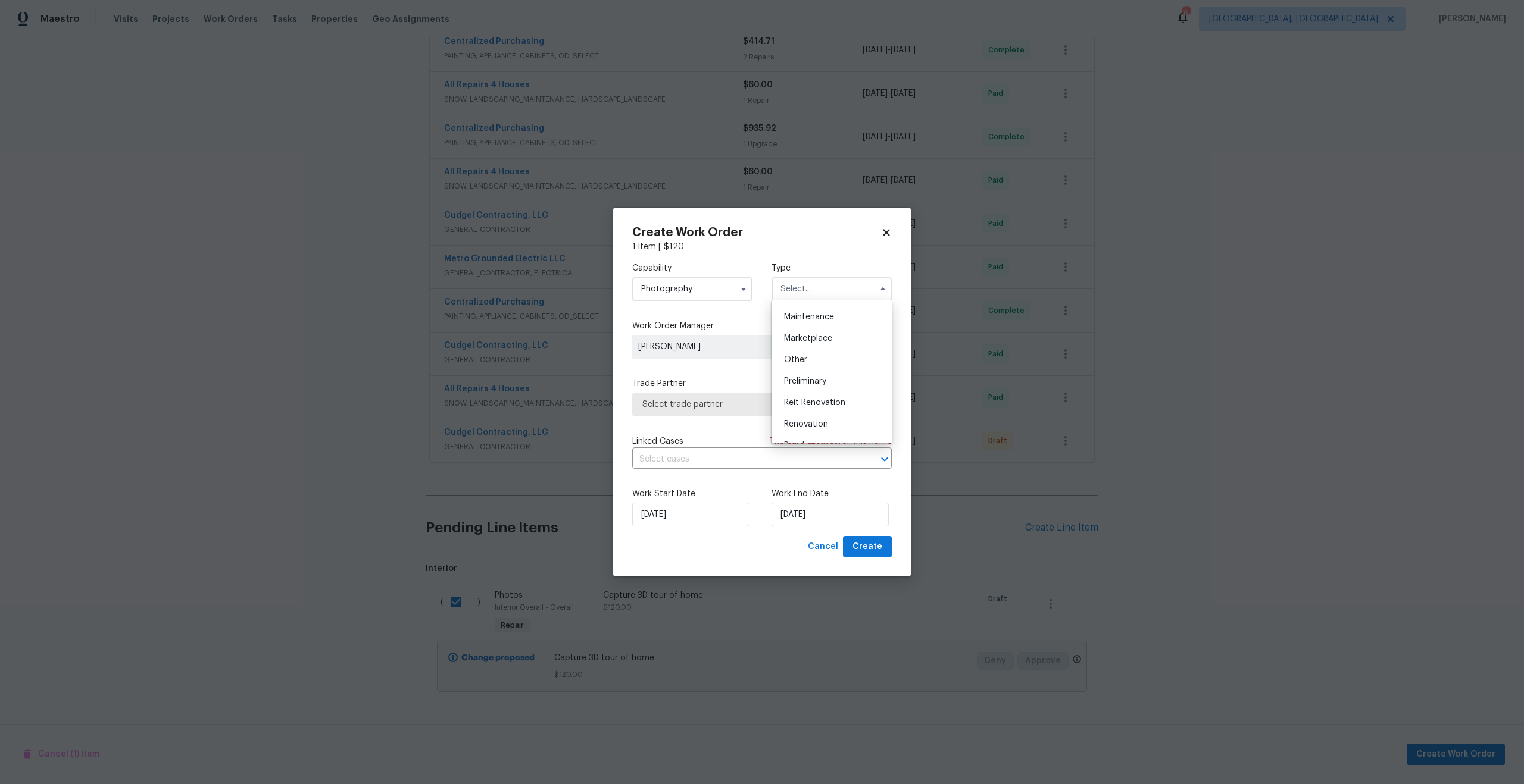
scroll to position [180, 0]
click at [807, 372] on div "Other" at bounding box center [831, 370] width 114 height 22
type input "Other"
click at [744, 408] on span "Select trade partner" at bounding box center [753, 404] width 222 height 12
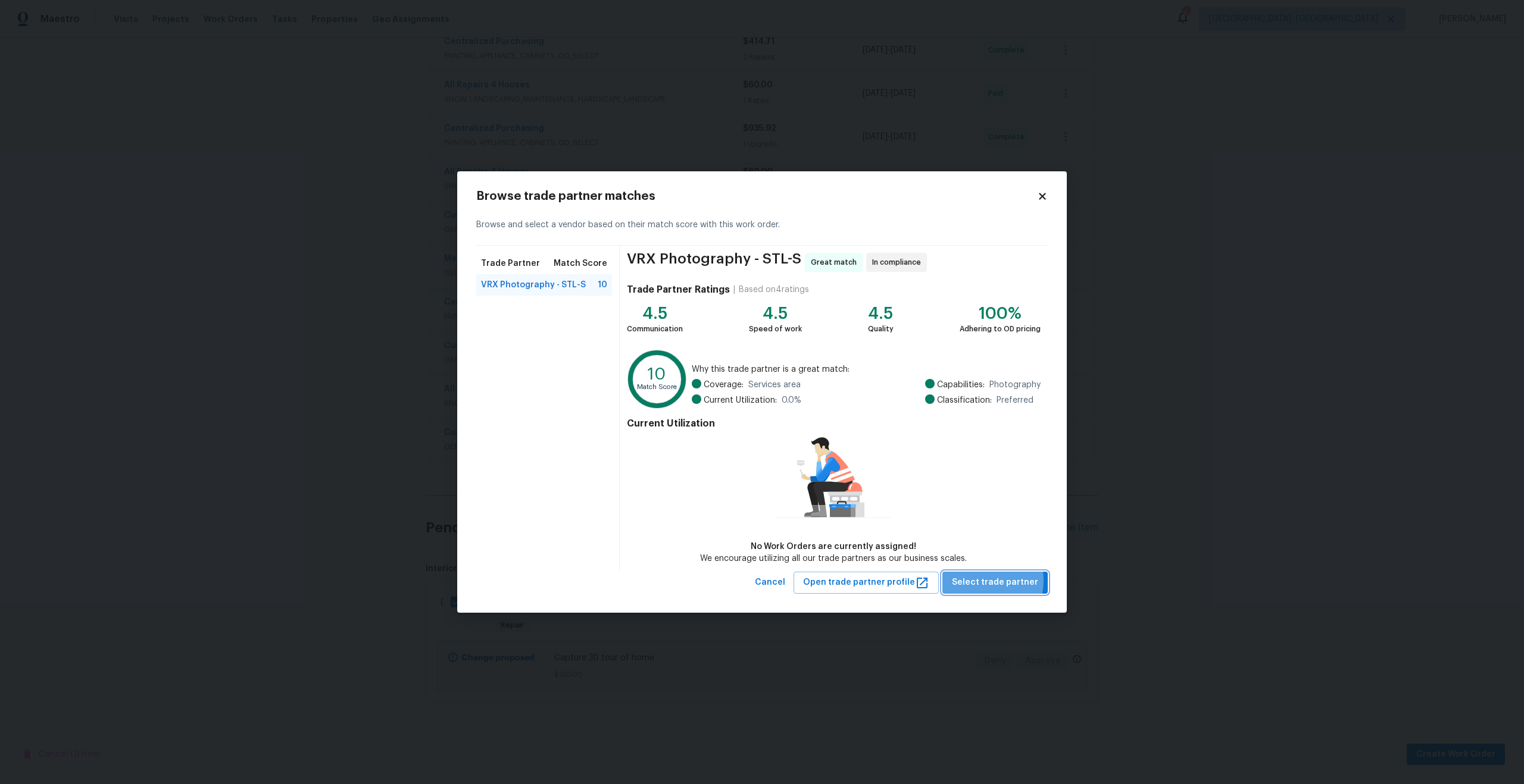
click at [983, 580] on span "Select trade partner" at bounding box center [995, 582] width 86 height 15
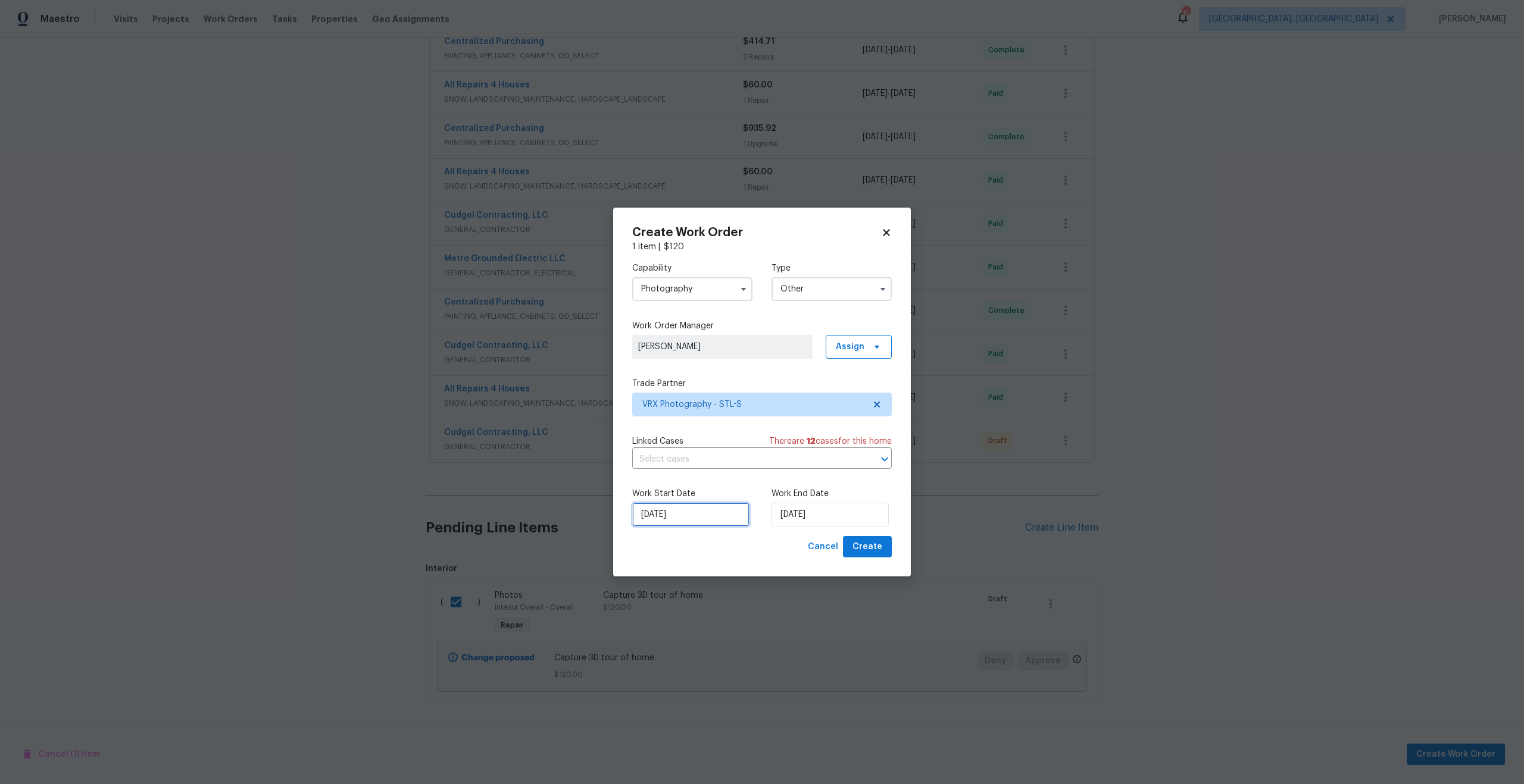
click at [695, 510] on input "[DATE]" at bounding box center [690, 515] width 117 height 24
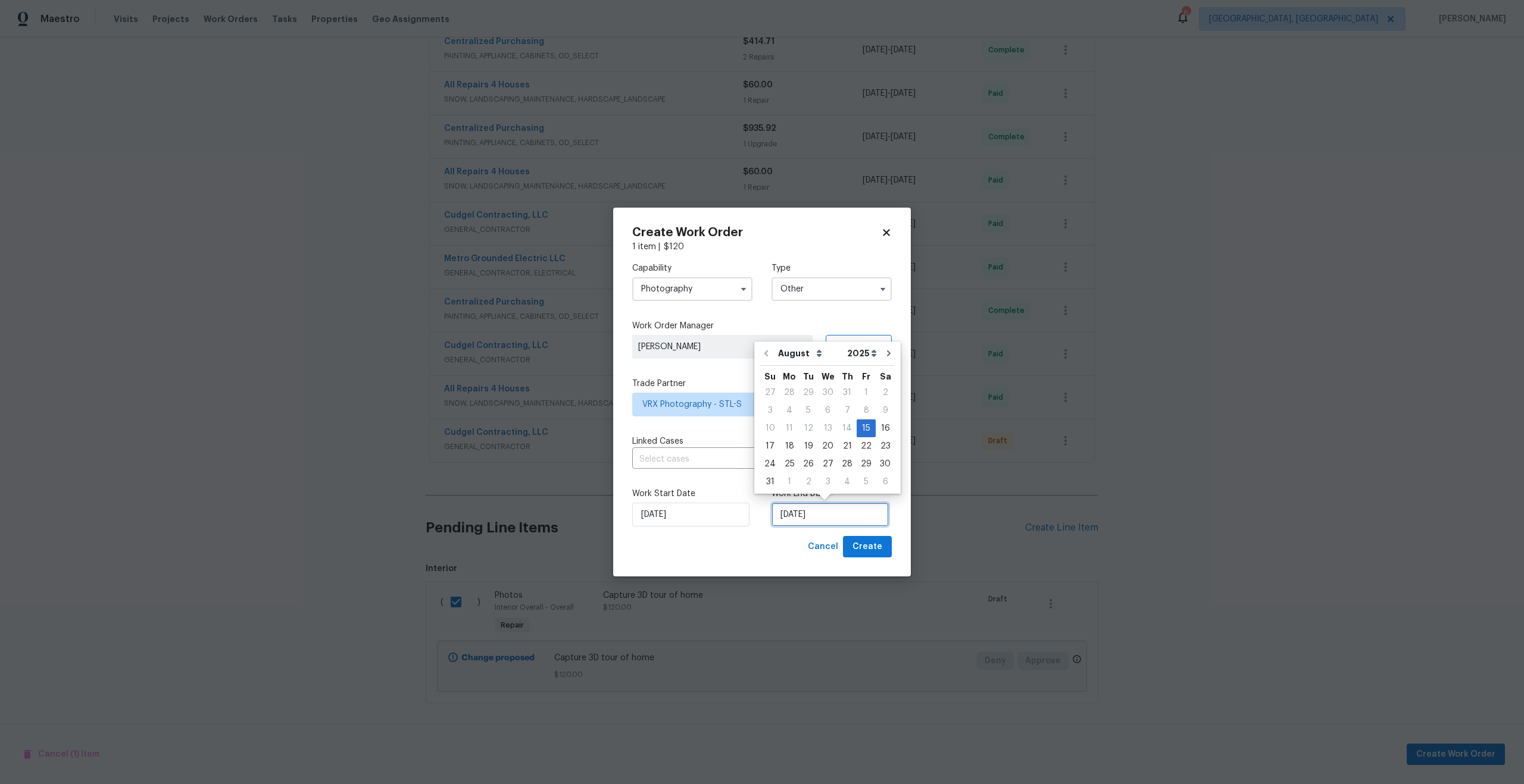
click at [802, 520] on input "[DATE]" at bounding box center [829, 515] width 117 height 24
click at [876, 422] on div "16" at bounding box center [885, 428] width 19 height 17
type input "[DATE]"
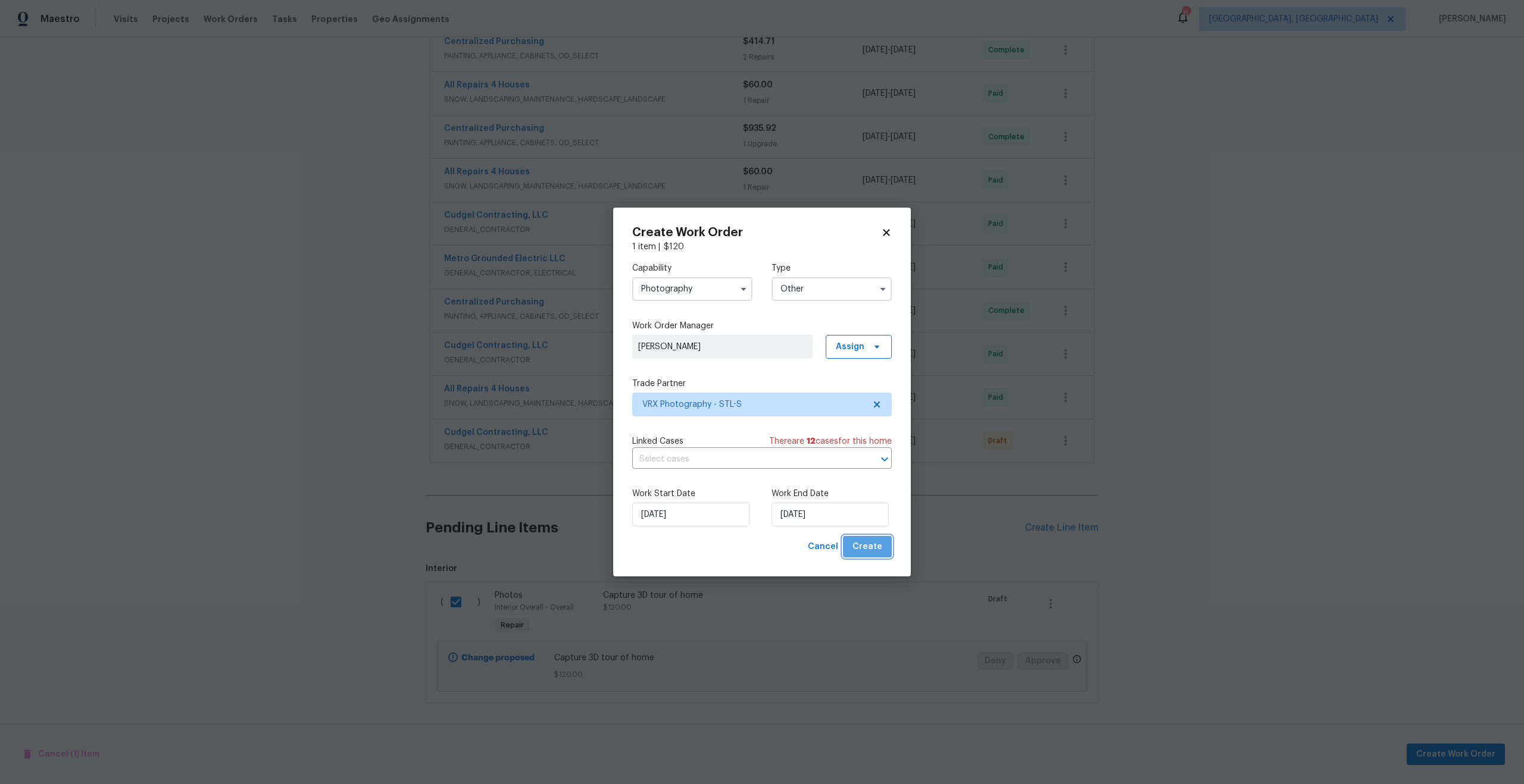
click at [871, 544] on span "Create" at bounding box center [867, 546] width 29 height 15
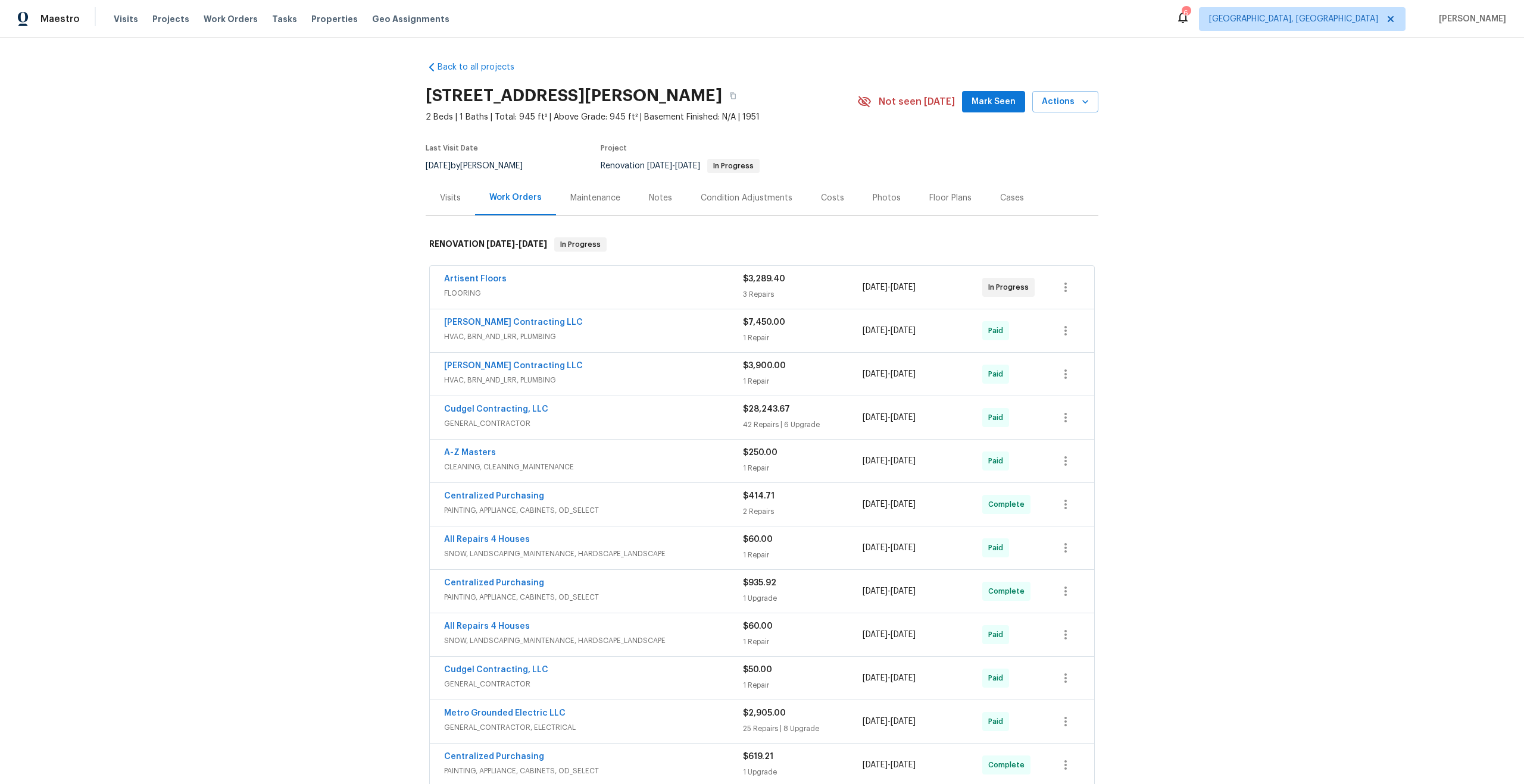
scroll to position [551, 0]
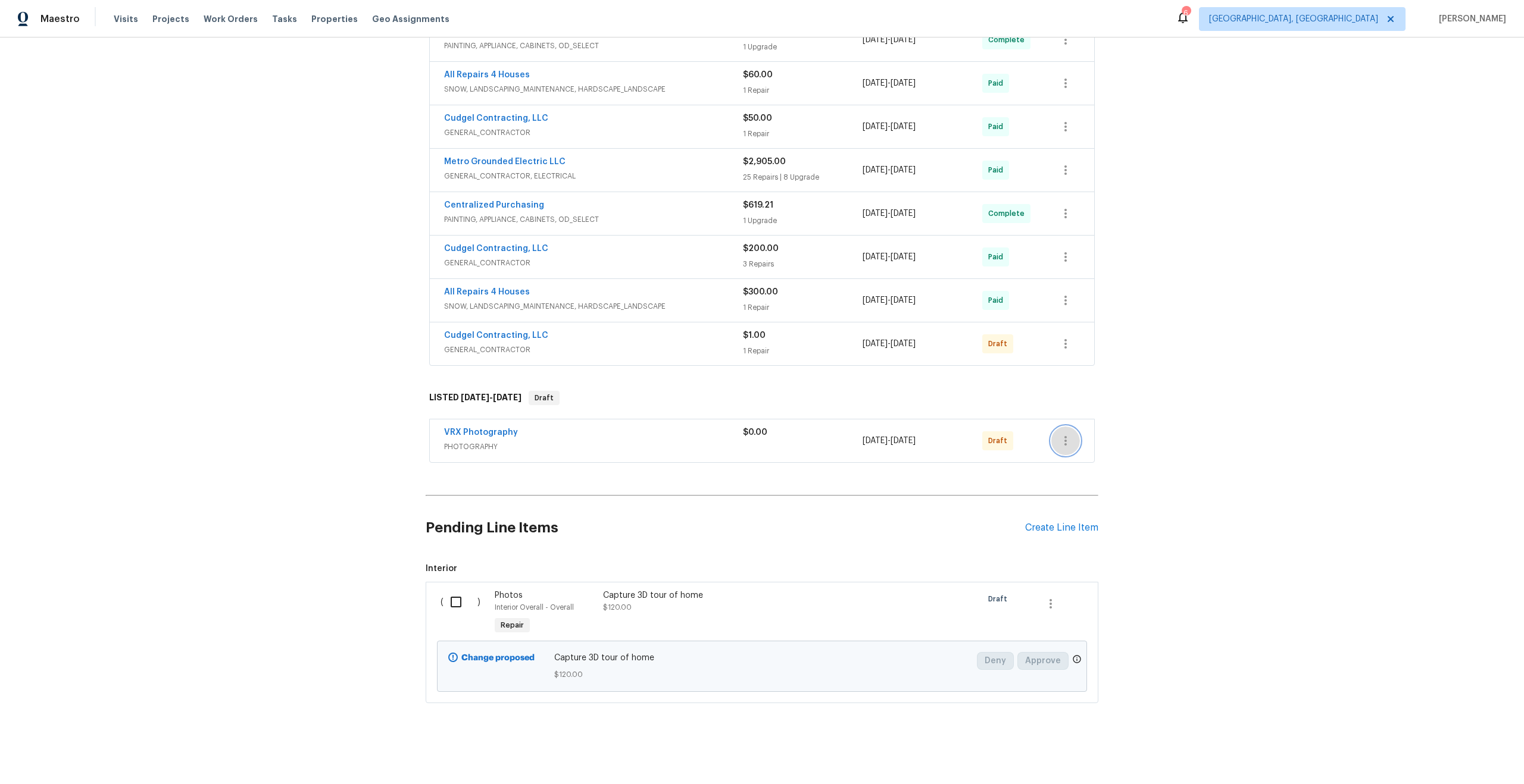
click at [1067, 439] on icon "button" at bounding box center [1065, 440] width 14 height 14
click at [1083, 445] on li "Send to Vendor" at bounding box center [1117, 441] width 133 height 20
click at [455, 602] on div at bounding box center [762, 392] width 1524 height 784
click at [460, 604] on input "checkbox" at bounding box center [460, 602] width 34 height 25
checkbox input "true"
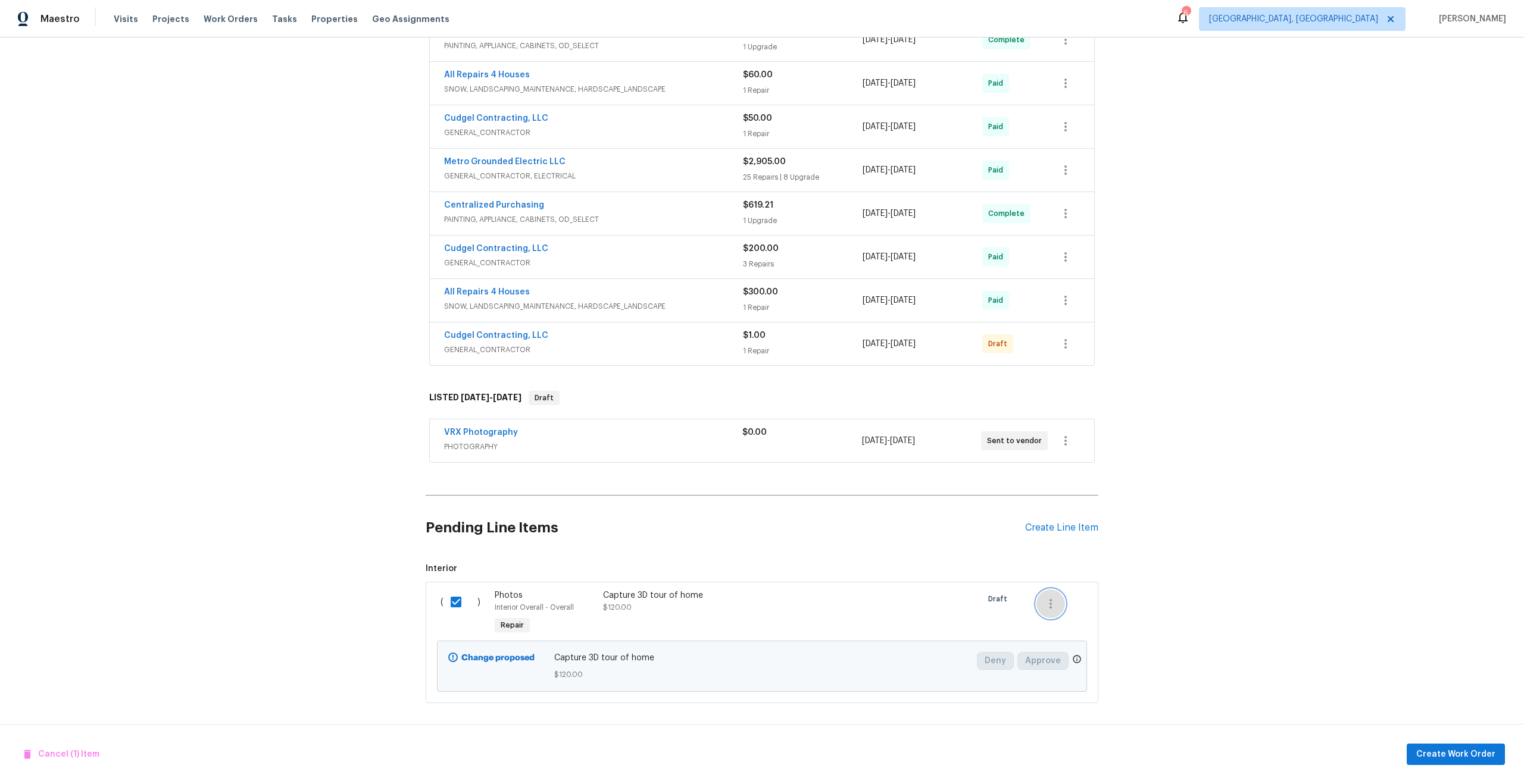
click at [1057, 608] on icon "button" at bounding box center [1050, 604] width 14 height 14
click at [1057, 608] on li "Cancel" at bounding box center [1059, 604] width 46 height 20
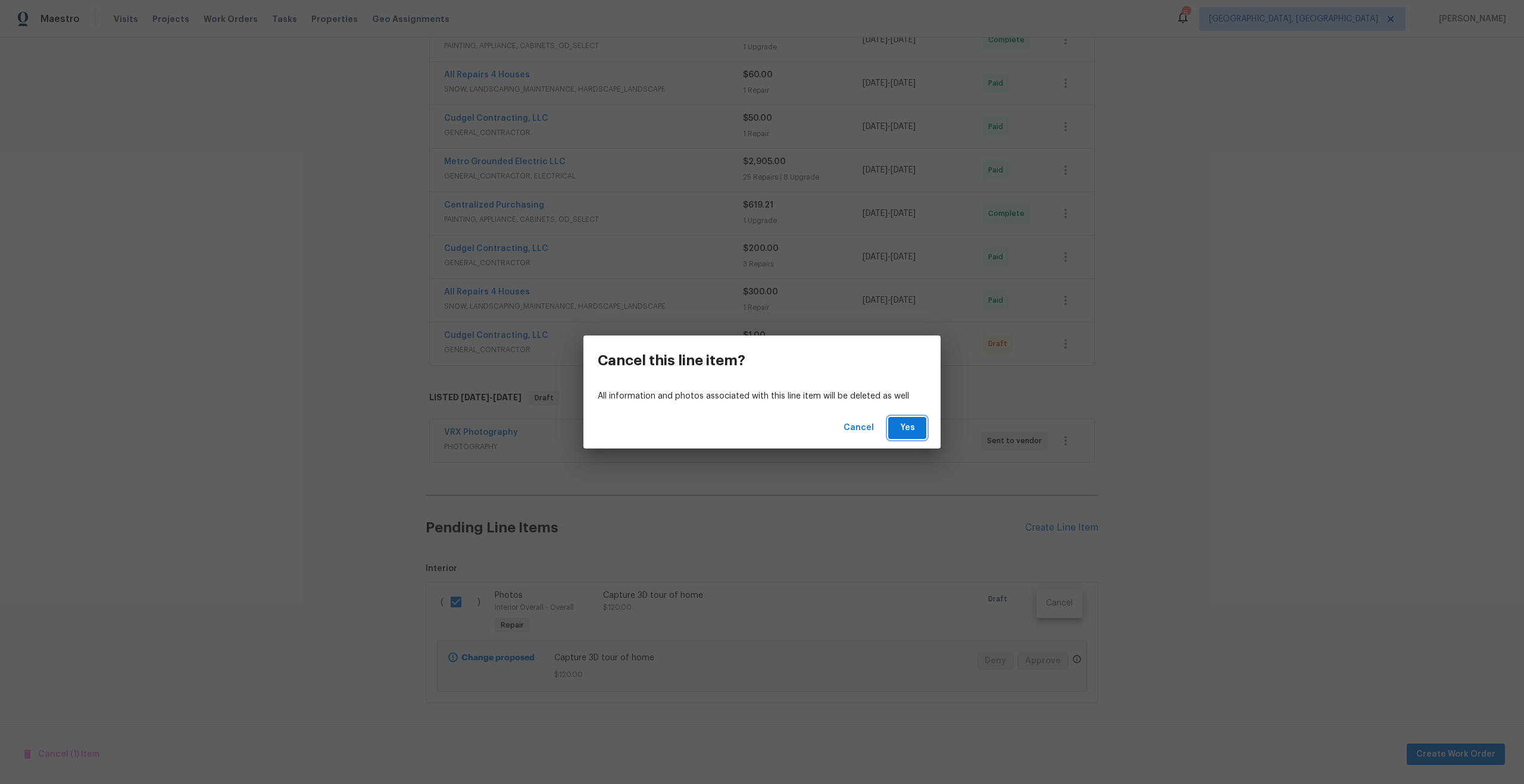
click at [900, 428] on span "Yes" at bounding box center [907, 428] width 19 height 15
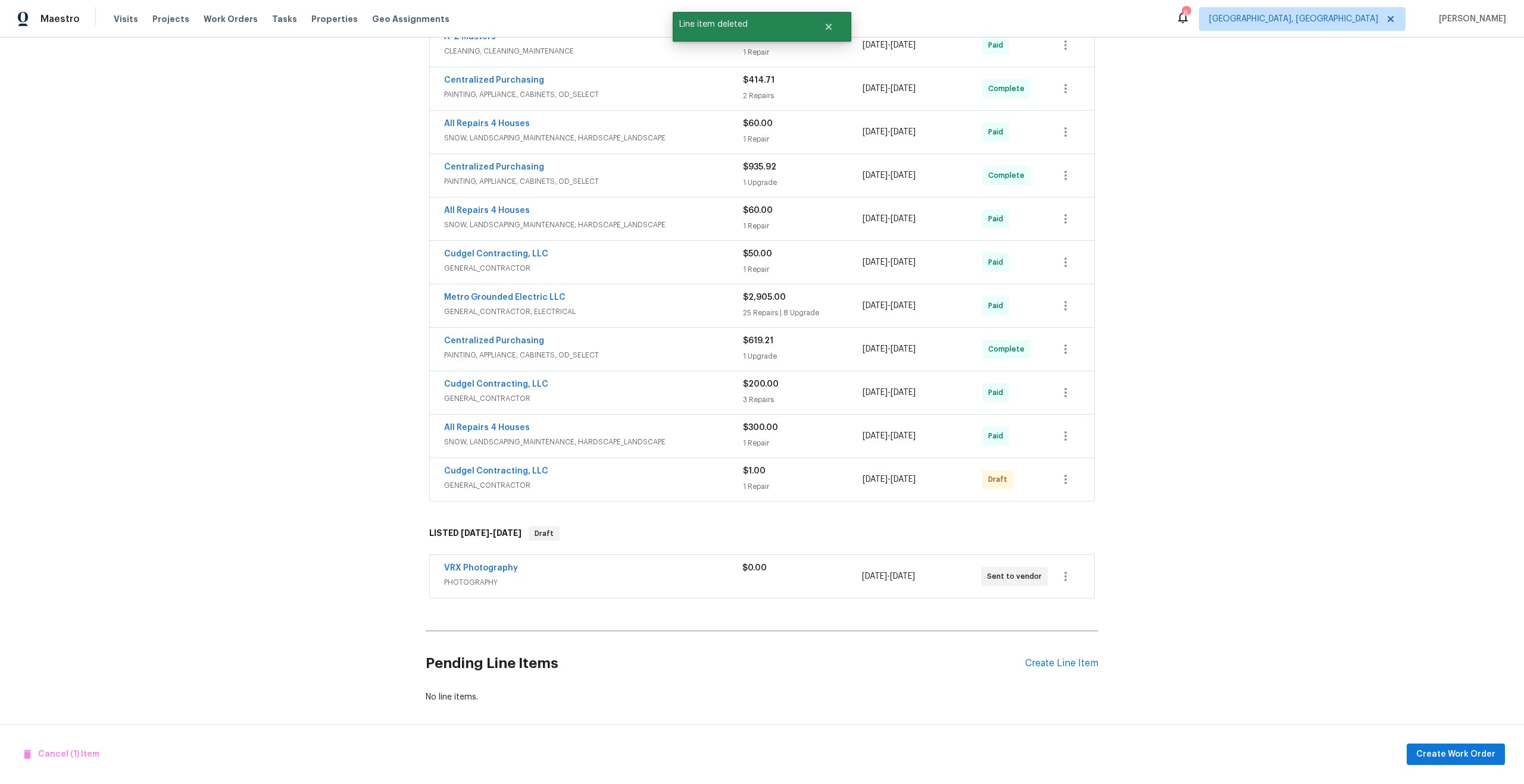
scroll to position [0, 0]
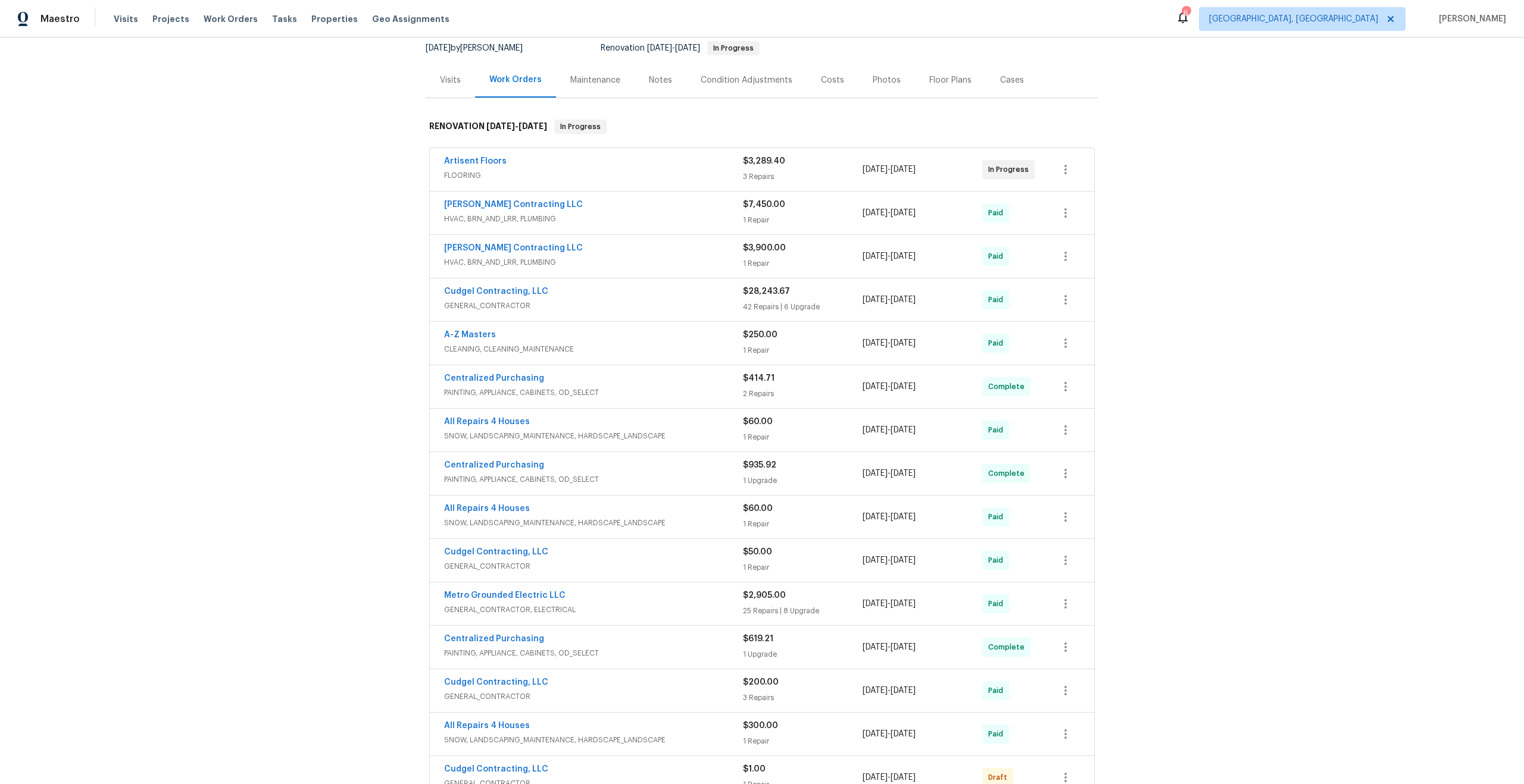
scroll to position [41, 0]
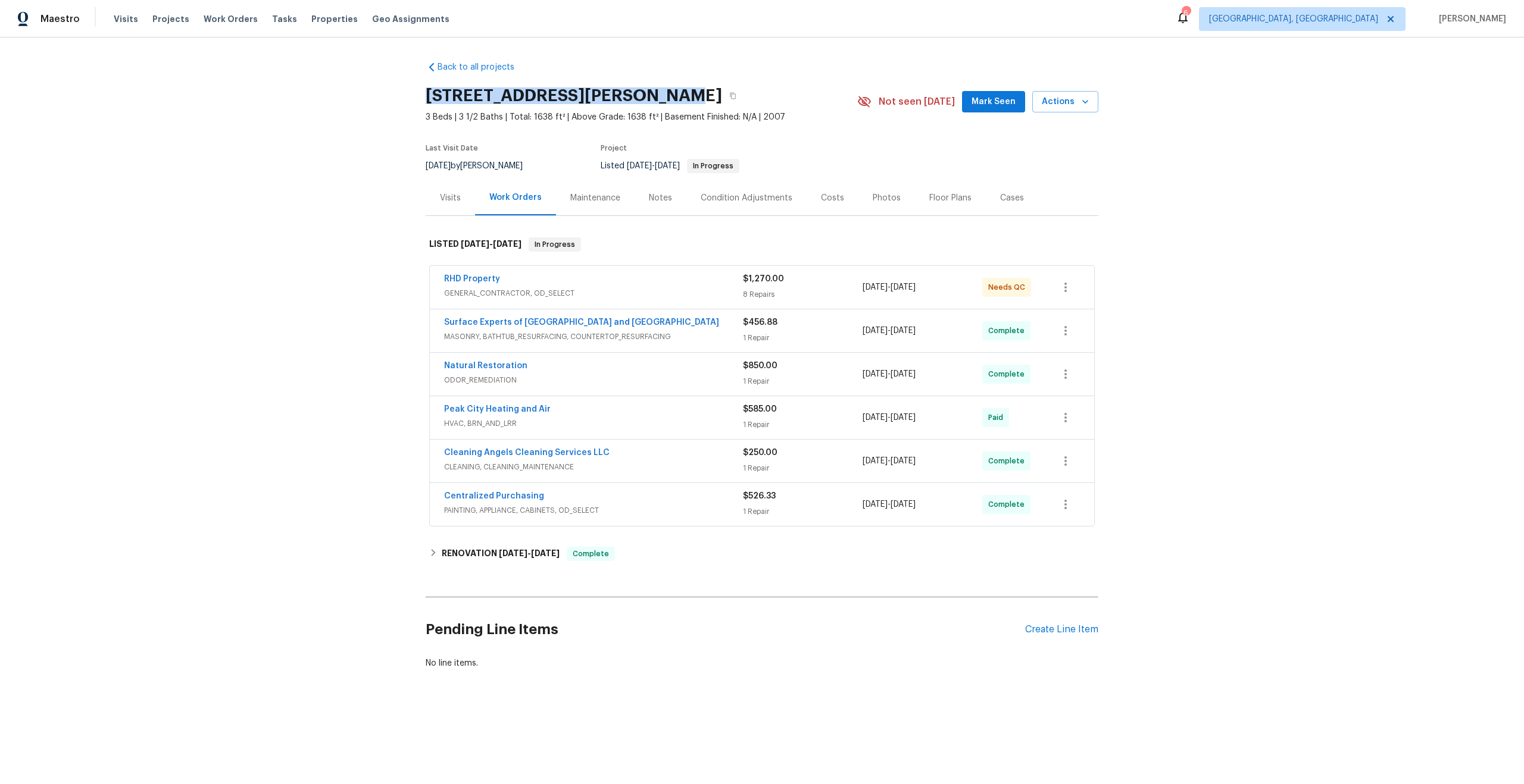
drag, startPoint x: 639, startPoint y: 95, endPoint x: 430, endPoint y: 97, distance: 209.0
click at [430, 97] on h2 "[STREET_ADDRESS][PERSON_NAME]" at bounding box center [574, 95] width 296 height 12
copy h2 "[STREET_ADDRESS][PERSON_NAME]"
click at [1043, 630] on div "Create Line Item" at bounding box center [1062, 630] width 73 height 11
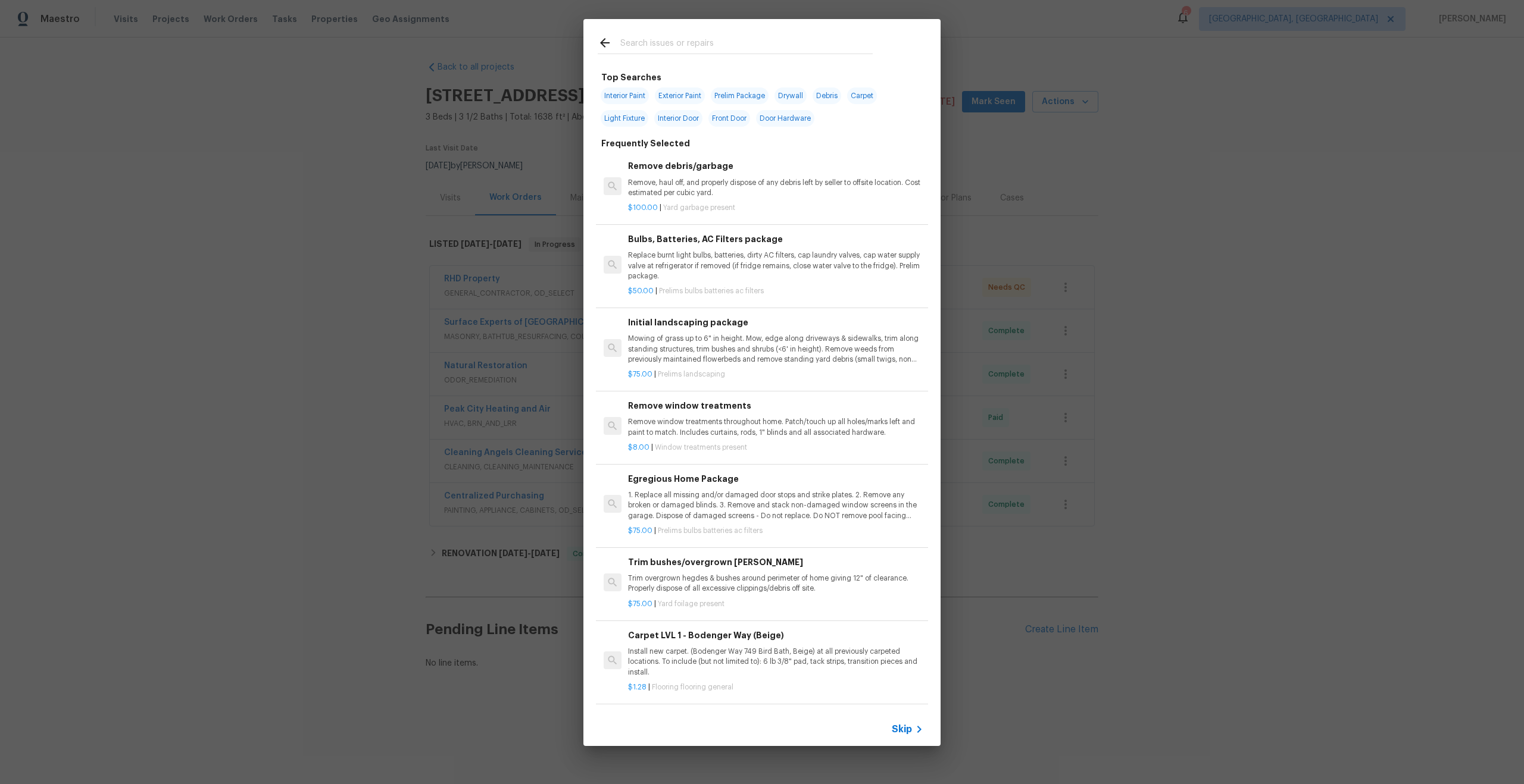
click at [907, 720] on div "Skip" at bounding box center [761, 729] width 357 height 34
click at [904, 731] on span "Skip" at bounding box center [902, 729] width 20 height 12
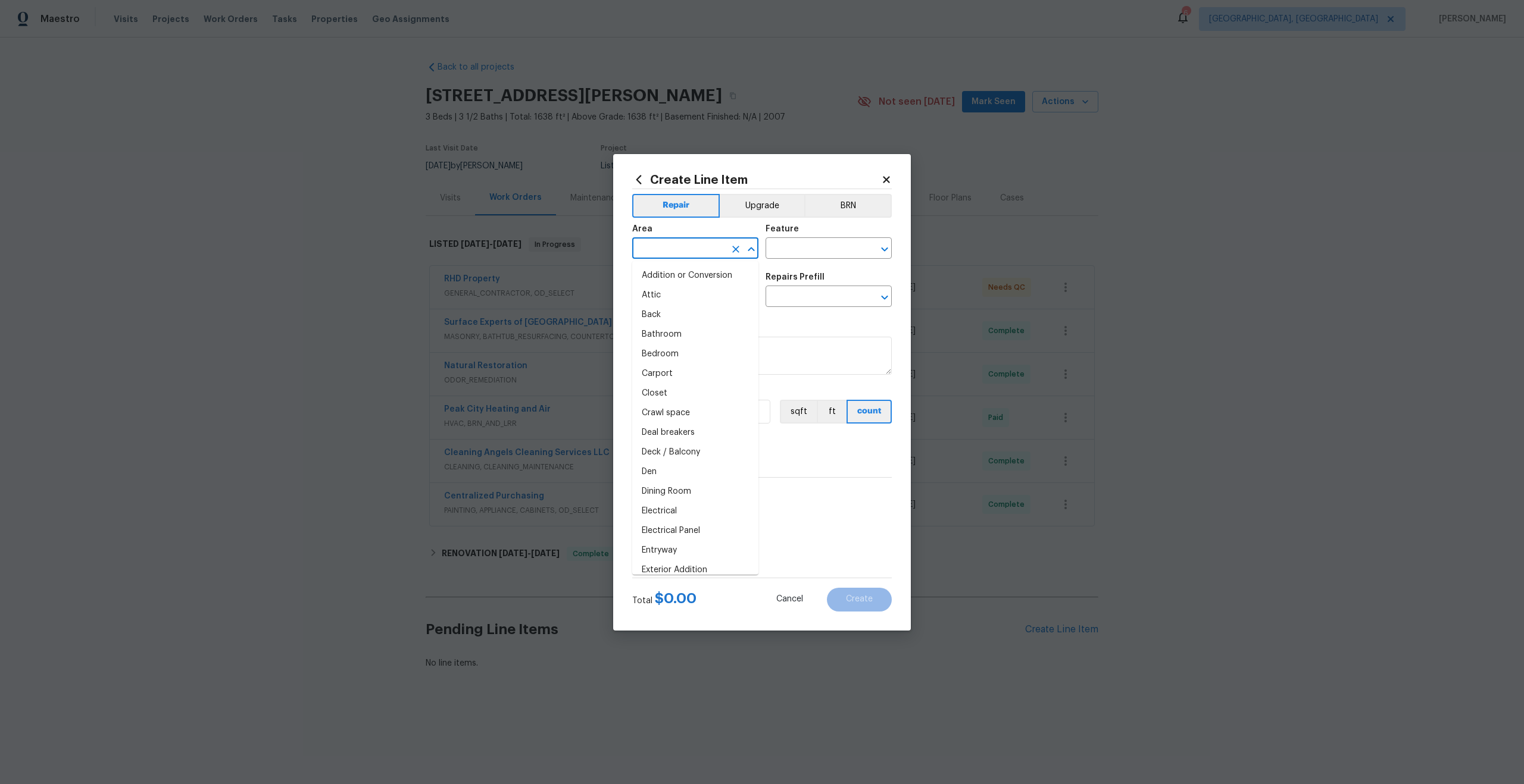
click at [683, 252] on input "text" at bounding box center [679, 250] width 93 height 18
click at [683, 291] on li "Interior Overall" at bounding box center [695, 295] width 126 height 20
type input "Interior Overall"
click at [815, 245] on input "text" at bounding box center [812, 250] width 93 height 18
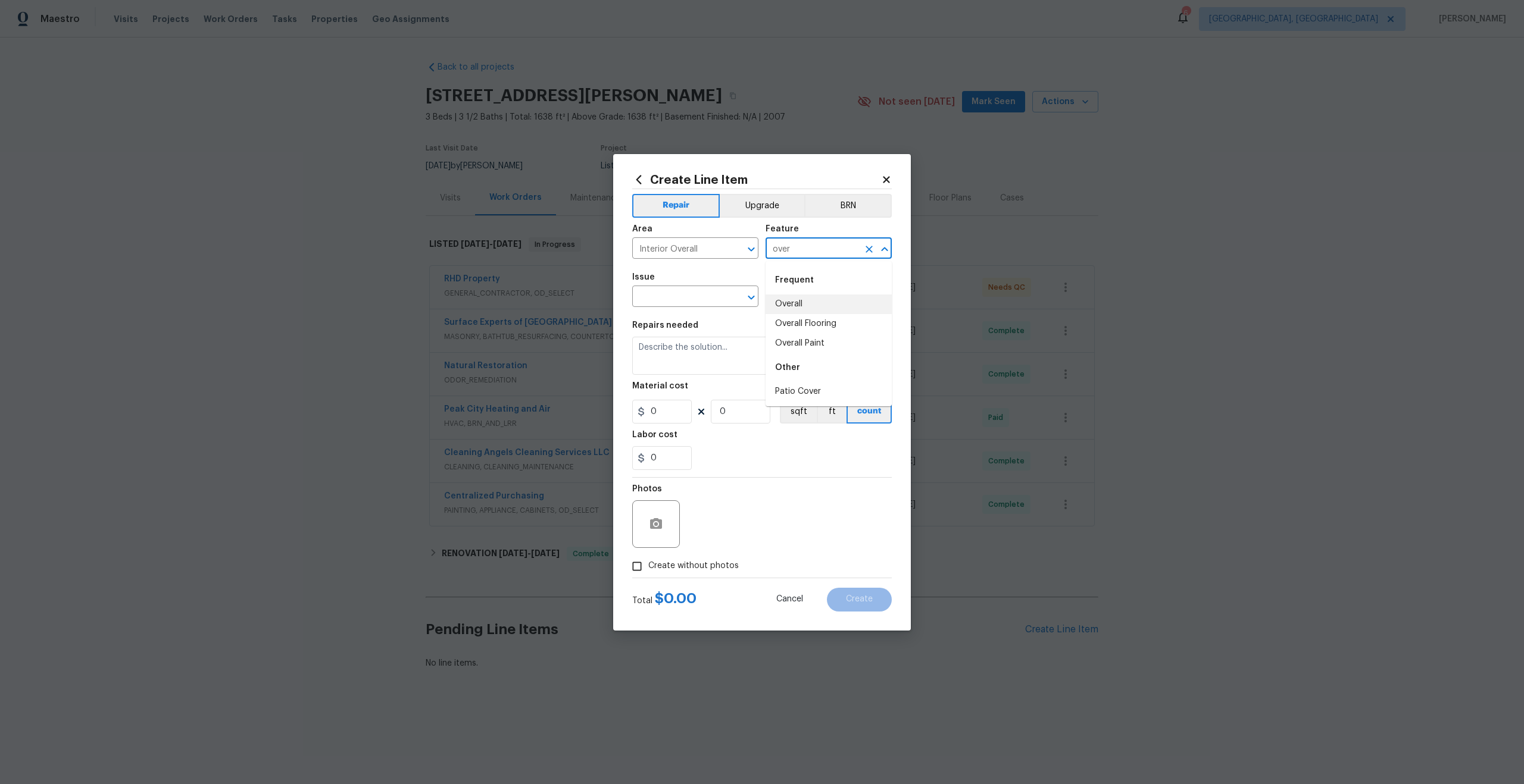
click at [807, 301] on li "Overall" at bounding box center [829, 304] width 126 height 20
type input "Overall"
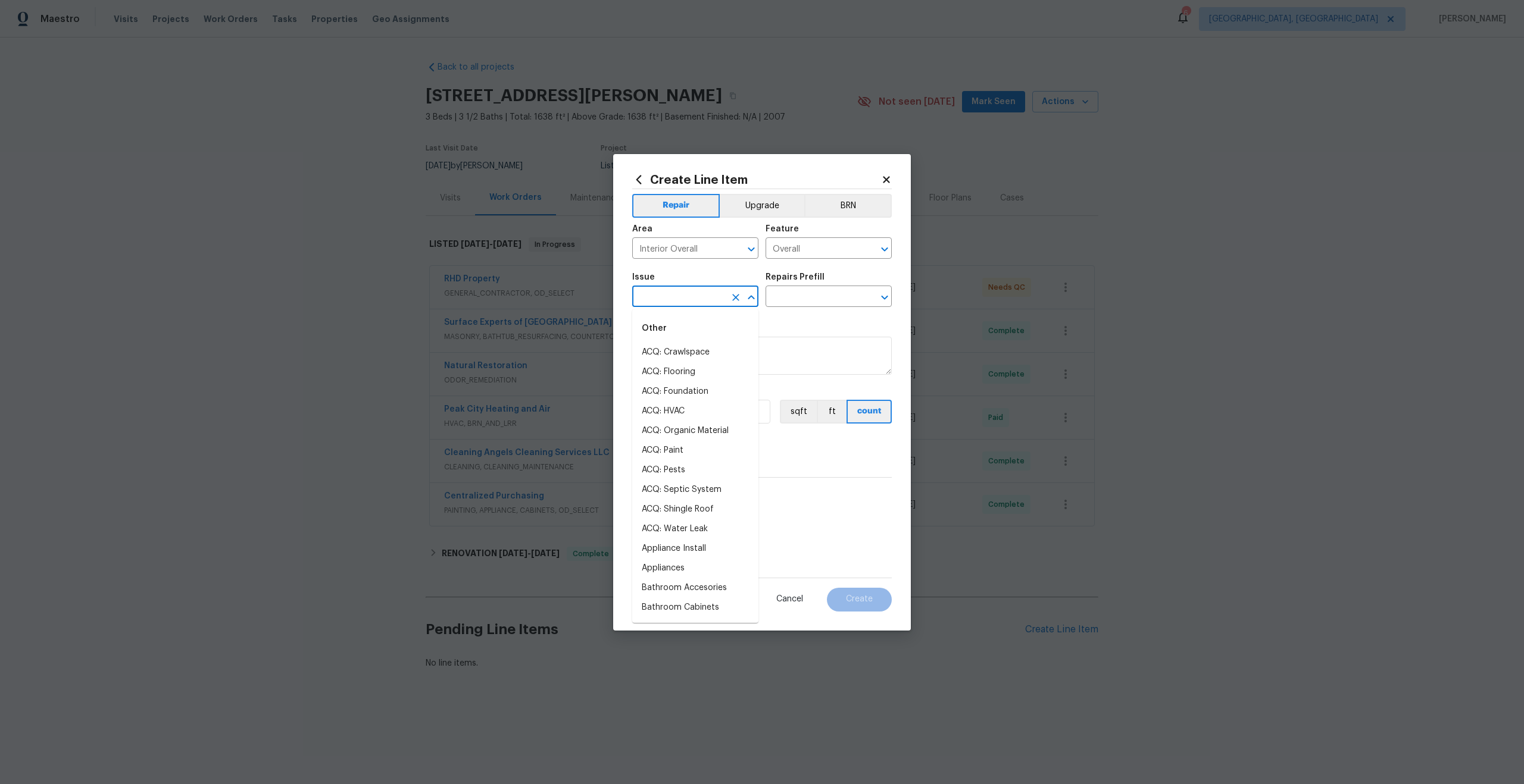
click at [669, 304] on input "text" at bounding box center [679, 297] width 93 height 18
click at [669, 348] on li "Photos" at bounding box center [695, 353] width 126 height 20
type input "Photos"
click at [851, 273] on div "Repairs Prefill" at bounding box center [829, 281] width 126 height 15
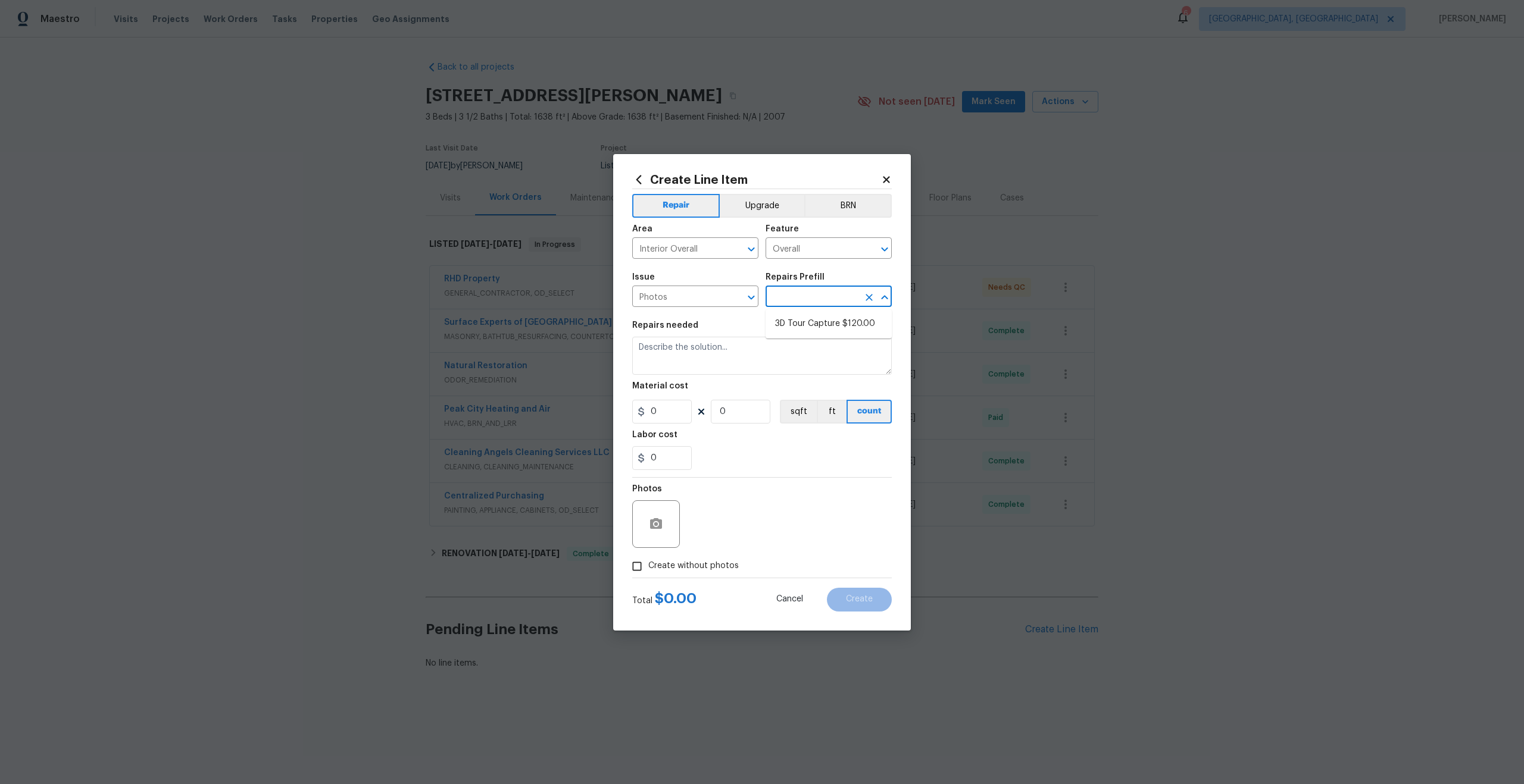
click at [818, 299] on input "text" at bounding box center [812, 297] width 93 height 18
click at [808, 325] on li "3D Tour Capture $120.00" at bounding box center [829, 324] width 126 height 20
type input "3D Tour Capture $120.00"
type textarea "Capture 3D tour of home"
type input "1"
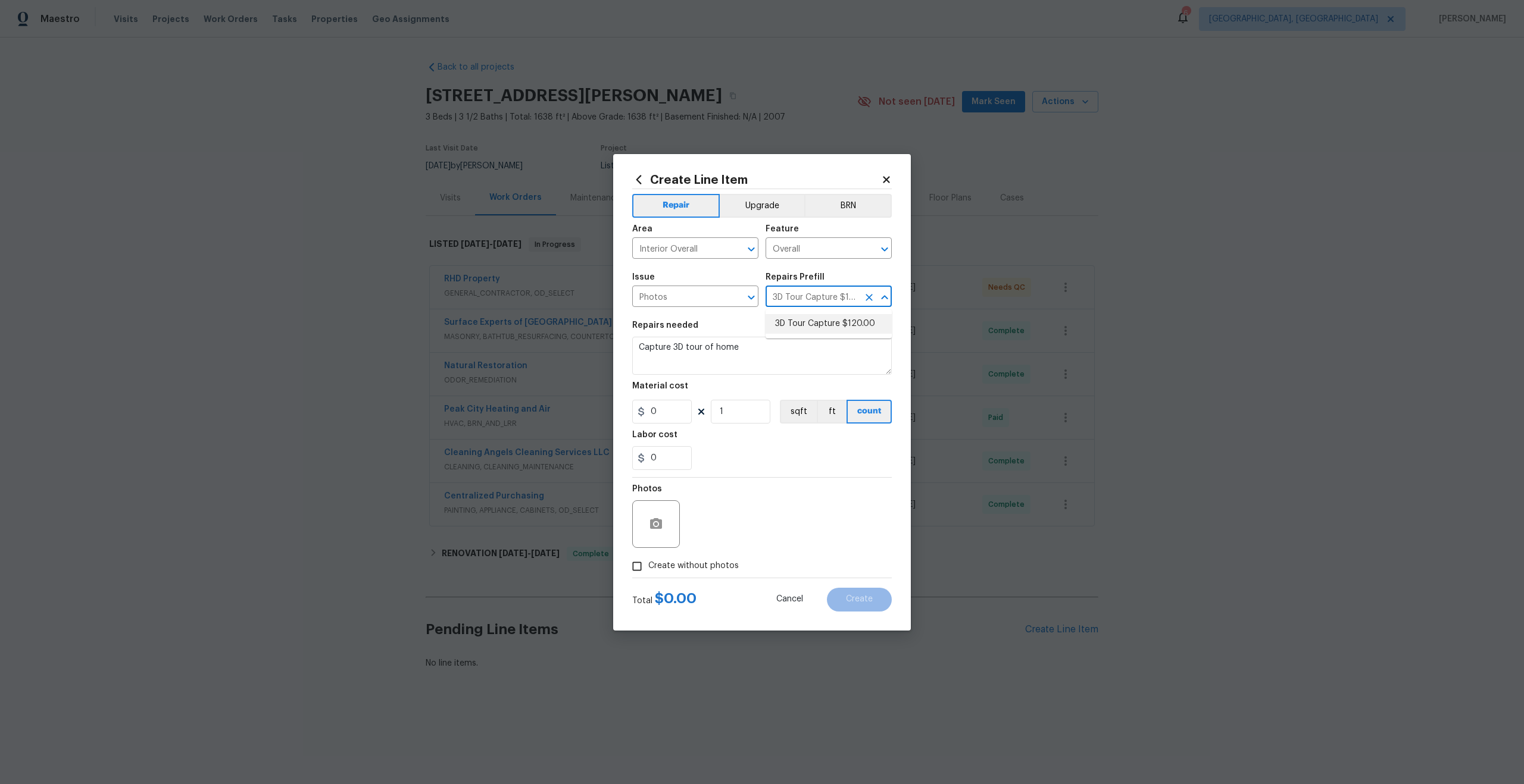
type input "120"
click at [636, 575] on input "Create without photos" at bounding box center [637, 567] width 22 height 22
checkbox input "true"
click at [723, 514] on textarea at bounding box center [790, 524] width 202 height 48
type textarea "."
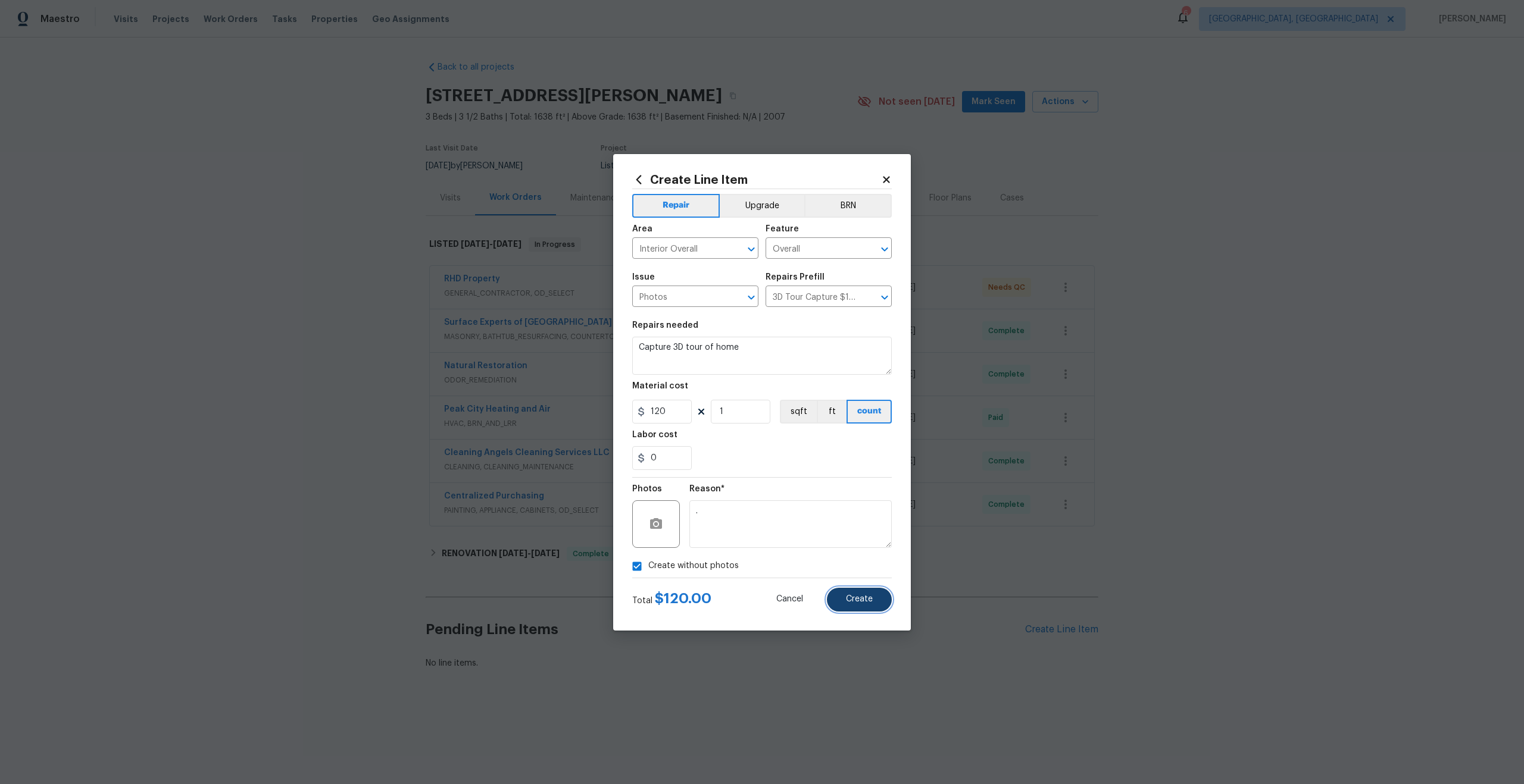
click at [862, 599] on span "Create" at bounding box center [860, 599] width 27 height 9
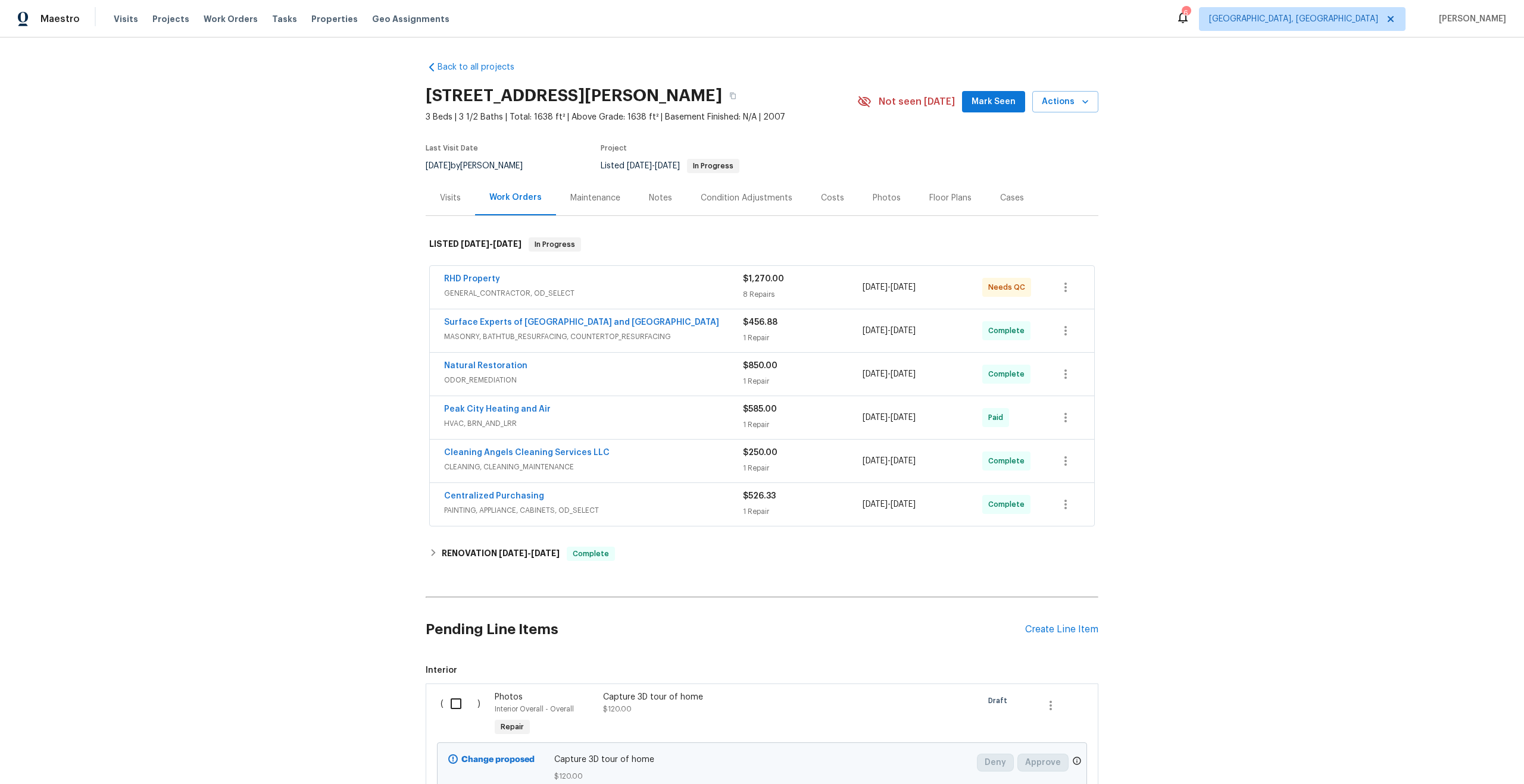
scroll to position [102, 0]
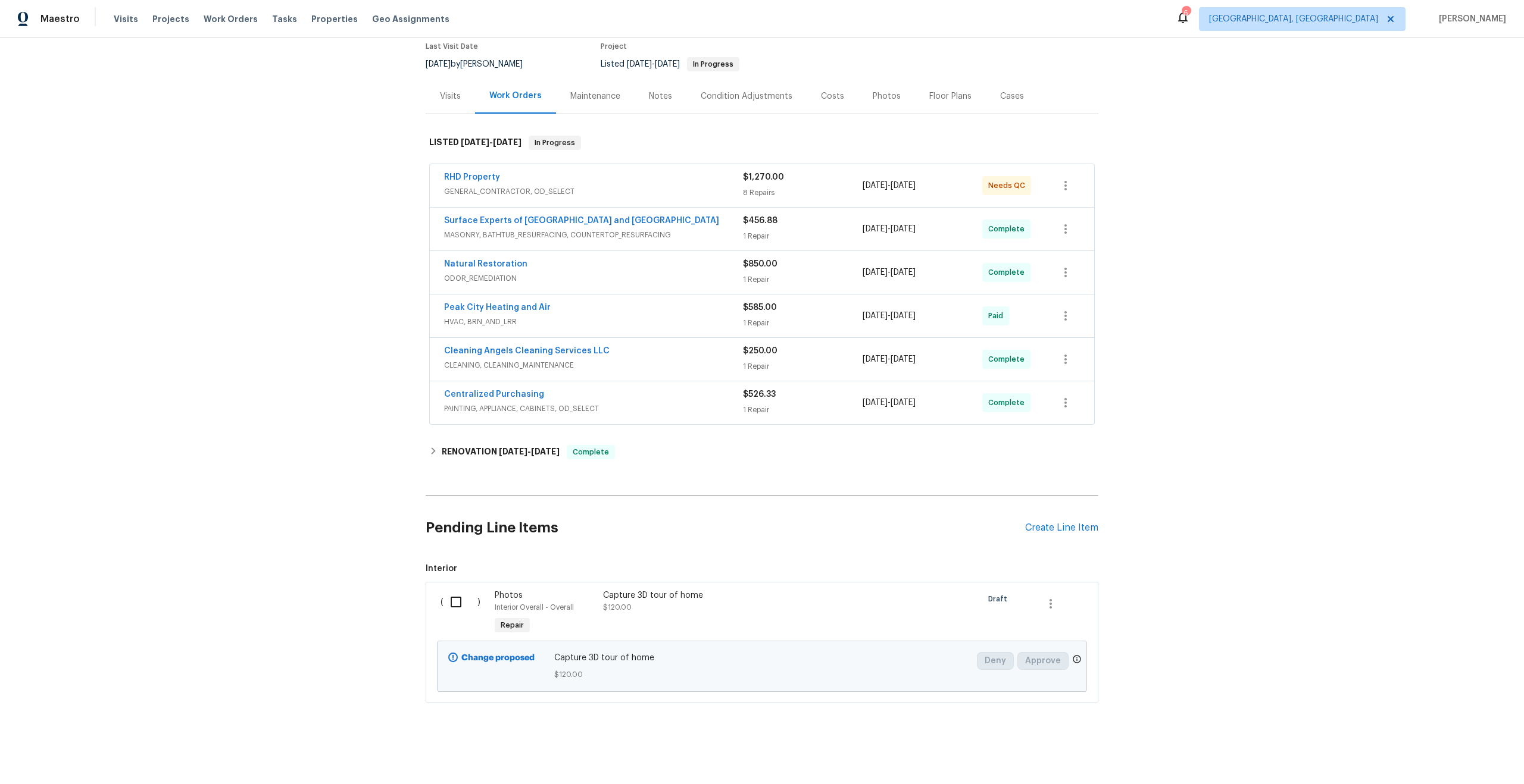
click at [457, 602] on input "checkbox" at bounding box center [460, 602] width 34 height 25
checkbox input "true"
click at [1452, 743] on button "Create Work Order" at bounding box center [1456, 754] width 98 height 22
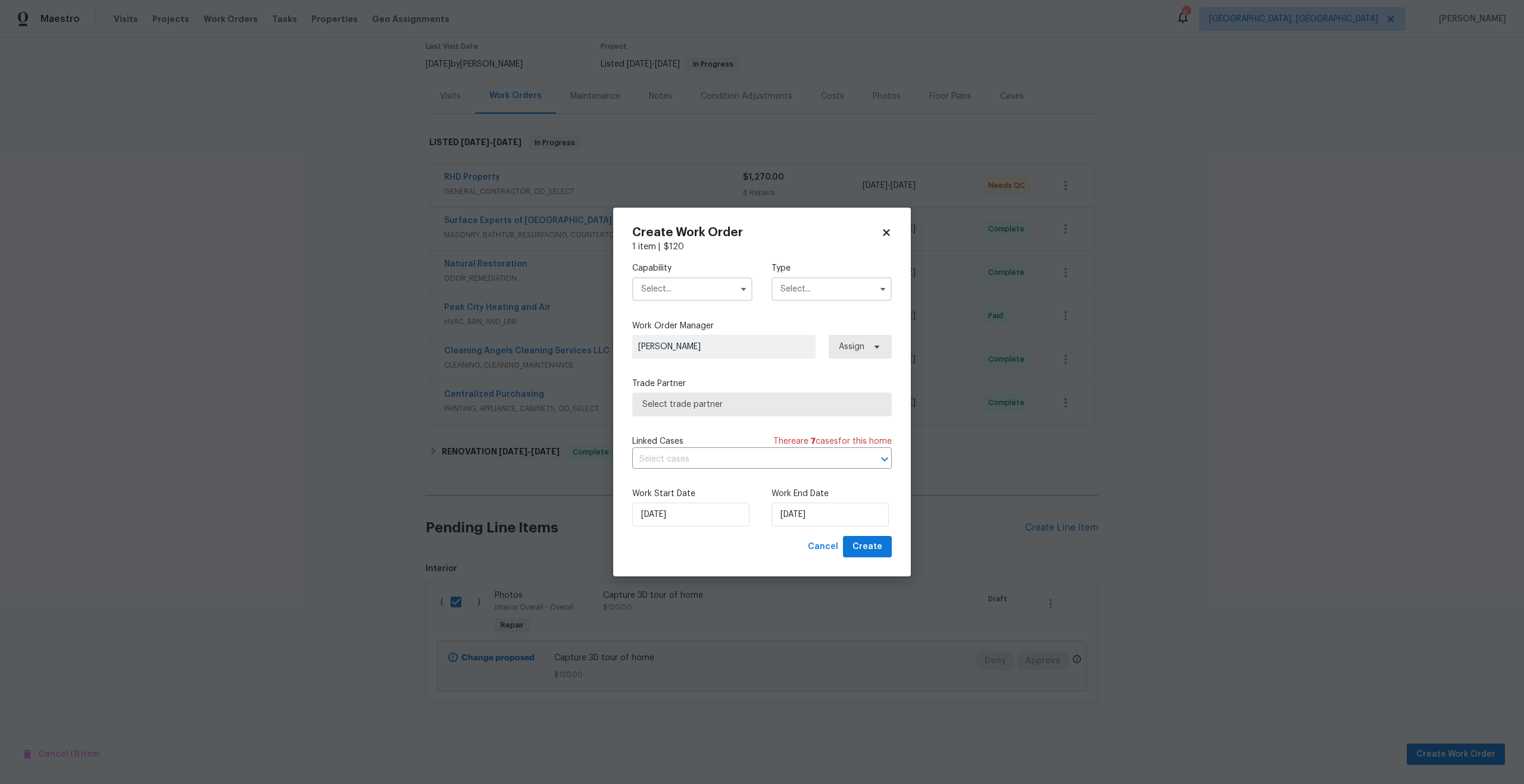
click at [671, 288] on input "text" at bounding box center [692, 289] width 120 height 24
click at [674, 405] on span "Photography" at bounding box center [670, 404] width 51 height 8
type input "Photography"
click at [833, 281] on input "text" at bounding box center [831, 289] width 120 height 24
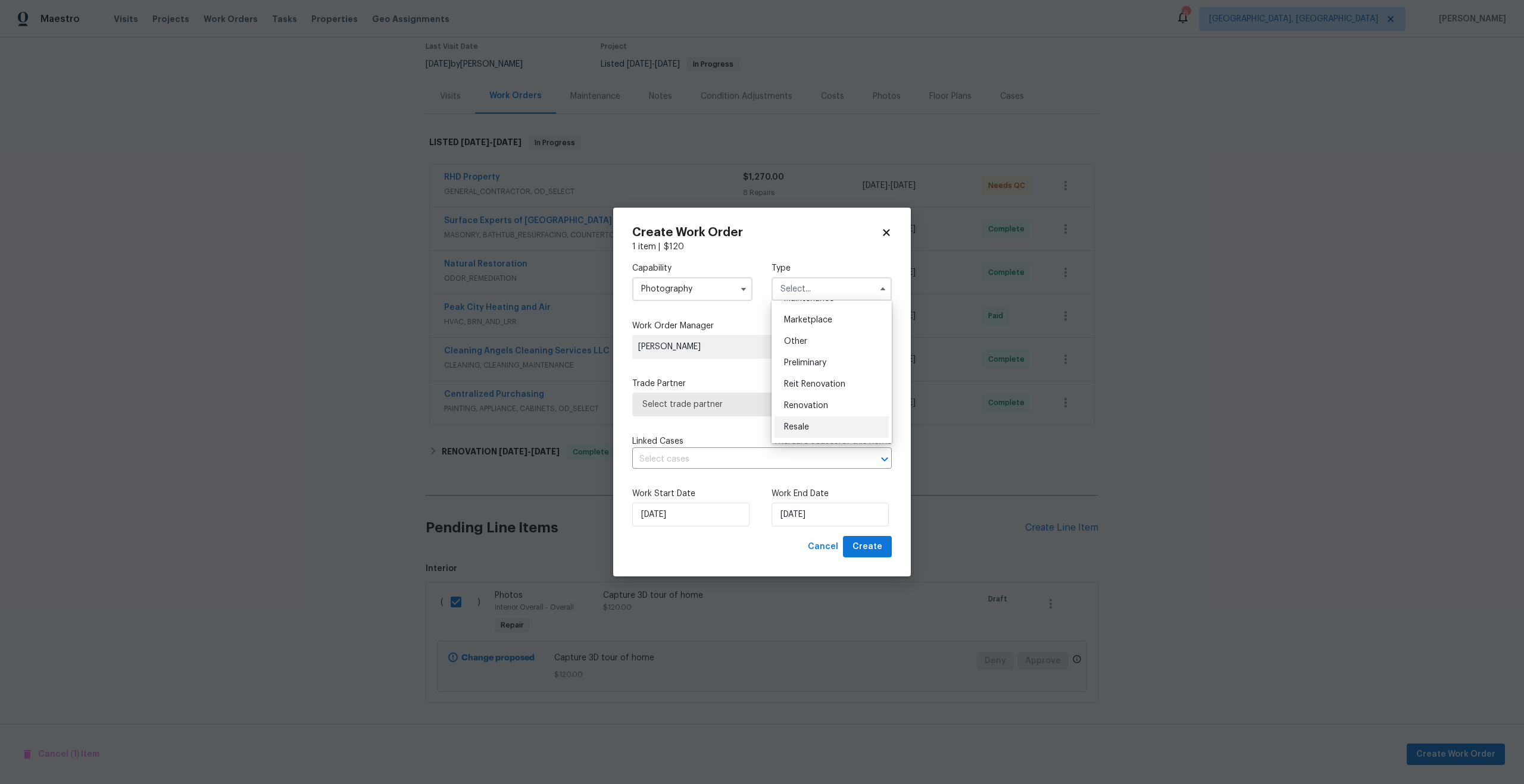
scroll to position [208, 0]
click at [798, 347] on div "Other" at bounding box center [831, 342] width 114 height 22
type input "Other"
click at [716, 413] on span "Select trade partner" at bounding box center [762, 405] width 260 height 24
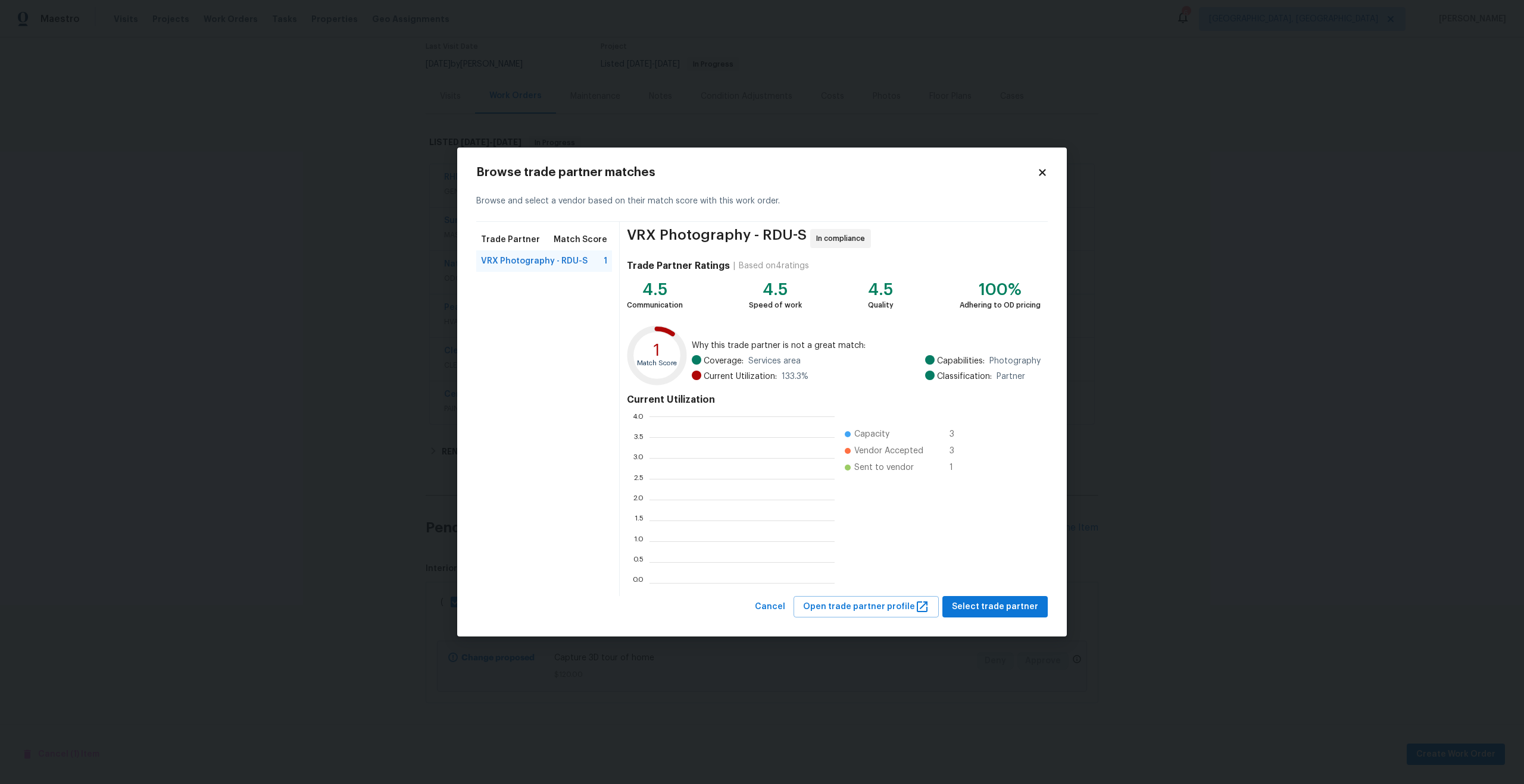
scroll to position [167, 185]
click at [987, 607] on span "Select trade partner" at bounding box center [995, 607] width 86 height 15
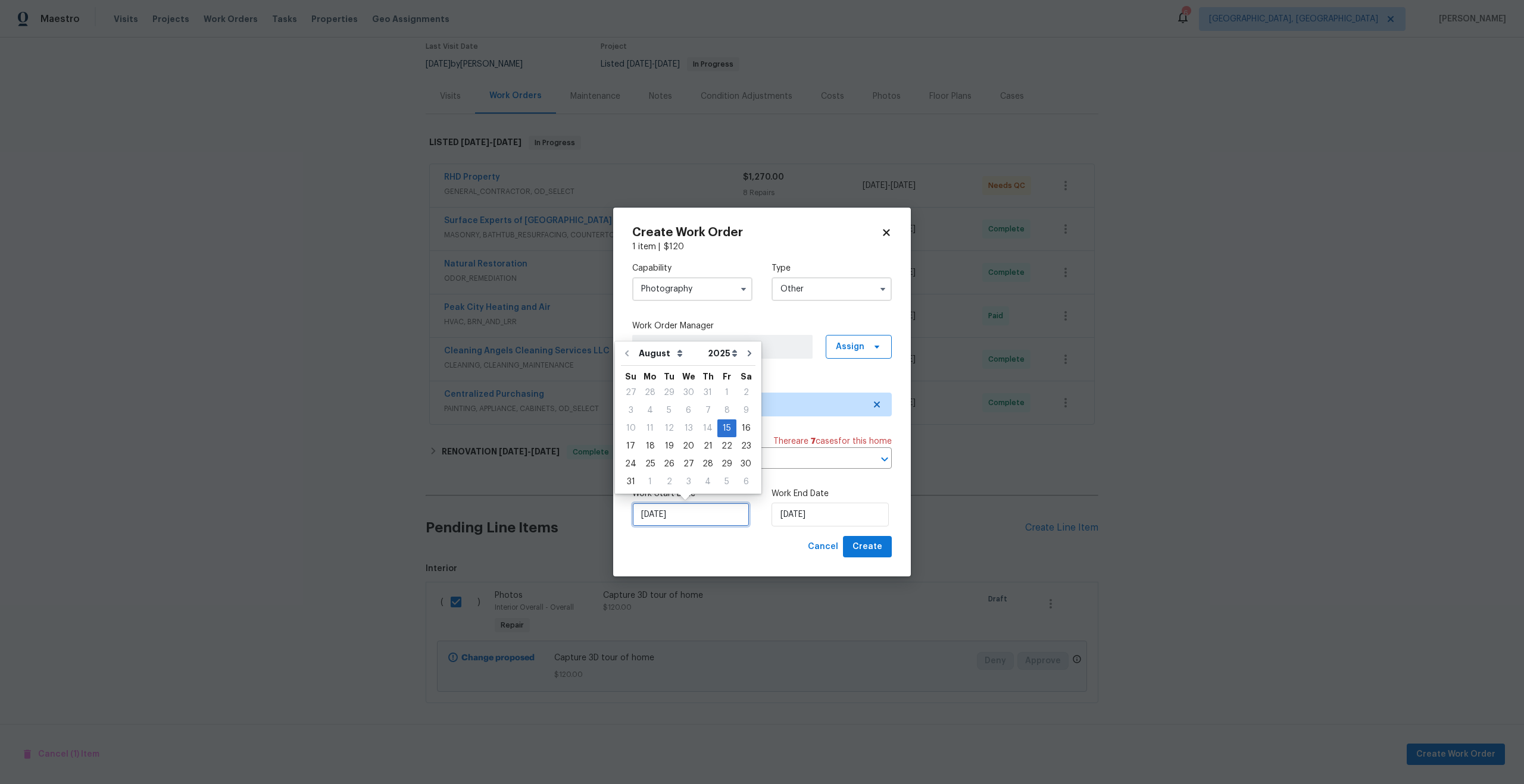
click at [704, 517] on input "15/08/2025" at bounding box center [690, 515] width 117 height 24
click at [807, 500] on div "Work End Date 15/08/2025" at bounding box center [831, 507] width 120 height 39
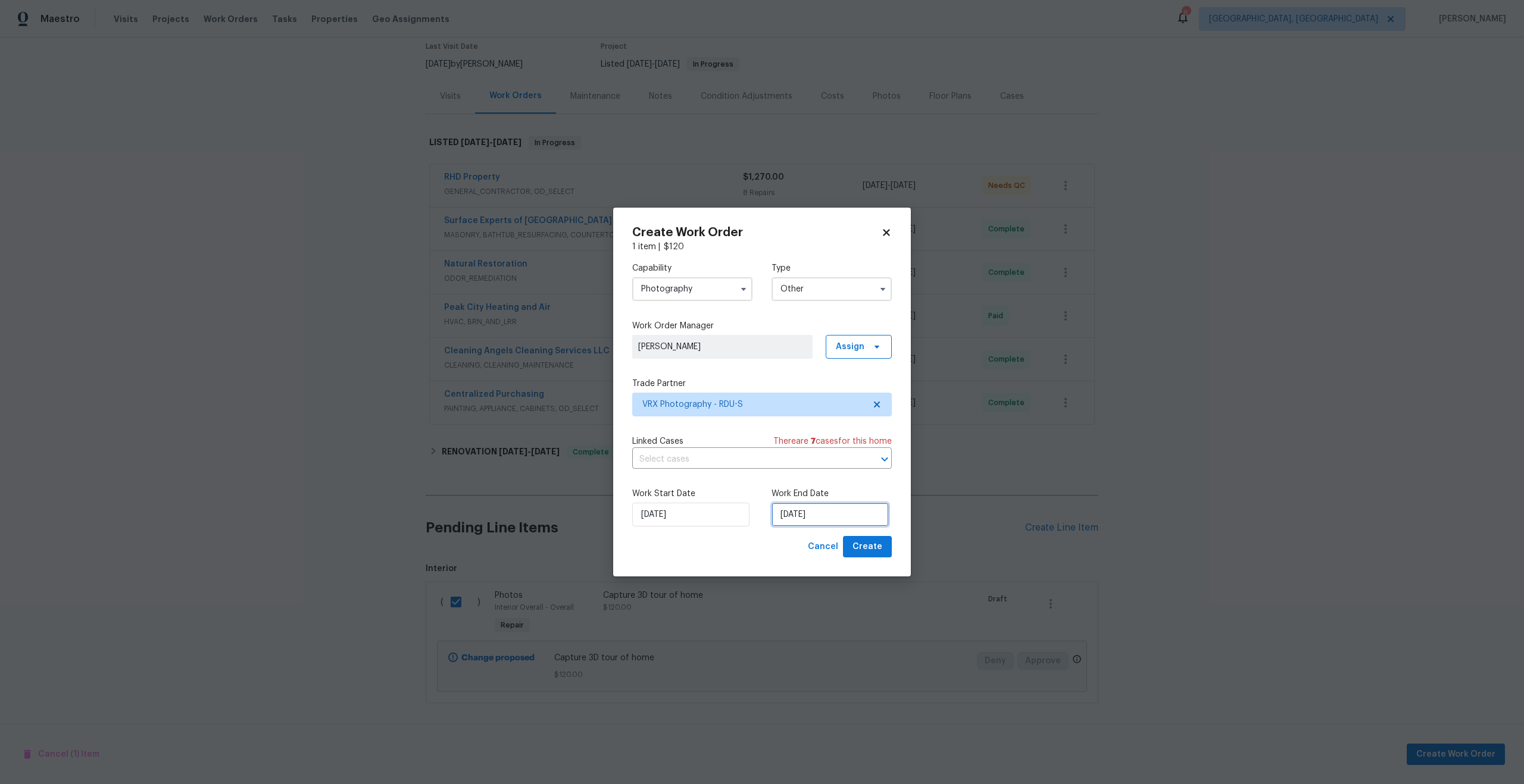
click at [822, 508] on input "15/08/2025" at bounding box center [829, 515] width 117 height 24
click at [885, 422] on div "16" at bounding box center [885, 428] width 19 height 17
type input "16/08/2025"
click at [874, 546] on span "Create" at bounding box center [867, 546] width 29 height 15
checkbox input "false"
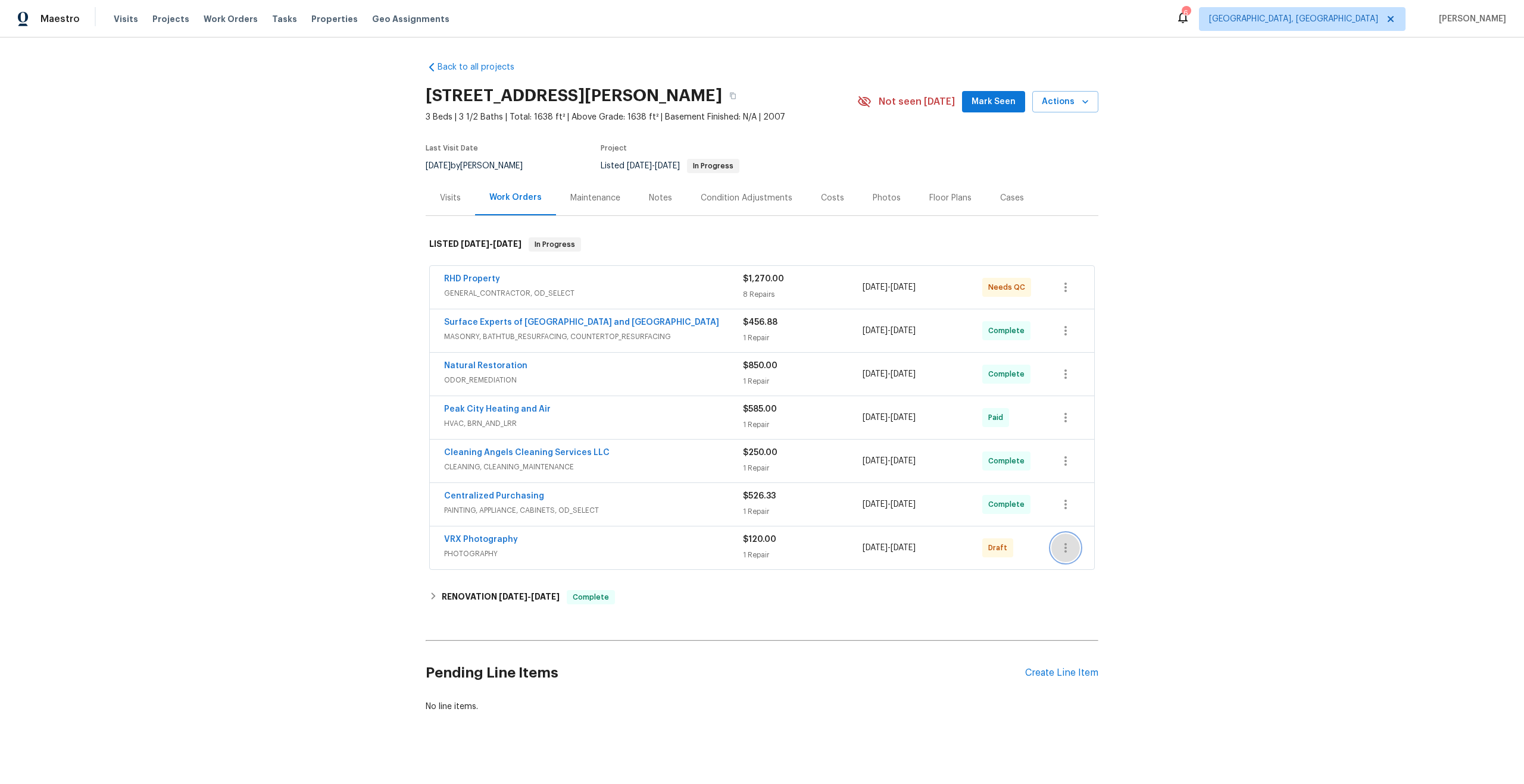
click at [1070, 541] on icon "button" at bounding box center [1065, 548] width 14 height 14
click at [1070, 541] on li "Send to Vendor" at bounding box center [1117, 548] width 133 height 20
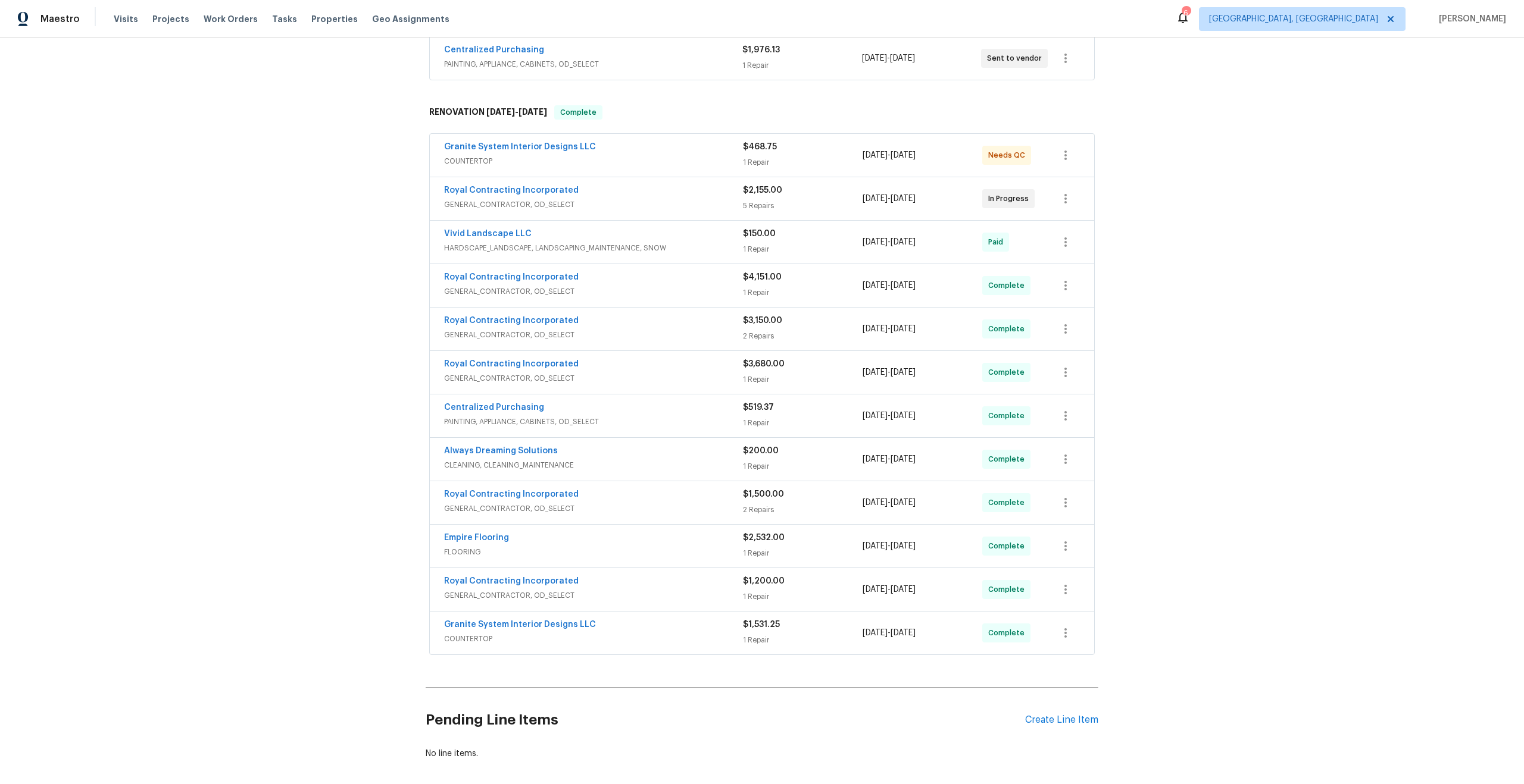
scroll to position [329, 0]
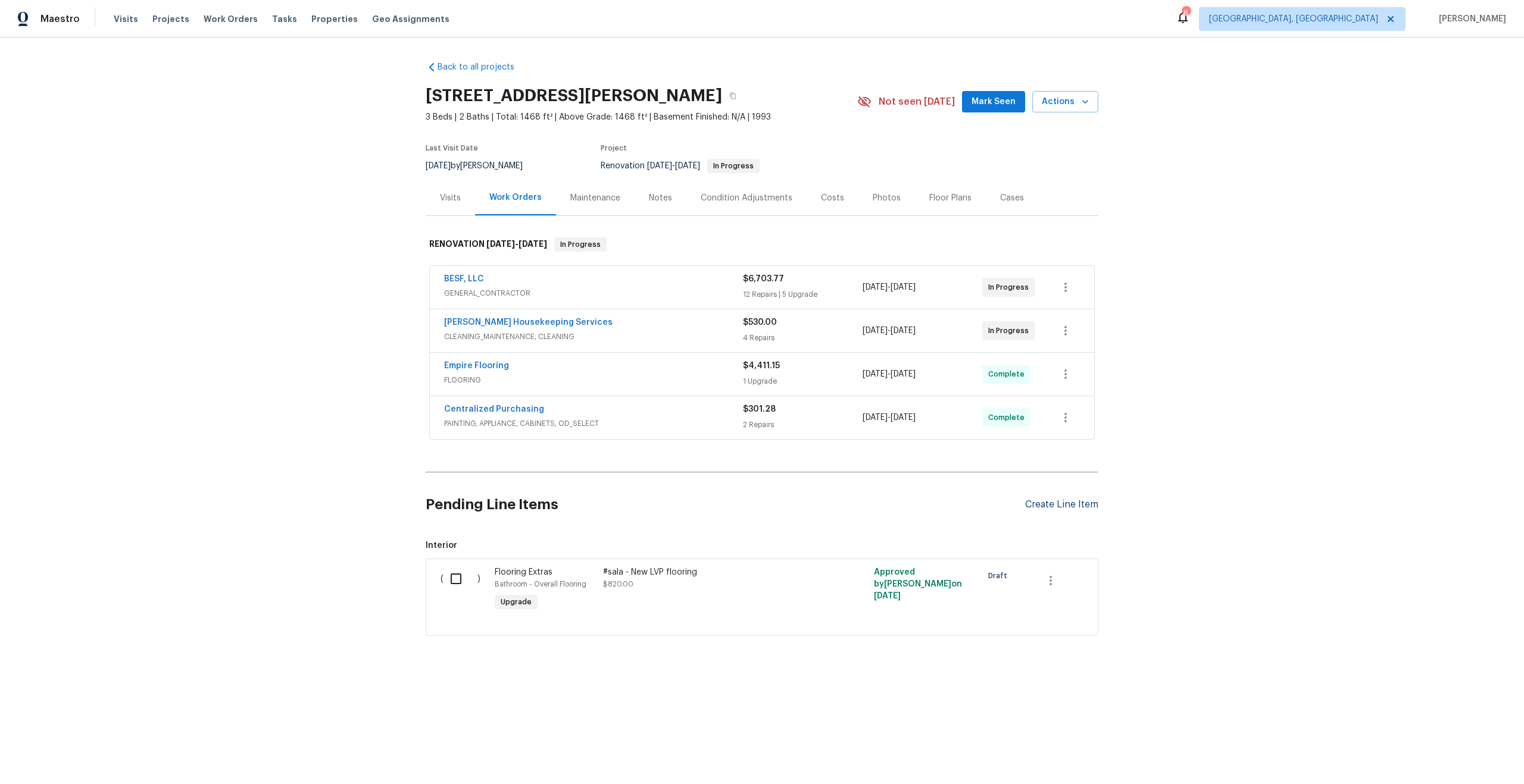
click at [1063, 498] on div "Pending Line Items Create Line Item" at bounding box center [762, 504] width 673 height 55
click at [1061, 506] on div "Create Line Item" at bounding box center [1062, 505] width 73 height 11
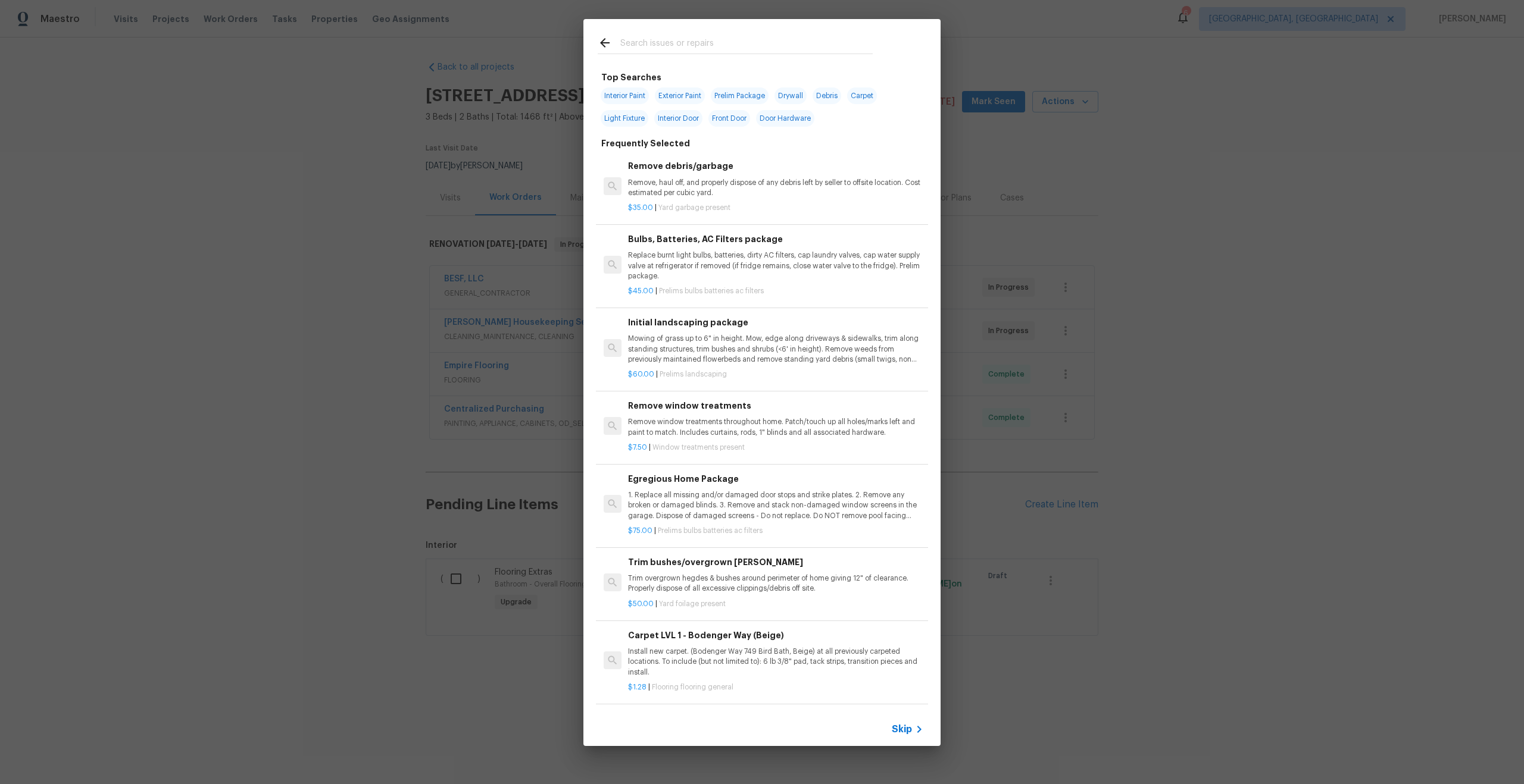
click at [902, 724] on span "Skip" at bounding box center [902, 729] width 20 height 12
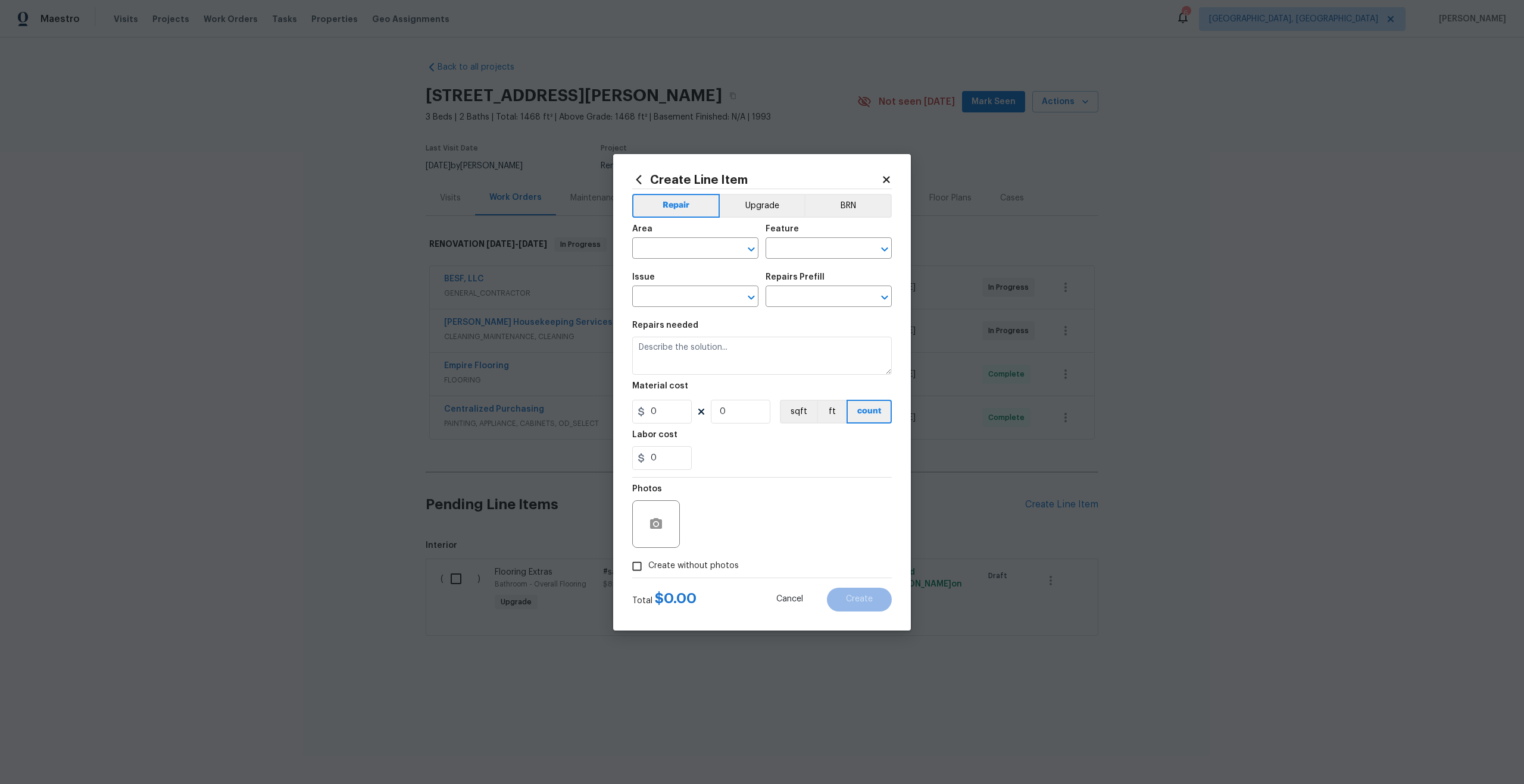
click at [671, 236] on div "Area" at bounding box center [695, 233] width 126 height 15
click at [671, 251] on input "text" at bounding box center [679, 250] width 93 height 18
click at [673, 288] on li "Interior Overall" at bounding box center [695, 295] width 126 height 20
type input "Interior Overall"
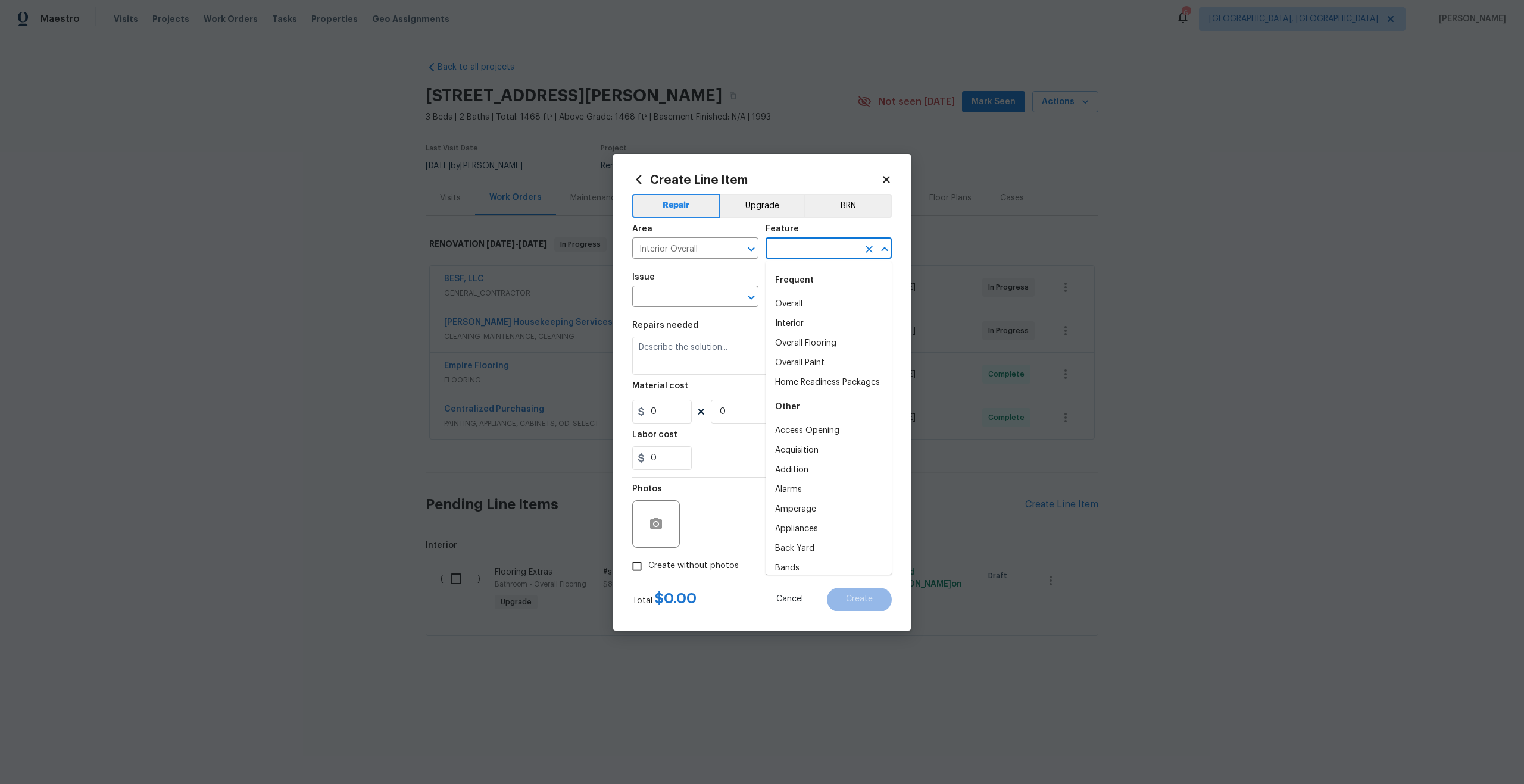
click at [791, 257] on input "text" at bounding box center [812, 250] width 93 height 18
click at [799, 305] on li "Overall" at bounding box center [829, 304] width 126 height 20
type input "Overall"
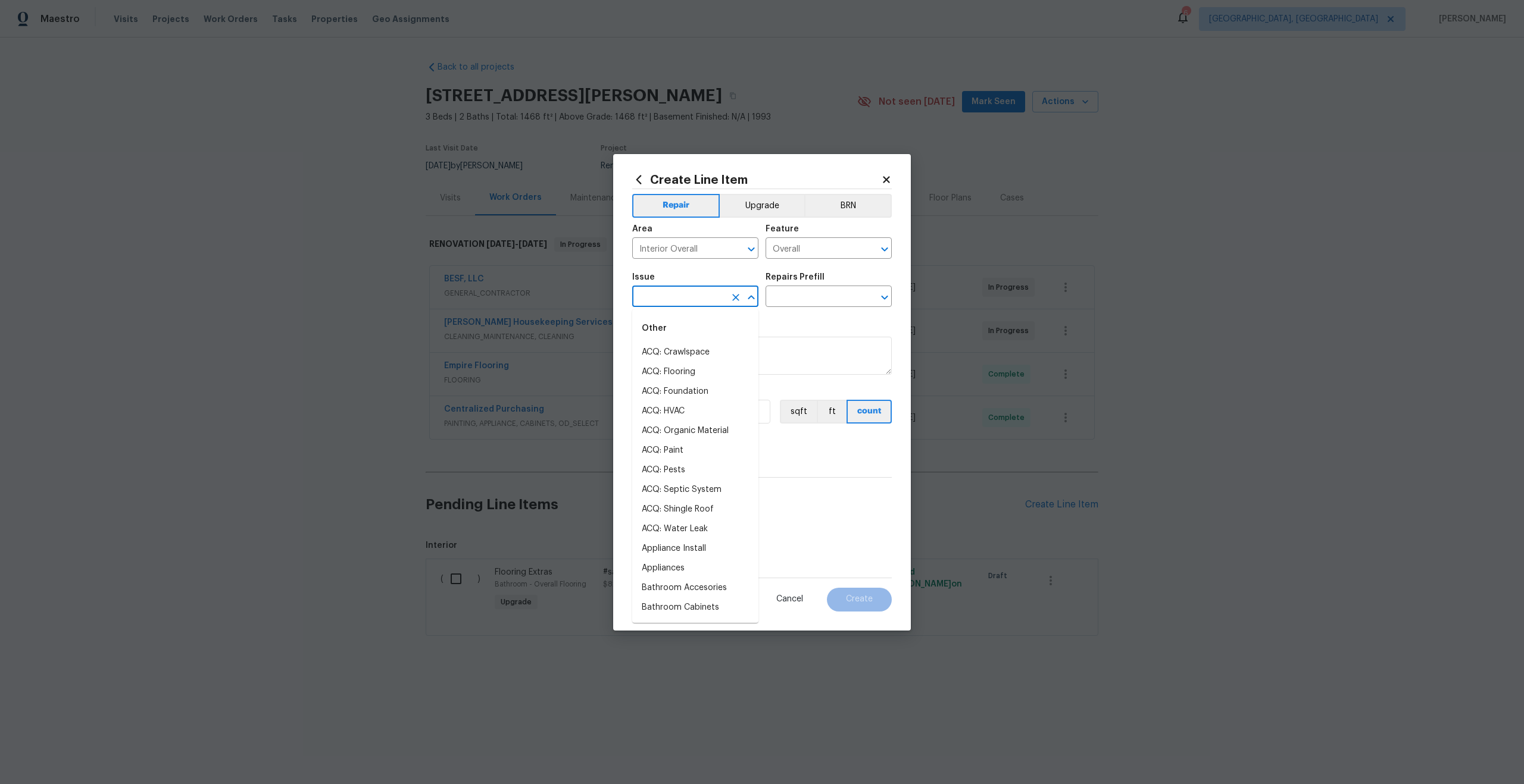
click at [676, 305] on input "text" at bounding box center [679, 297] width 93 height 18
click at [675, 354] on li "Photos" at bounding box center [695, 353] width 126 height 20
type input "Photos"
click at [804, 304] on input "text" at bounding box center [812, 297] width 93 height 18
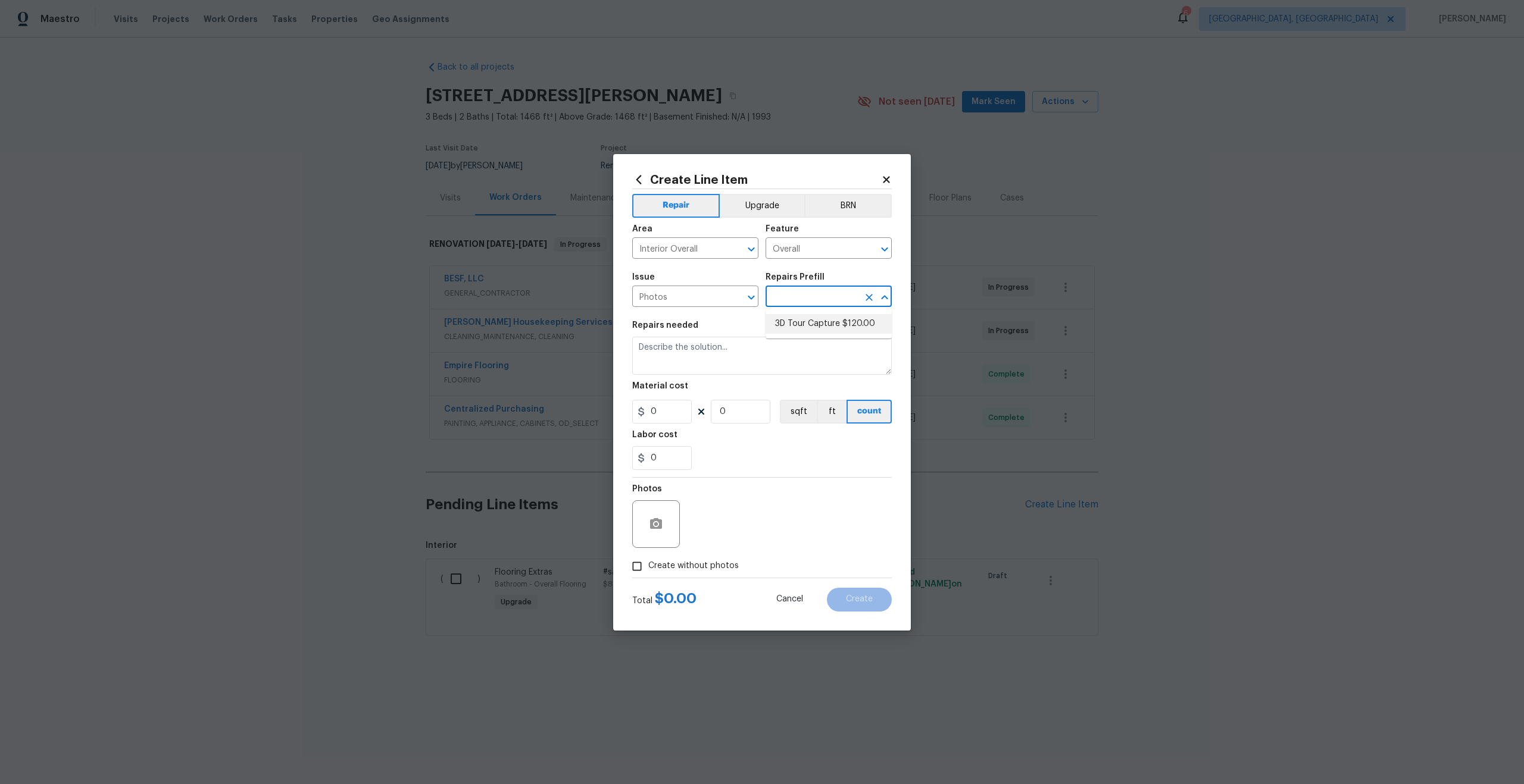
click at [804, 324] on li "3D Tour Capture $120.00" at bounding box center [829, 324] width 126 height 20
type input "3D Tour Capture $120.00"
type textarea "Capture 3D tour of home"
type input "1"
type input "120"
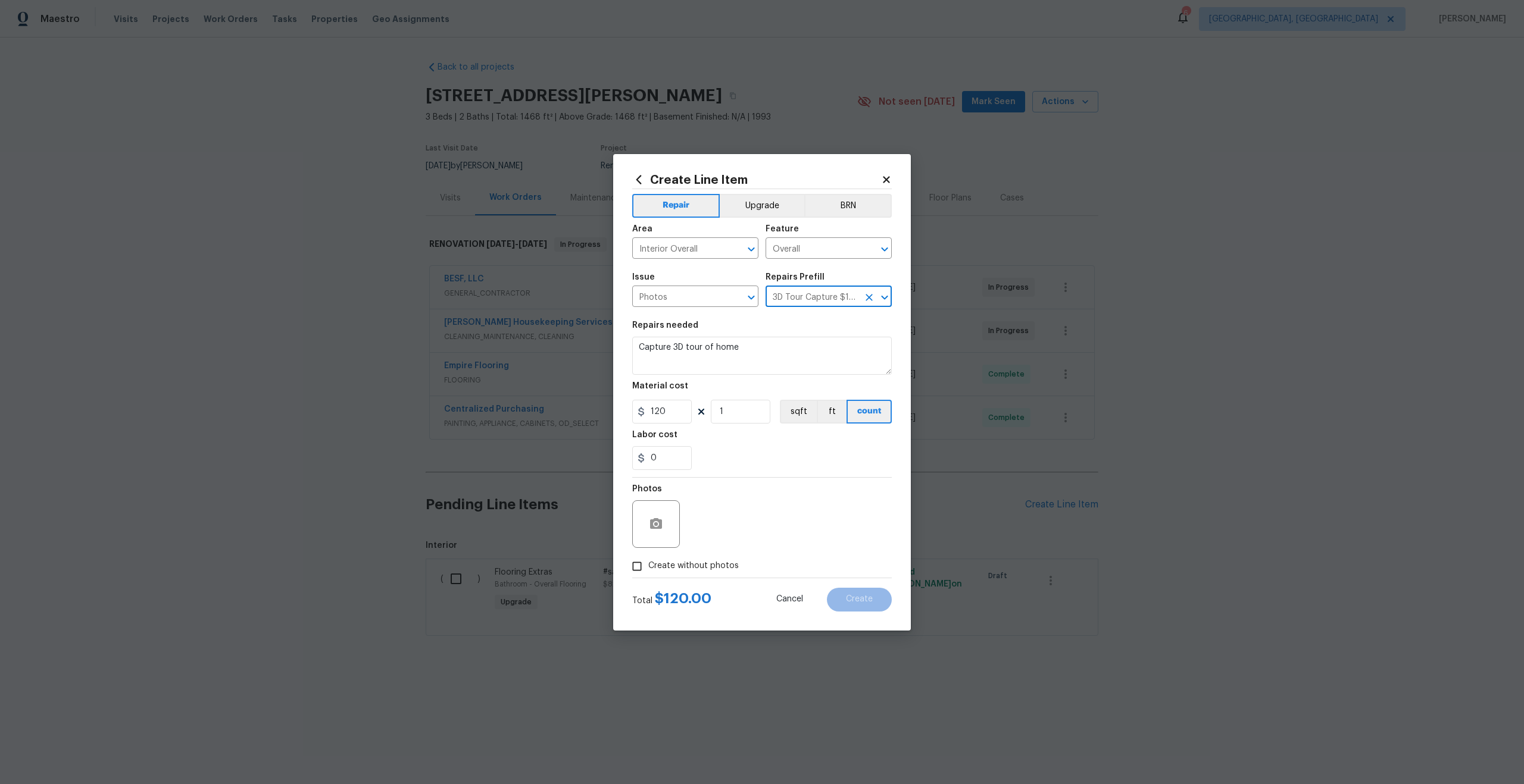
click at [641, 565] on input "Create without photos" at bounding box center [637, 567] width 22 height 22
checkbox input "true"
click at [751, 513] on textarea at bounding box center [790, 524] width 202 height 48
type textarea "."
click at [859, 606] on button "Create" at bounding box center [859, 600] width 65 height 24
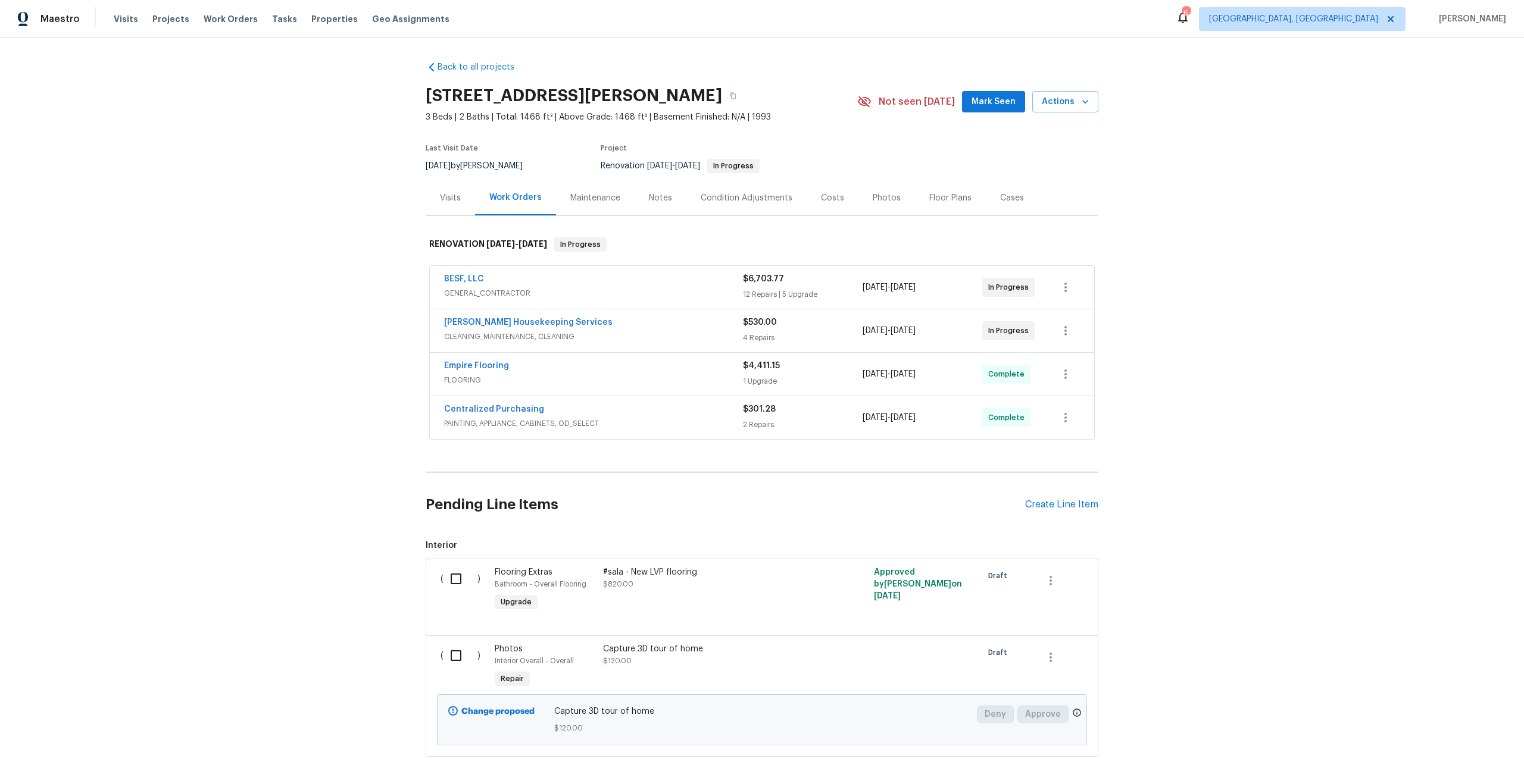
click at [457, 651] on input "checkbox" at bounding box center [460, 656] width 34 height 25
checkbox input "true"
click at [1453, 753] on span "Create Work Order" at bounding box center [1455, 755] width 79 height 15
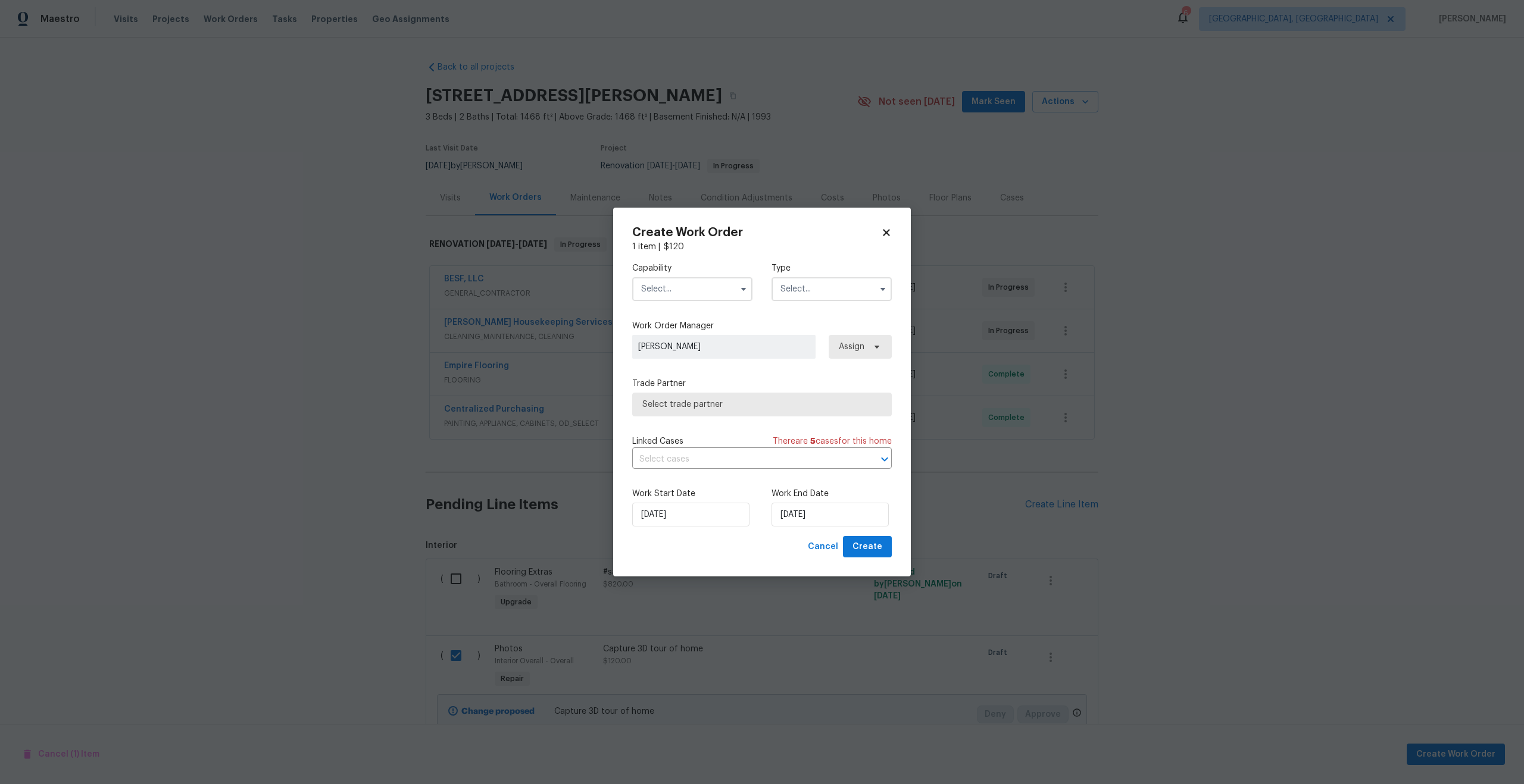
click at [702, 285] on input "text" at bounding box center [692, 289] width 120 height 24
click at [681, 323] on span "Photography" at bounding box center [670, 320] width 51 height 8
type input "Photography"
click at [806, 288] on input "text" at bounding box center [831, 289] width 120 height 24
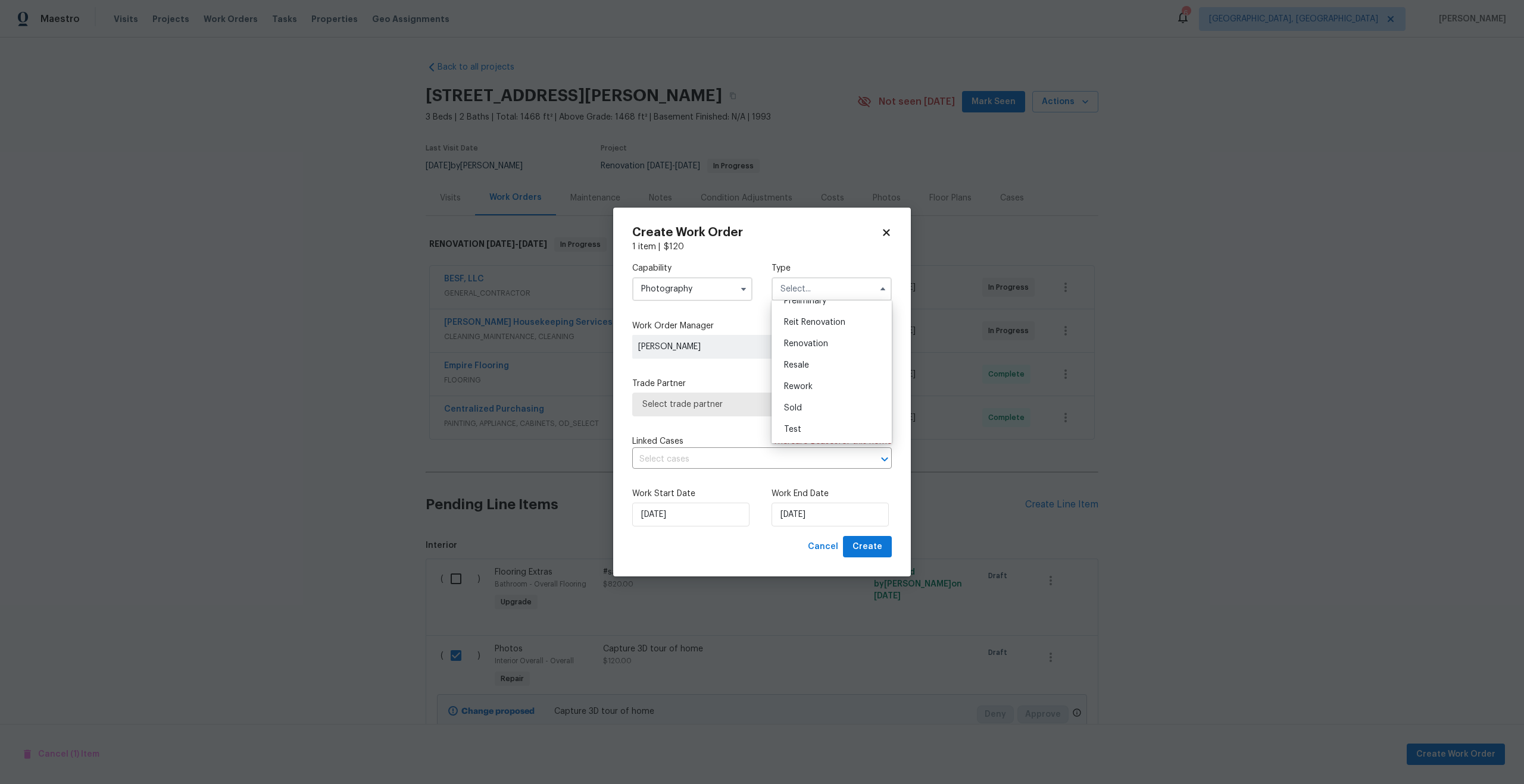
scroll to position [192, 0]
click at [802, 360] on span "Other" at bounding box center [795, 358] width 23 height 8
type input "Other"
click at [706, 419] on div "Capability Photography Type Other Feedback Hoa Violation Holding Incident Insur…" at bounding box center [762, 395] width 260 height 283
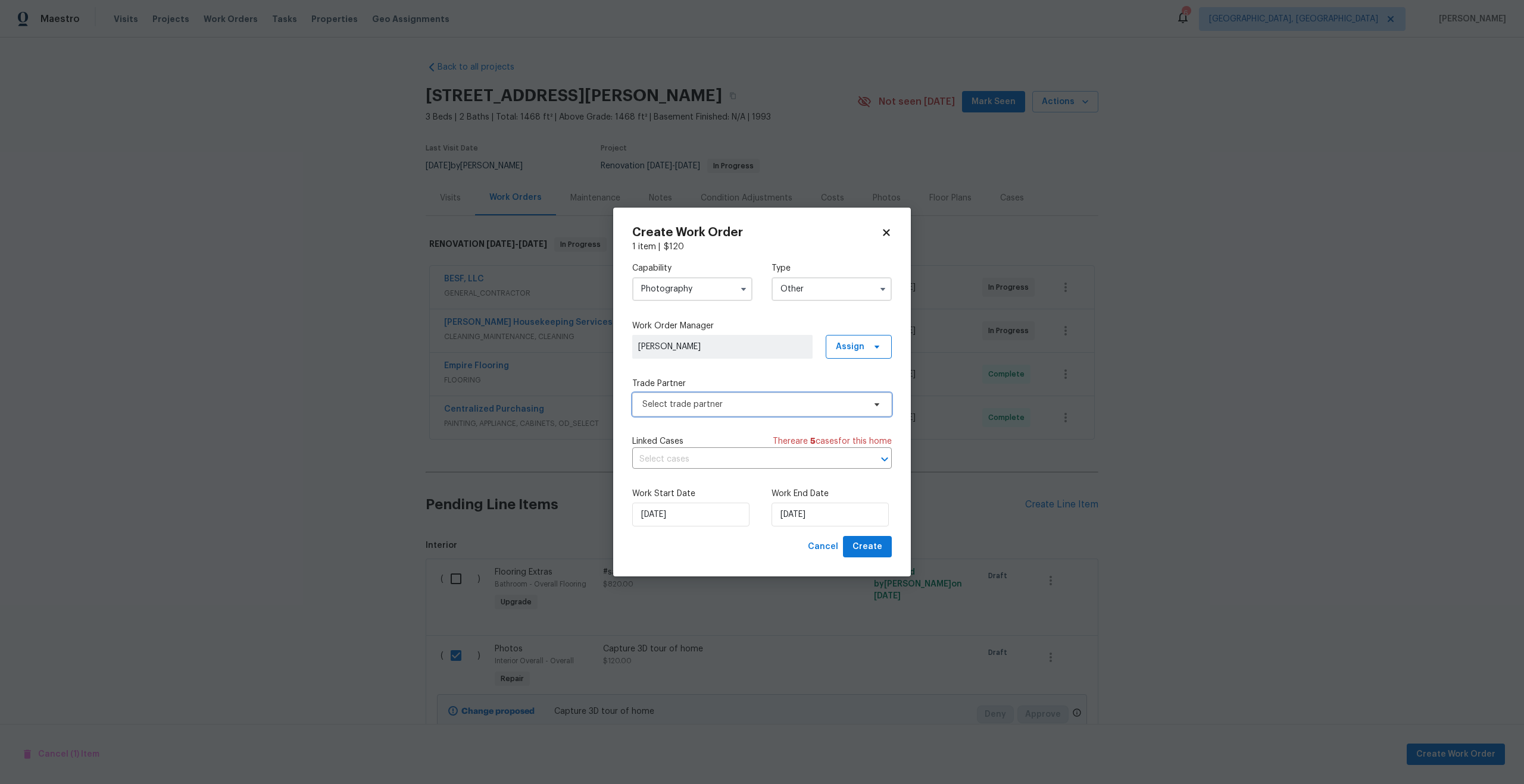
click at [711, 410] on span "Select trade partner" at bounding box center [753, 404] width 222 height 12
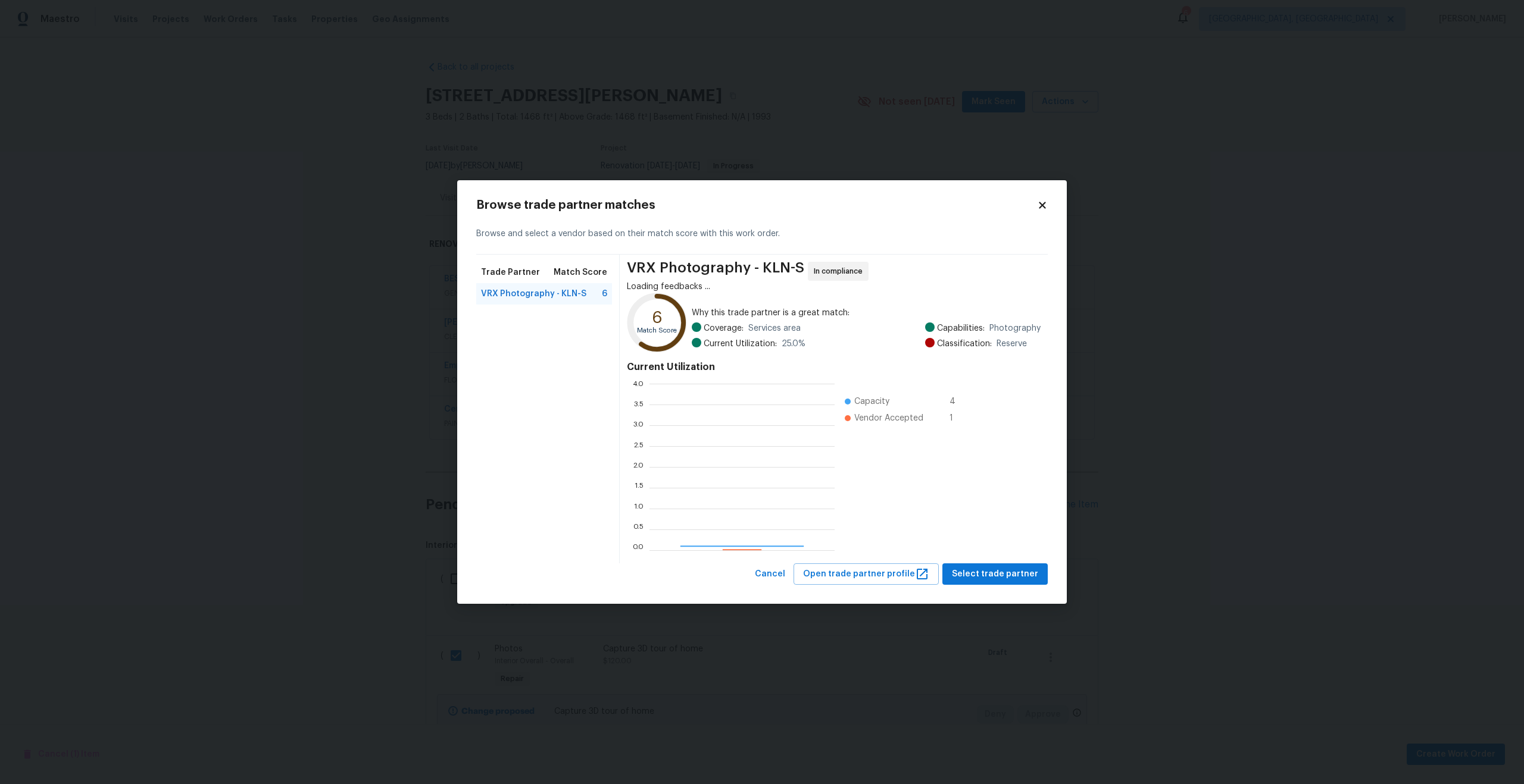
scroll to position [167, 185]
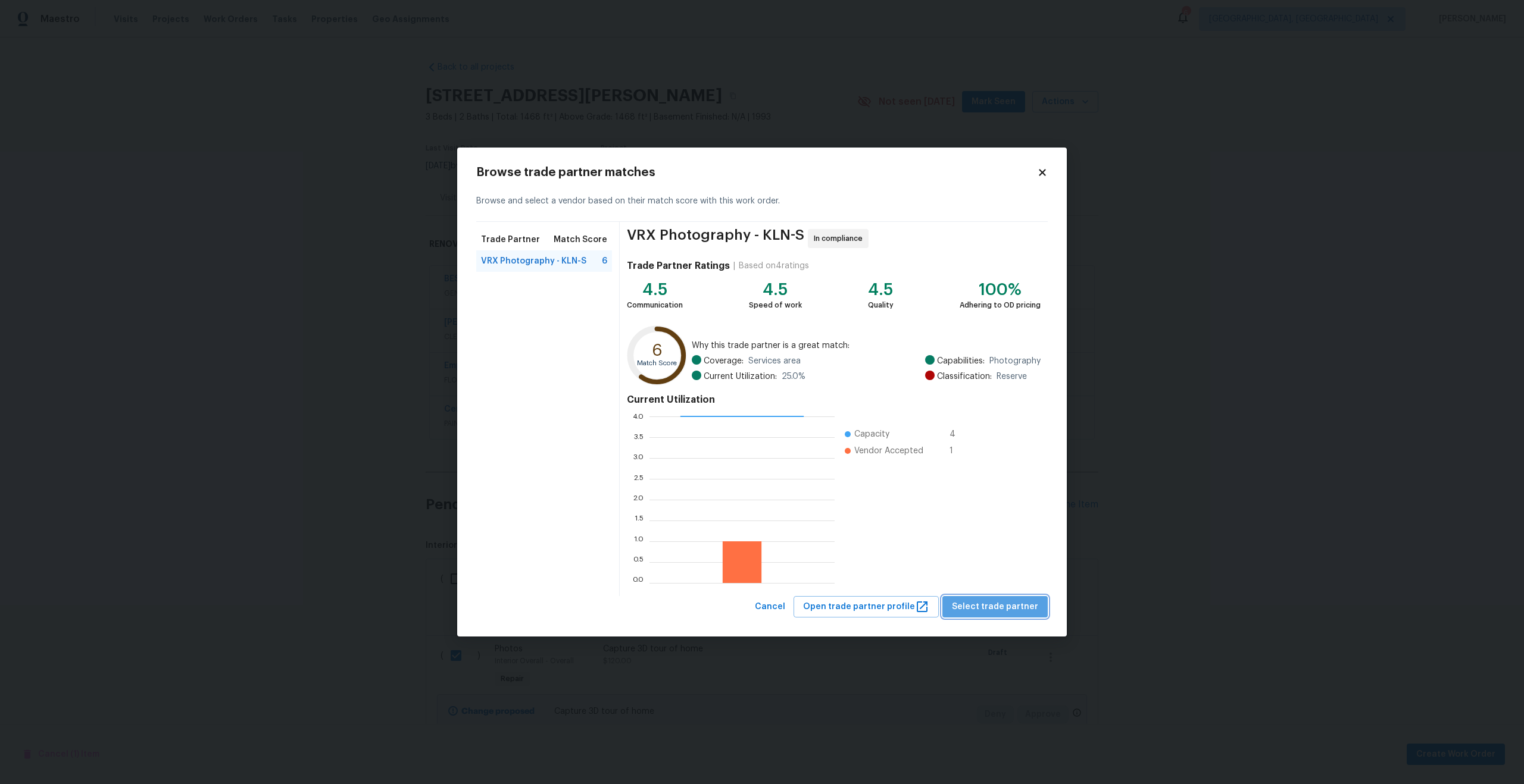
click at [1014, 609] on span "Select trade partner" at bounding box center [995, 607] width 86 height 15
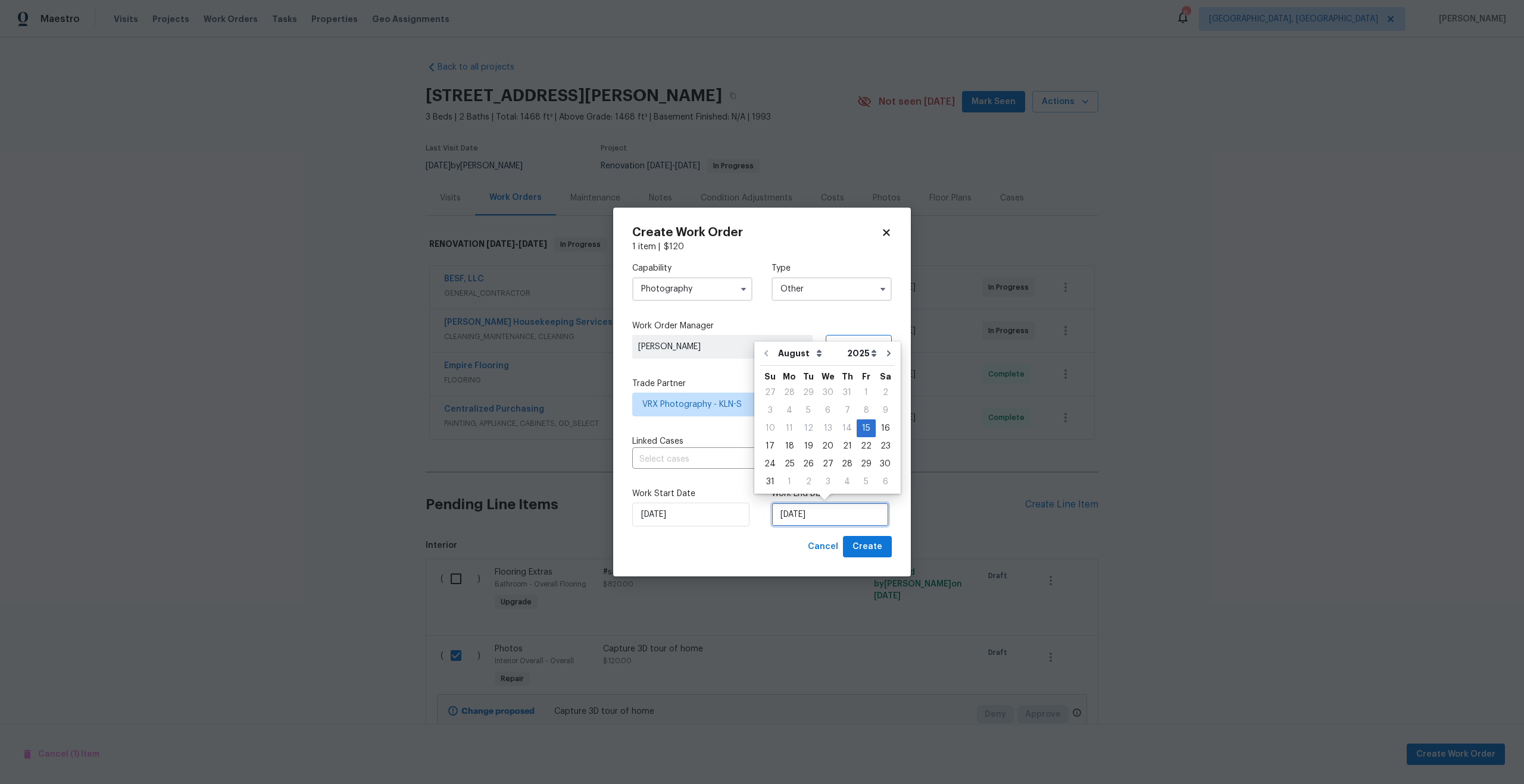
click at [807, 517] on input "15/08/2025" at bounding box center [829, 515] width 117 height 24
click at [878, 428] on div "16" at bounding box center [885, 428] width 19 height 17
type input "16/08/2025"
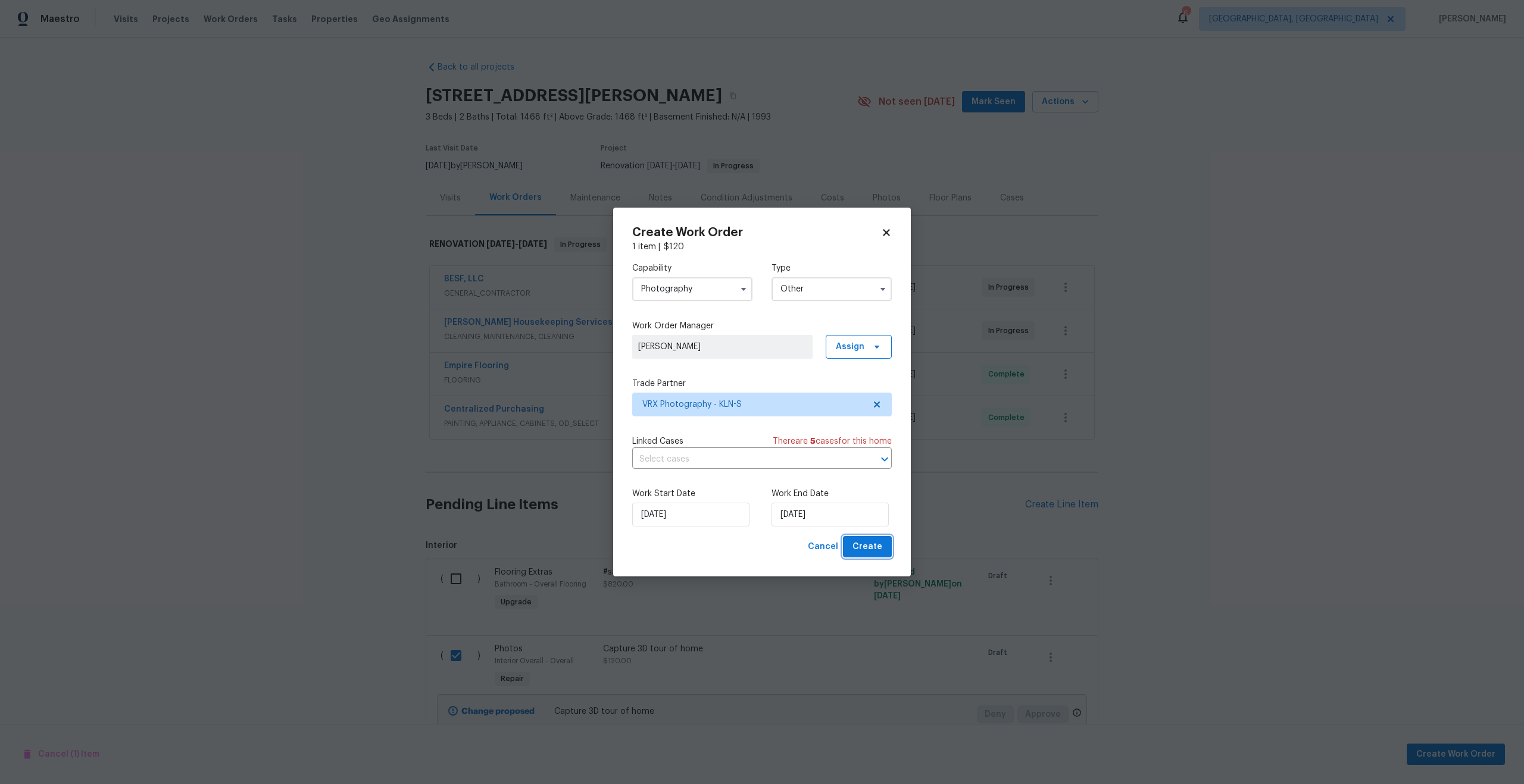
click at [864, 539] on span "Create" at bounding box center [867, 546] width 29 height 15
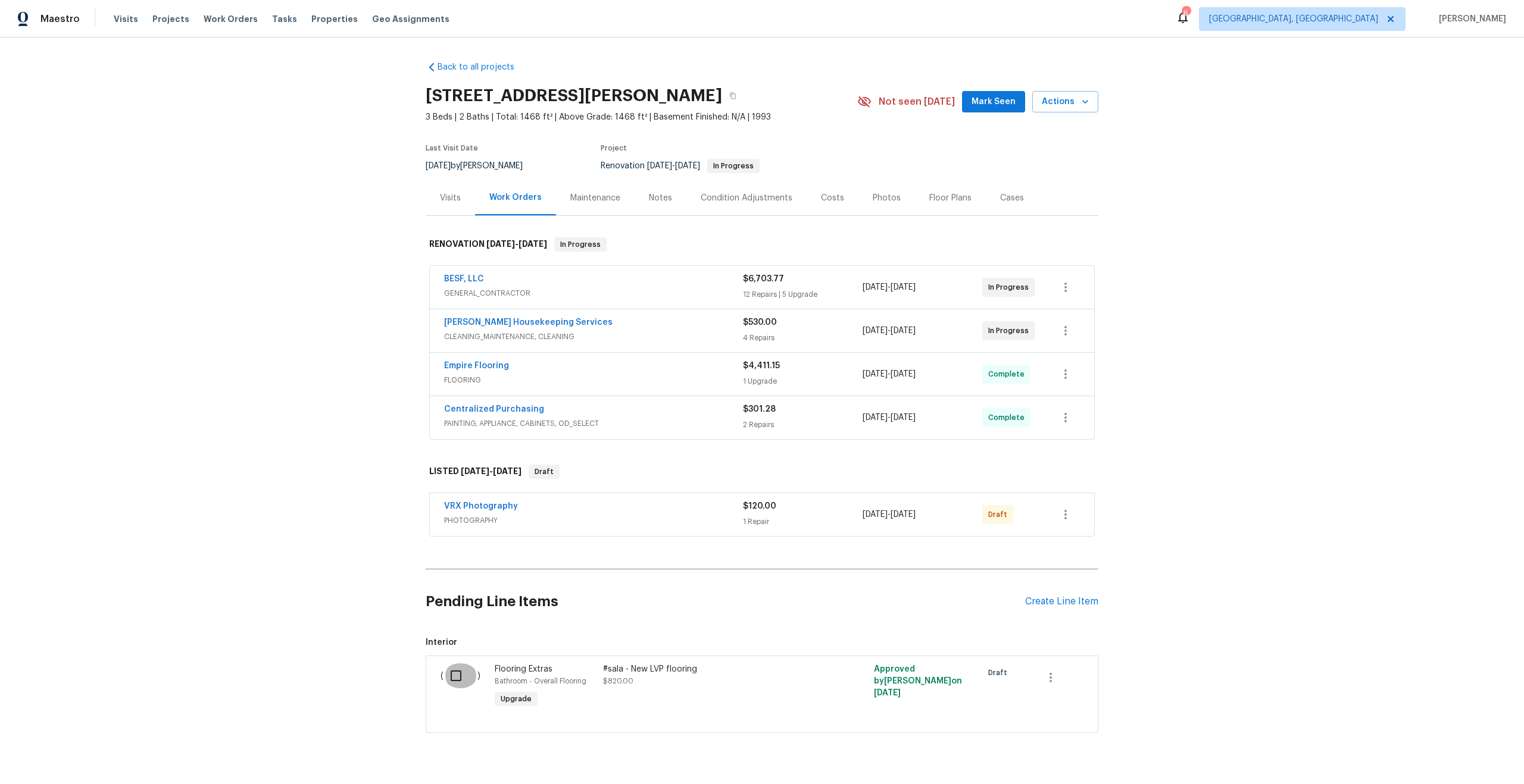
click at [455, 672] on input "checkbox" at bounding box center [460, 676] width 34 height 25
checkbox input "true"
click at [1061, 514] on icon "button" at bounding box center [1065, 515] width 14 height 14
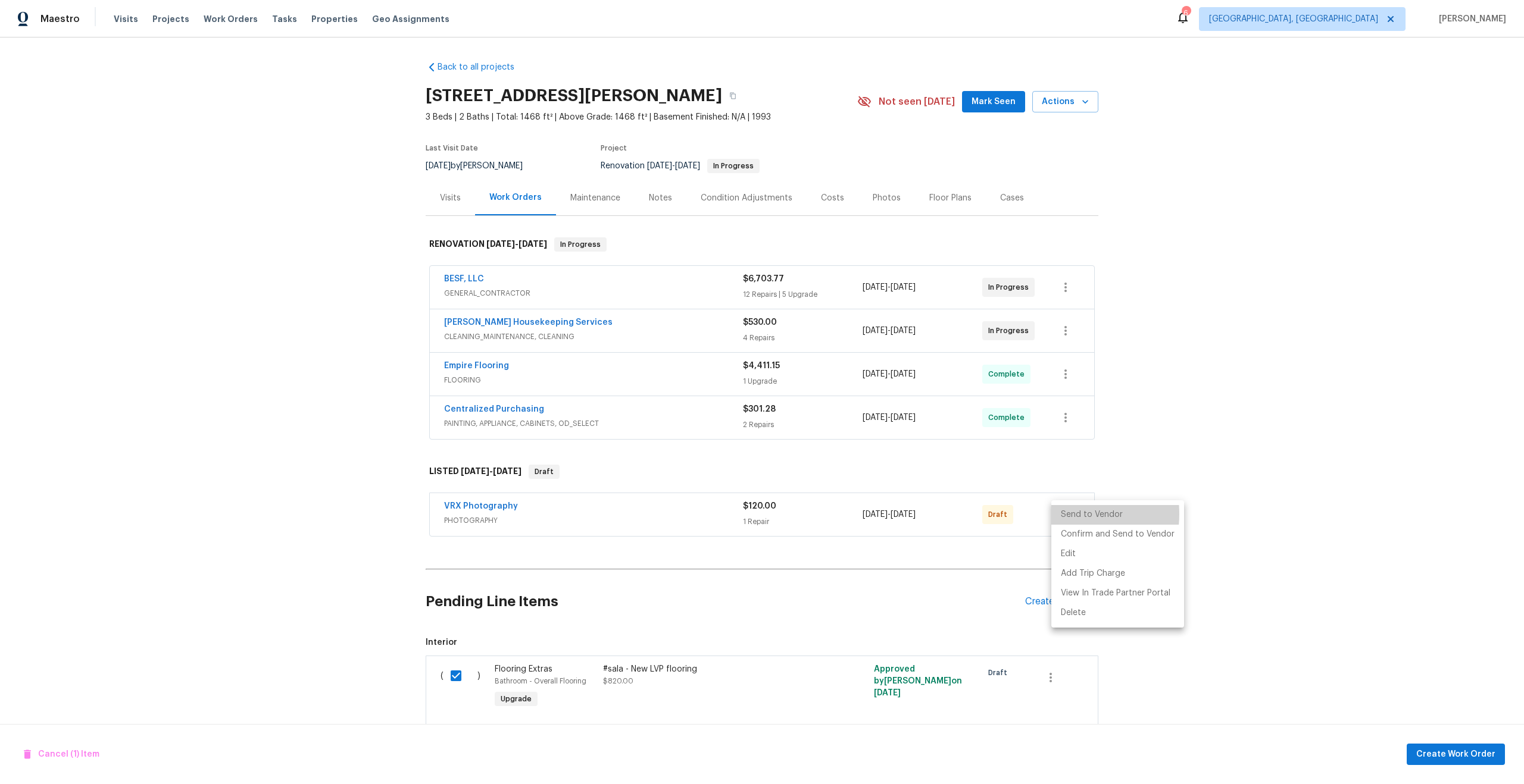
click at [1064, 514] on li "Send to Vendor" at bounding box center [1117, 515] width 133 height 20
